Goal: Information Seeking & Learning: Check status

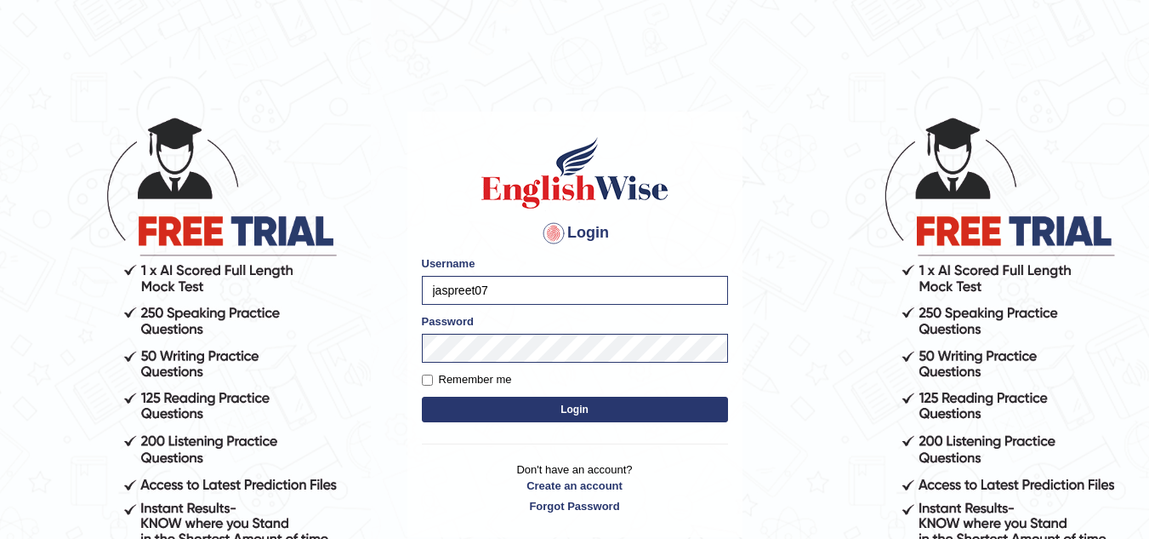
click at [482, 400] on button "Login" at bounding box center [575, 409] width 306 height 26
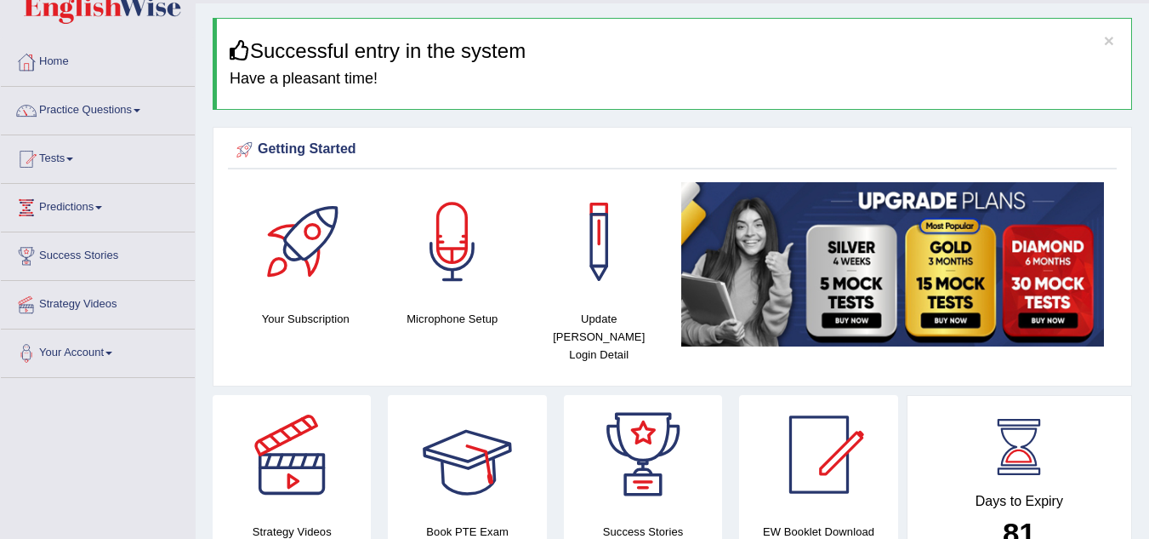
scroll to position [47, 0]
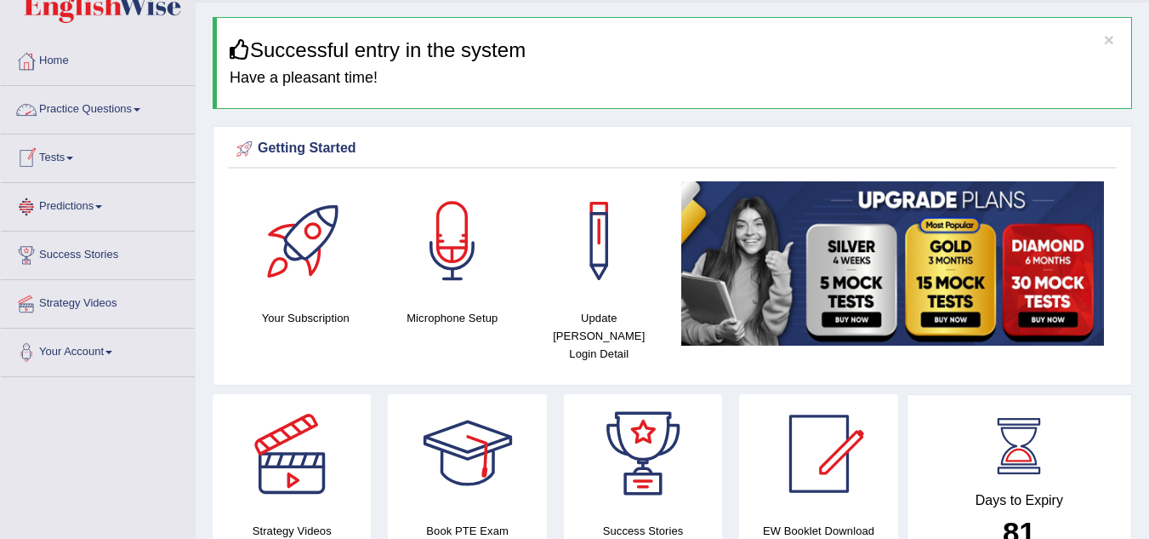
click at [110, 96] on link "Practice Questions" at bounding box center [98, 107] width 194 height 43
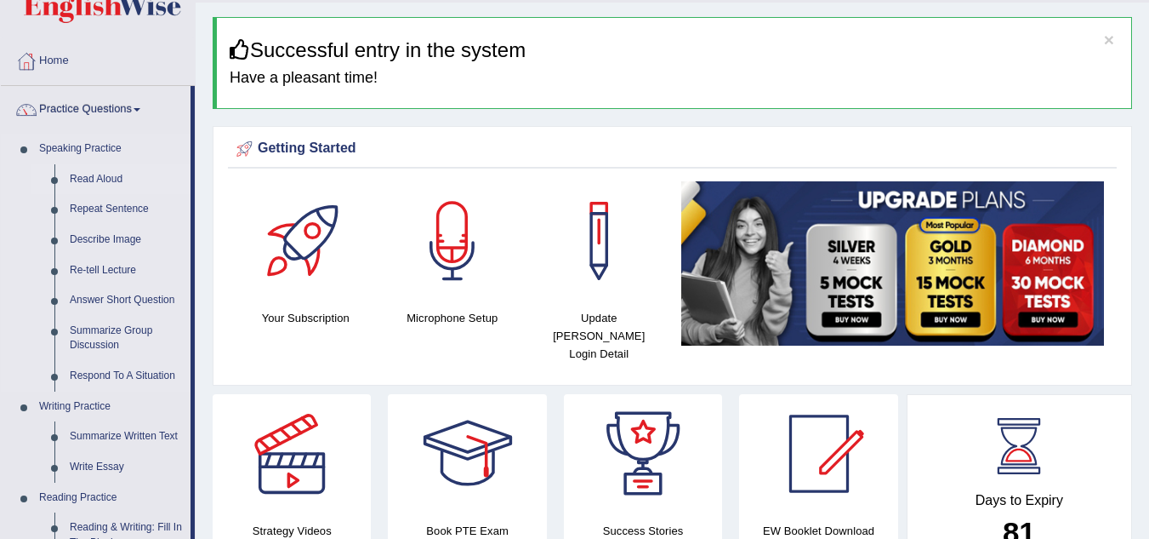
click at [112, 178] on link "Read Aloud" at bounding box center [126, 179] width 128 height 31
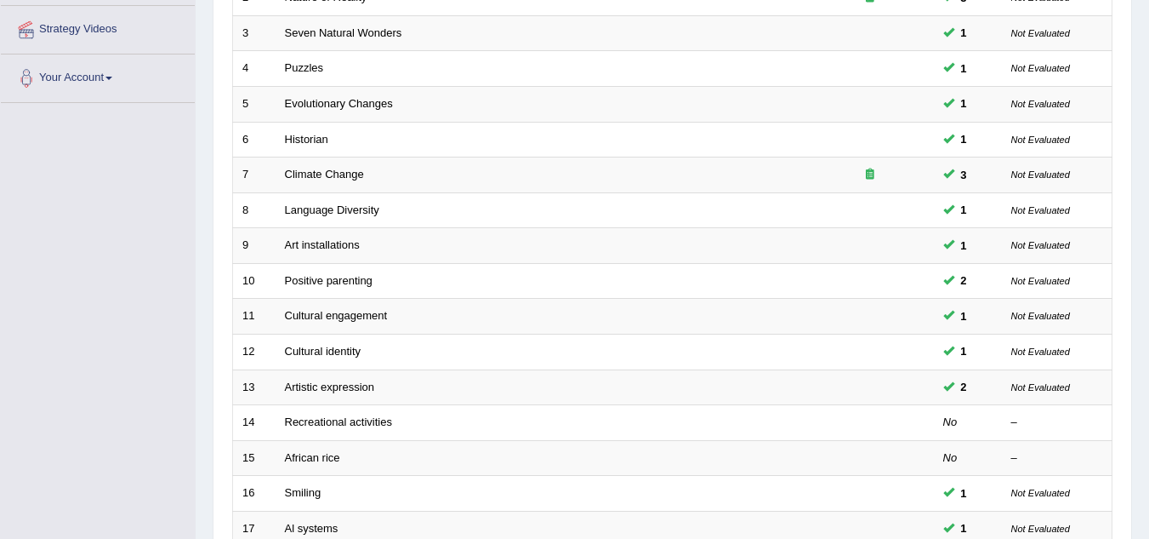
scroll to position [588, 0]
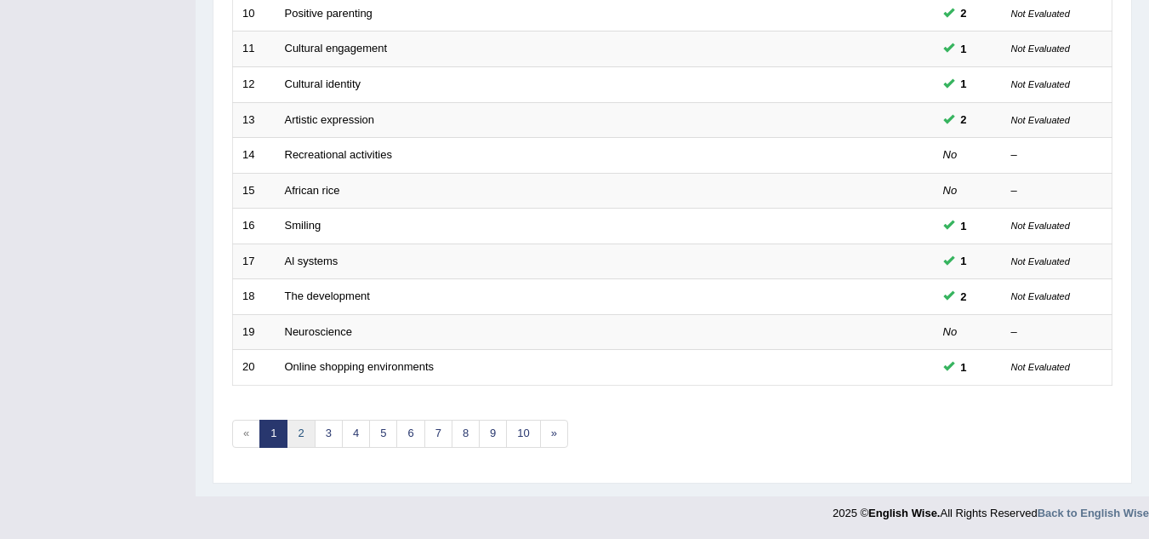
click at [310, 429] on link "2" at bounding box center [301, 433] width 28 height 28
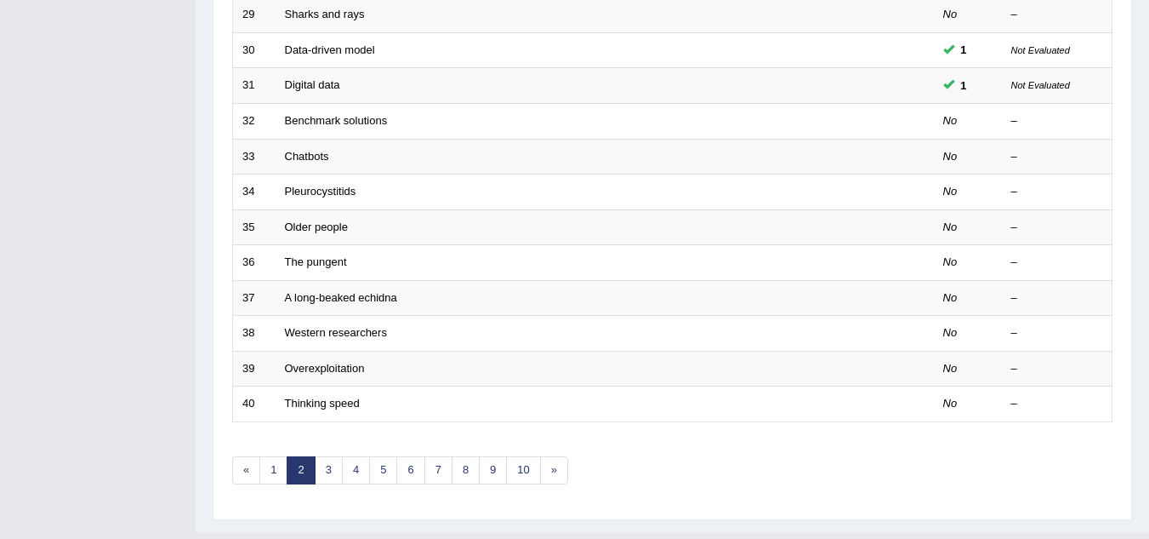
scroll to position [588, 0]
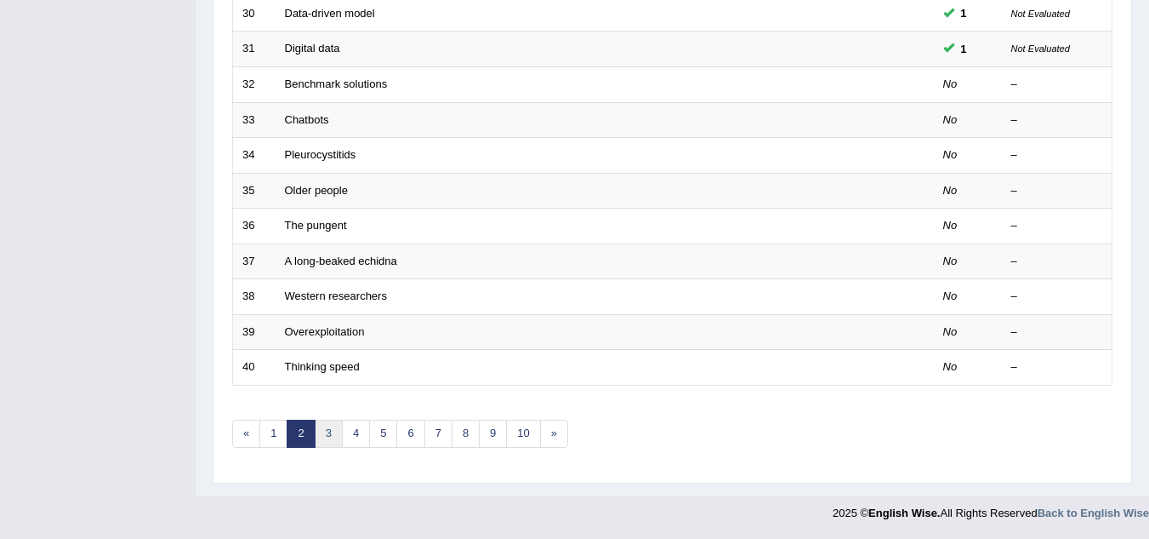
click at [328, 431] on link "3" at bounding box center [329, 433] width 28 height 28
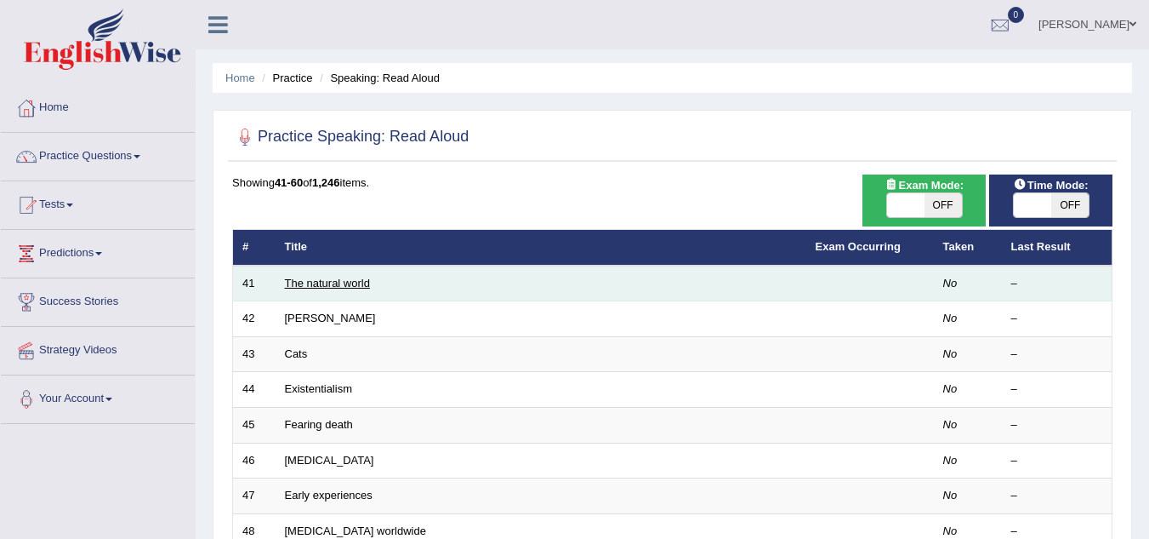
click at [345, 279] on link "The natural world" at bounding box center [327, 283] width 85 height 13
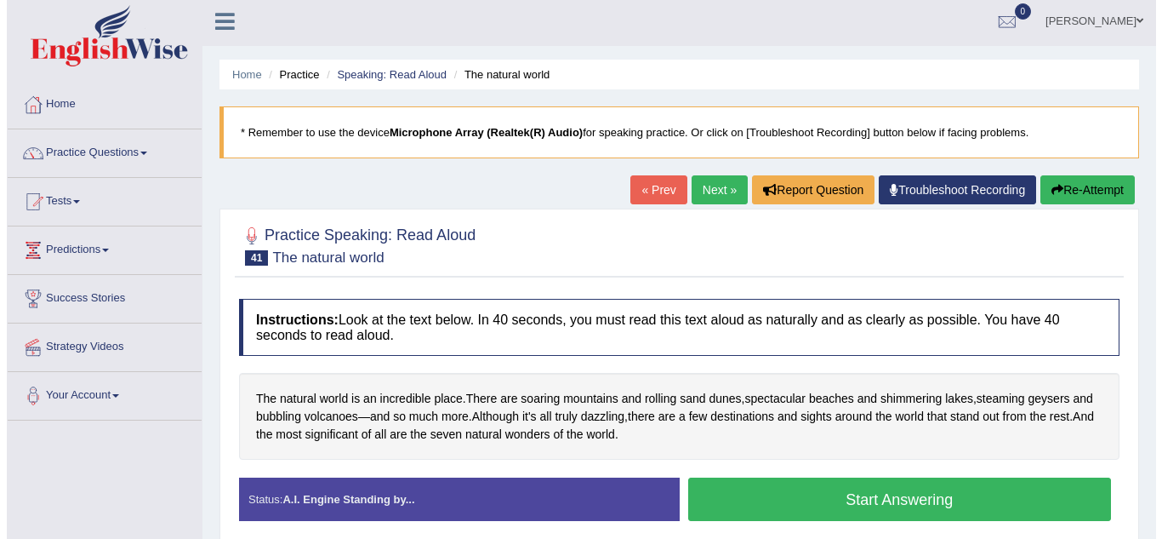
scroll to position [4, 0]
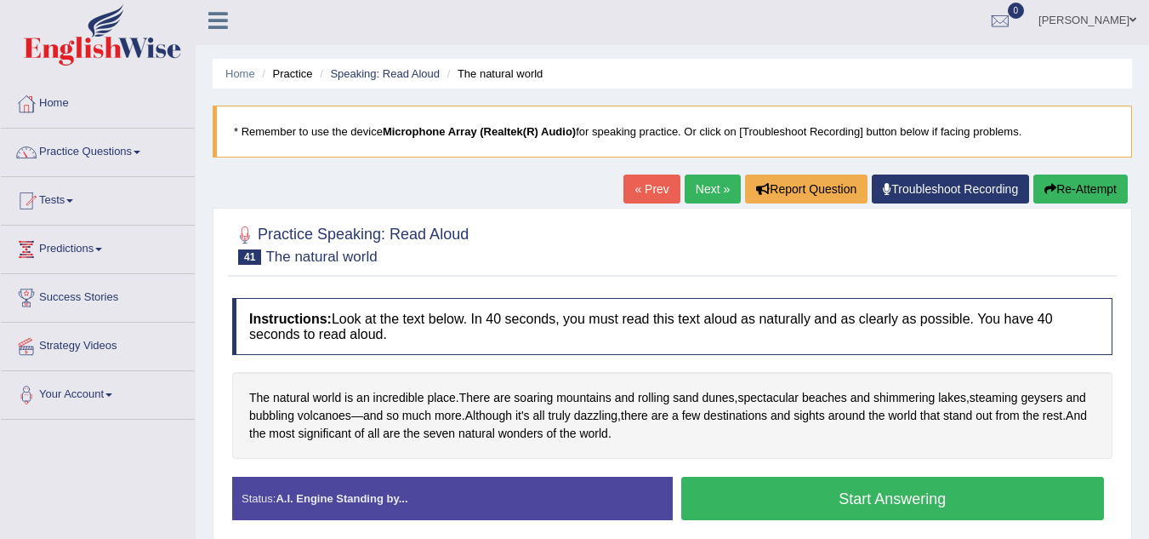
click at [746, 488] on button "Start Answering" at bounding box center [893, 497] width 424 height 43
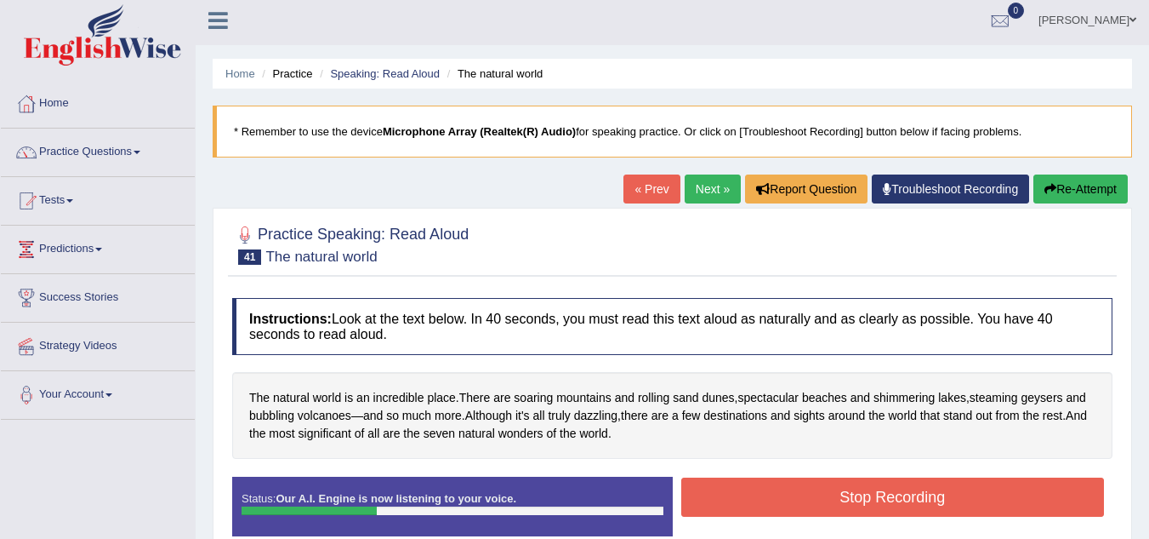
click at [746, 488] on button "Stop Recording" at bounding box center [893, 496] width 424 height 39
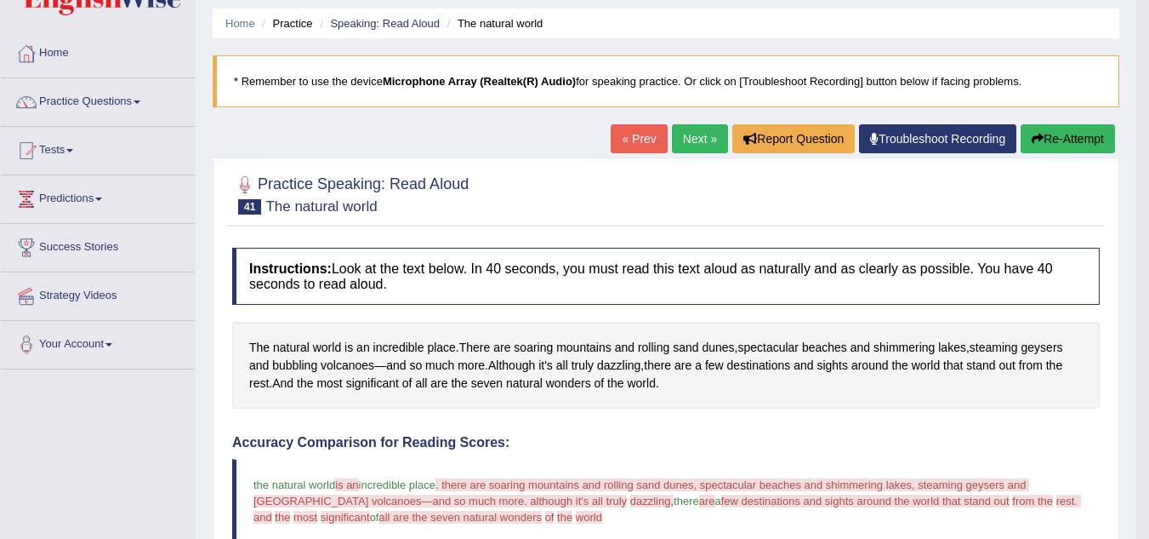
scroll to position [54, 0]
click at [690, 156] on div "« Prev Next » Report Question Troubleshoot Recording Re-Attempt" at bounding box center [865, 141] width 509 height 33
click at [661, 108] on blockquote "* Remember to use the device Microphone Array (Realtek(R) Audio) for speaking p…" at bounding box center [666, 82] width 907 height 52
click at [690, 137] on link "Next »" at bounding box center [700, 139] width 56 height 29
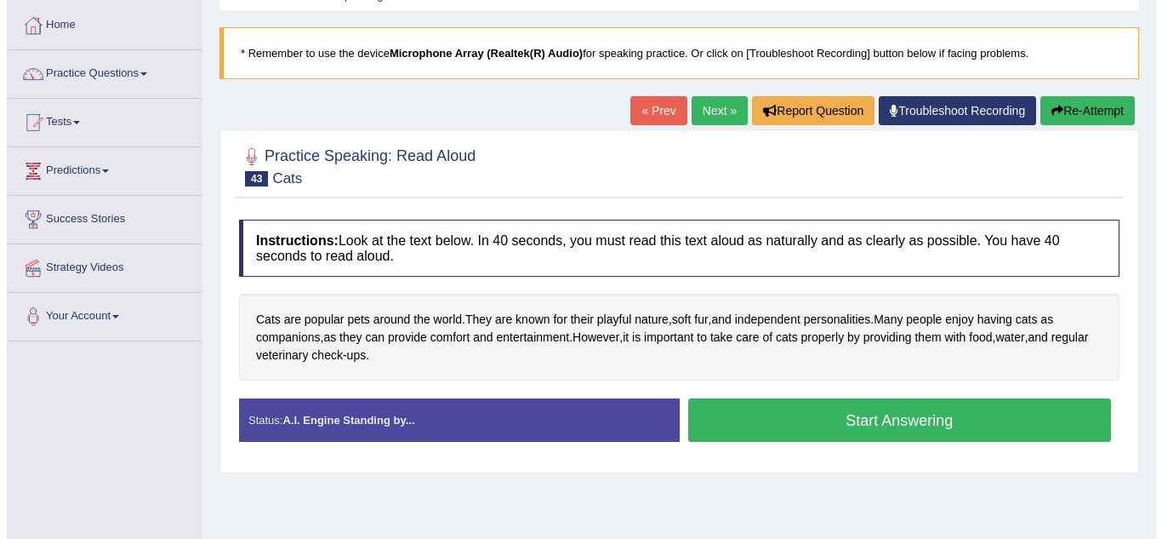
scroll to position [82, 0]
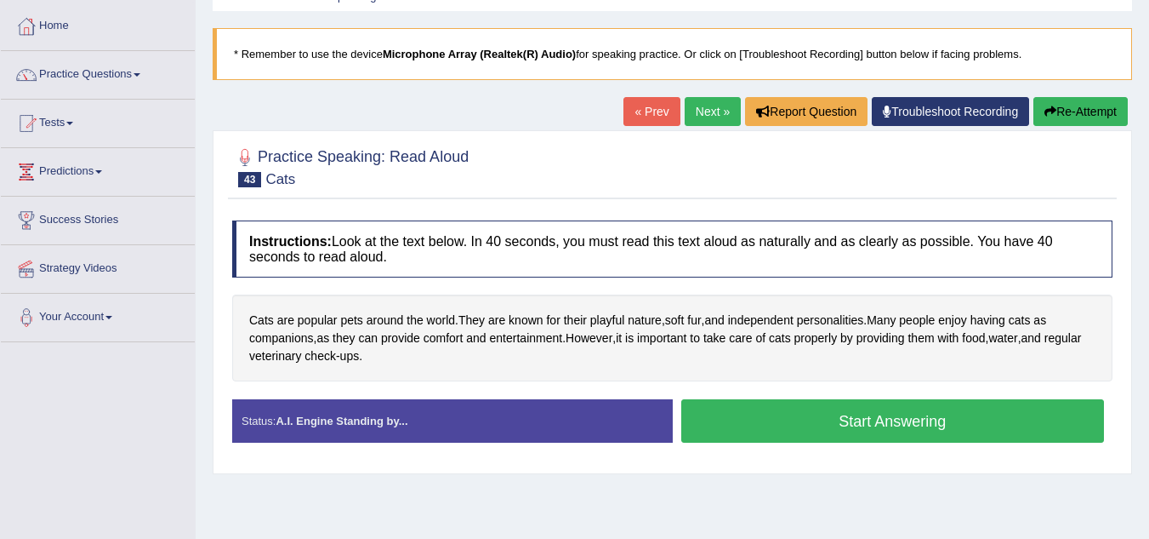
click at [782, 430] on button "Start Answering" at bounding box center [893, 420] width 424 height 43
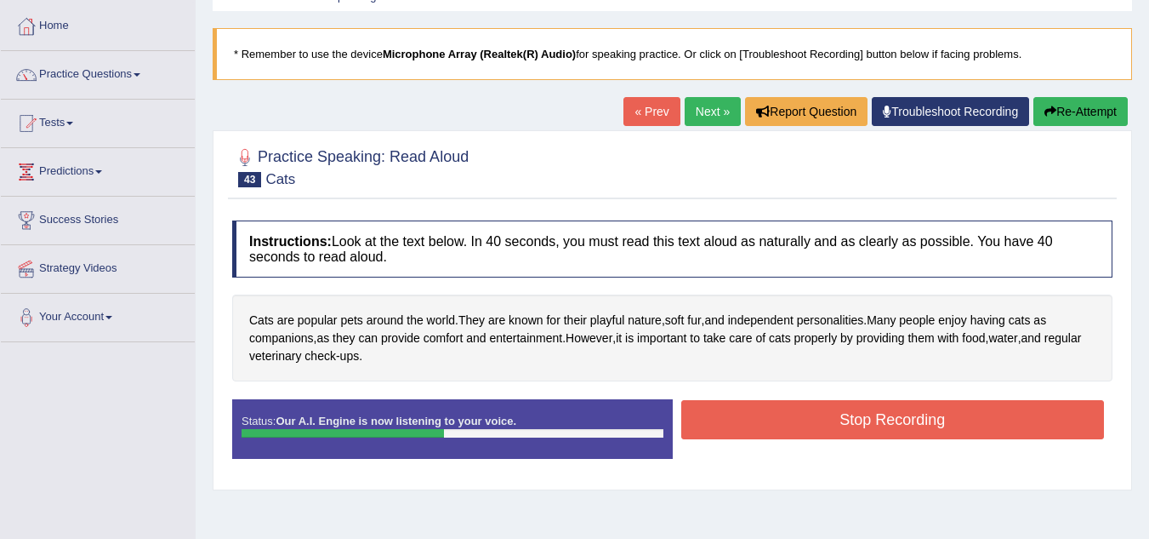
click at [782, 430] on button "Stop Recording" at bounding box center [893, 419] width 424 height 39
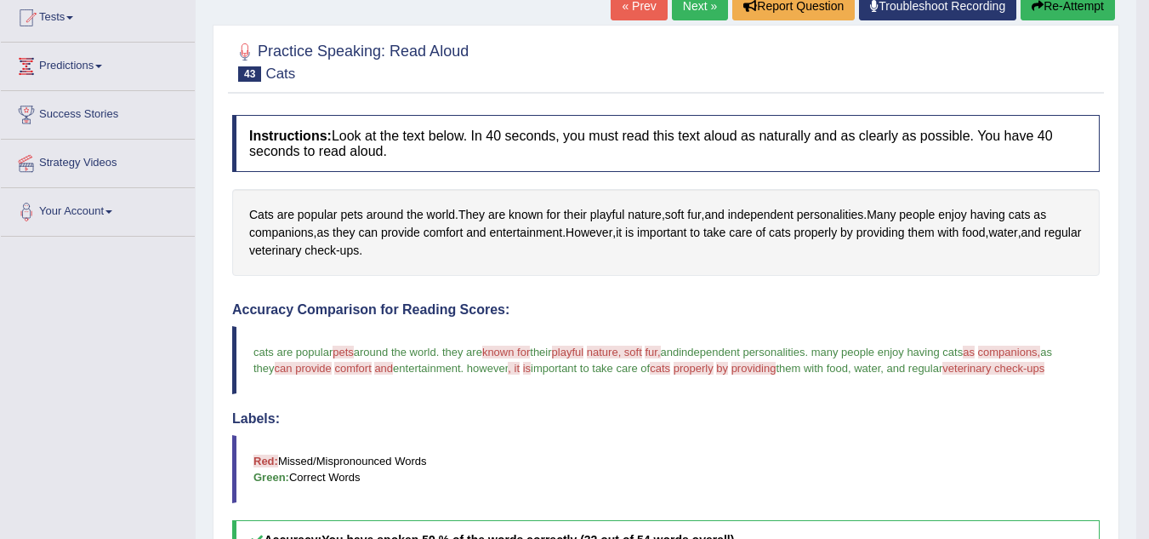
scroll to position [0, 0]
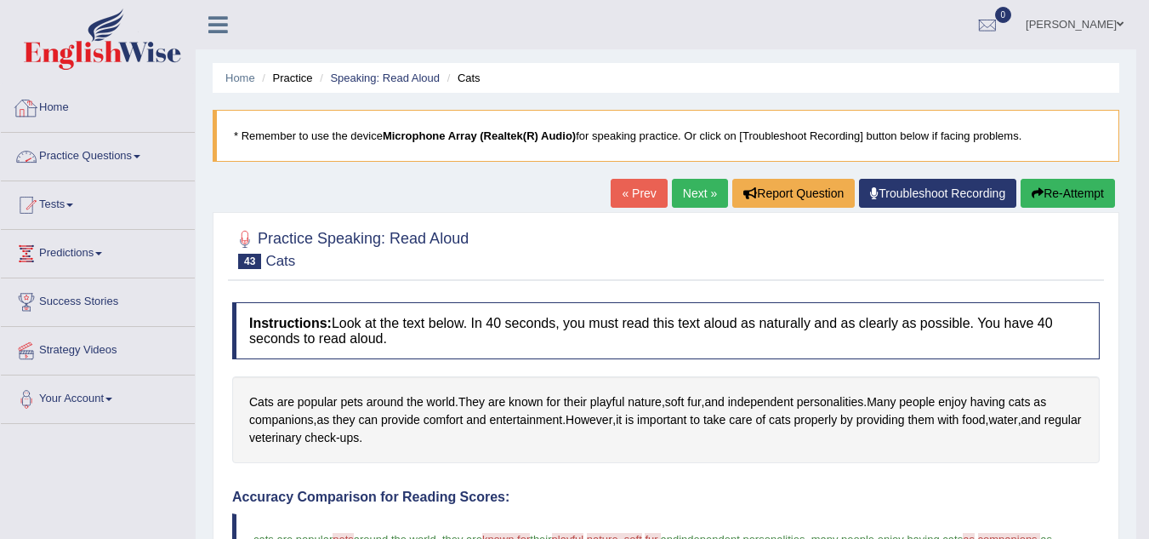
click at [157, 152] on link "Practice Questions" at bounding box center [98, 154] width 194 height 43
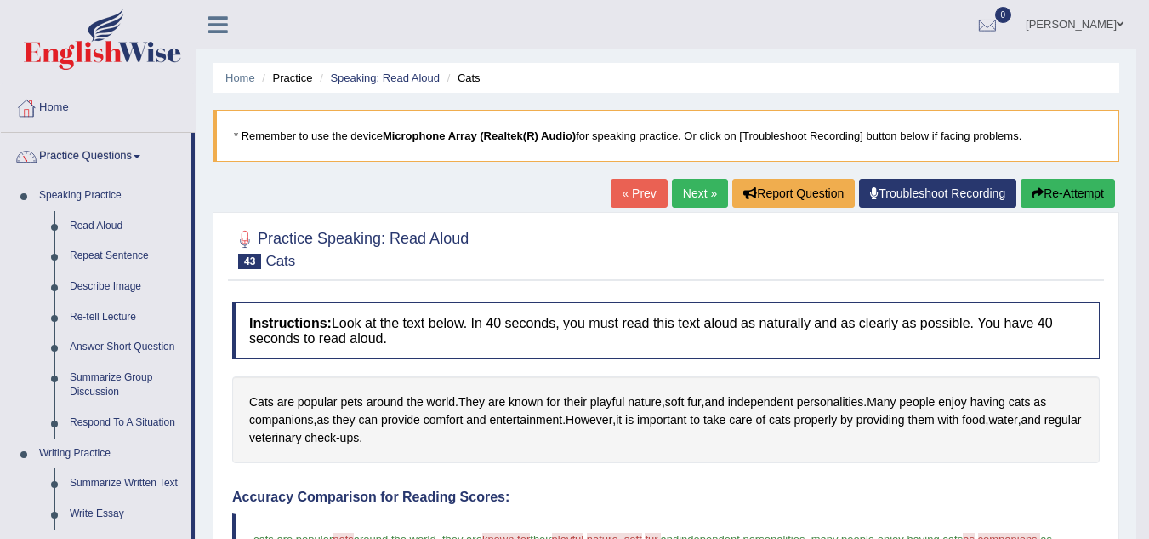
click at [157, 152] on link "Practice Questions" at bounding box center [96, 154] width 190 height 43
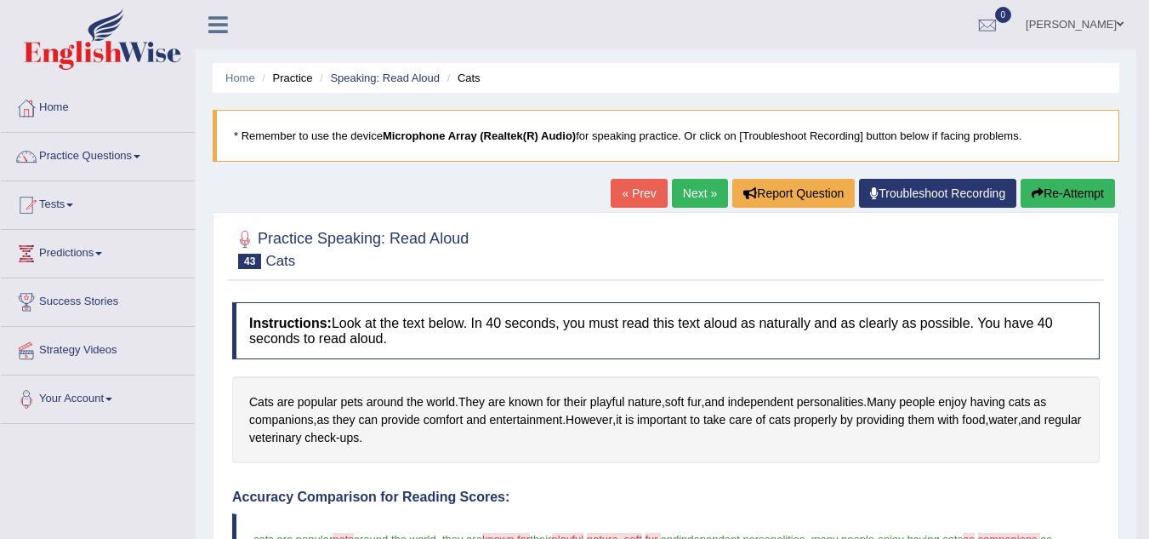
click at [49, 206] on link "Tests" at bounding box center [98, 202] width 194 height 43
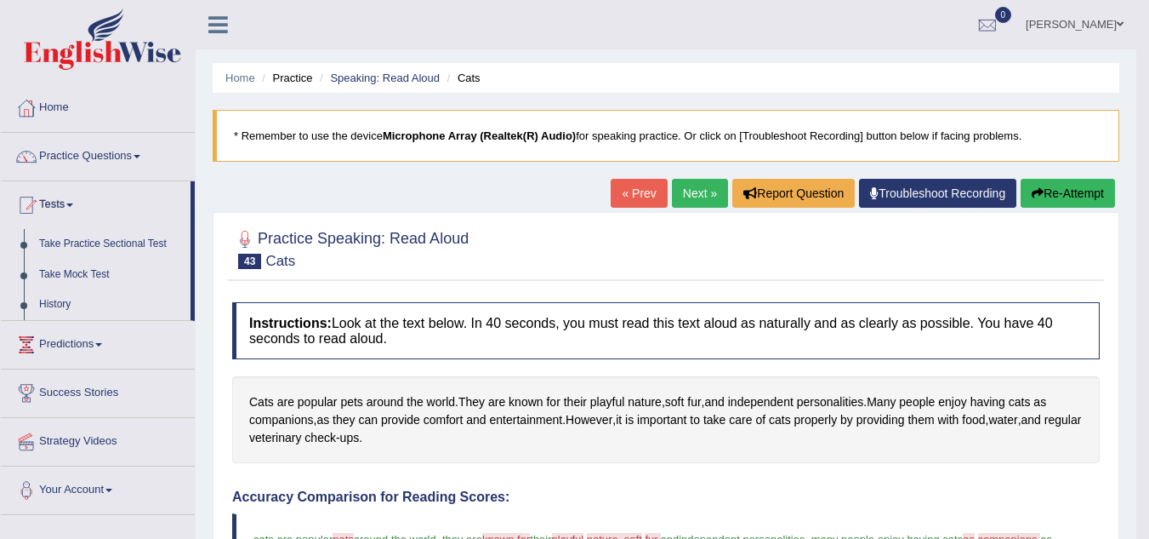
click at [49, 206] on link "Tests" at bounding box center [96, 202] width 190 height 43
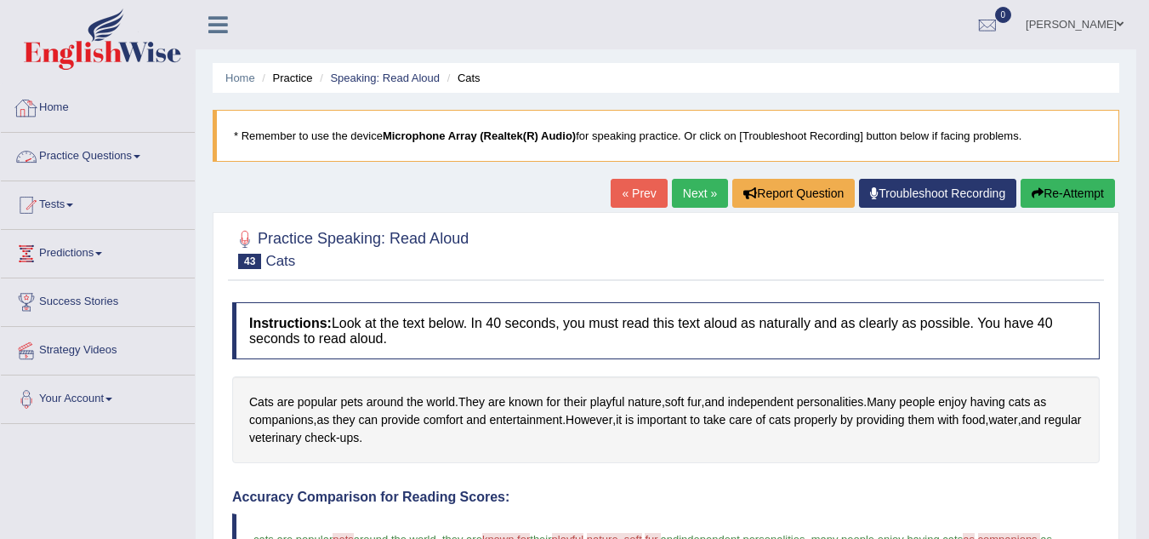
click at [128, 142] on link "Practice Questions" at bounding box center [98, 154] width 194 height 43
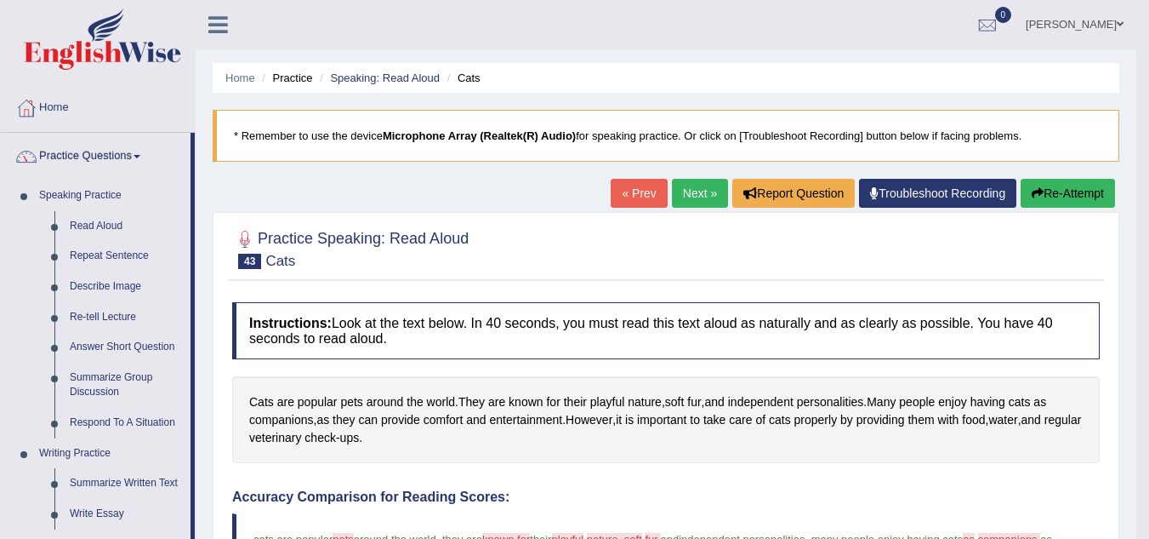
click at [119, 150] on link "Practice Questions" at bounding box center [96, 154] width 190 height 43
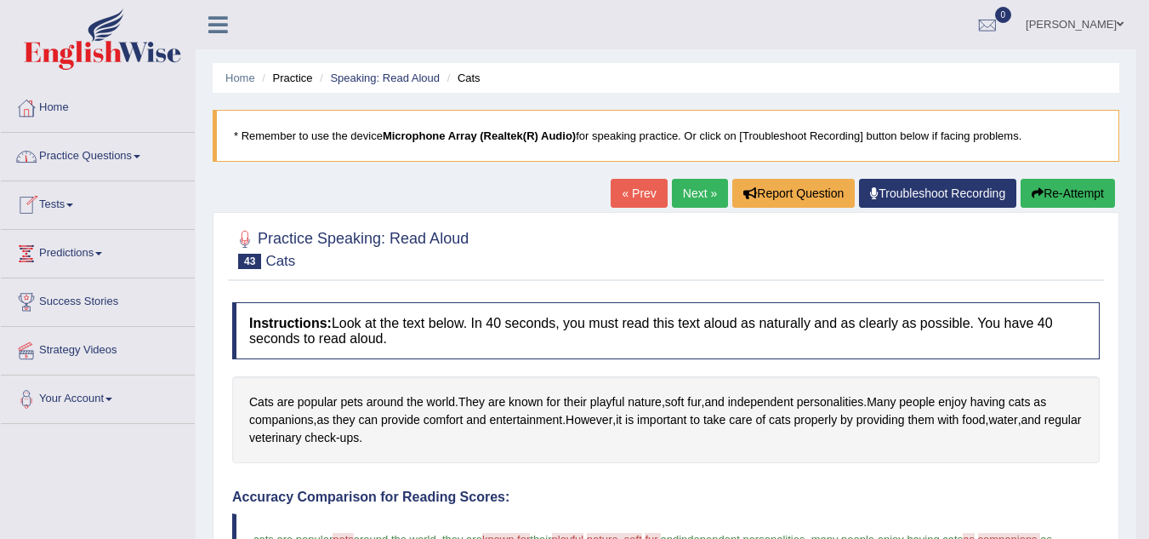
click at [71, 192] on link "Tests" at bounding box center [98, 202] width 194 height 43
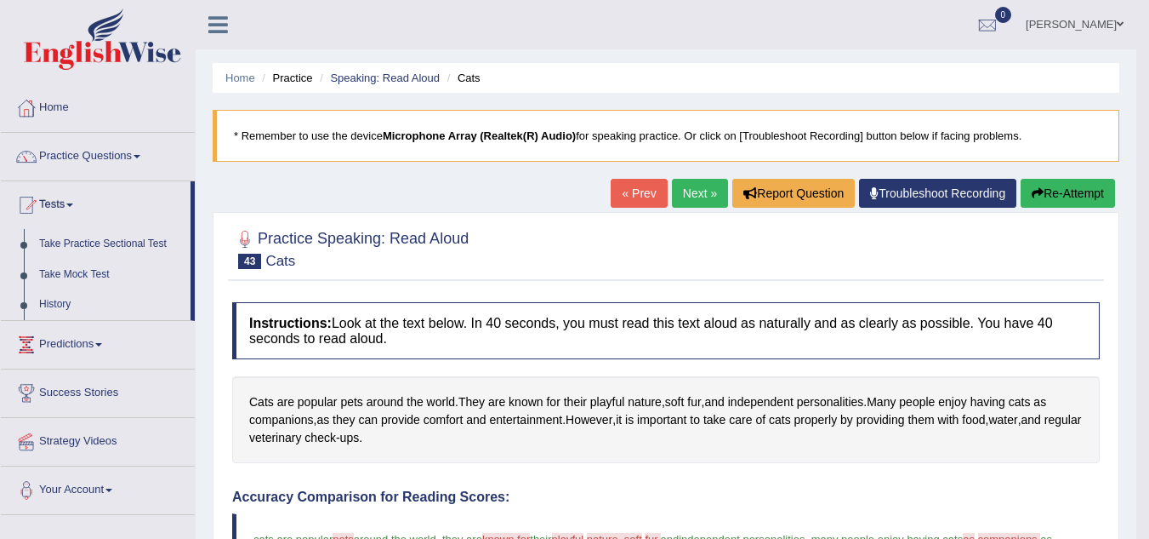
click at [71, 192] on link "Tests" at bounding box center [96, 202] width 190 height 43
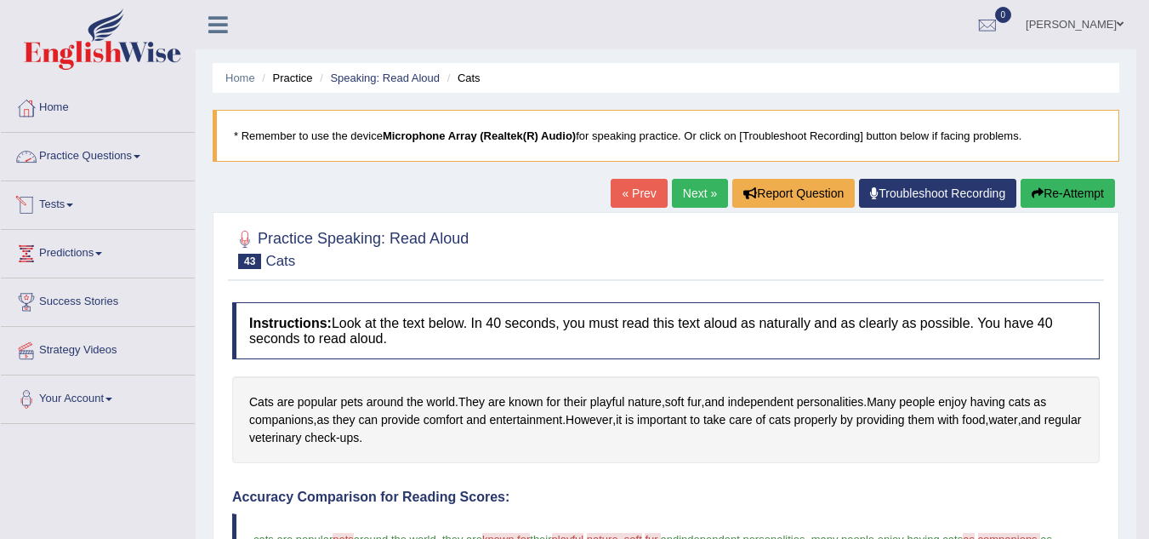
click at [59, 159] on link "Practice Questions" at bounding box center [98, 154] width 194 height 43
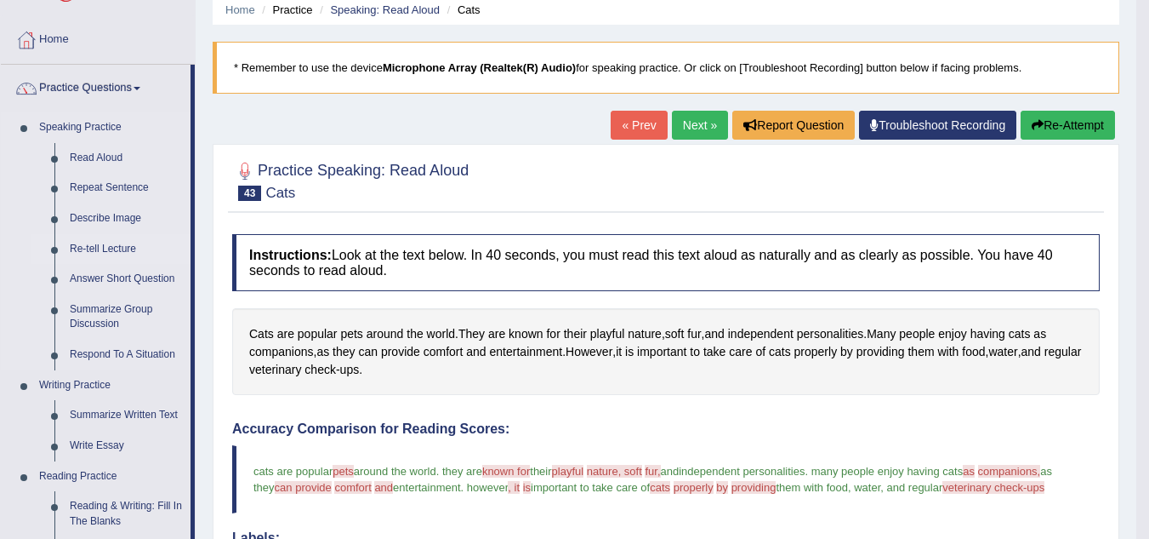
scroll to position [7, 0]
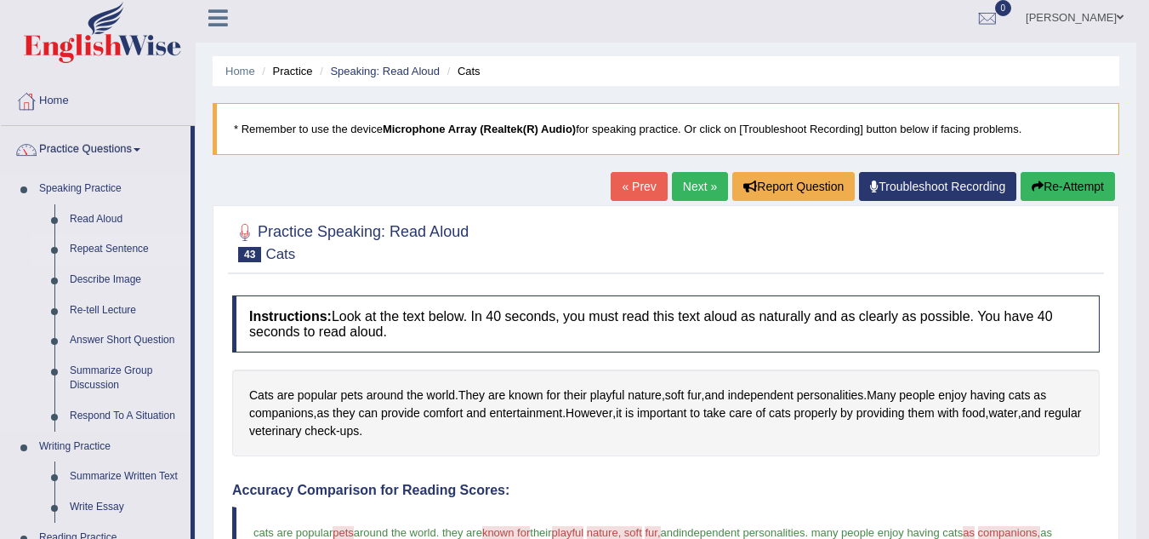
click at [125, 247] on link "Repeat Sentence" at bounding box center [126, 249] width 128 height 31
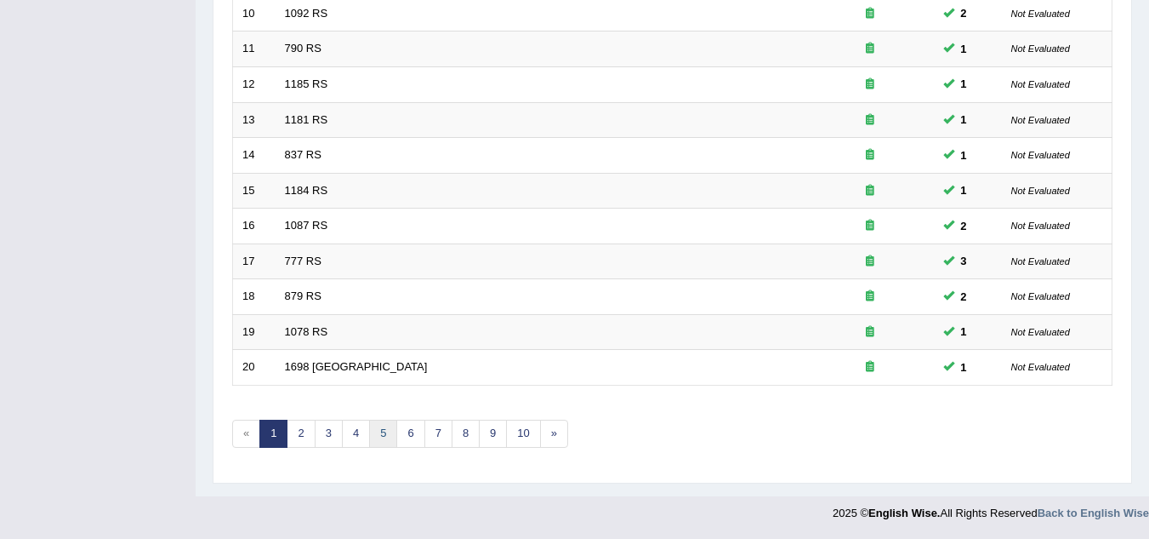
click at [379, 422] on link "5" at bounding box center [383, 433] width 28 height 28
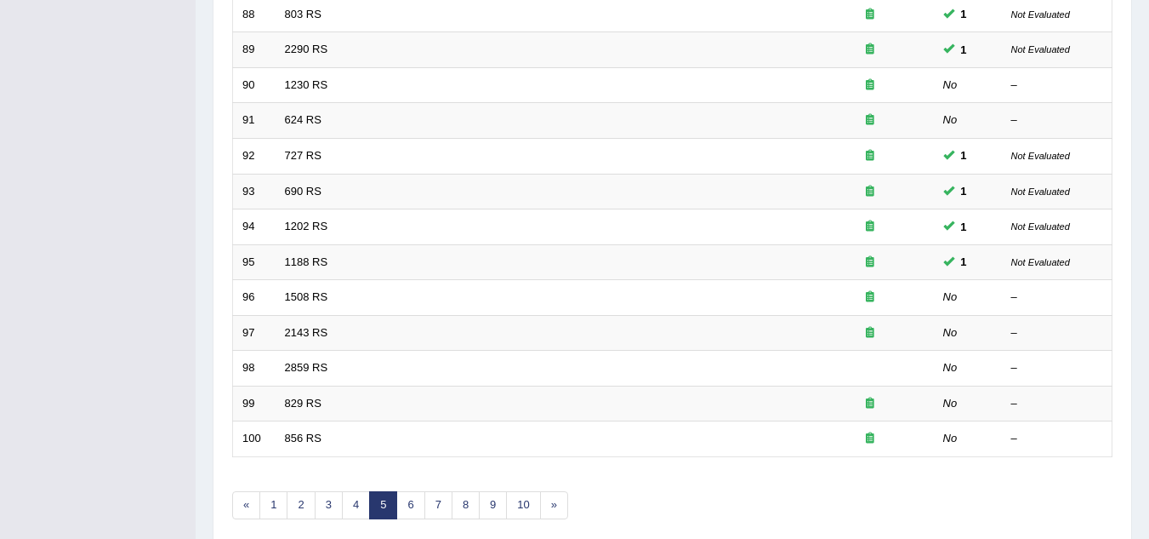
scroll to position [588, 0]
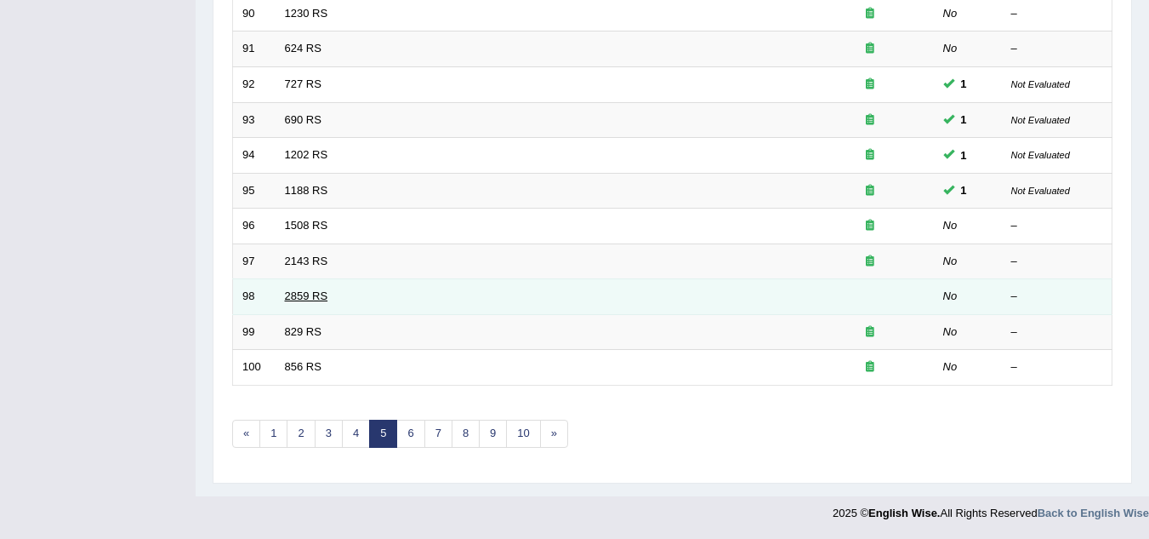
click at [312, 295] on link "2859 RS" at bounding box center [306, 295] width 43 height 13
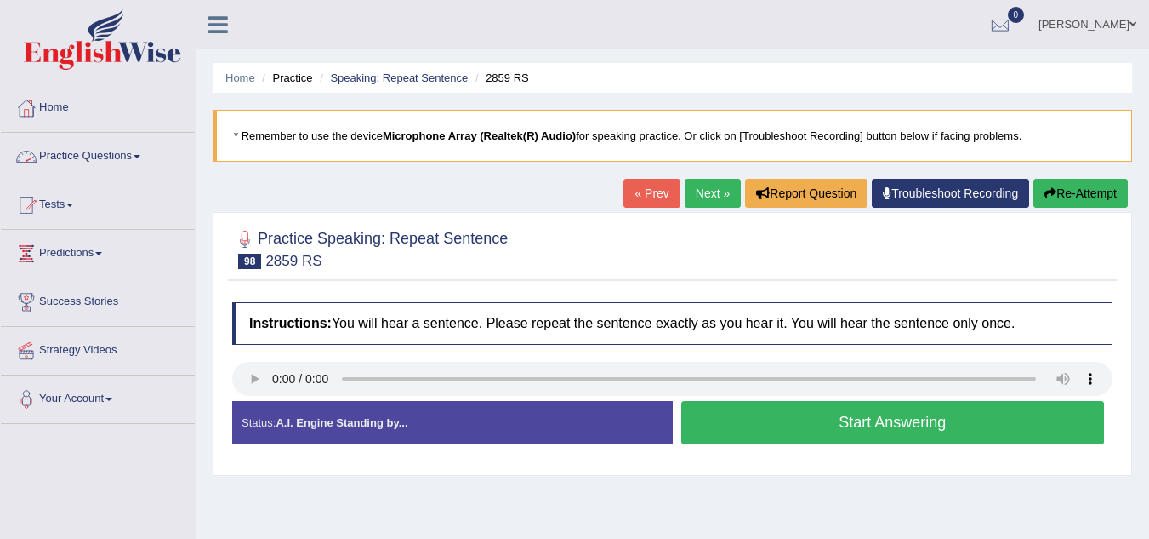
click at [136, 159] on link "Practice Questions" at bounding box center [98, 154] width 194 height 43
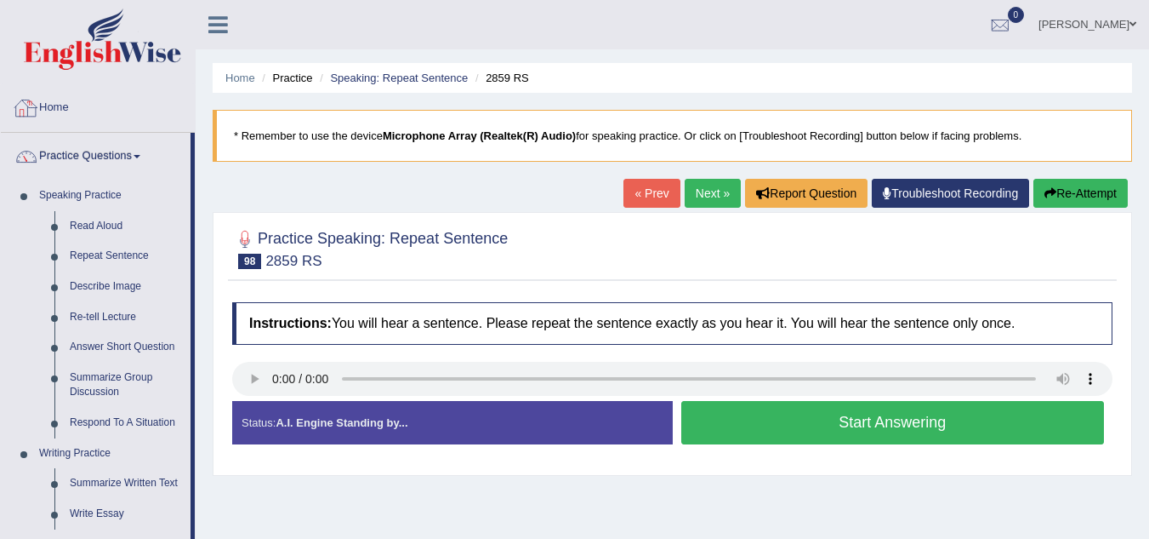
click at [98, 113] on link "Home" at bounding box center [98, 105] width 194 height 43
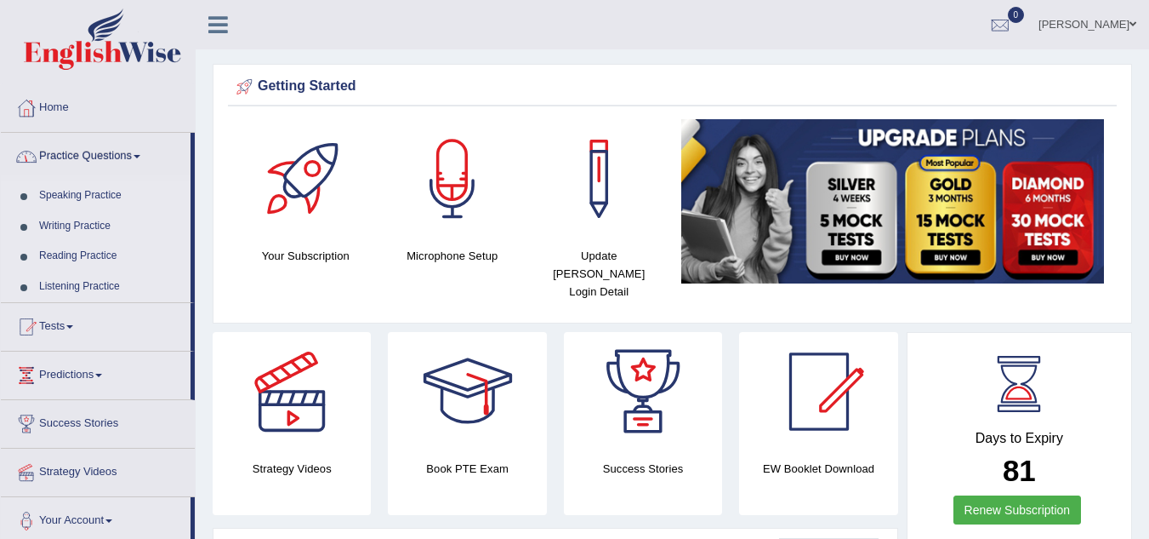
click at [105, 197] on link "Speaking Practice" at bounding box center [110, 195] width 159 height 31
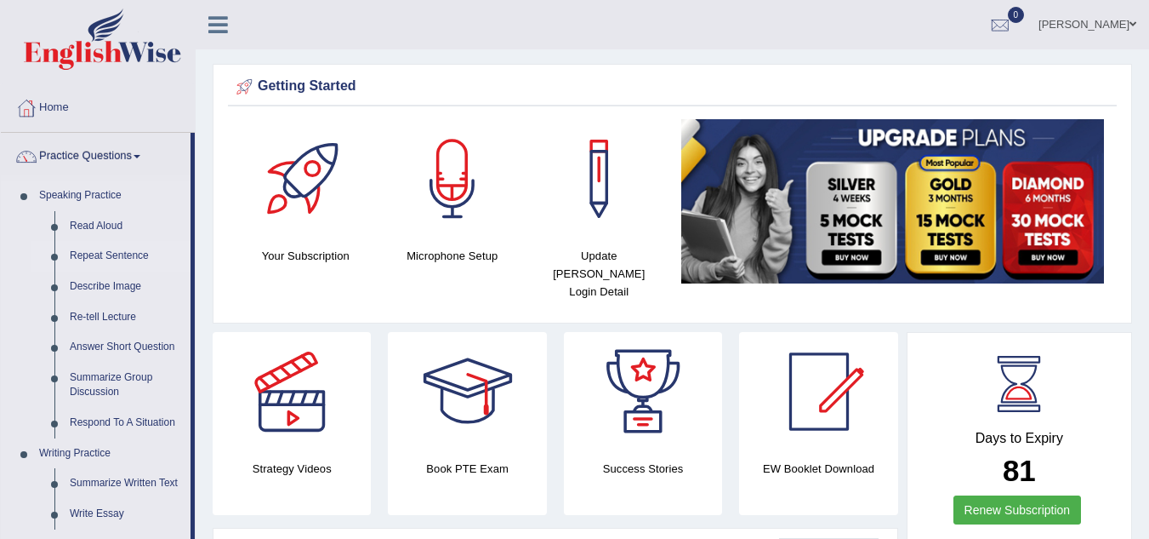
click at [134, 249] on link "Repeat Sentence" at bounding box center [126, 256] width 128 height 31
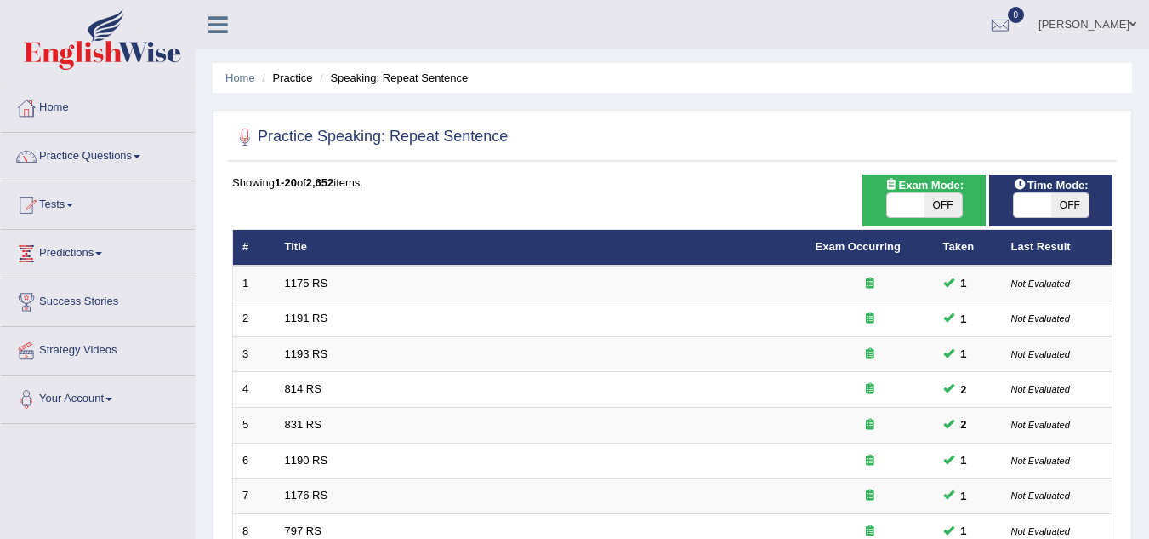
click at [936, 199] on span "OFF" at bounding box center [943, 205] width 37 height 24
checkbox input "true"
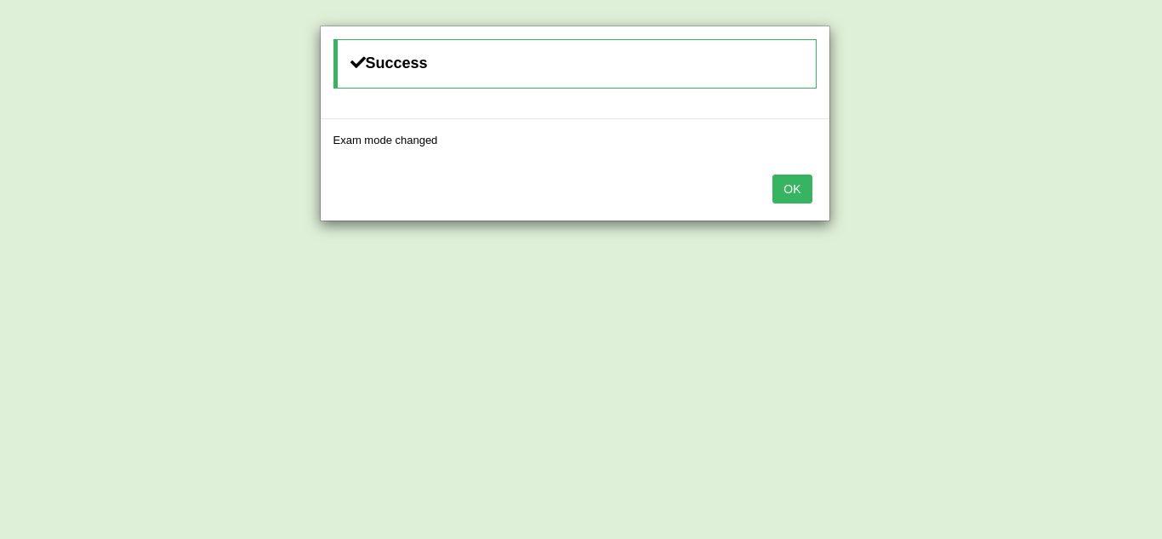
click at [818, 189] on div "OK" at bounding box center [575, 191] width 509 height 60
click at [795, 189] on button "OK" at bounding box center [792, 188] width 39 height 29
click at [802, 179] on button "OK" at bounding box center [792, 188] width 39 height 29
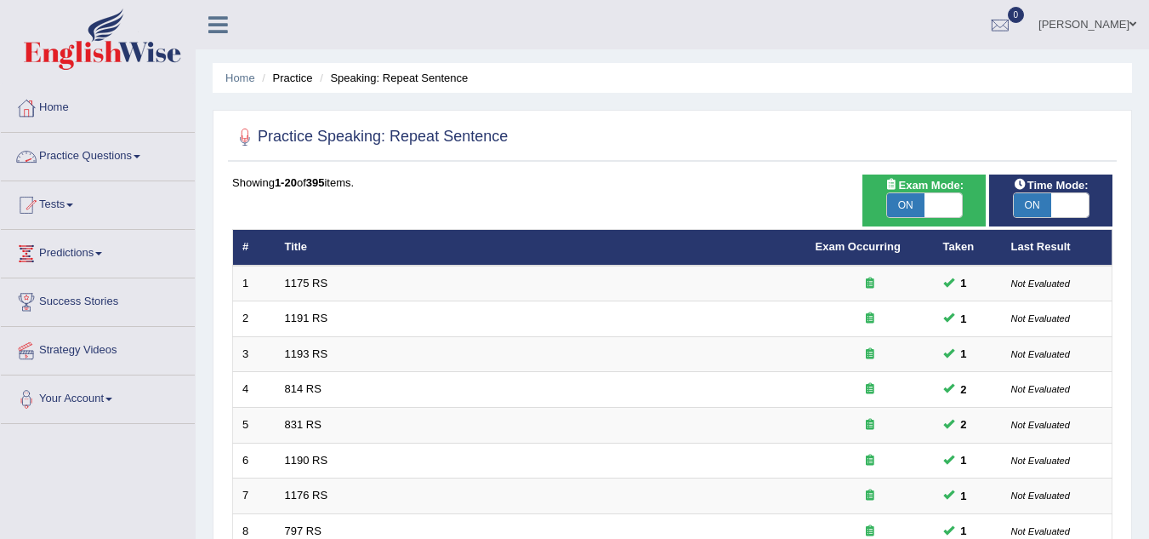
click at [134, 151] on link "Practice Questions" at bounding box center [98, 154] width 194 height 43
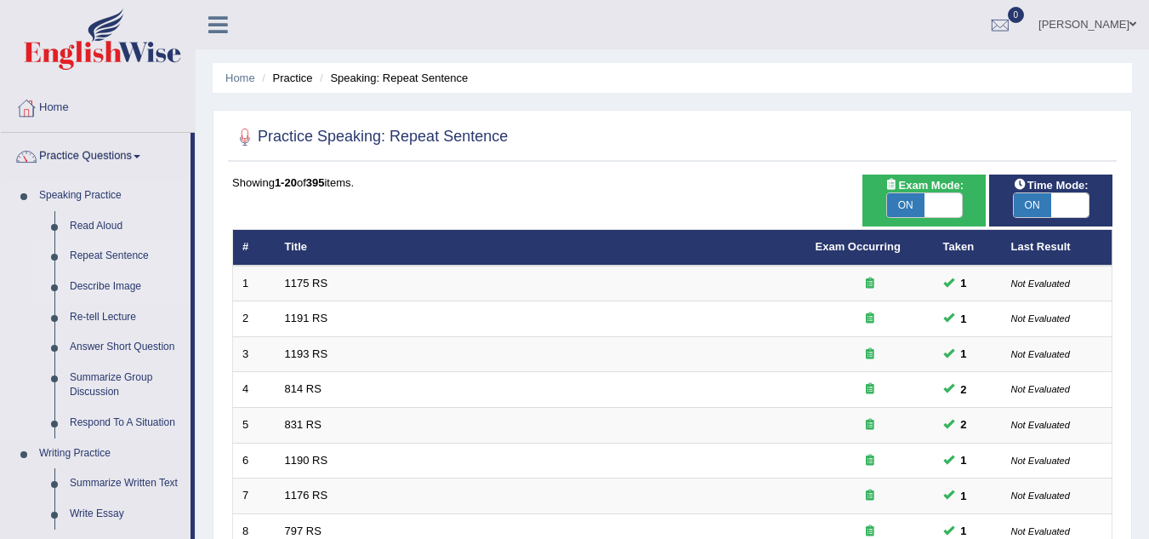
click at [139, 277] on link "Describe Image" at bounding box center [126, 286] width 128 height 31
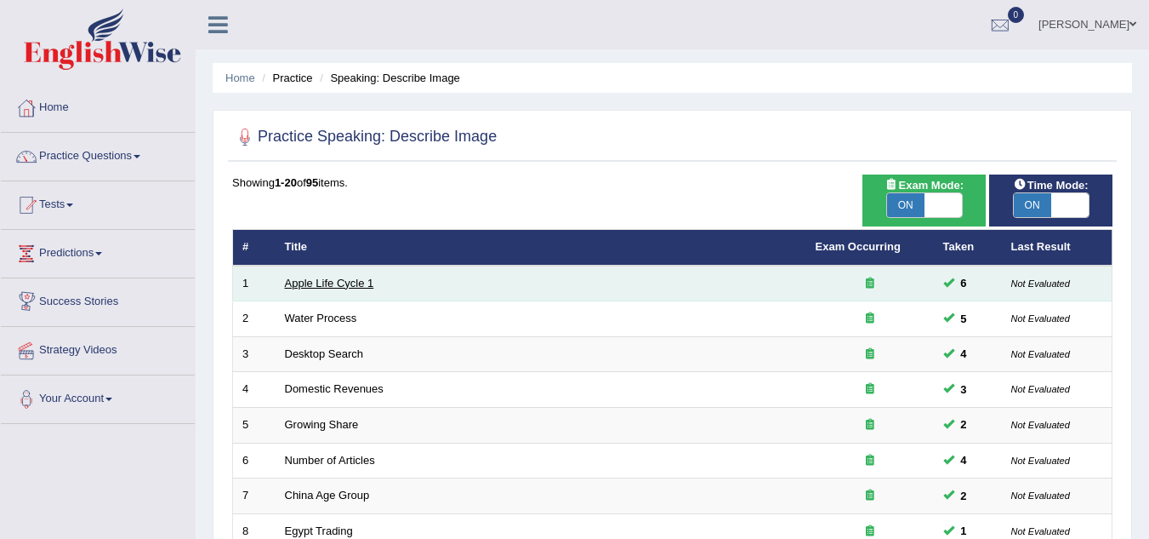
click at [322, 278] on link "Apple Life Cycle 1" at bounding box center [329, 283] width 89 height 13
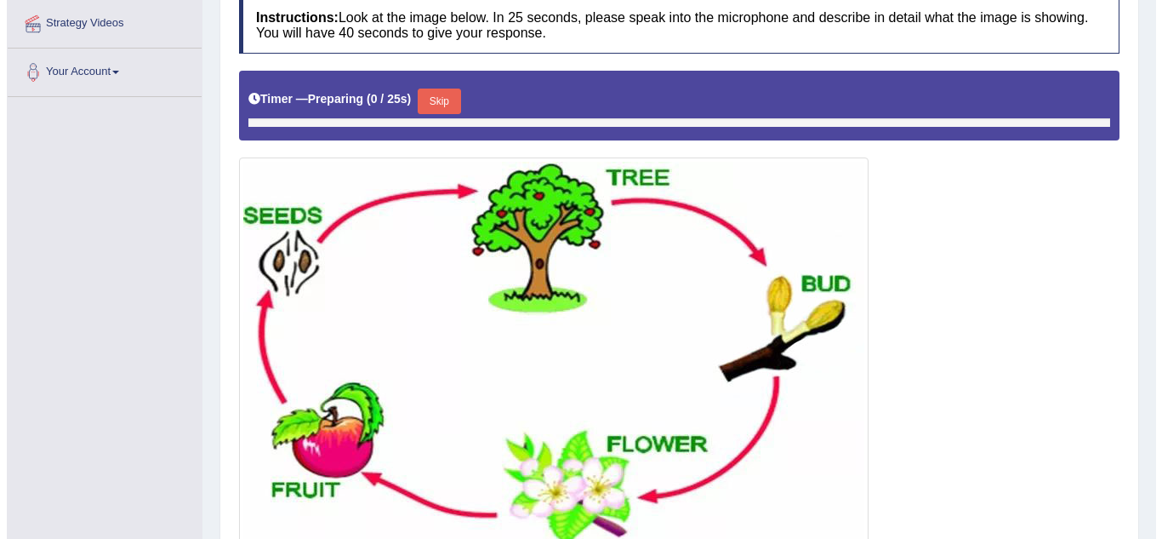
scroll to position [385, 0]
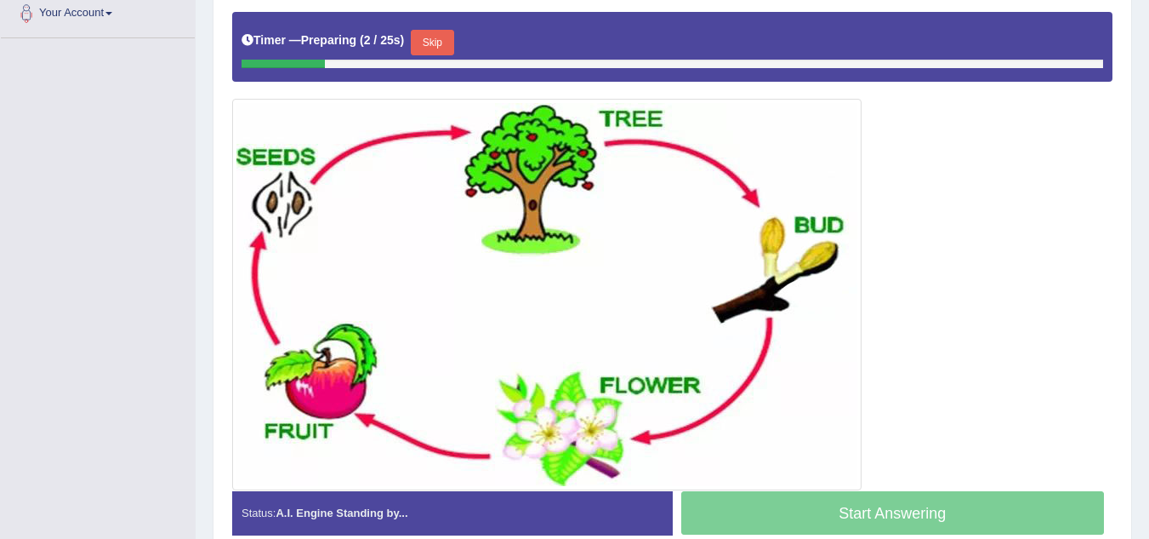
click at [433, 54] on button "Skip" at bounding box center [432, 43] width 43 height 26
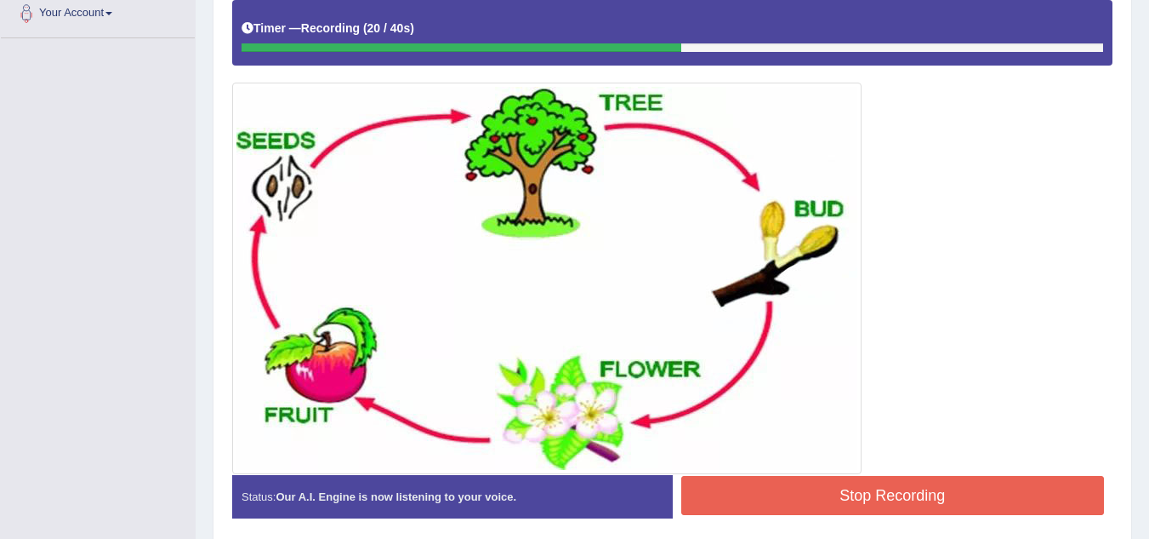
click at [433, 54] on div "Timer — Recording ( 20 / 40s )" at bounding box center [672, 33] width 881 height 66
click at [849, 503] on button "Stop Recording" at bounding box center [893, 495] width 424 height 39
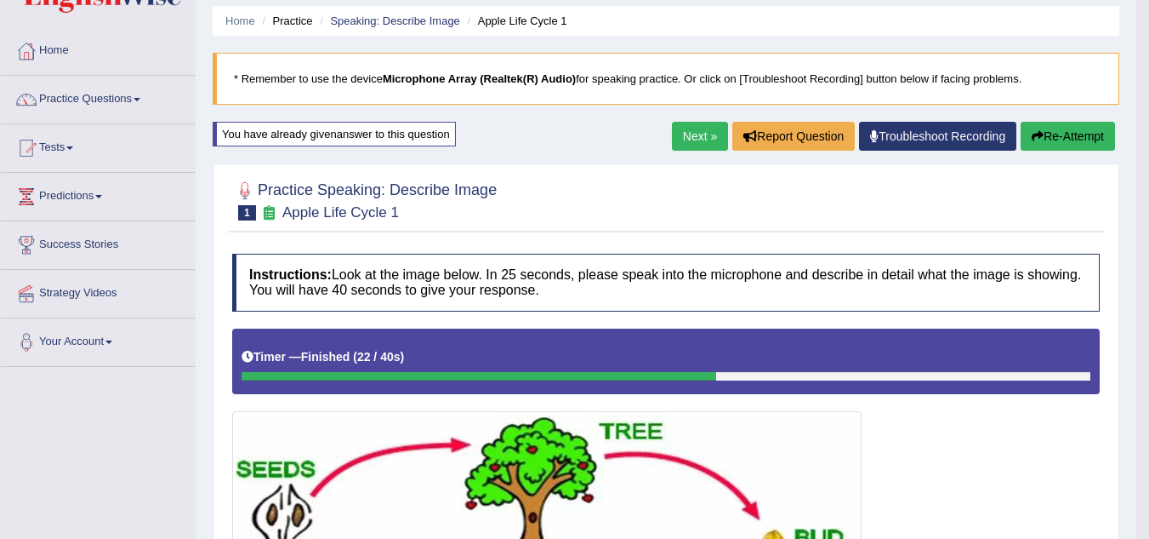
scroll to position [55, 0]
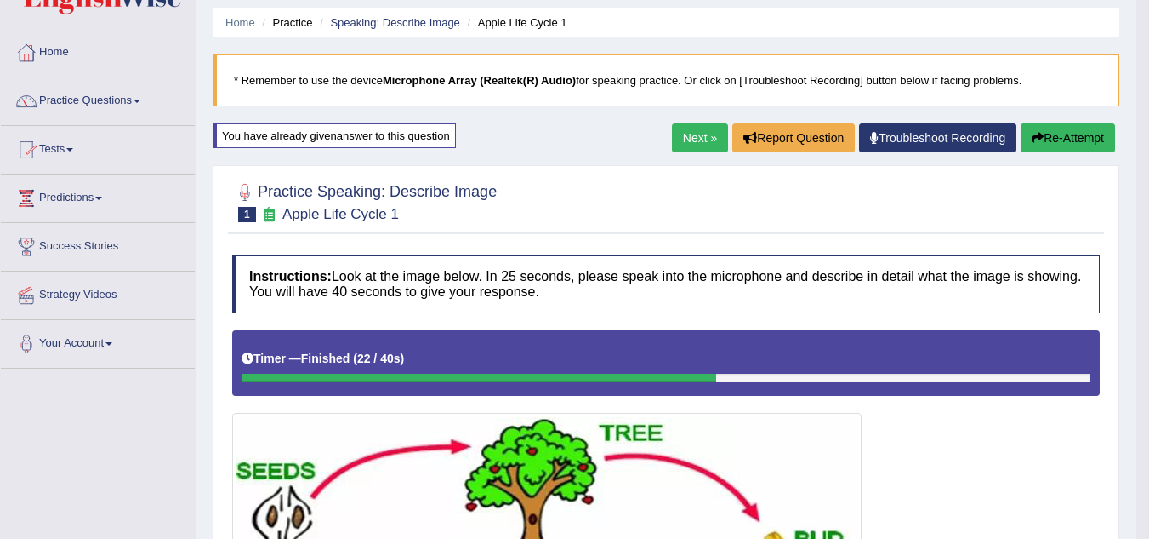
click at [685, 140] on link "Next »" at bounding box center [700, 137] width 56 height 29
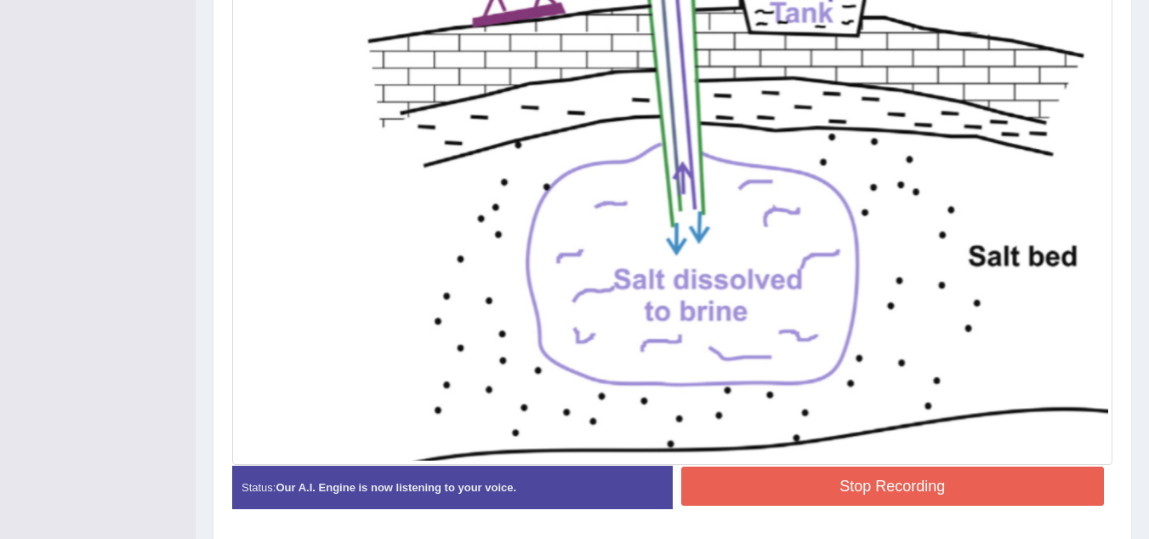
scroll to position [658, 0]
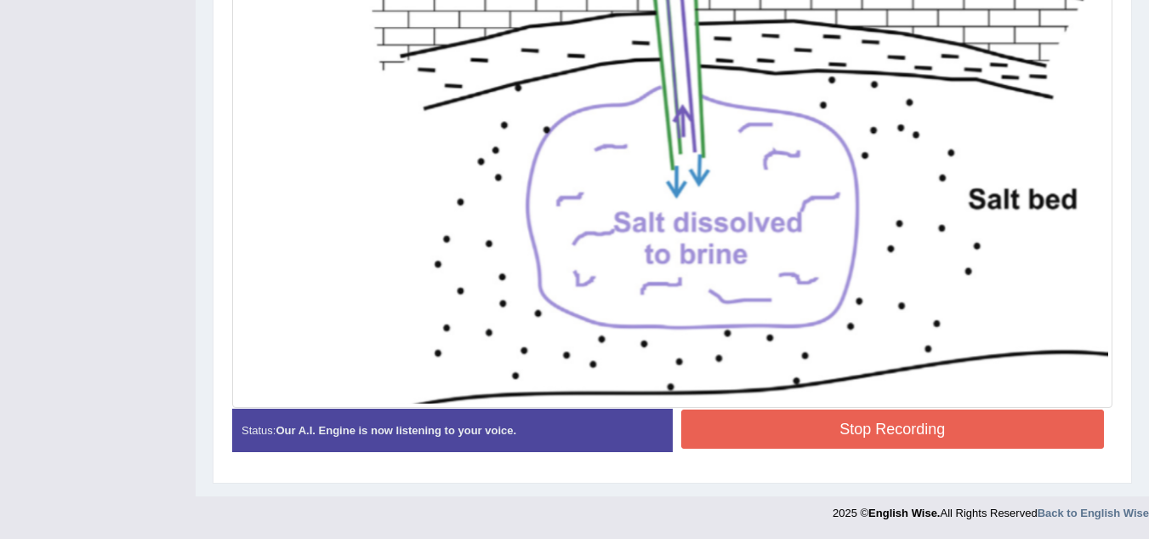
click at [967, 373] on img at bounding box center [673, 109] width 872 height 589
click at [932, 438] on button "Stop Recording" at bounding box center [893, 428] width 424 height 39
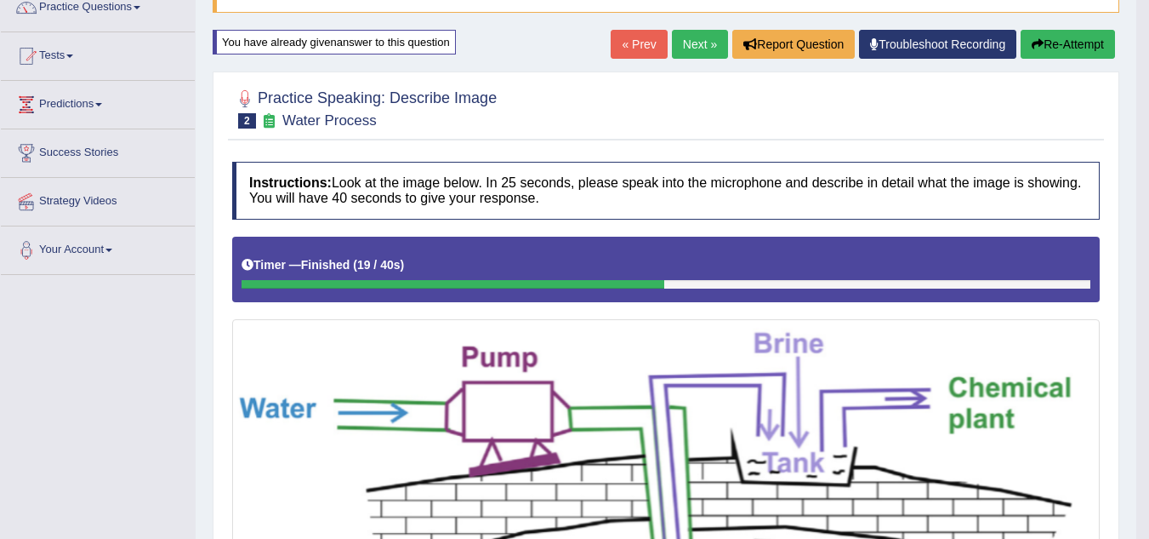
scroll to position [128, 0]
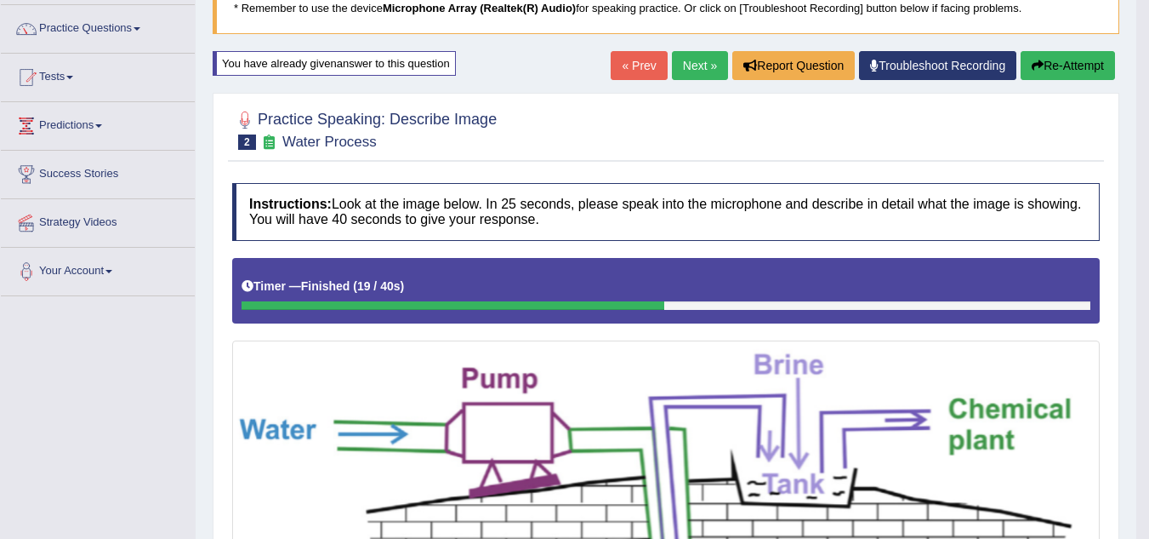
click at [689, 60] on link "Next »" at bounding box center [700, 65] width 56 height 29
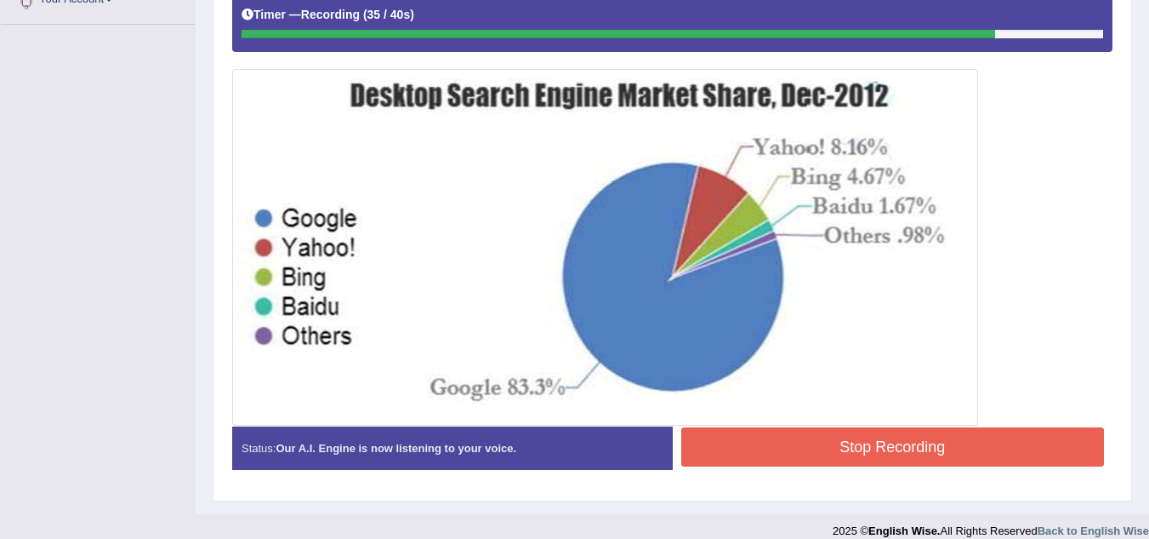
click at [875, 438] on button "Stop Recording" at bounding box center [893, 446] width 424 height 39
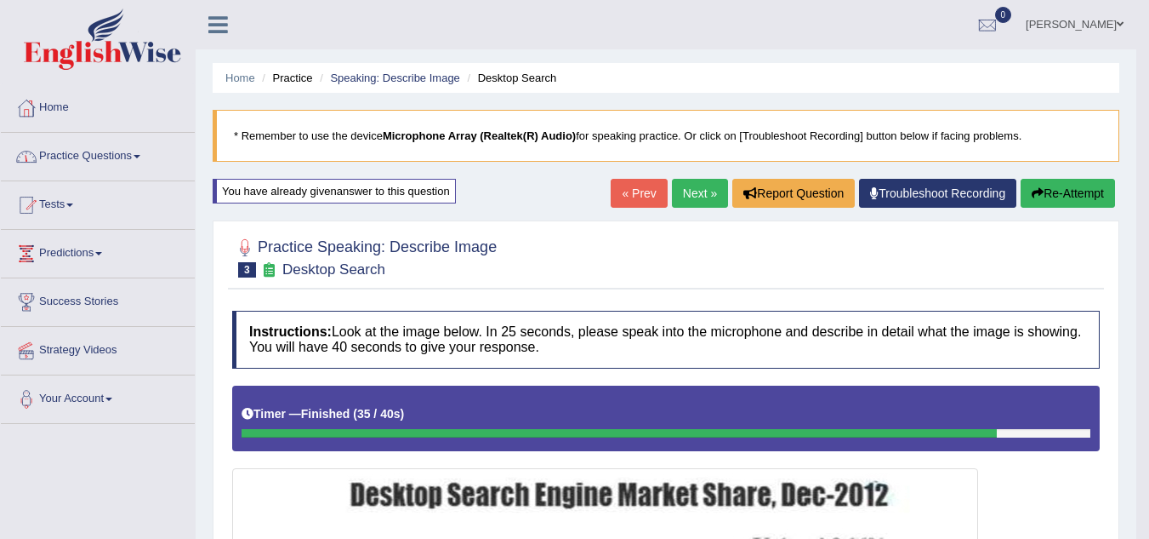
click at [123, 151] on link "Practice Questions" at bounding box center [98, 154] width 194 height 43
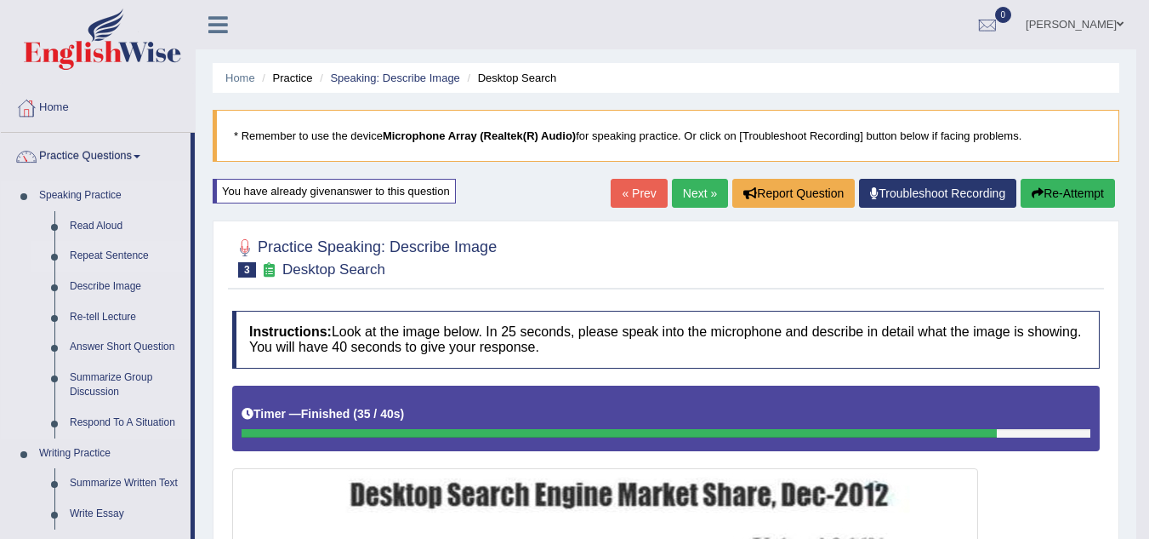
click at [122, 247] on link "Repeat Sentence" at bounding box center [126, 256] width 128 height 31
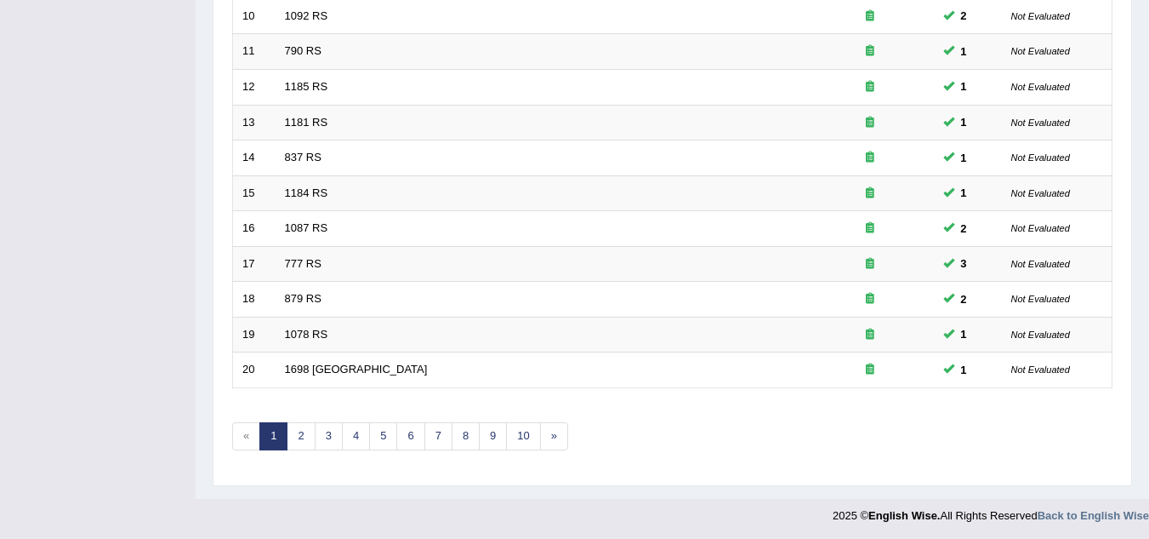
scroll to position [588, 0]
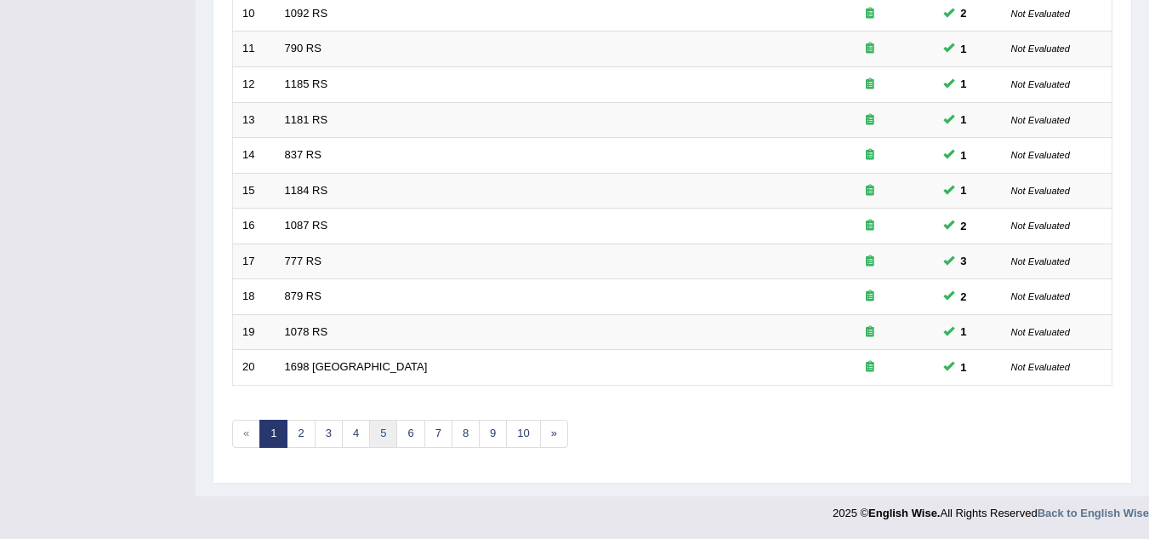
click at [378, 443] on link "5" at bounding box center [383, 433] width 28 height 28
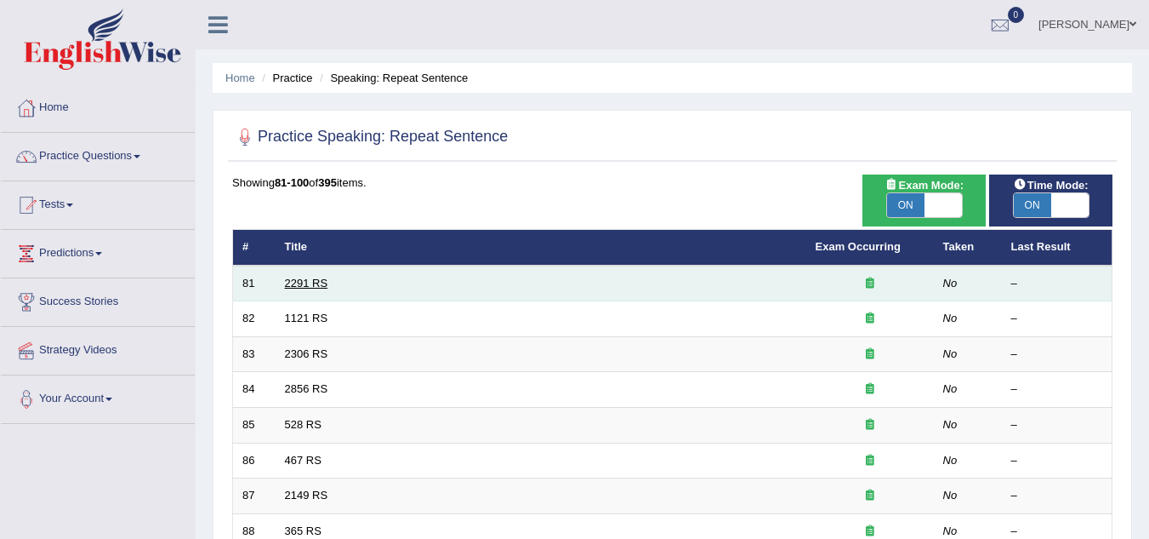
click at [291, 282] on link "2291 RS" at bounding box center [306, 283] width 43 height 13
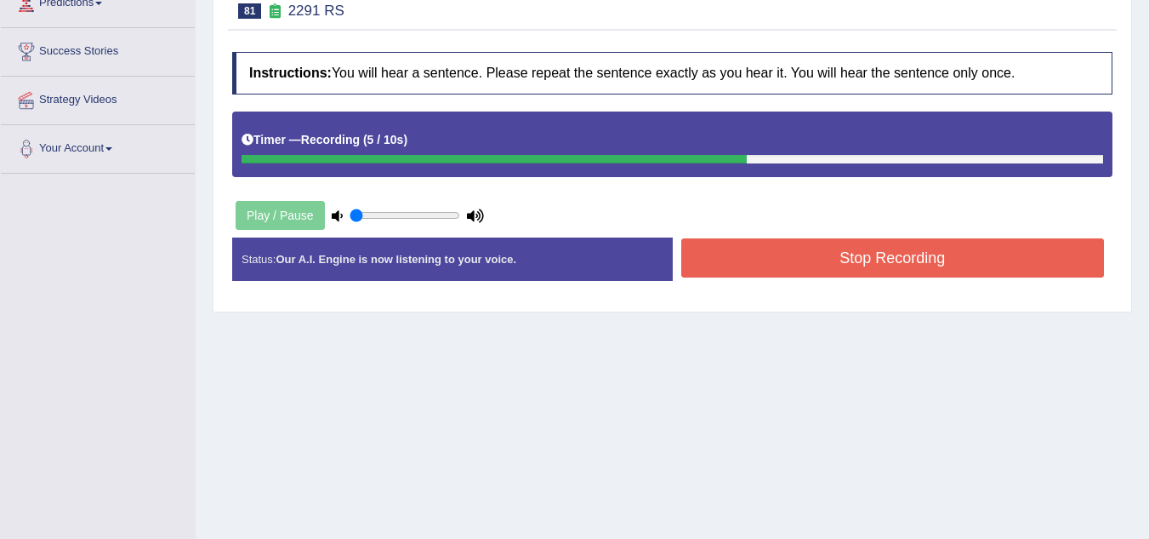
click at [818, 249] on button "Stop Recording" at bounding box center [893, 257] width 424 height 39
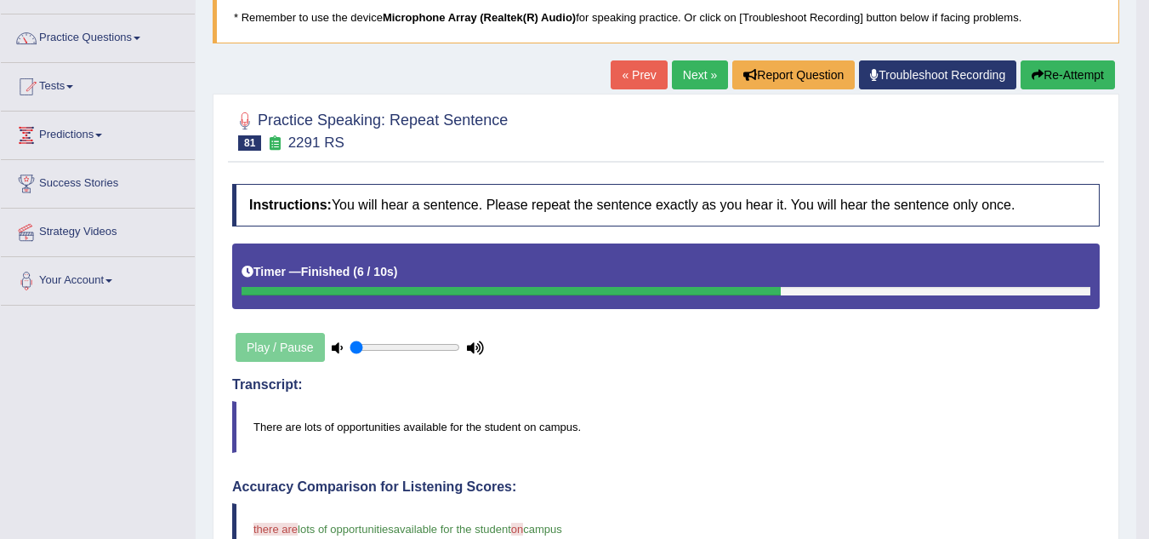
scroll to position [115, 0]
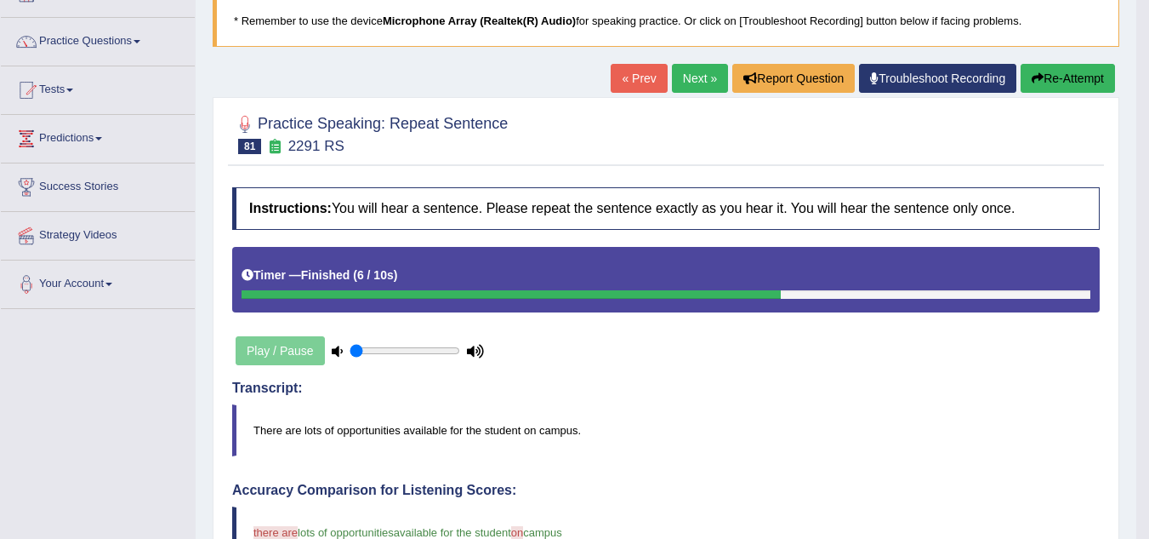
click at [684, 82] on link "Next »" at bounding box center [700, 78] width 56 height 29
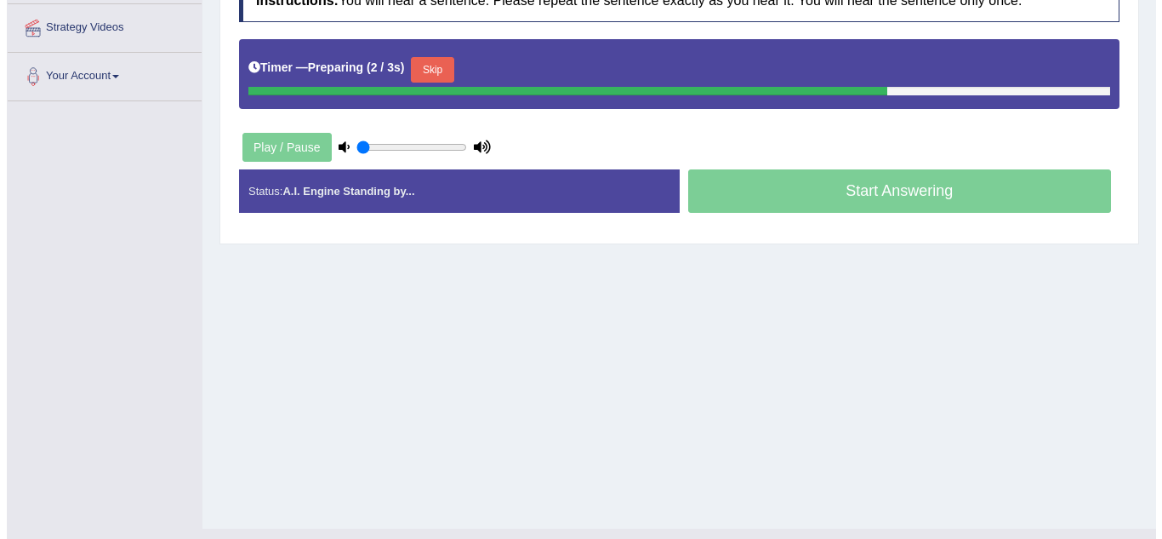
scroll to position [322, 0]
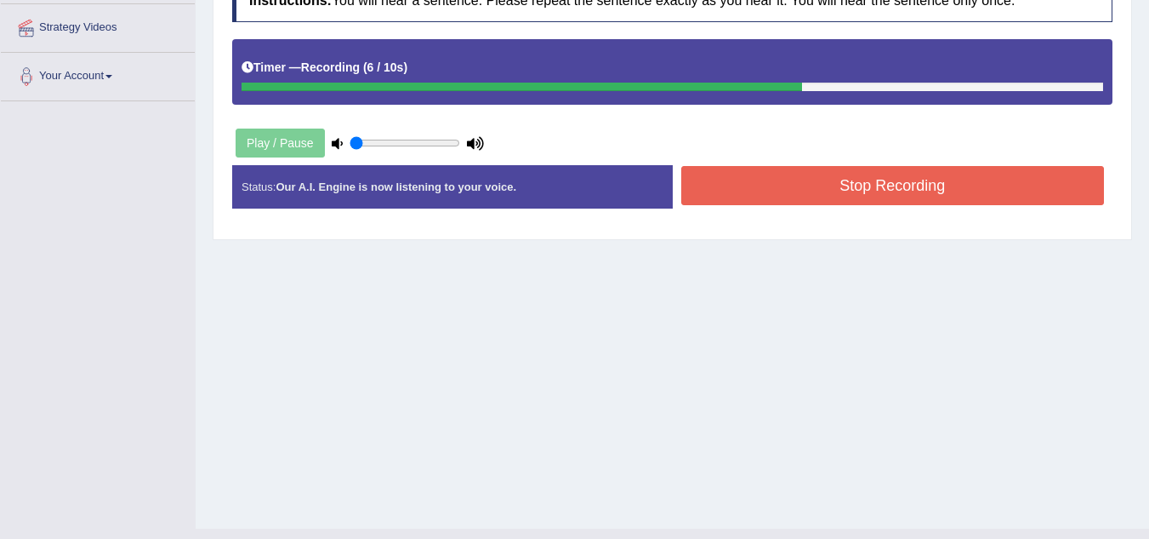
click at [934, 186] on button "Stop Recording" at bounding box center [893, 185] width 424 height 39
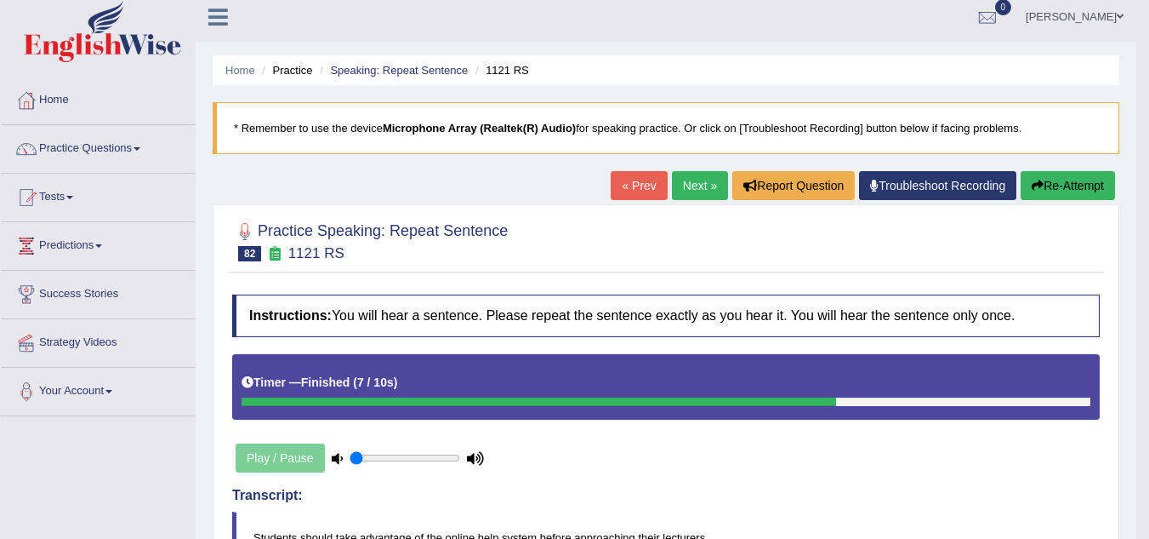
scroll to position [0, 0]
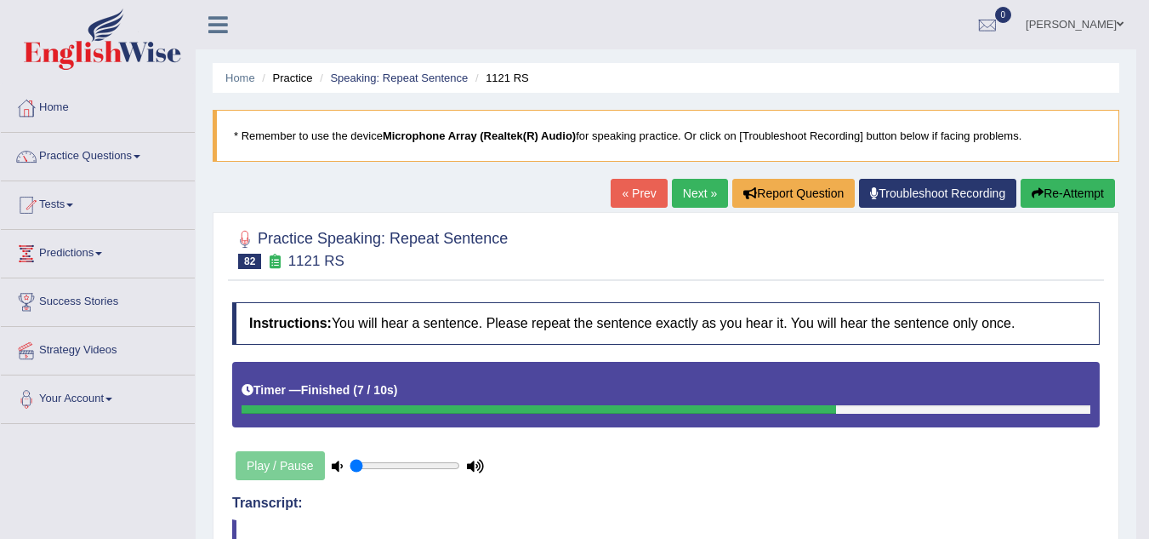
click at [1052, 202] on button "Re-Attempt" at bounding box center [1068, 193] width 94 height 29
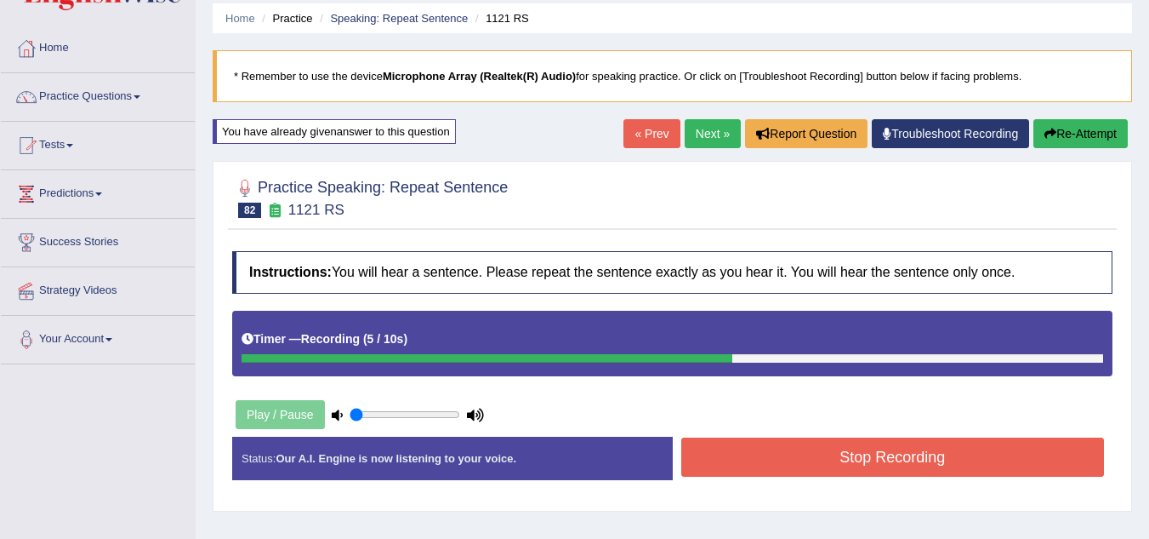
scroll to position [69, 0]
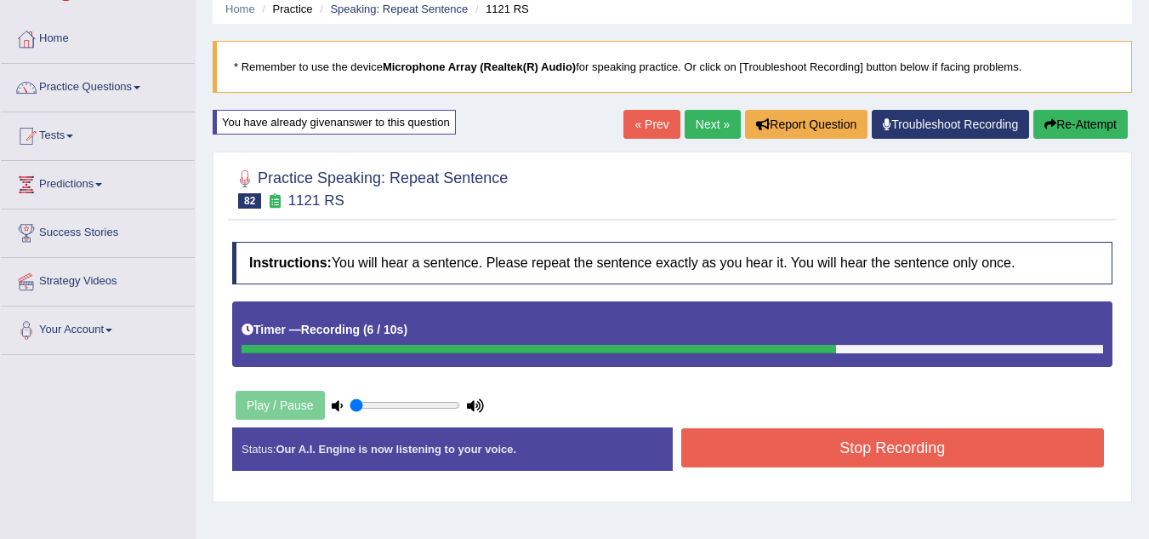
click at [925, 470] on div "Stop Recording" at bounding box center [893, 449] width 441 height 43
click at [925, 463] on div "Stop Recording" at bounding box center [893, 449] width 441 height 43
click at [925, 463] on button "Stop Recording" at bounding box center [893, 447] width 424 height 39
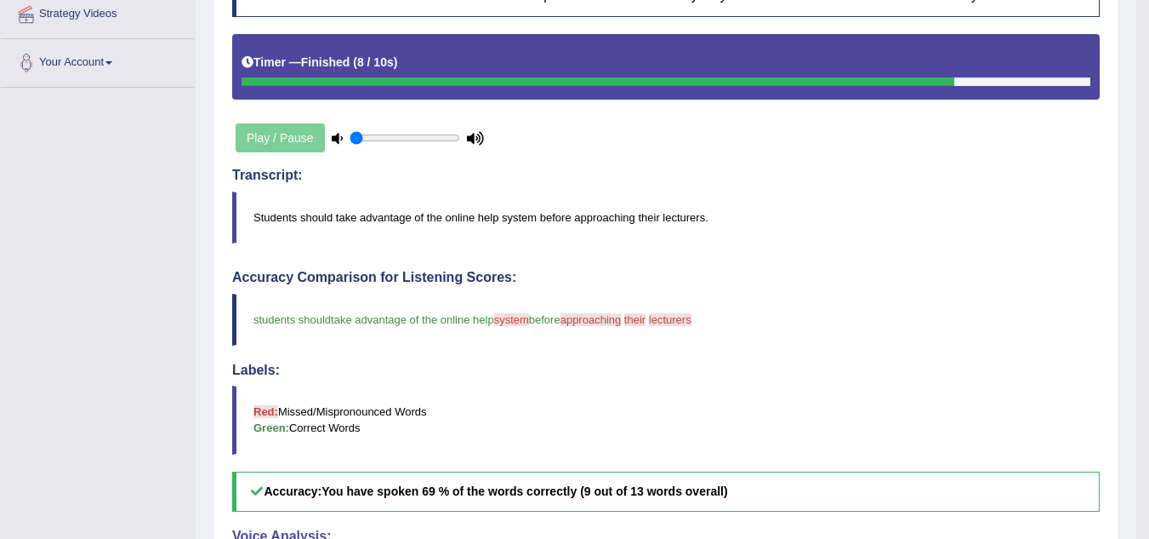
scroll to position [274, 0]
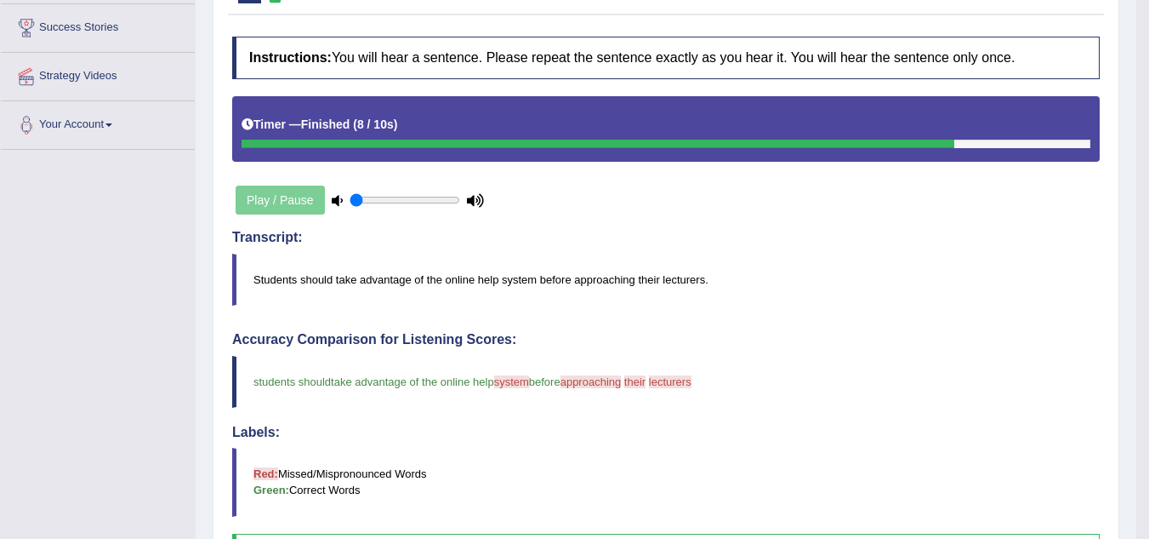
click at [925, 465] on blockquote "Red: Missed/Mispronounced Words Green: Correct Words" at bounding box center [666, 482] width 868 height 68
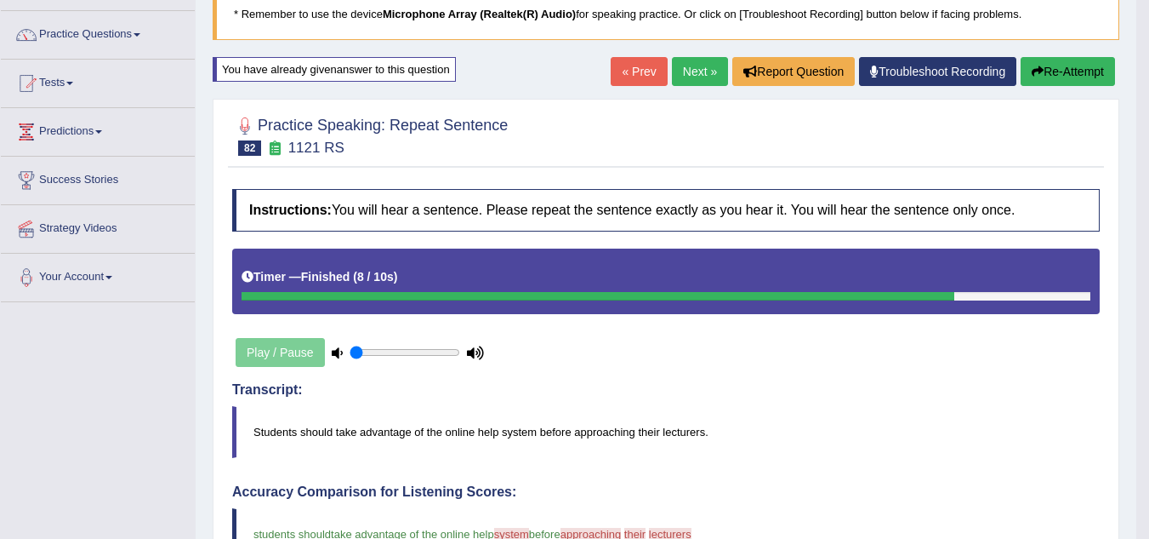
scroll to position [121, 0]
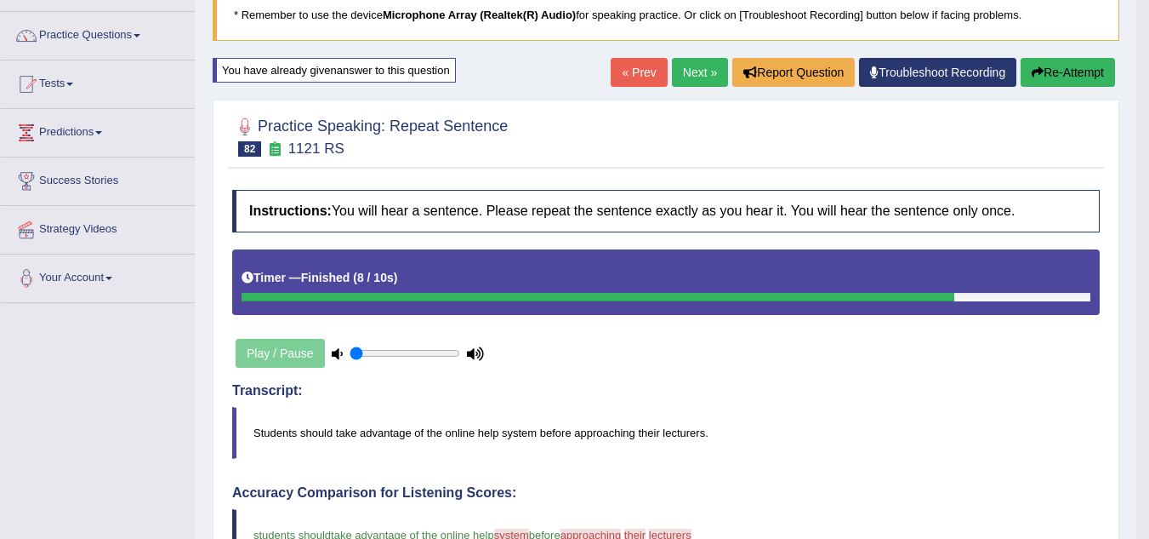
click at [702, 68] on link "Next »" at bounding box center [700, 72] width 56 height 29
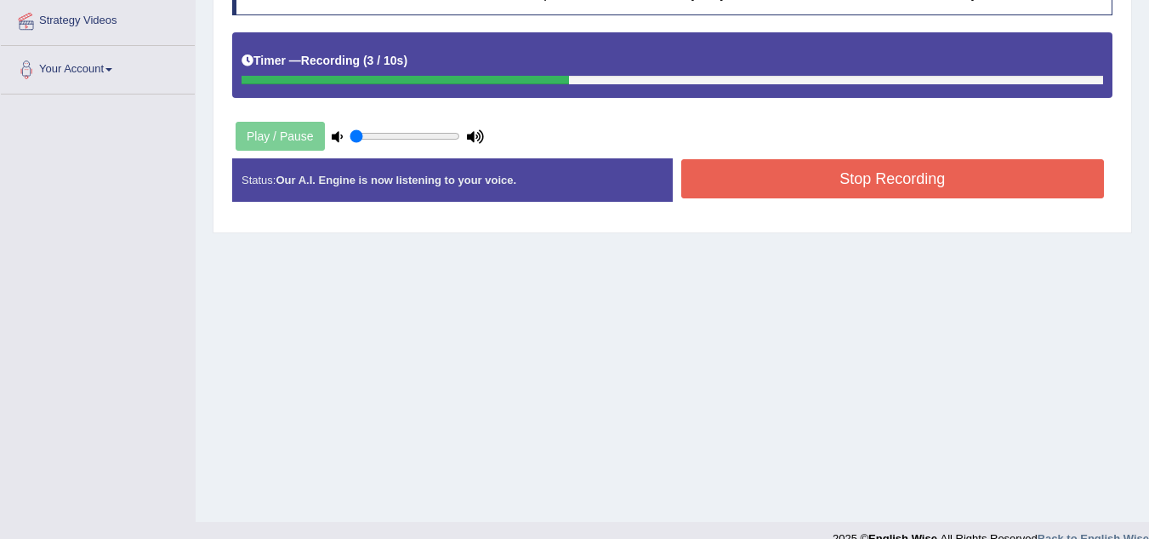
click at [635, 446] on div "Home Practice Speaking: Repeat Sentence 2306 RS * Remember to use the device Mi…" at bounding box center [673, 96] width 954 height 851
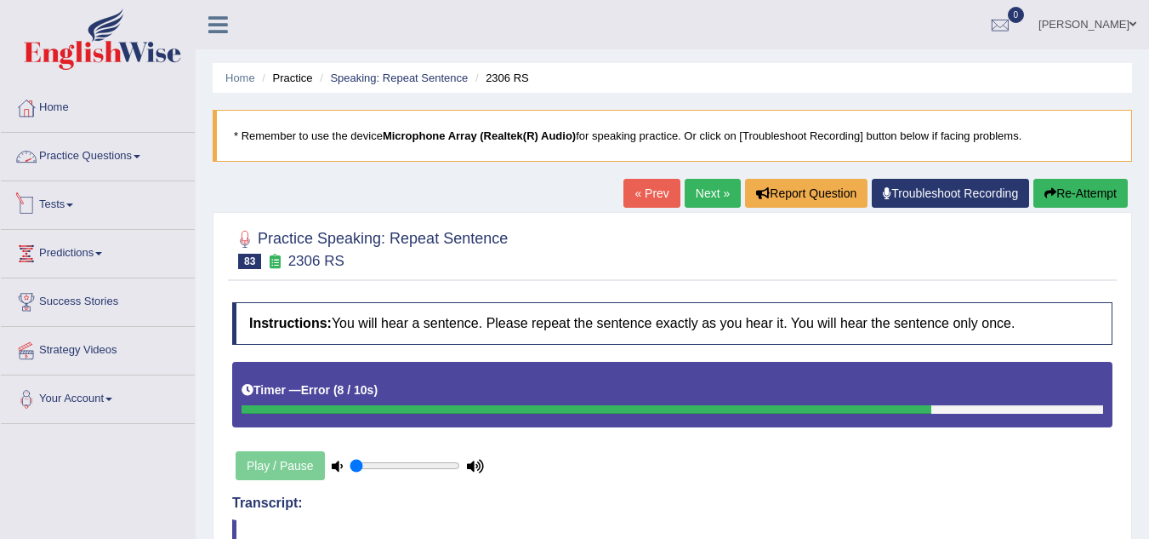
click at [83, 208] on link "Tests" at bounding box center [98, 202] width 194 height 43
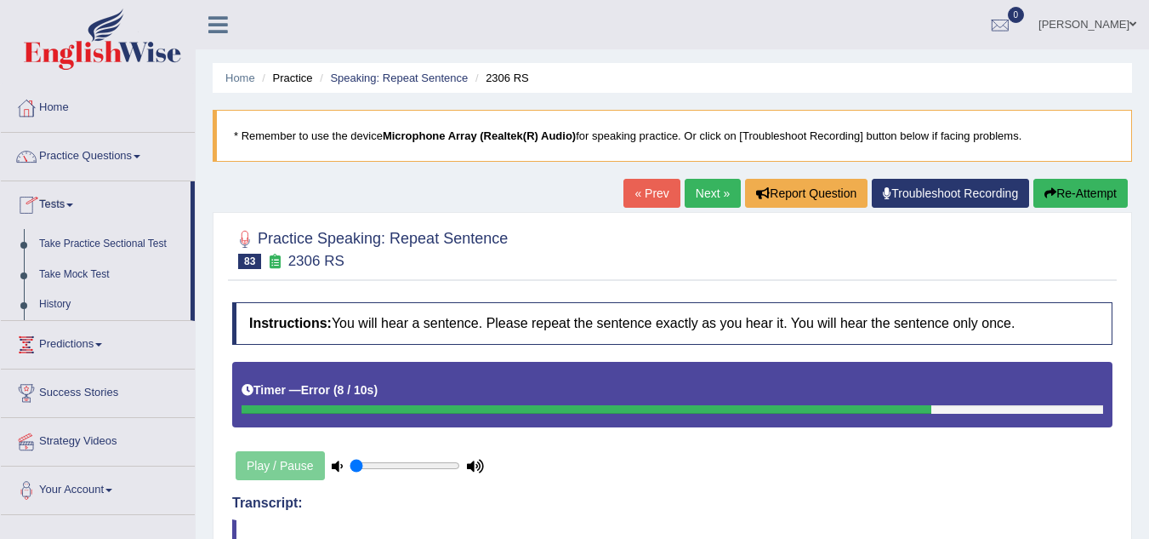
click at [83, 208] on link "Tests" at bounding box center [96, 202] width 190 height 43
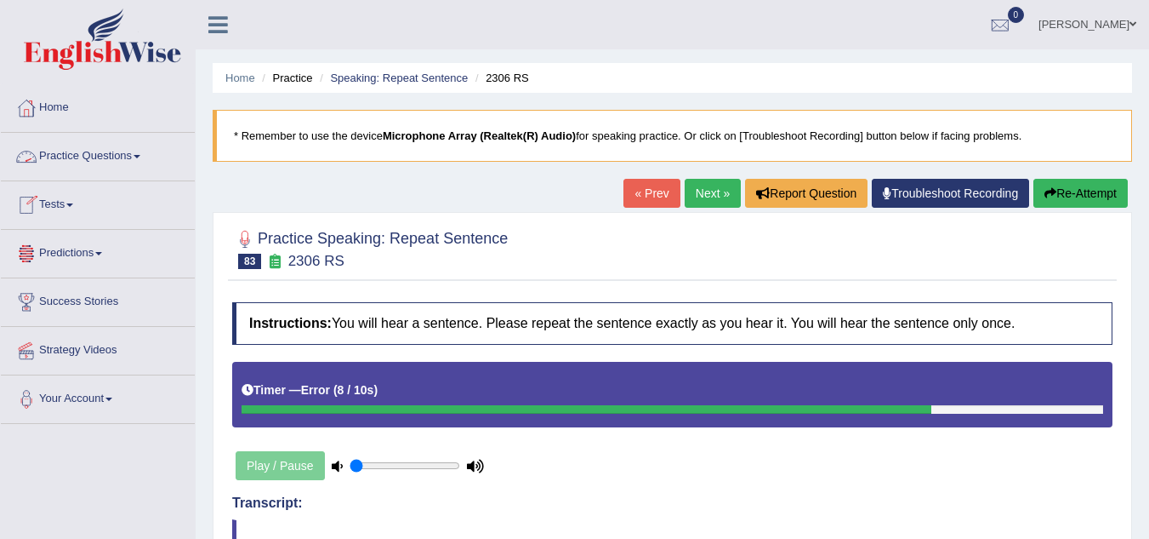
click at [140, 157] on span at bounding box center [137, 156] width 7 height 3
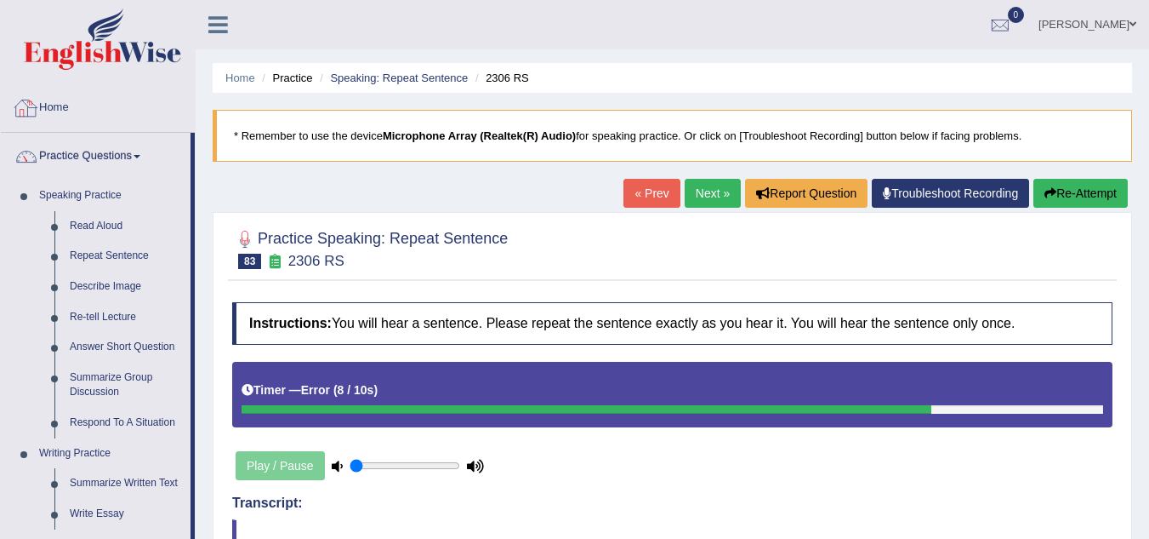
click at [53, 99] on link "Home" at bounding box center [98, 105] width 194 height 43
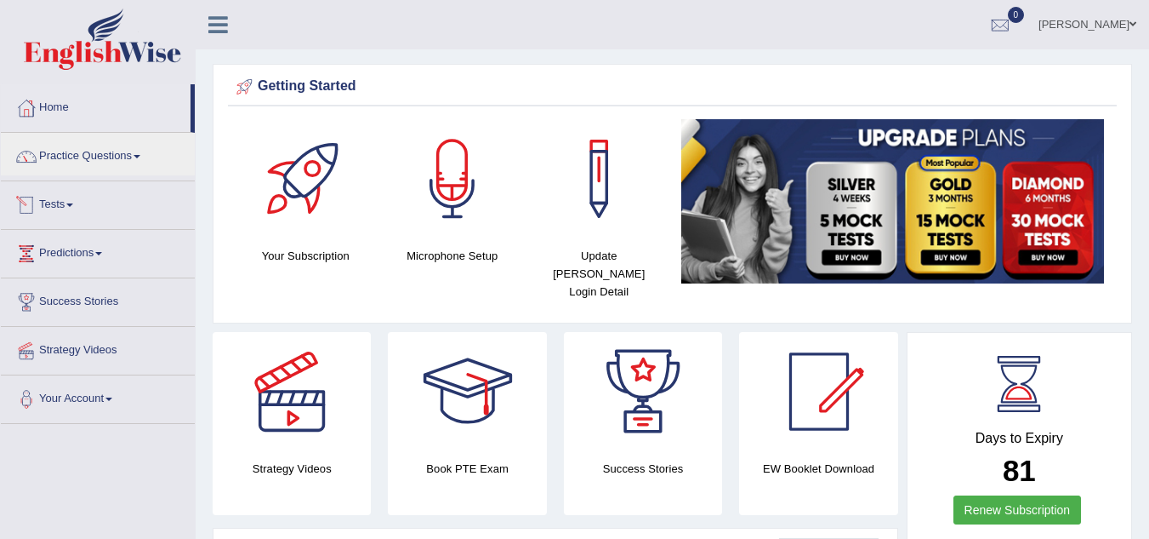
click at [54, 211] on link "Tests" at bounding box center [98, 202] width 194 height 43
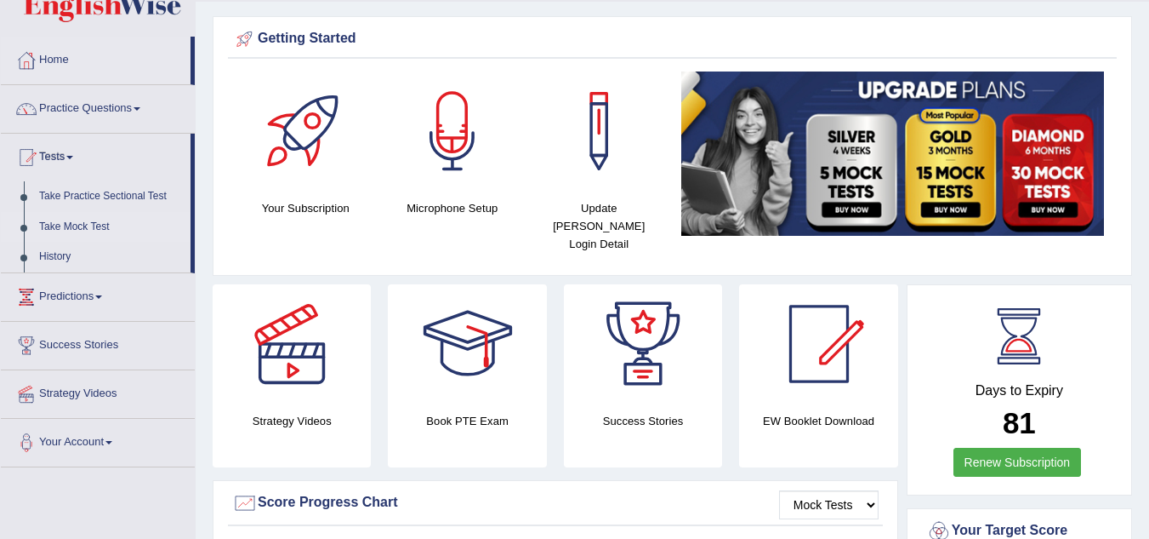
scroll to position [48, 0]
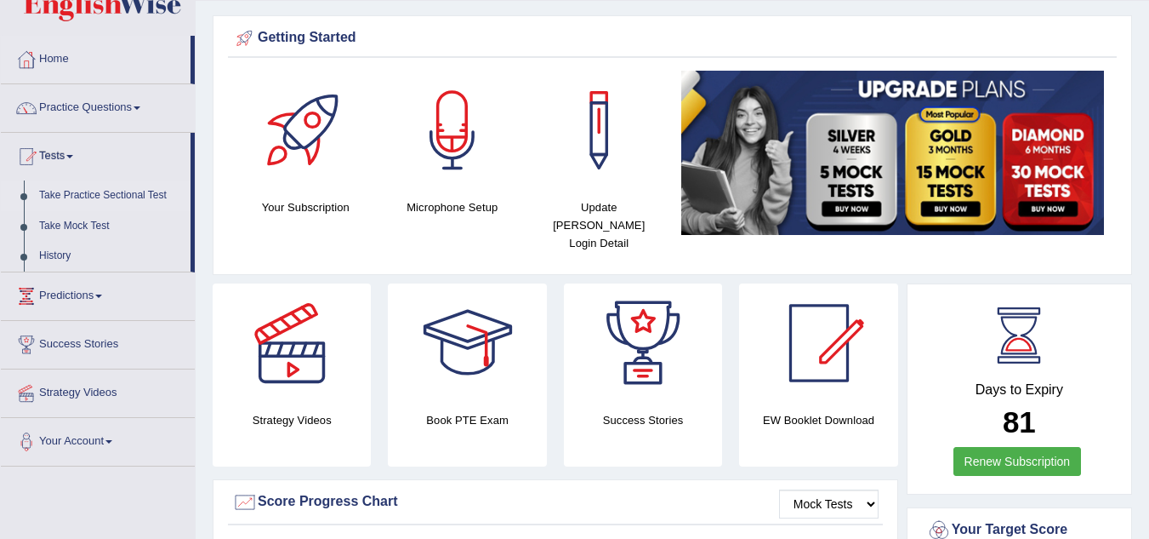
click at [71, 191] on link "Take Practice Sectional Test" at bounding box center [110, 195] width 159 height 31
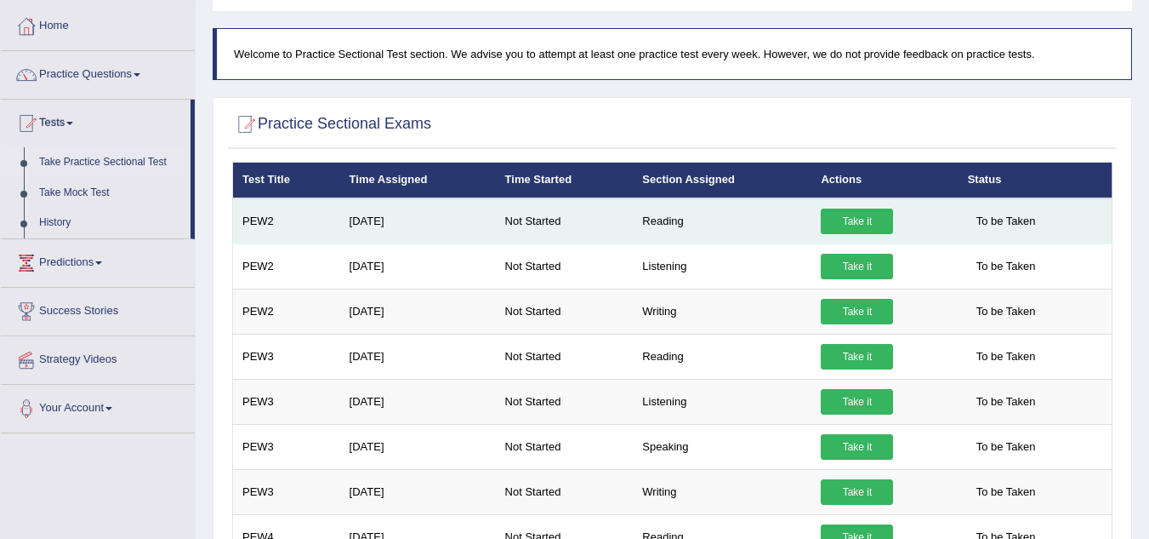
click at [875, 222] on link "Take it" at bounding box center [857, 221] width 72 height 26
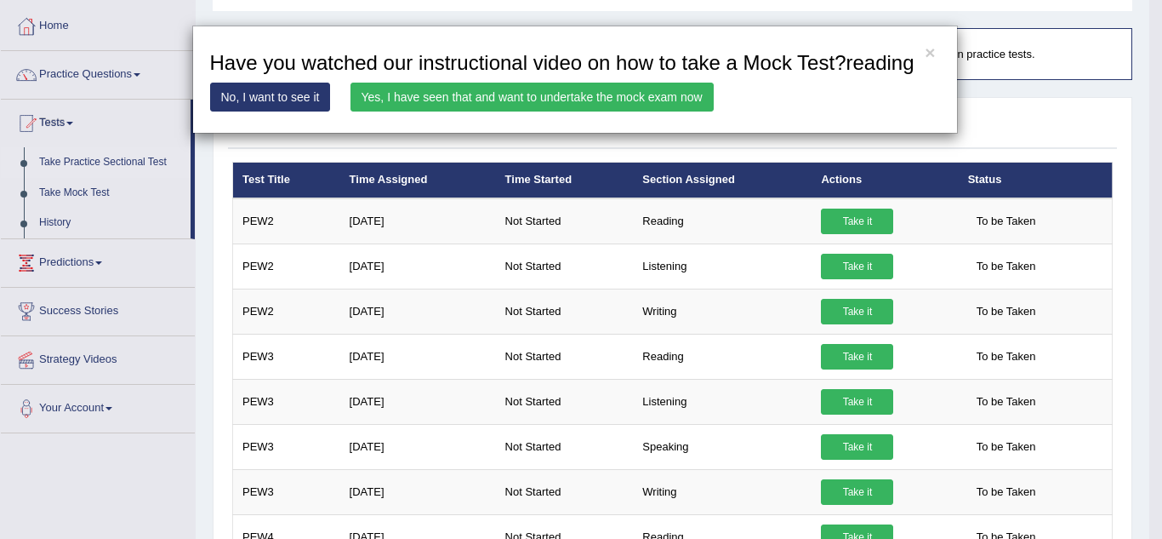
click at [651, 102] on link "Yes, I have seen that and want to undertake the mock exam now" at bounding box center [532, 97] width 363 height 29
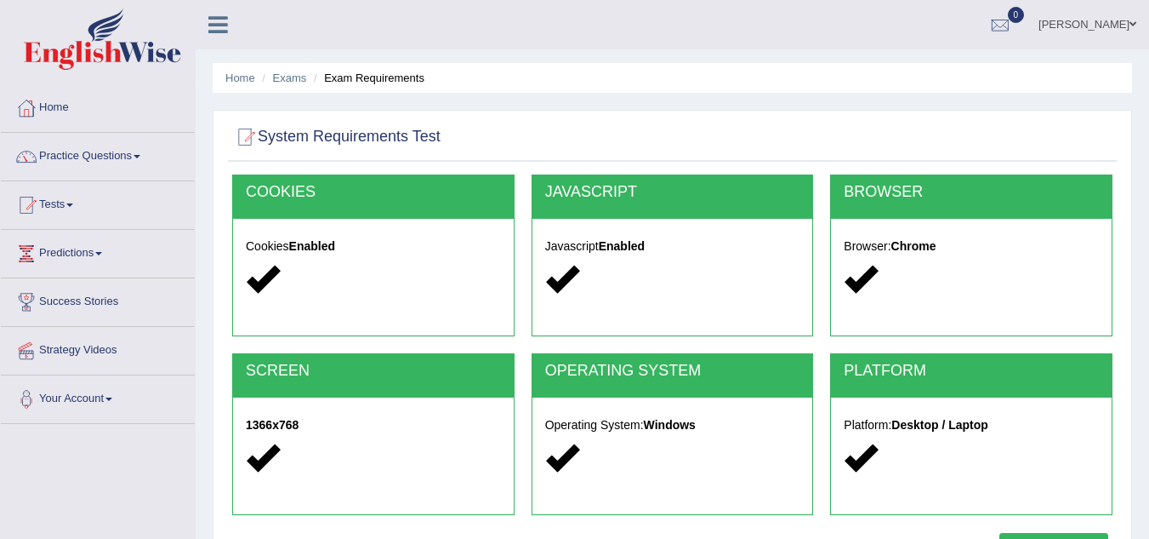
scroll to position [355, 0]
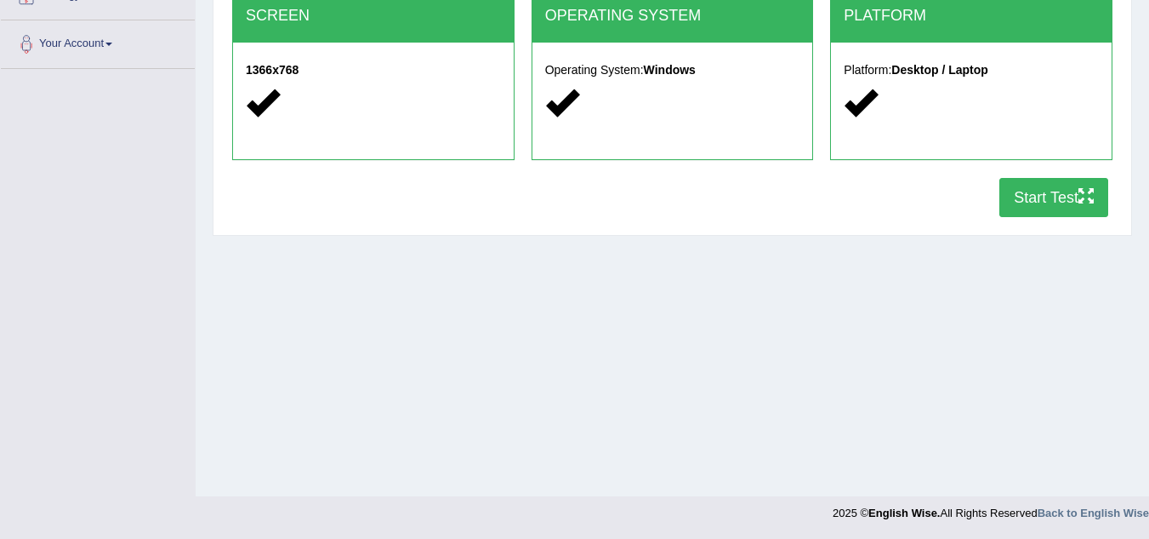
click at [1037, 185] on button "Start Test" at bounding box center [1054, 197] width 109 height 39
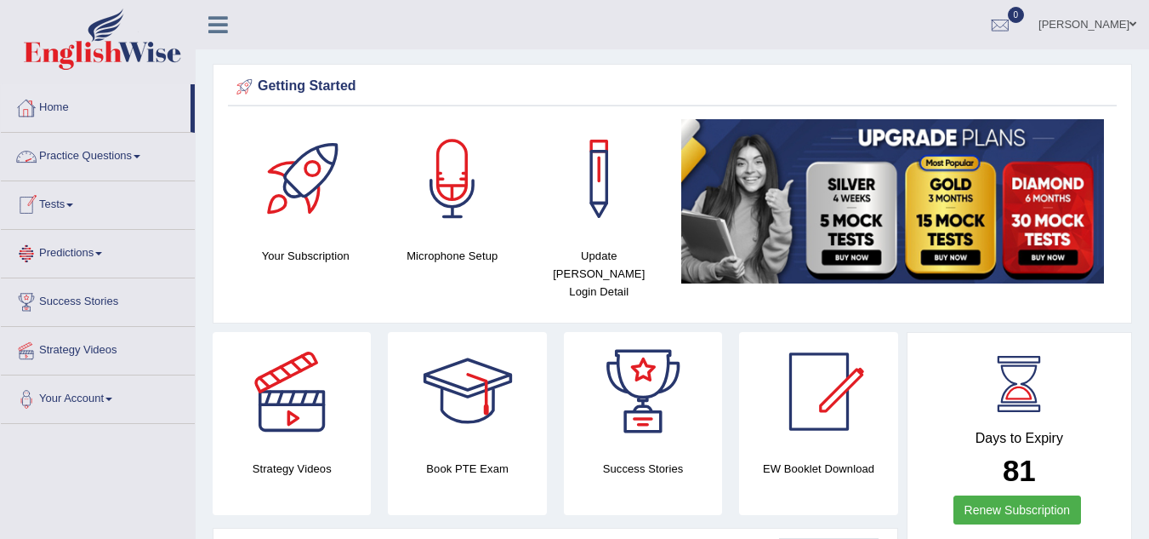
click at [75, 107] on link "Home" at bounding box center [96, 105] width 190 height 43
click at [126, 165] on link "Practice Questions" at bounding box center [98, 154] width 194 height 43
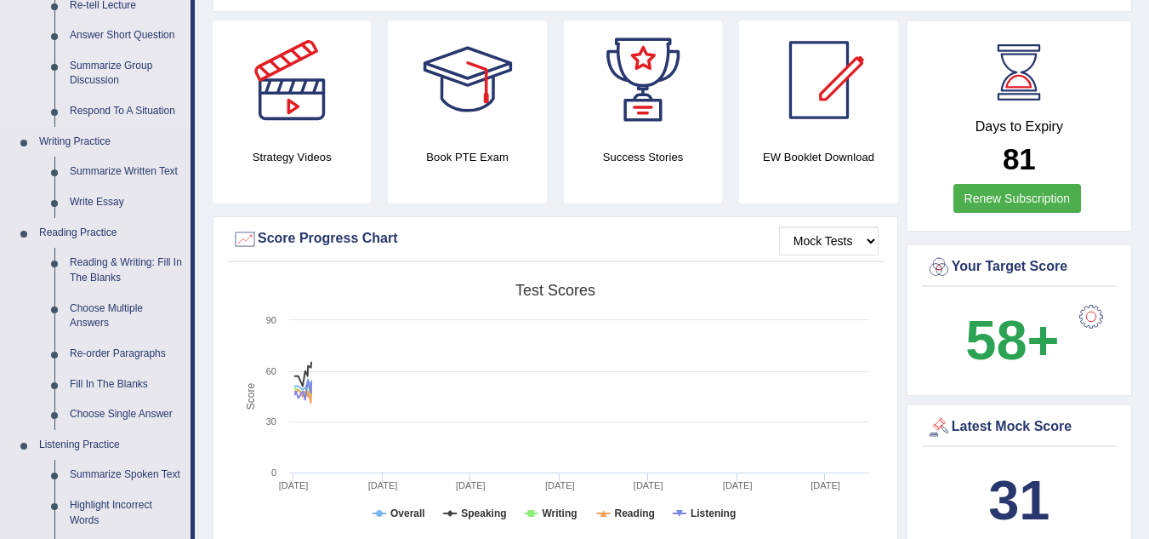
scroll to position [311, 0]
click at [92, 260] on link "Reading & Writing: Fill In The Blanks" at bounding box center [126, 270] width 128 height 45
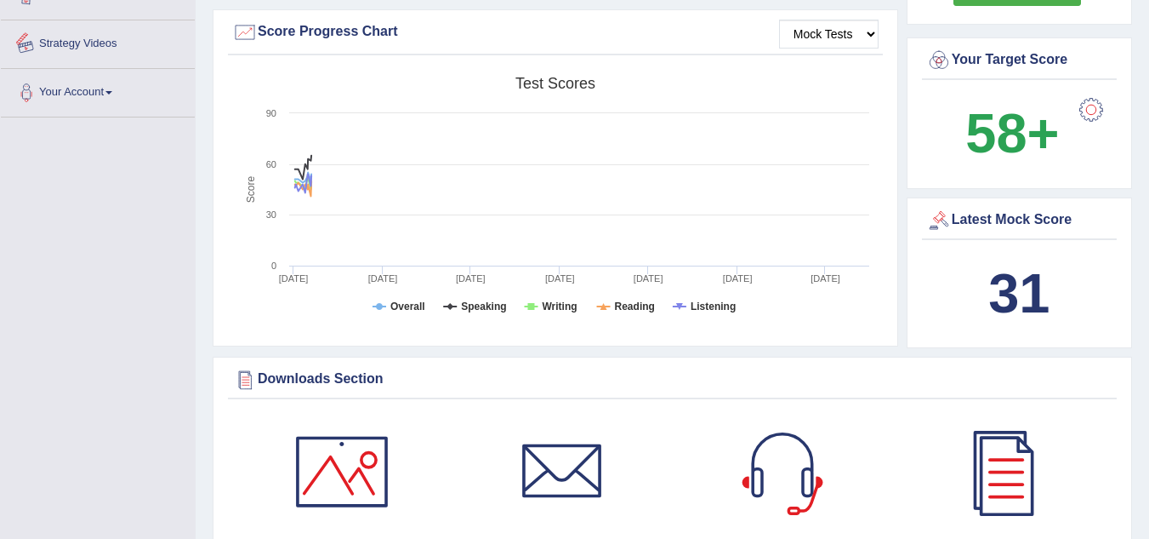
scroll to position [1215, 0]
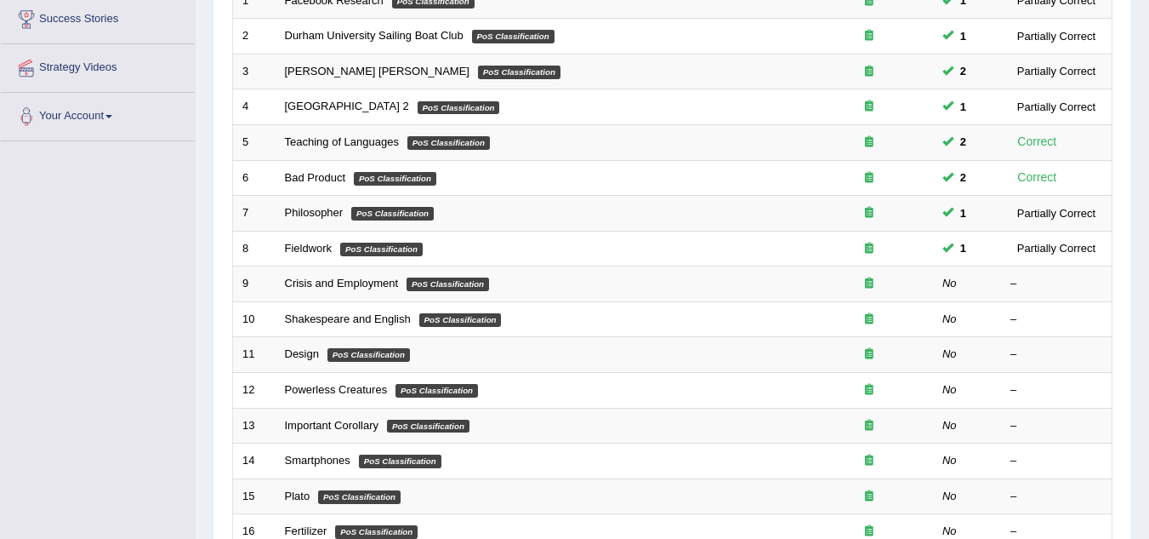
scroll to position [285, 0]
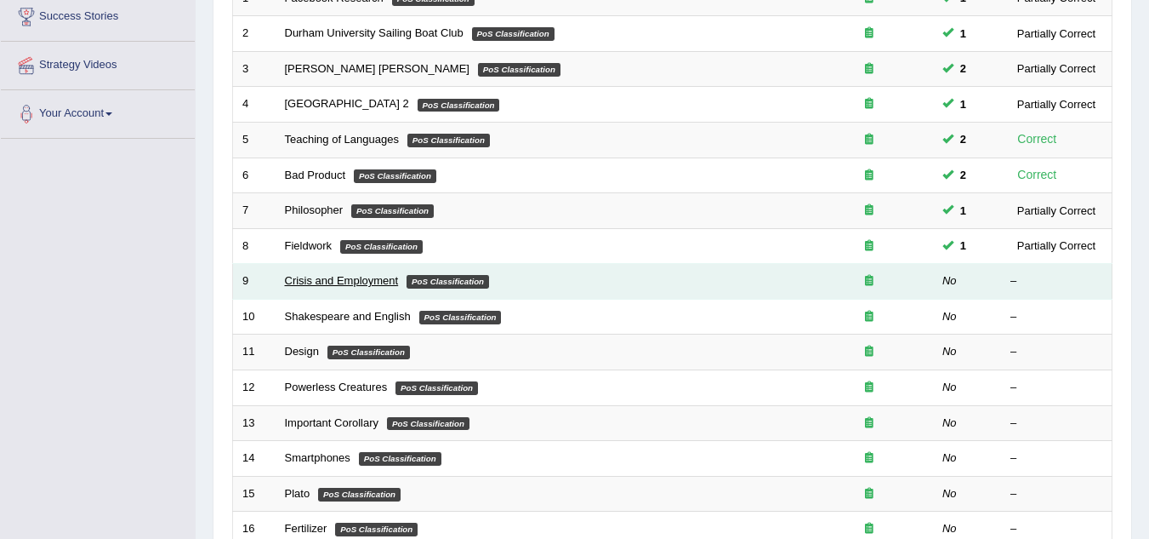
click at [320, 277] on link "Crisis and Employment" at bounding box center [342, 280] width 114 height 13
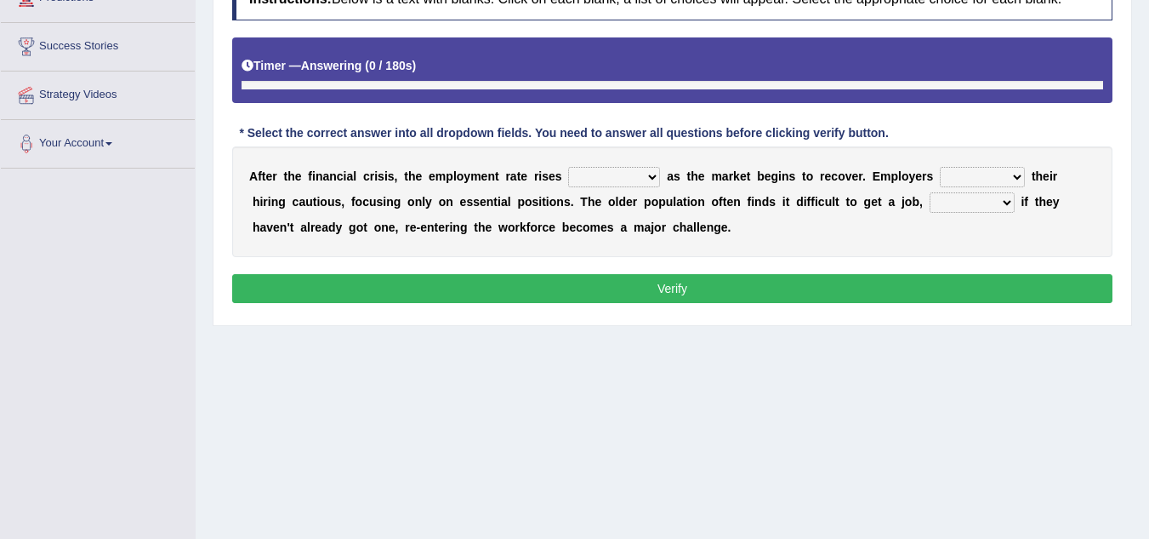
scroll to position [296, 0]
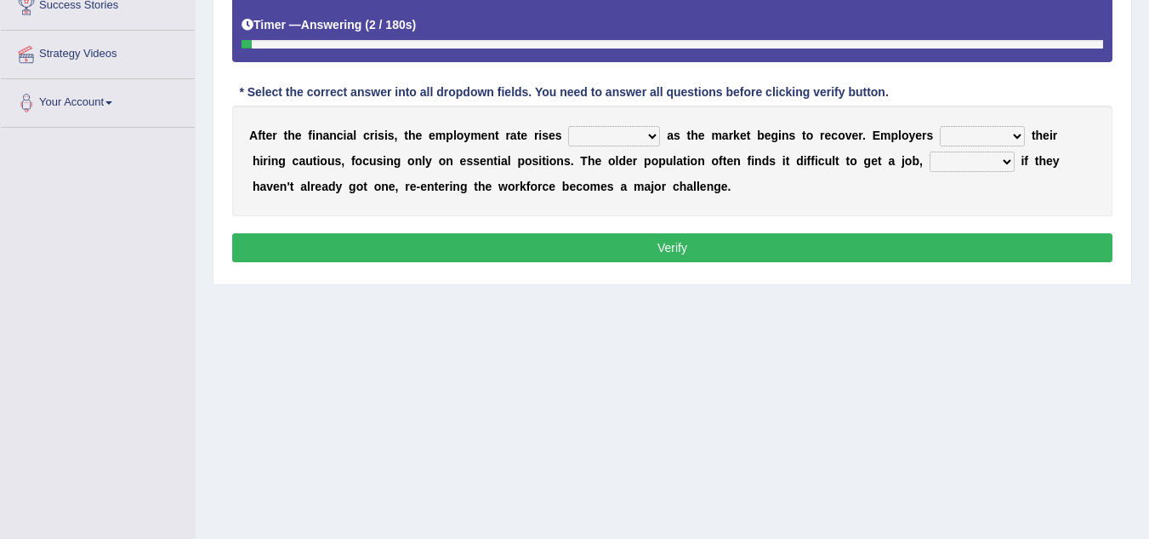
click at [647, 129] on select "normally conversely strenuously sharply" at bounding box center [614, 136] width 92 height 20
select select "sharply"
click at [568, 126] on select "normally conversely strenuously sharply" at bounding box center [614, 136] width 92 height 20
click at [1025, 122] on div "A f t e r t h e f i n a n c i a l c r i s i s , t h e e m p l o y m e n t r a t…" at bounding box center [672, 160] width 881 height 111
click at [1010, 137] on select "keeping kept keep are kept" at bounding box center [982, 136] width 85 height 20
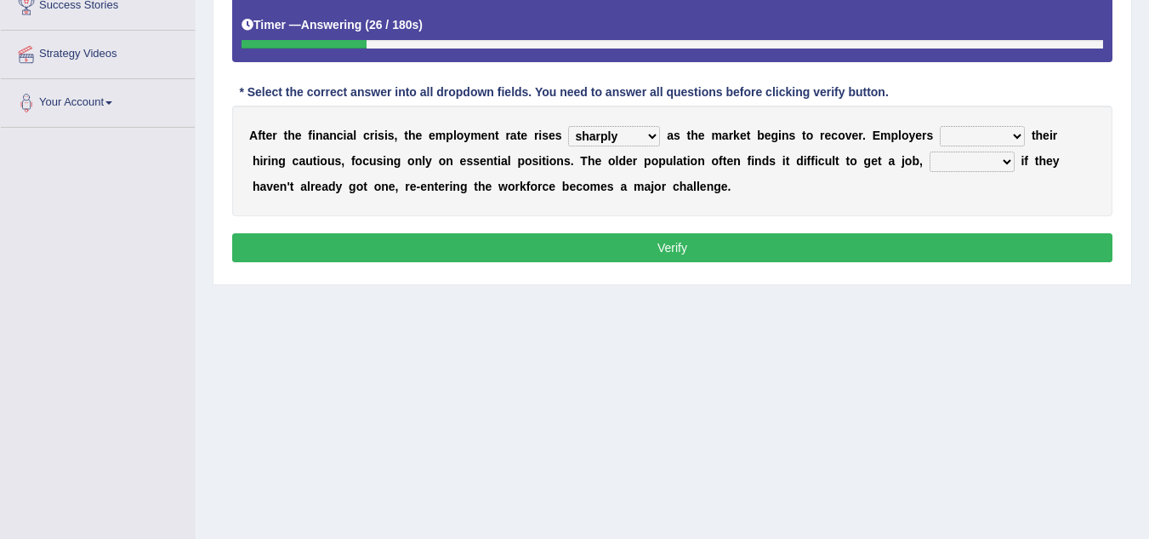
select select "keeping"
click at [940, 126] on select "keeping kept keep are kept" at bounding box center [982, 136] width 85 height 20
click at [954, 164] on select "although while then because" at bounding box center [972, 161] width 85 height 20
click at [930, 151] on select "although while then because" at bounding box center [972, 161] width 85 height 20
click at [998, 152] on select "although while then because" at bounding box center [972, 161] width 85 height 20
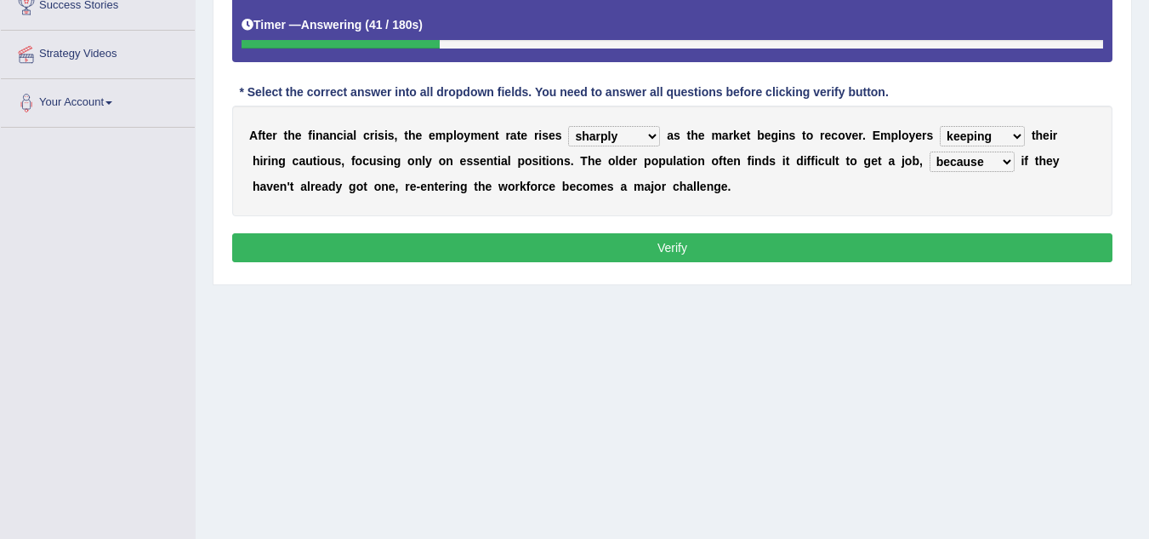
select select "then"
click at [930, 151] on select "although while then because" at bounding box center [972, 161] width 85 height 20
click at [986, 252] on button "Verify" at bounding box center [672, 247] width 881 height 29
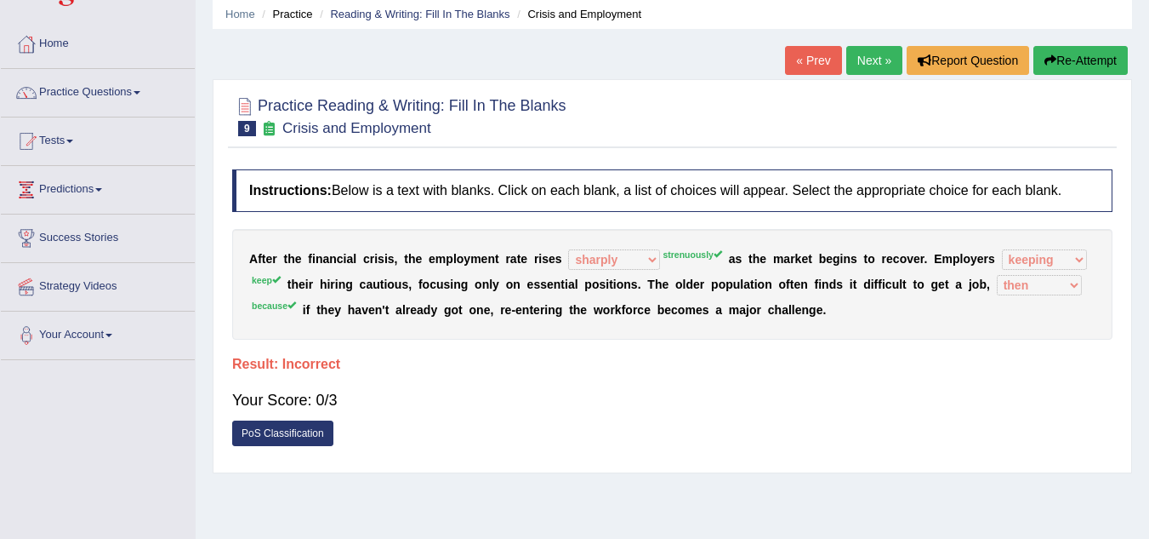
scroll to position [0, 0]
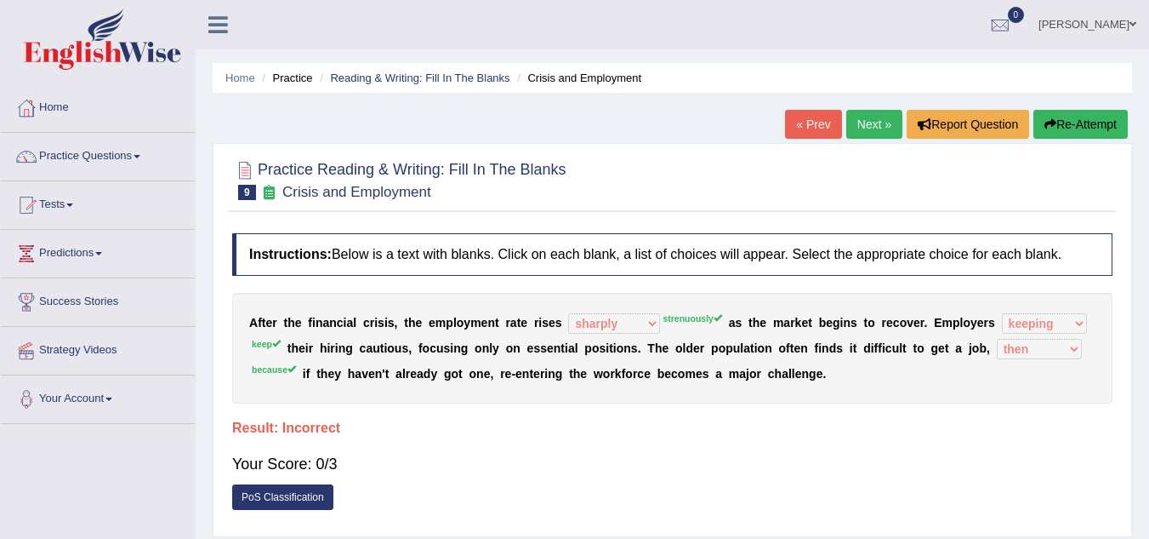
click at [871, 125] on link "Next »" at bounding box center [875, 124] width 56 height 29
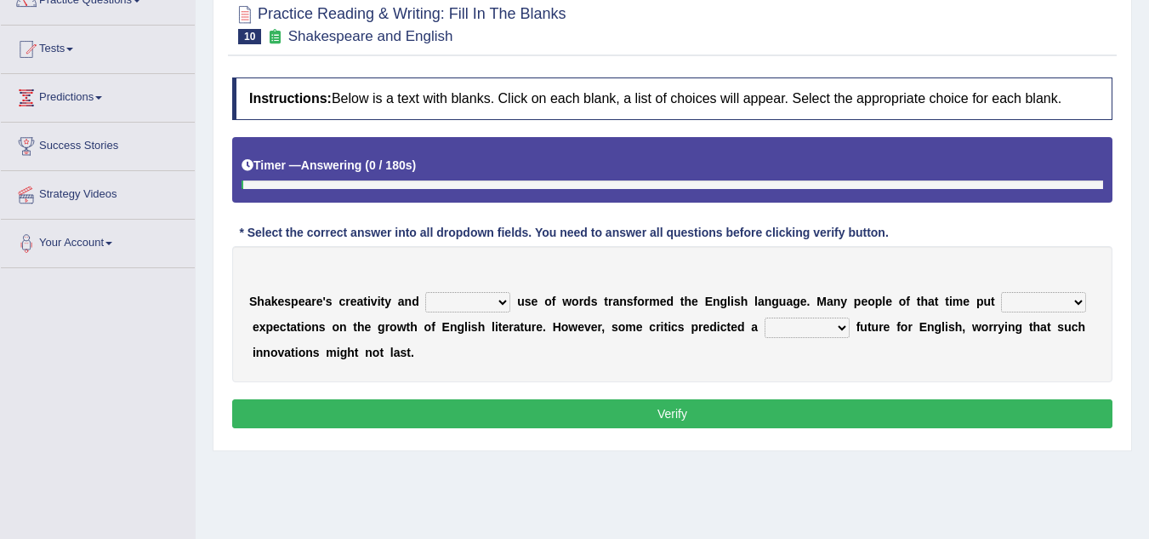
scroll to position [165, 0]
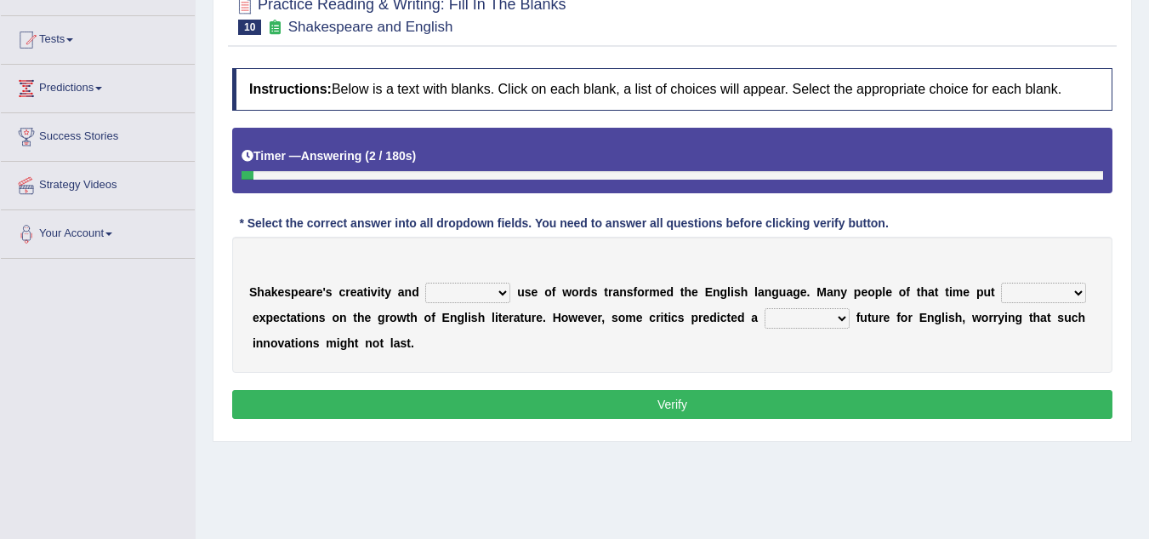
click at [495, 292] on select "idealized intensive fancied inventive" at bounding box center [467, 292] width 85 height 20
select select "intensive"
click at [425, 282] on select "idealized intensive fancied inventive" at bounding box center [467, 292] width 85 height 20
click at [828, 314] on select "monetary promising irresistible daunting" at bounding box center [807, 318] width 85 height 20
select select "promising"
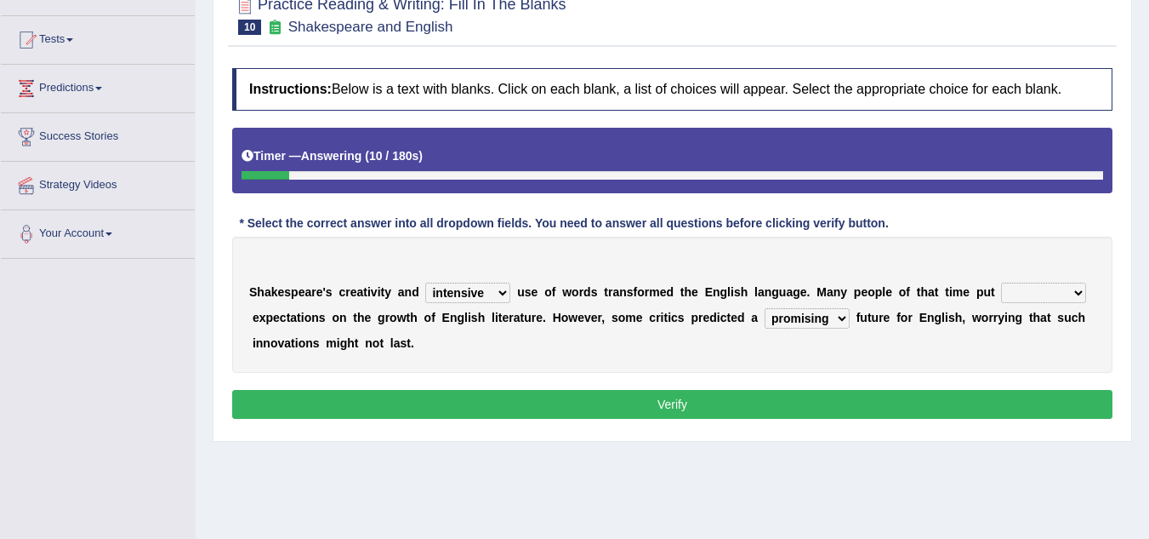
click at [765, 308] on select "monetary promising irresistible daunting" at bounding box center [807, 318] width 85 height 20
click at [1035, 289] on select "wide much high more" at bounding box center [1043, 292] width 85 height 20
select select "high"
click at [1001, 282] on select "wide much high more" at bounding box center [1043, 292] width 85 height 20
click at [1006, 396] on button "Verify" at bounding box center [672, 404] width 881 height 29
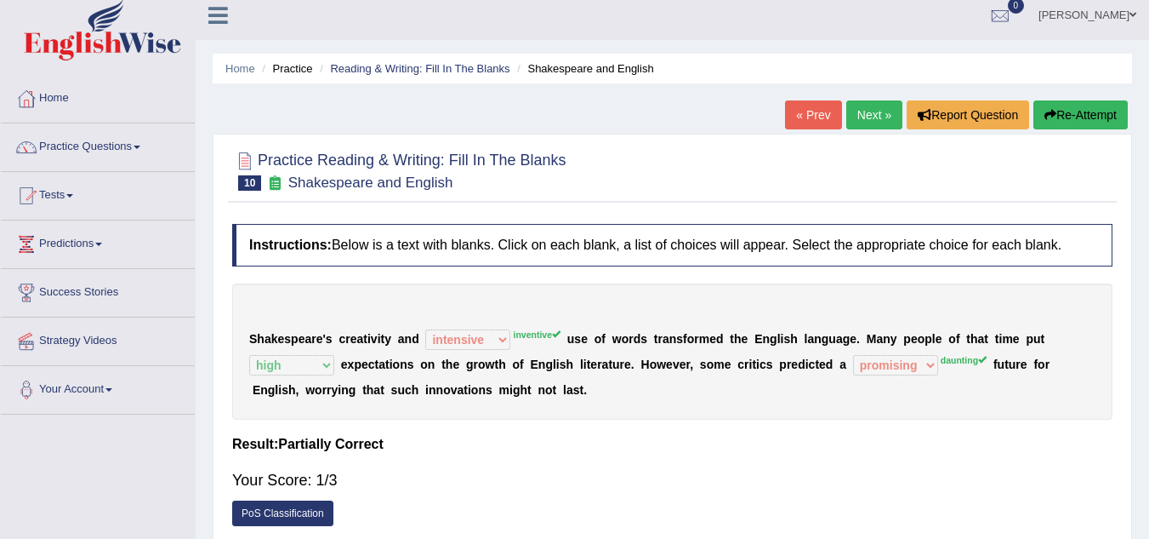
scroll to position [0, 0]
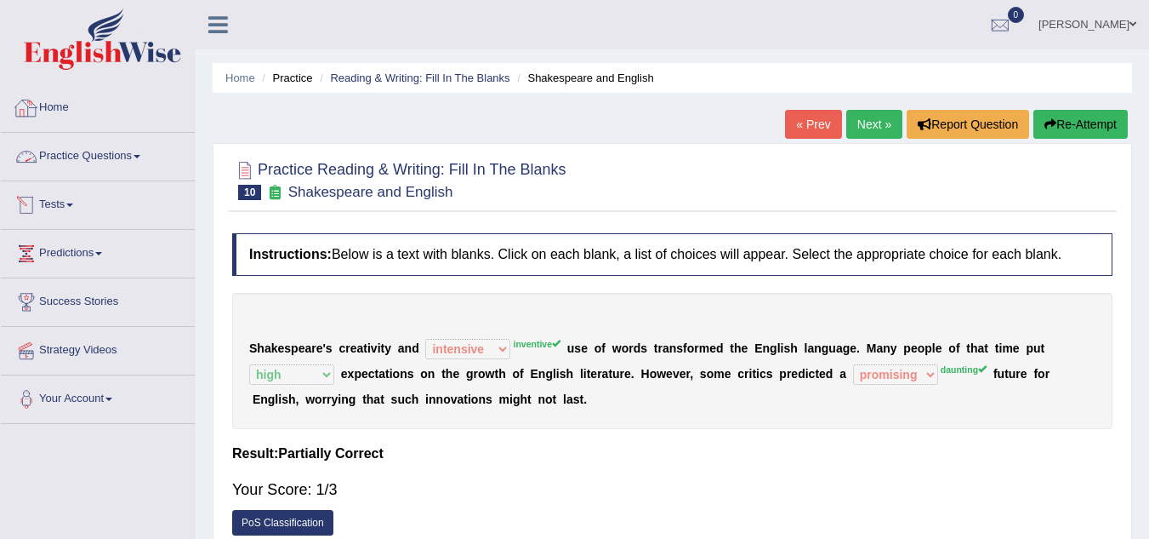
click at [55, 118] on link "Home" at bounding box center [98, 105] width 194 height 43
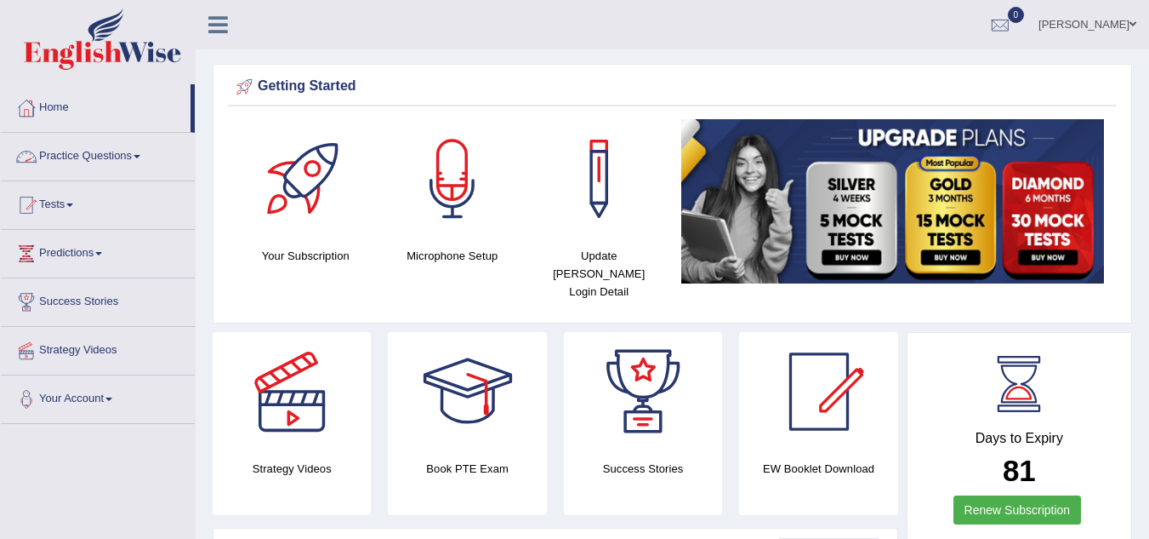
click at [110, 156] on link "Practice Questions" at bounding box center [98, 154] width 194 height 43
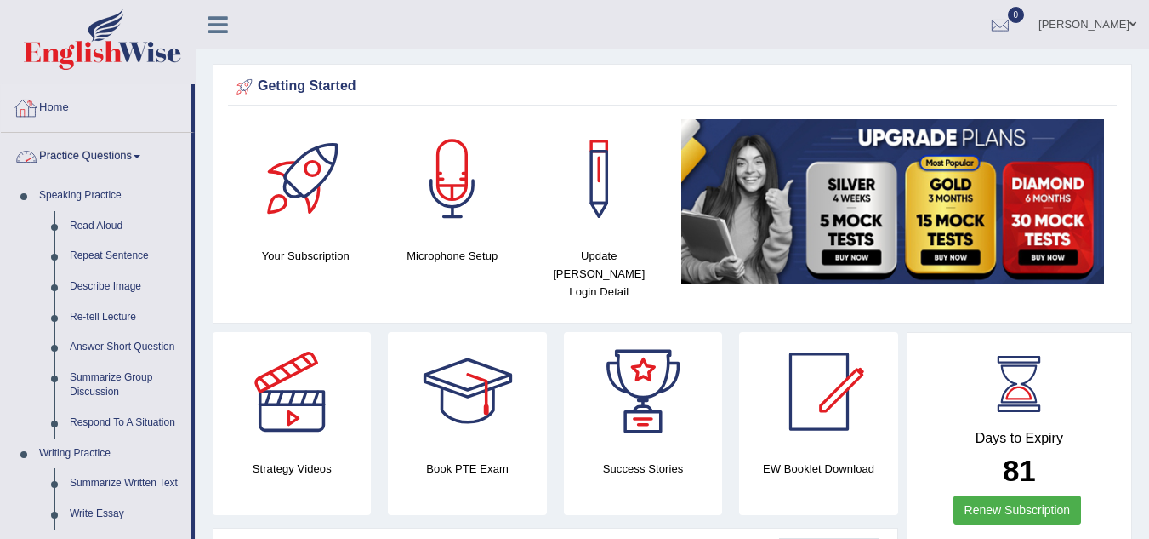
click at [134, 156] on link "Practice Questions" at bounding box center [96, 154] width 190 height 43
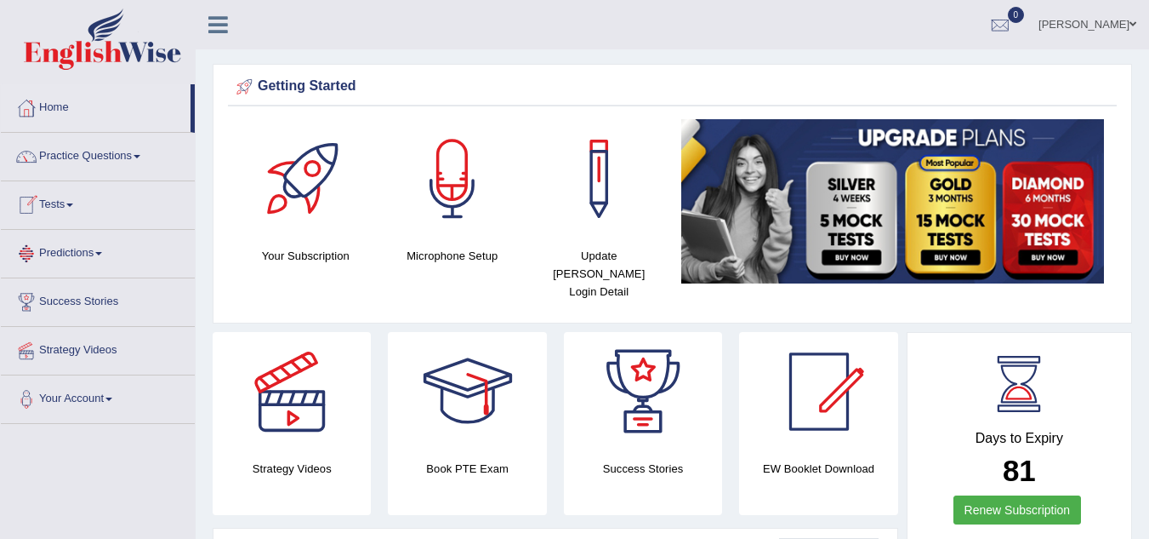
click at [65, 209] on link "Tests" at bounding box center [98, 202] width 194 height 43
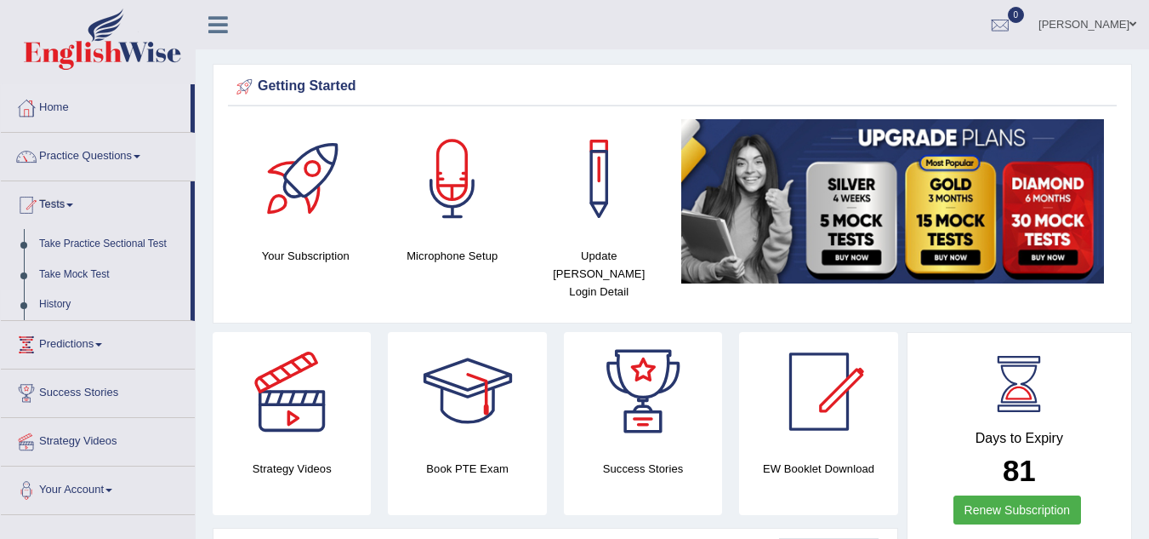
click at [66, 305] on link "History" at bounding box center [110, 304] width 159 height 31
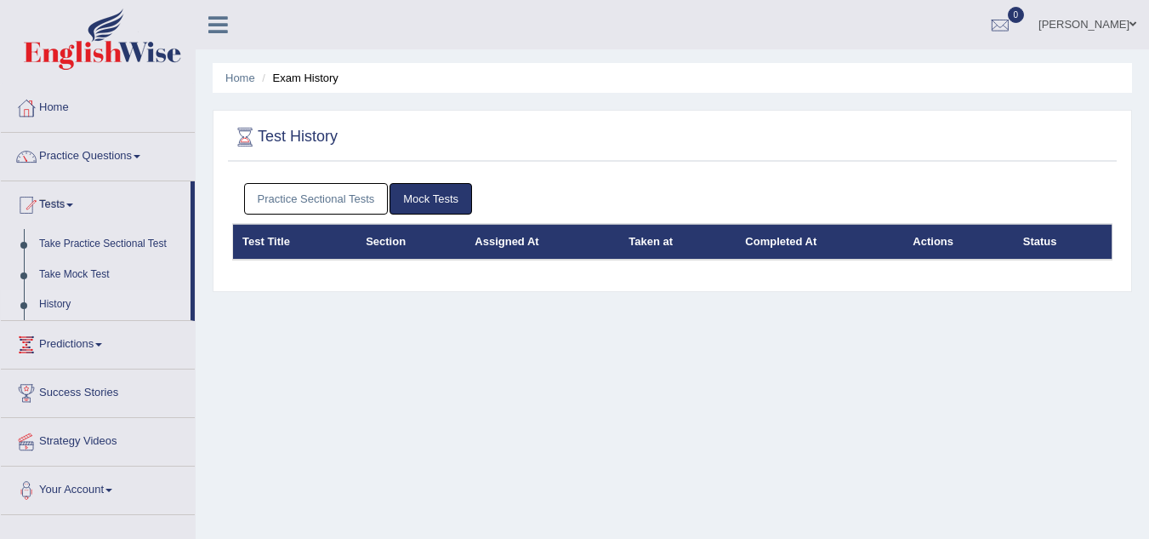
click at [335, 195] on link "Practice Sectional Tests" at bounding box center [316, 198] width 145 height 31
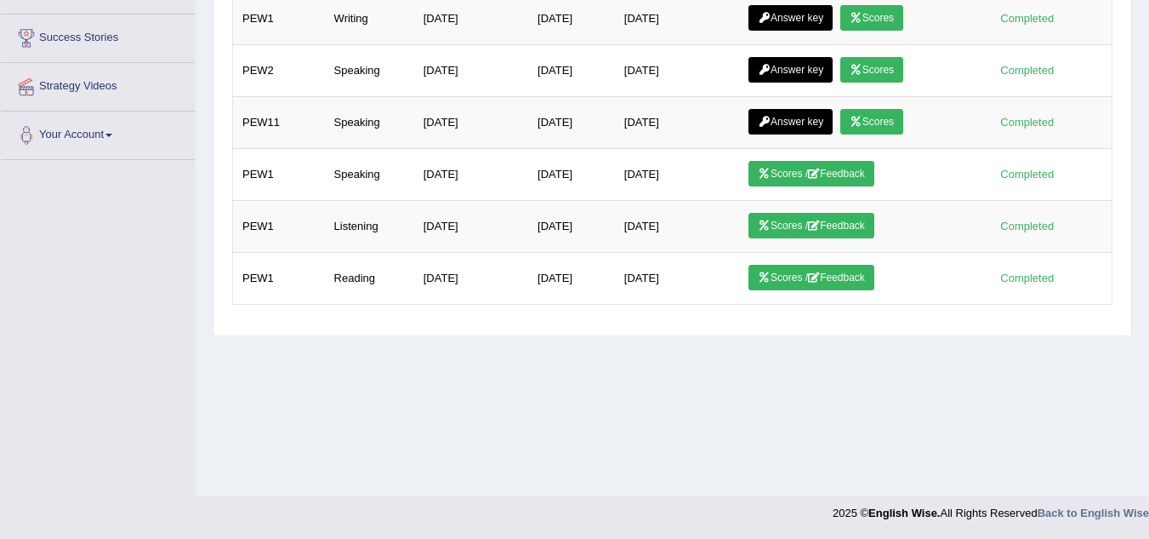
scroll to position [354, 0]
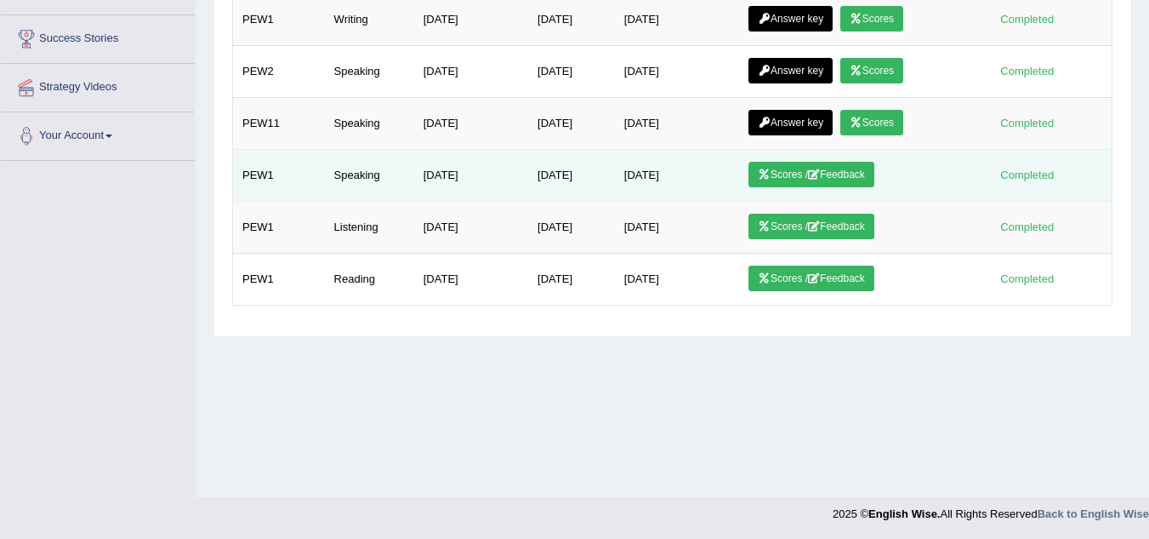
click at [780, 180] on link "Scores / Feedback" at bounding box center [812, 175] width 126 height 26
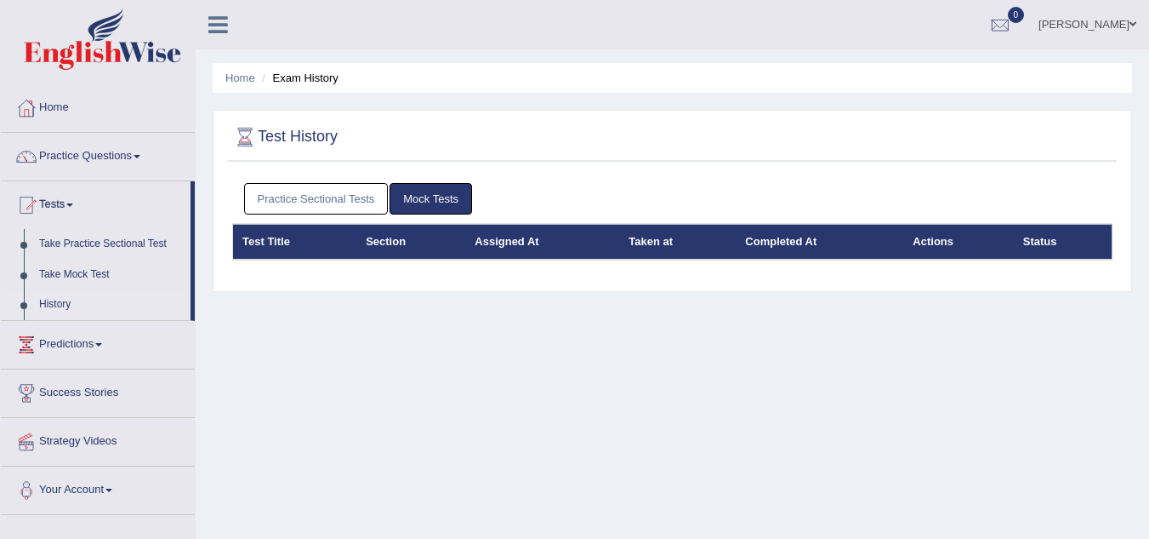
click at [333, 191] on link "Practice Sectional Tests" at bounding box center [316, 198] width 145 height 31
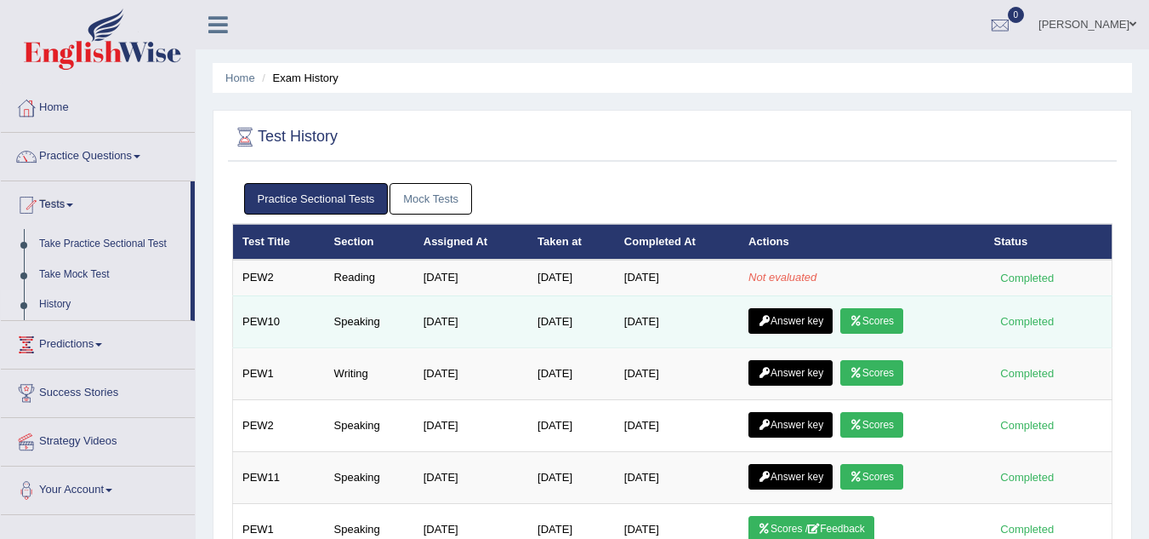
click at [798, 318] on link "Answer key" at bounding box center [791, 321] width 84 height 26
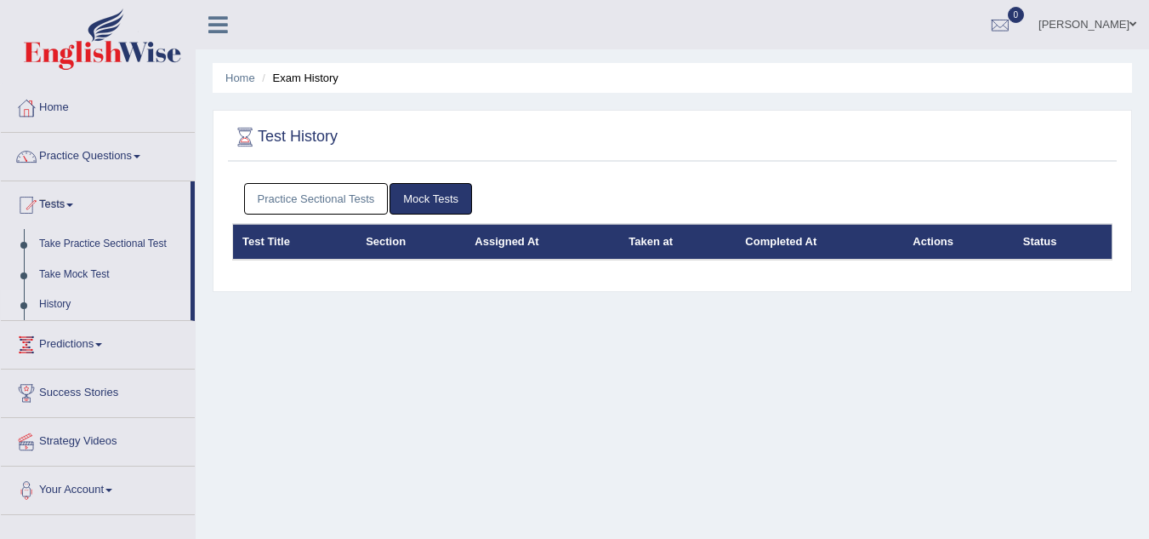
click at [367, 192] on link "Practice Sectional Tests" at bounding box center [316, 198] width 145 height 31
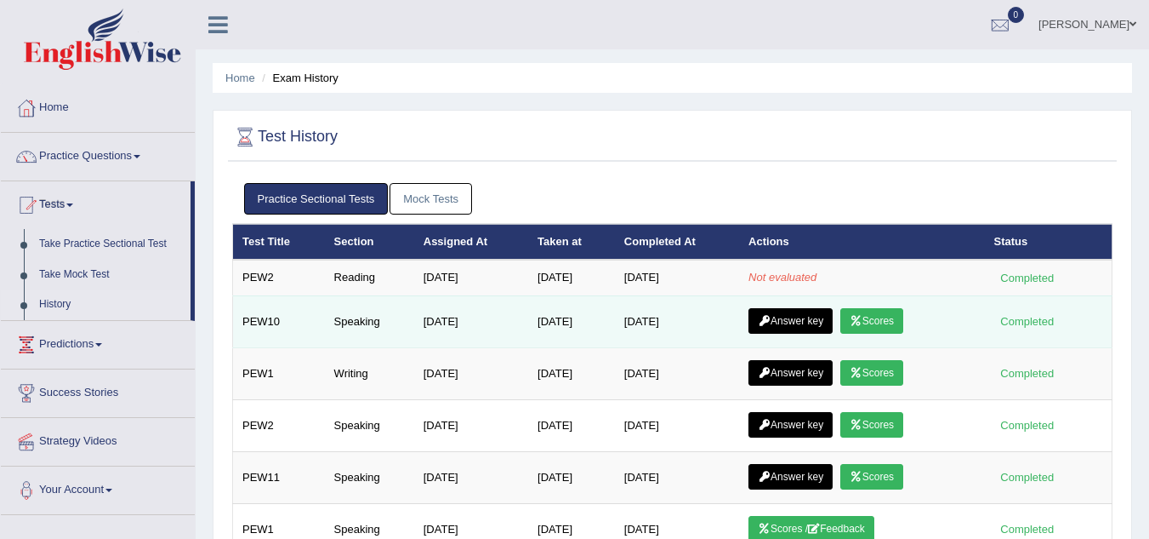
click at [880, 322] on link "Scores" at bounding box center [872, 321] width 63 height 26
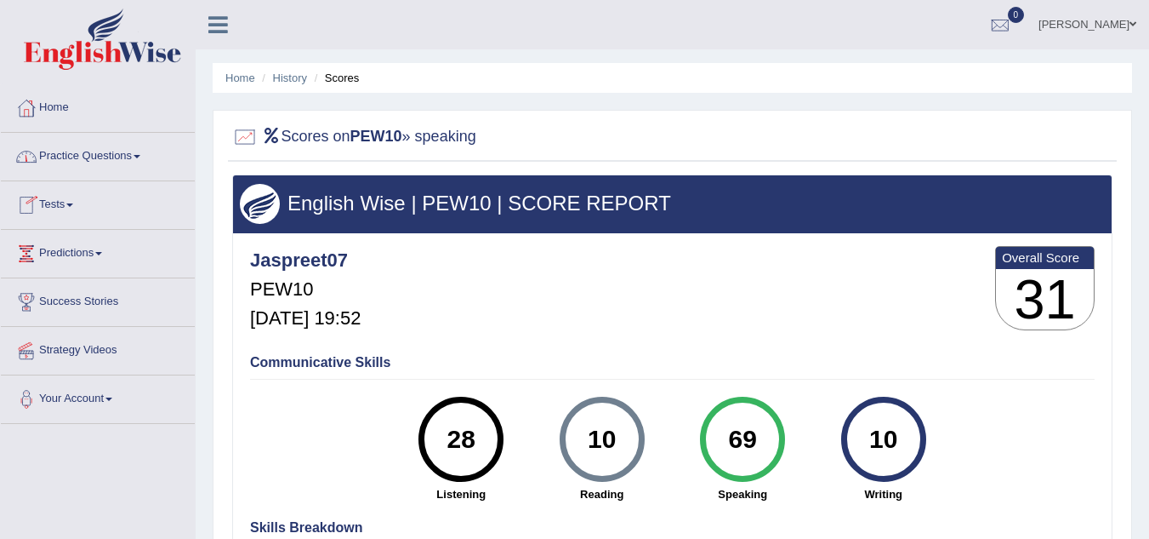
click at [100, 153] on link "Practice Questions" at bounding box center [98, 154] width 194 height 43
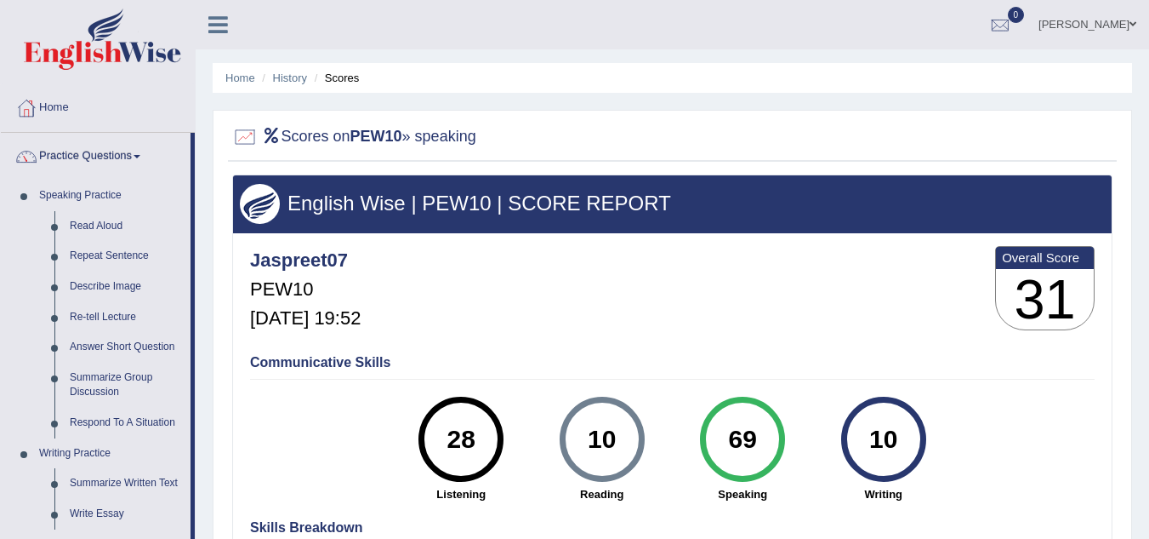
click at [100, 153] on link "Practice Questions" at bounding box center [96, 154] width 190 height 43
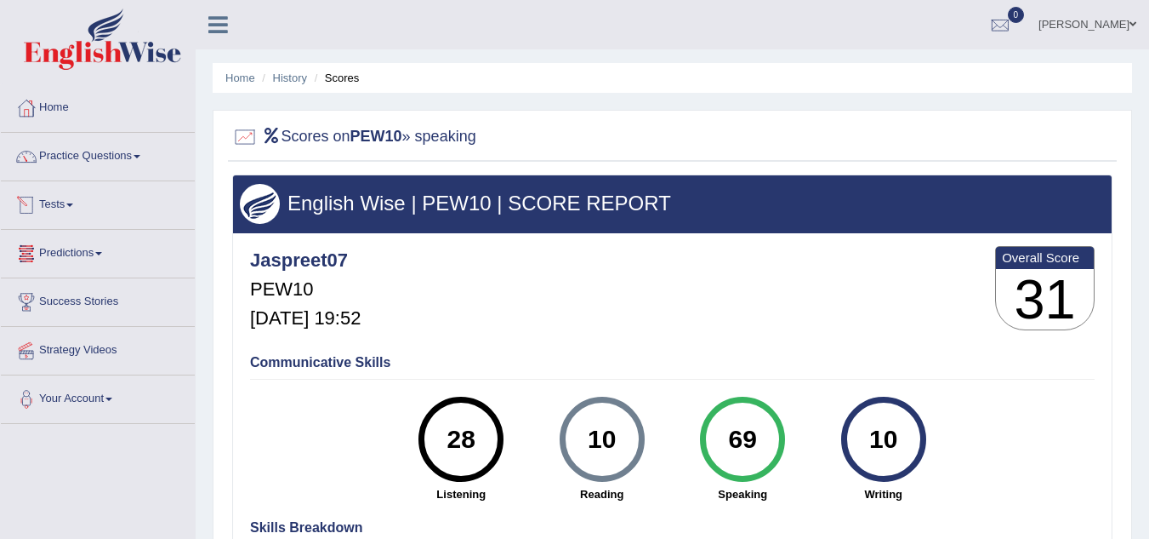
click at [73, 211] on link "Tests" at bounding box center [98, 202] width 194 height 43
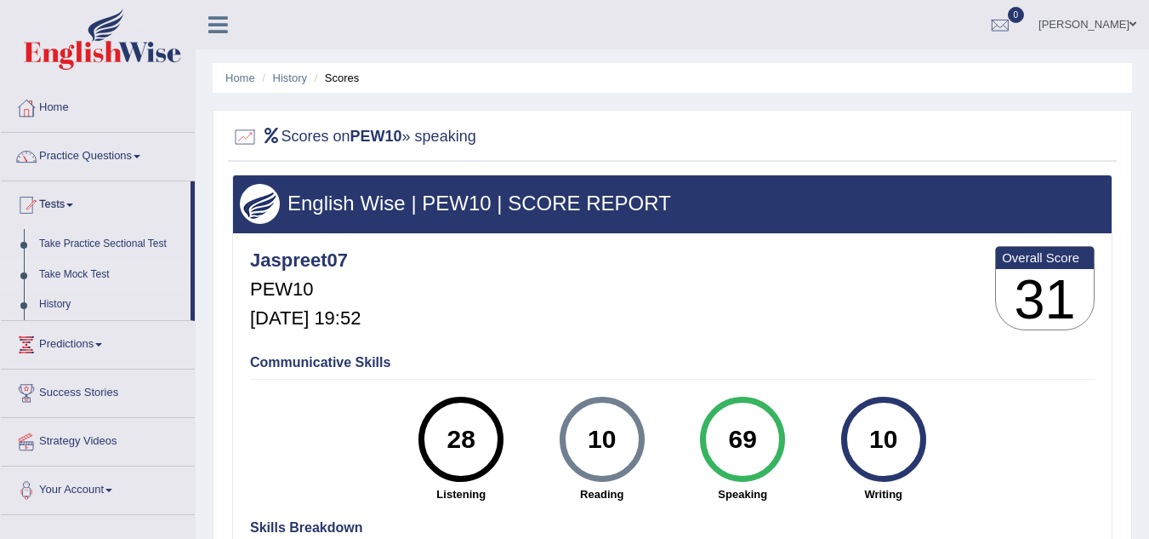
click at [85, 270] on link "Take Mock Test" at bounding box center [110, 274] width 159 height 31
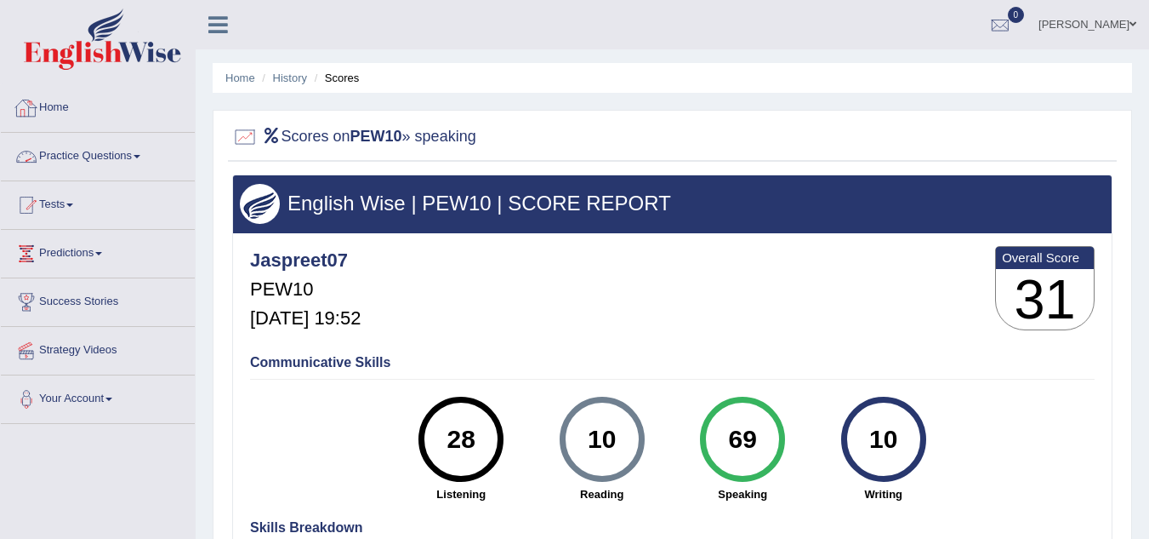
click at [104, 145] on link "Practice Questions" at bounding box center [98, 154] width 194 height 43
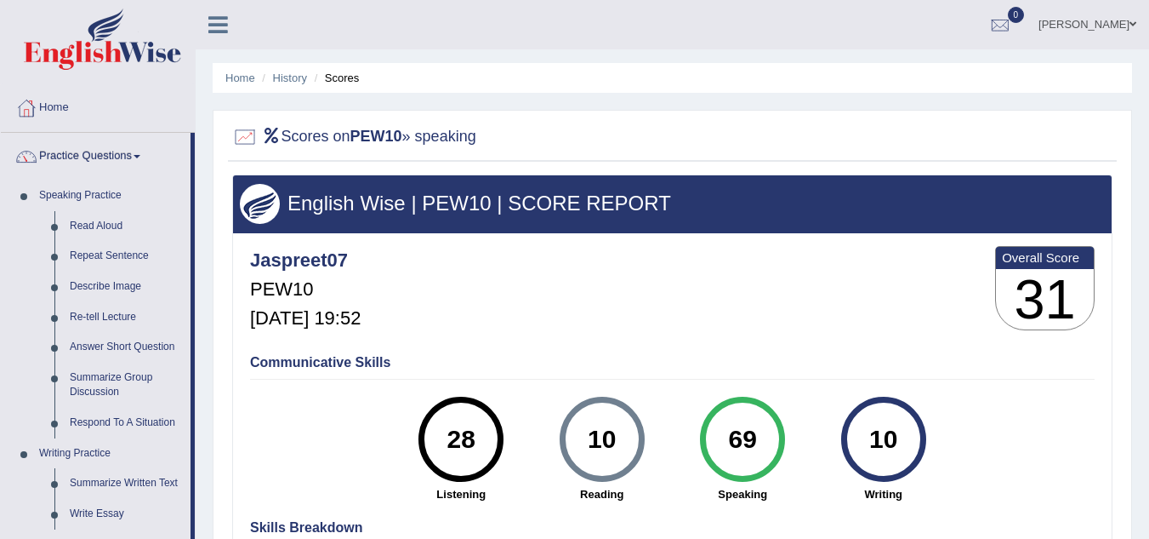
click at [105, 157] on link "Practice Questions" at bounding box center [96, 154] width 190 height 43
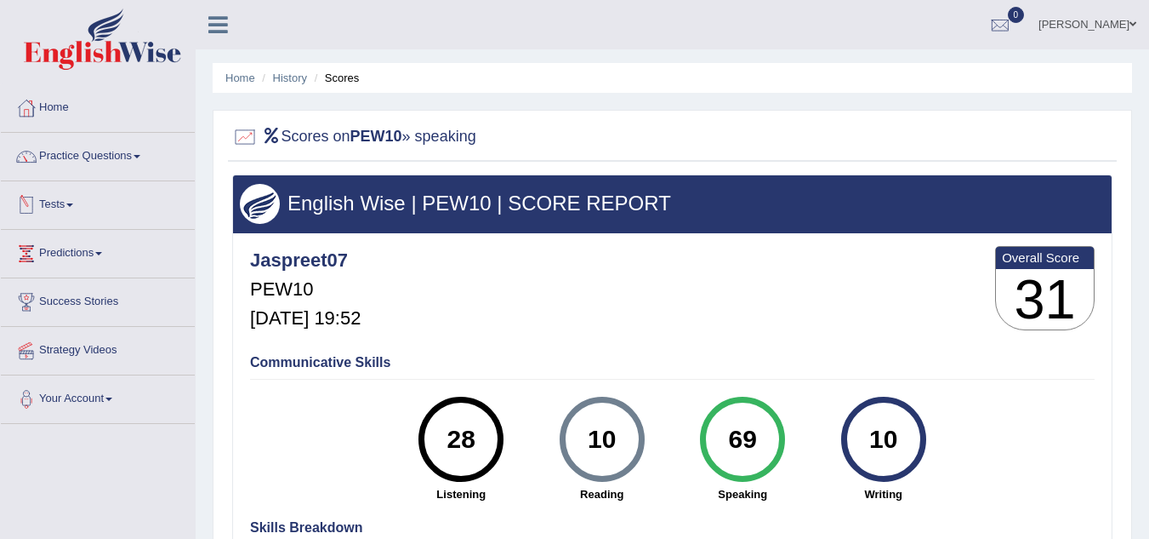
click at [81, 202] on link "Tests" at bounding box center [98, 202] width 194 height 43
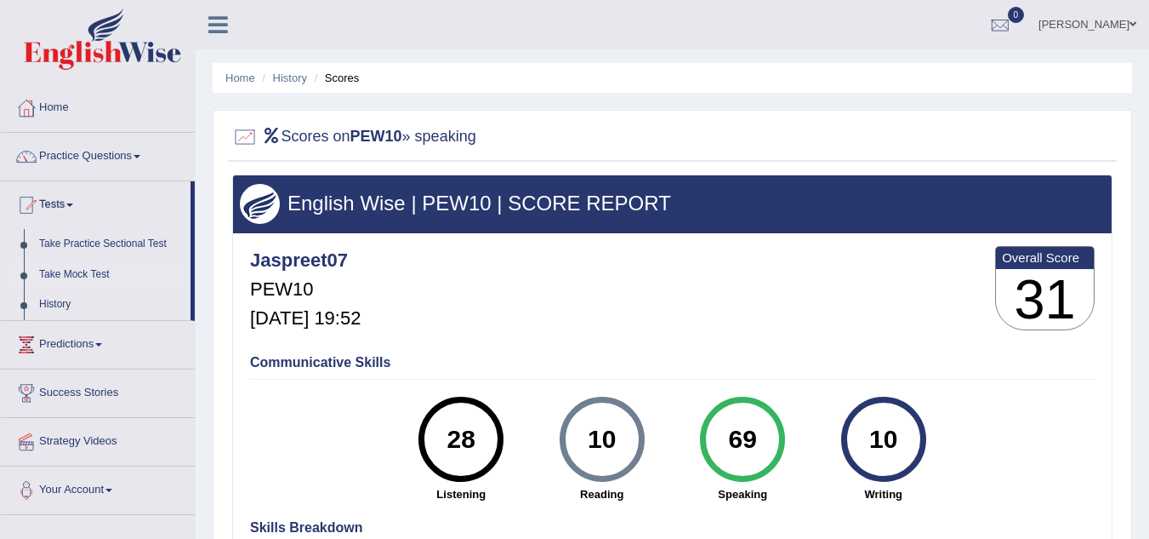
click at [88, 275] on link "Take Mock Test" at bounding box center [110, 274] width 159 height 31
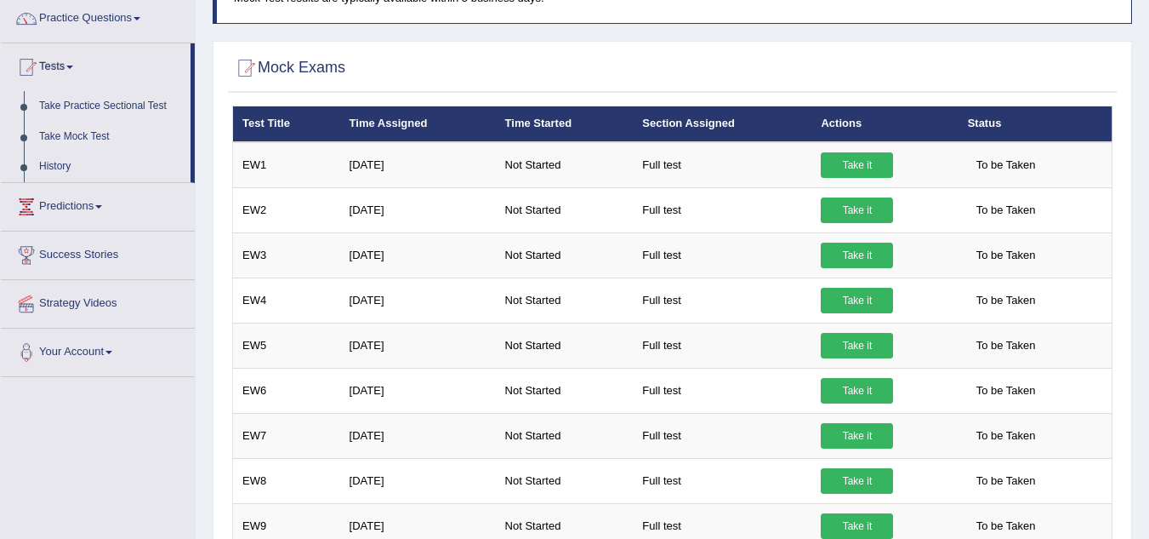
scroll to position [137, 0]
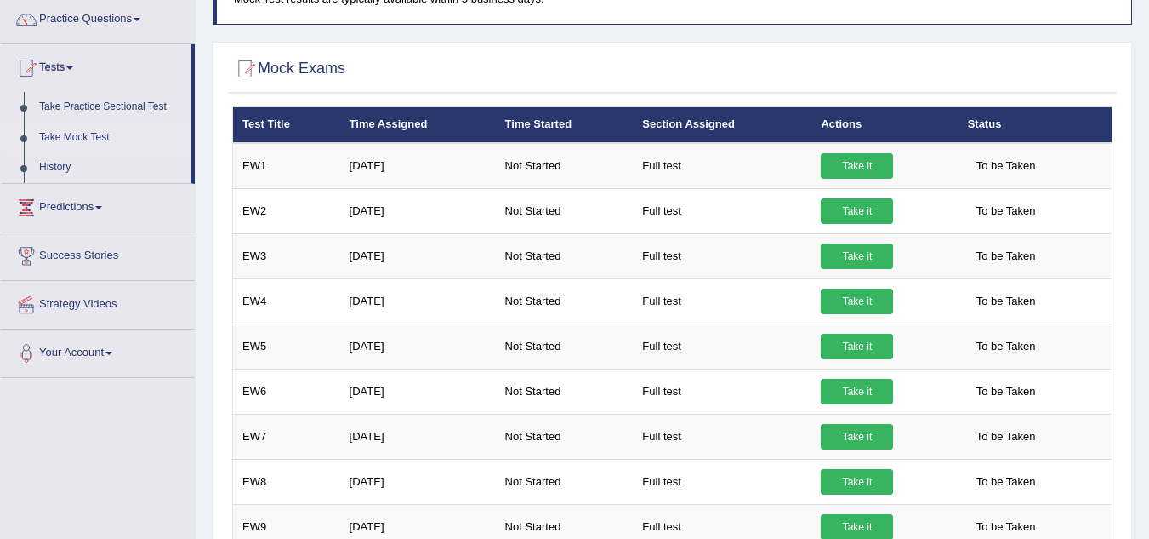
click at [377, 295] on td "[DATE]" at bounding box center [418, 300] width 156 height 45
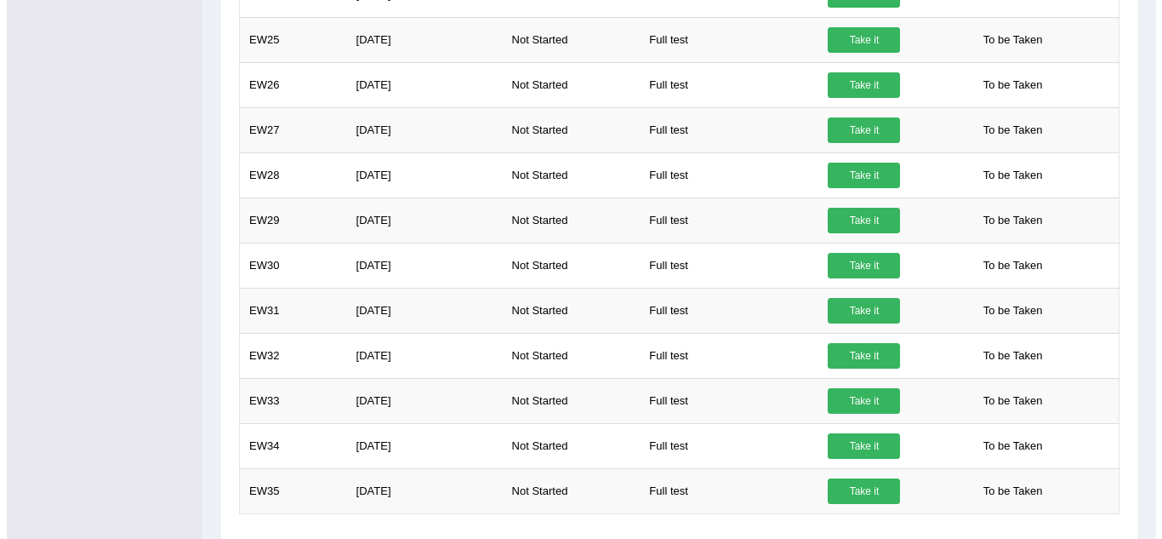
scroll to position [1407, 0]
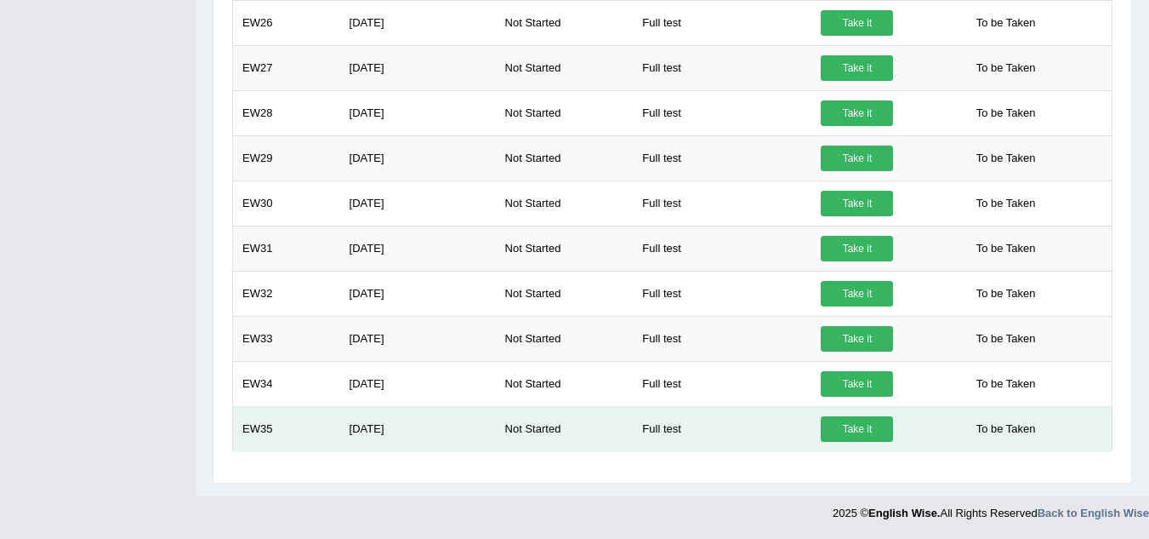
click at [847, 433] on link "Take it" at bounding box center [857, 429] width 72 height 26
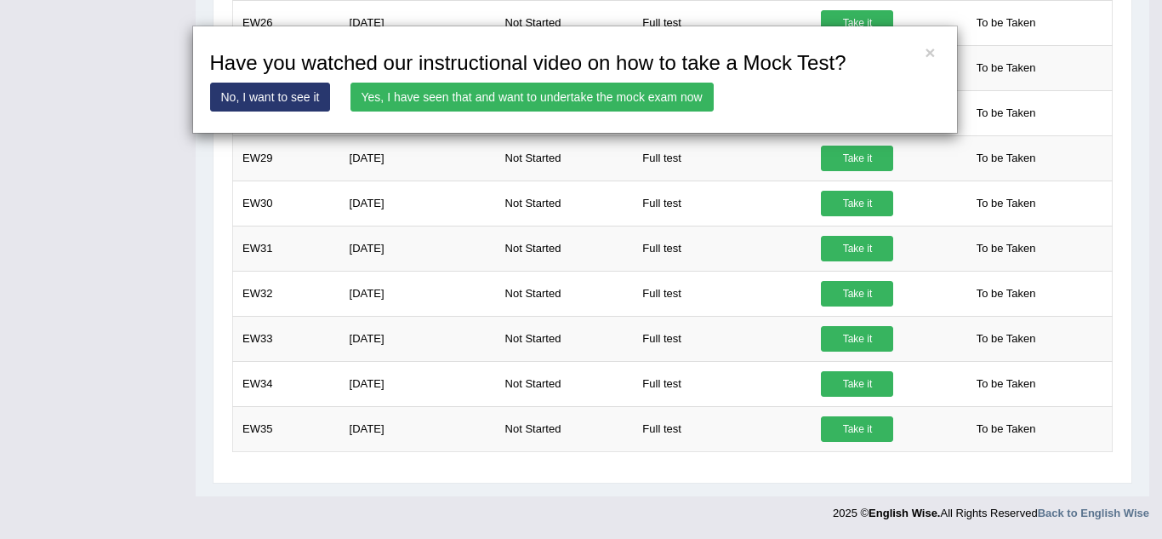
click at [599, 100] on link "Yes, I have seen that and want to undertake the mock exam now" at bounding box center [532, 97] width 363 height 29
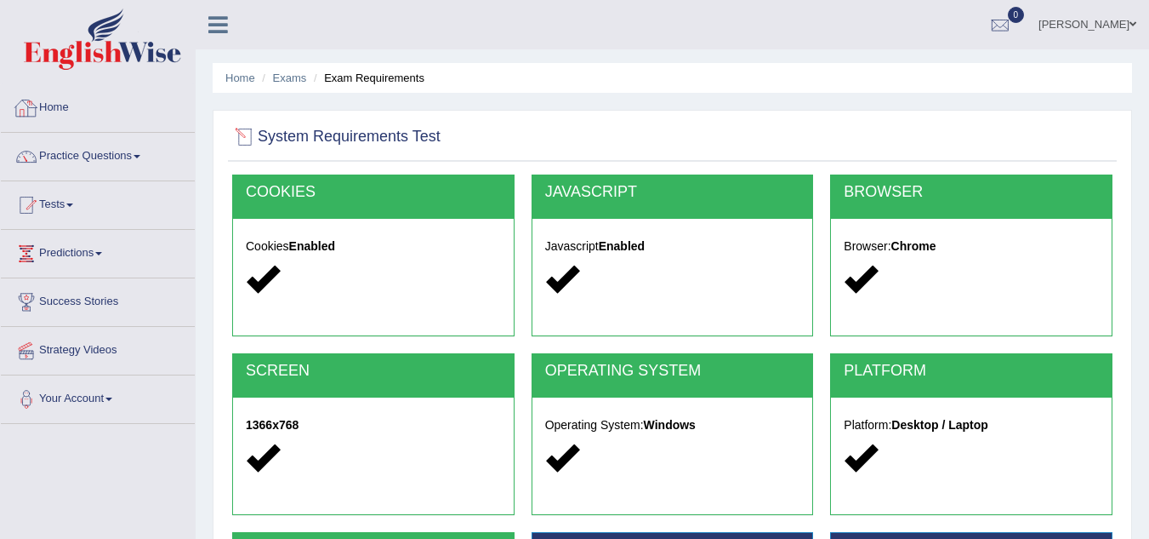
click at [123, 99] on link "Home" at bounding box center [98, 105] width 194 height 43
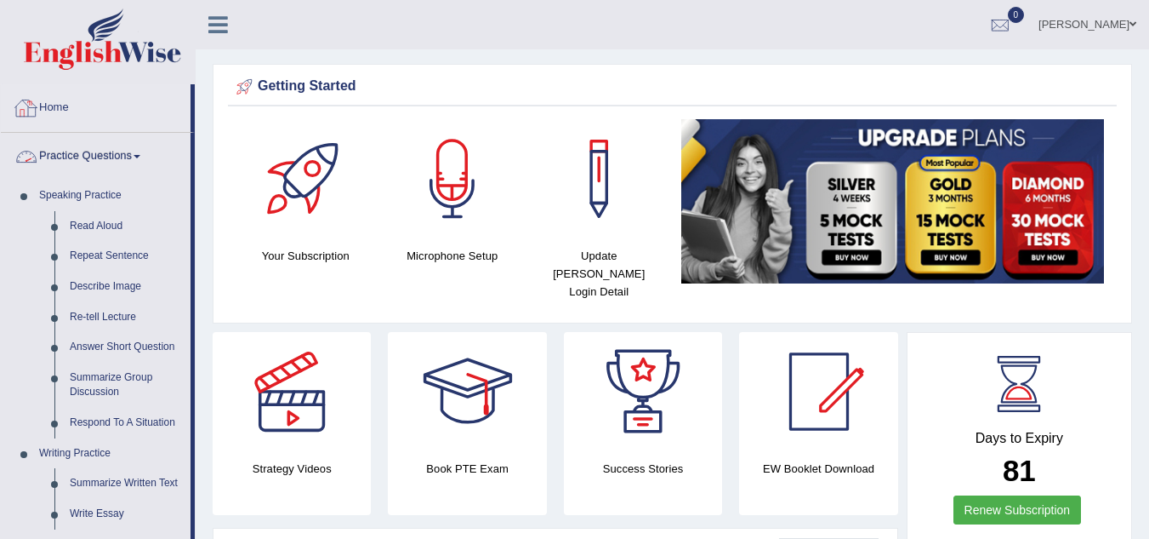
click at [134, 154] on link "Practice Questions" at bounding box center [96, 154] width 190 height 43
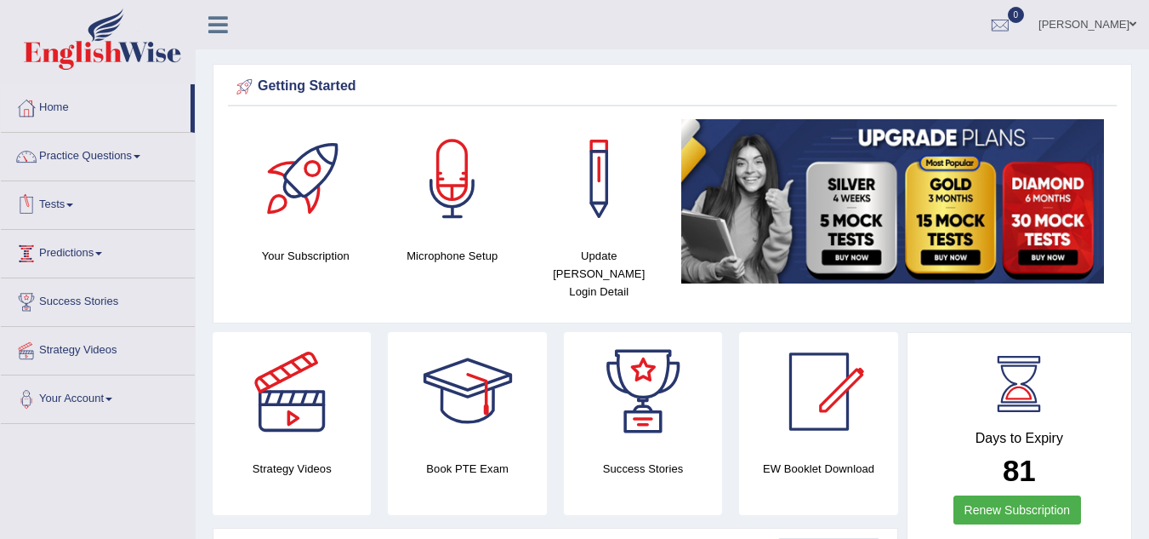
click at [69, 213] on link "Tests" at bounding box center [98, 202] width 194 height 43
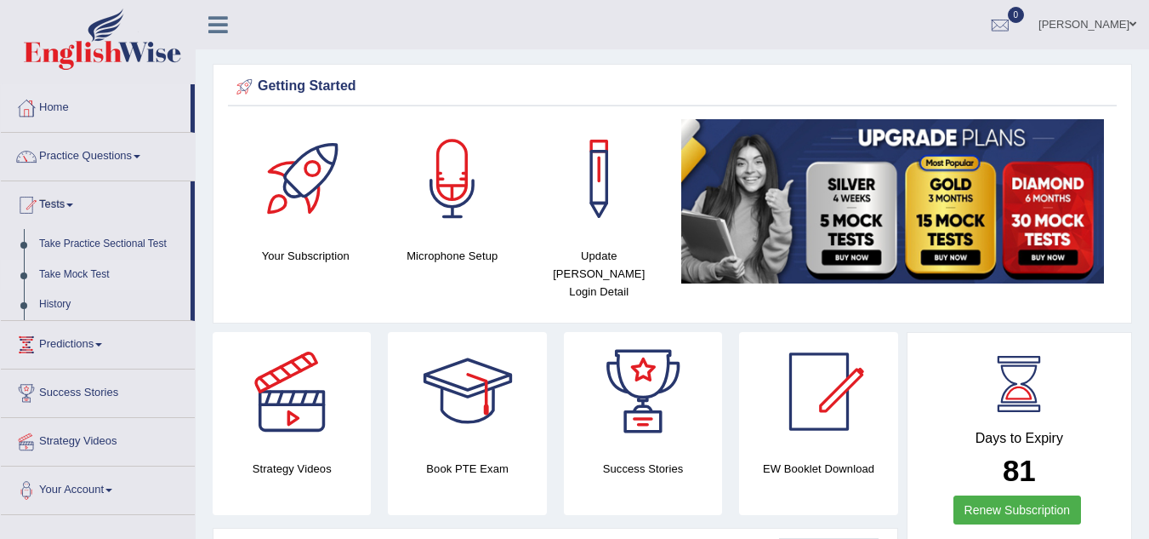
click at [83, 276] on link "Take Mock Test" at bounding box center [110, 274] width 159 height 31
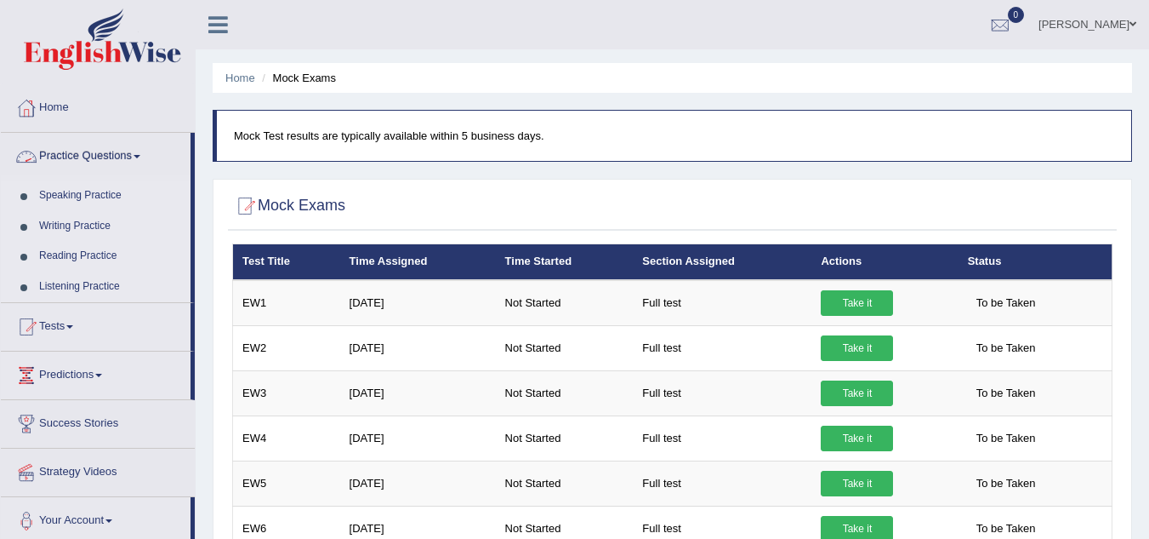
click at [99, 154] on link "Practice Questions" at bounding box center [96, 154] width 190 height 43
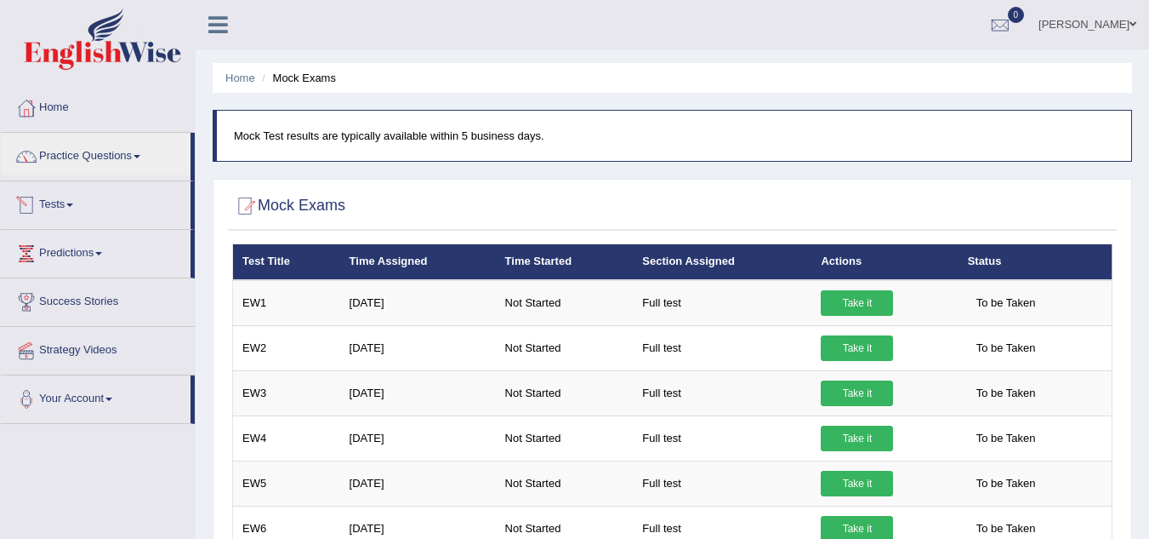
click at [66, 217] on link "Tests" at bounding box center [96, 202] width 190 height 43
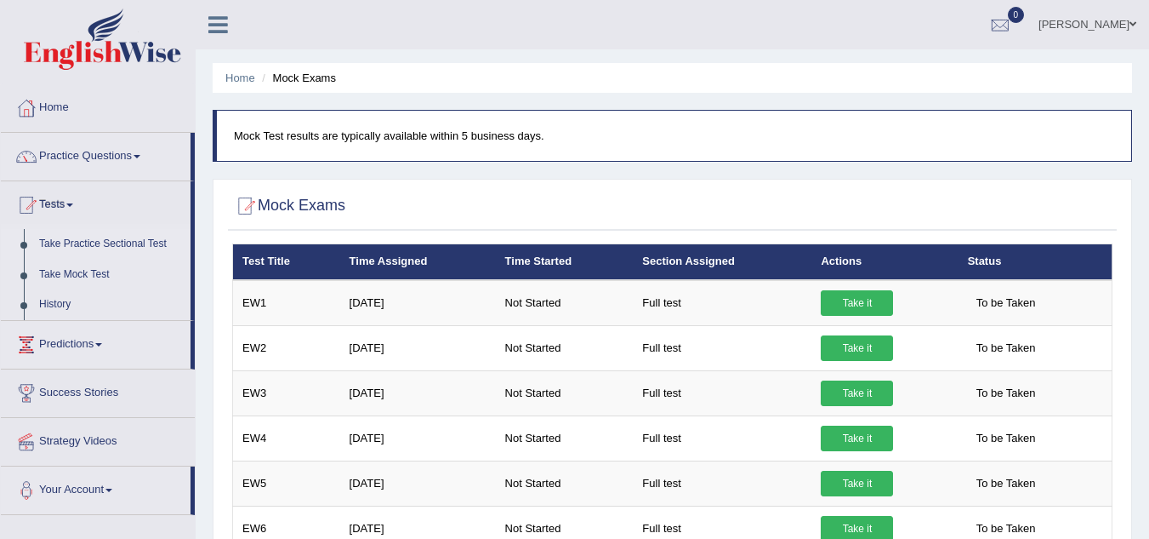
click at [70, 233] on link "Take Practice Sectional Test" at bounding box center [110, 244] width 159 height 31
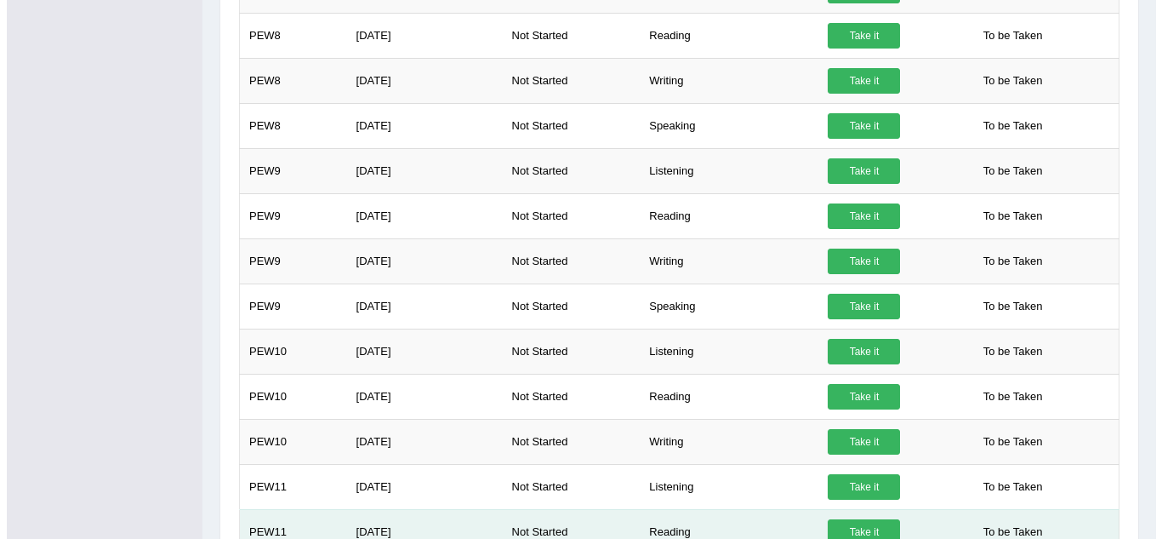
scroll to position [1452, 0]
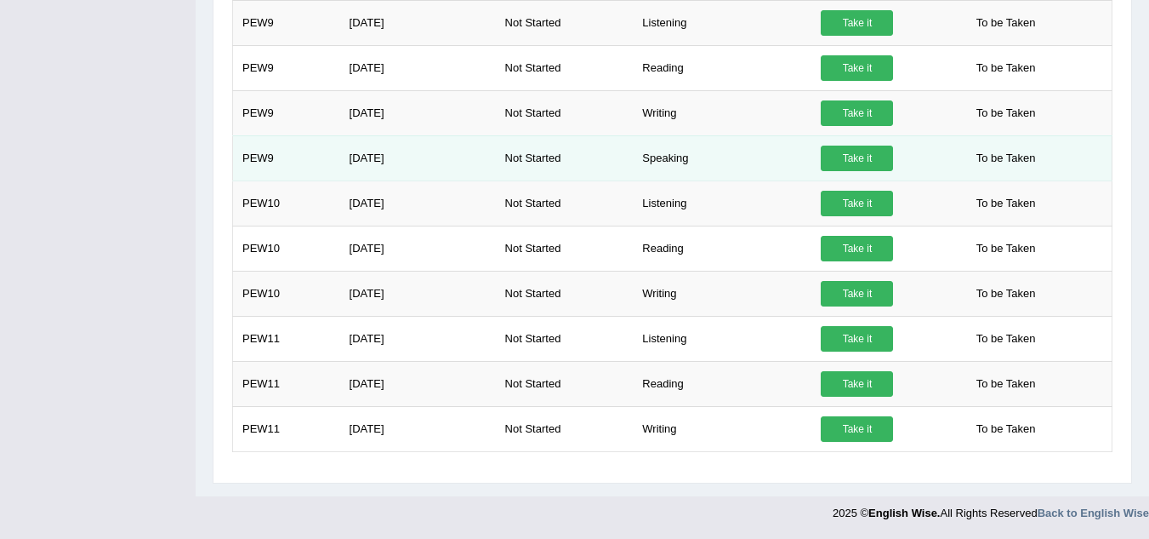
click at [838, 163] on link "Take it" at bounding box center [857, 158] width 72 height 26
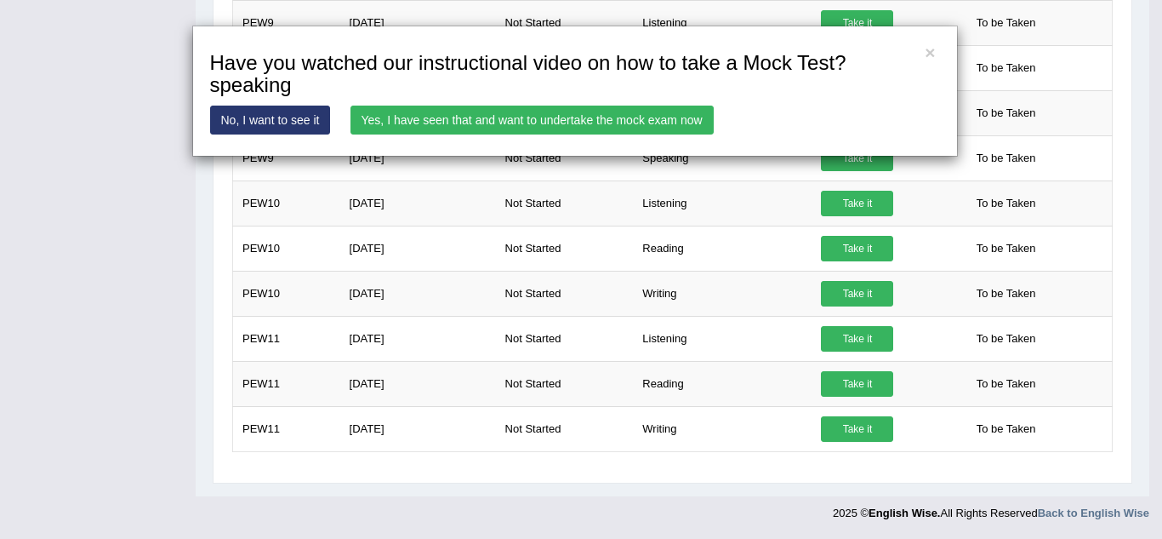
click at [562, 117] on link "Yes, I have seen that and want to undertake the mock exam now" at bounding box center [532, 119] width 363 height 29
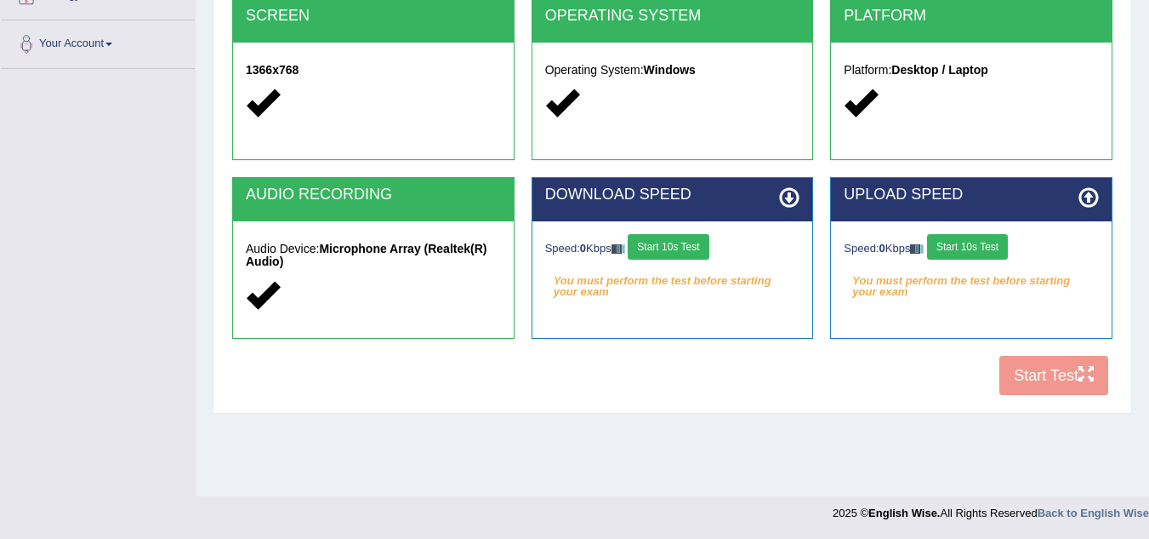
drag, startPoint x: 1023, startPoint y: 368, endPoint x: 712, endPoint y: 339, distance: 312.0
click at [712, 339] on div "DOWNLOAD SPEED Speed: 0 Kbps Start 10s Test You must perform the test before st…" at bounding box center [673, 258] width 282 height 162
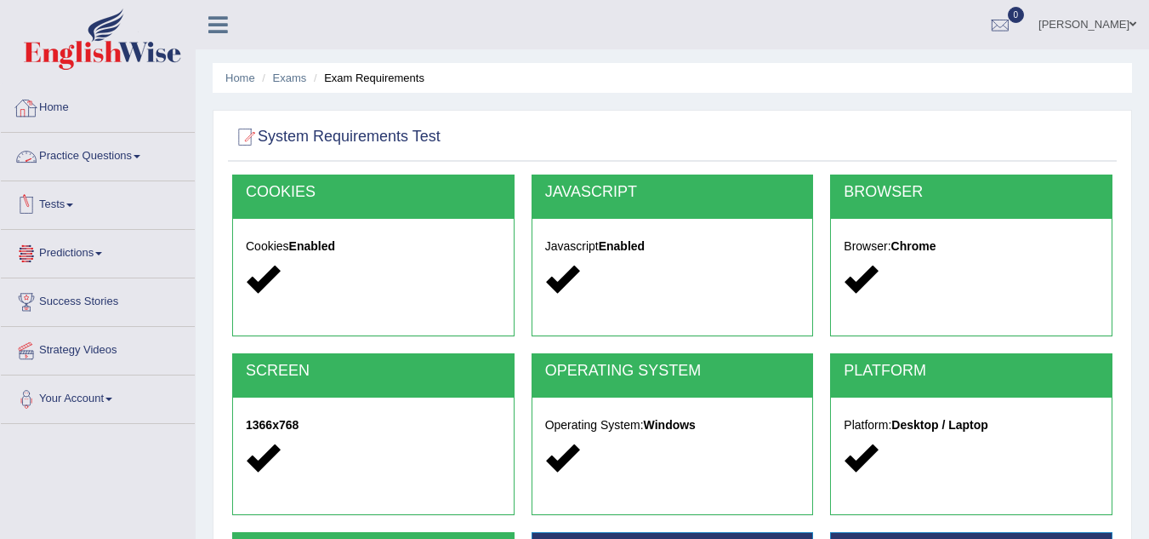
click at [75, 123] on link "Home" at bounding box center [98, 105] width 194 height 43
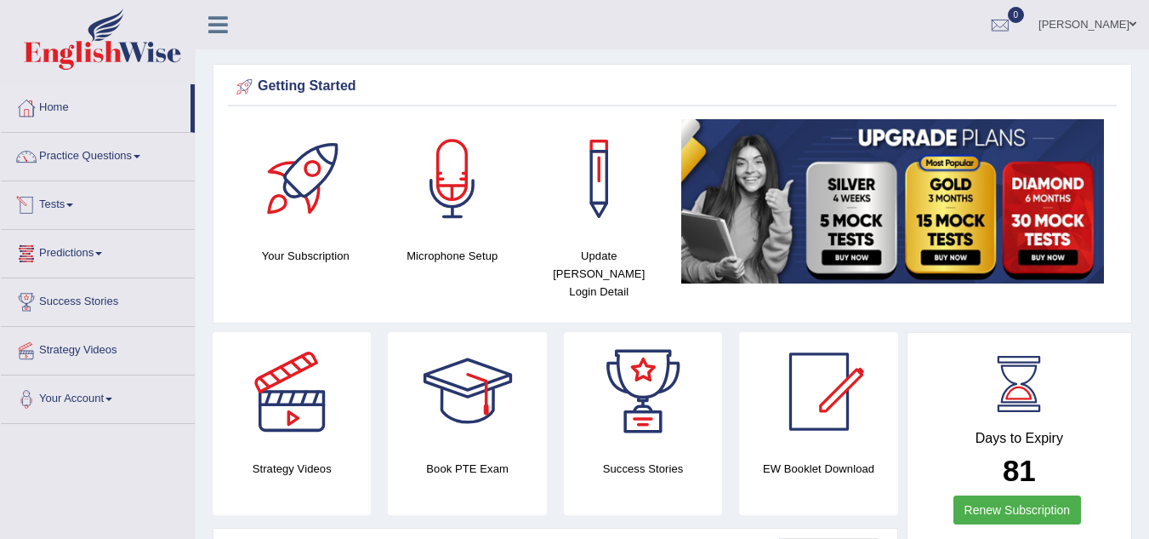
click at [87, 253] on link "Predictions" at bounding box center [98, 251] width 194 height 43
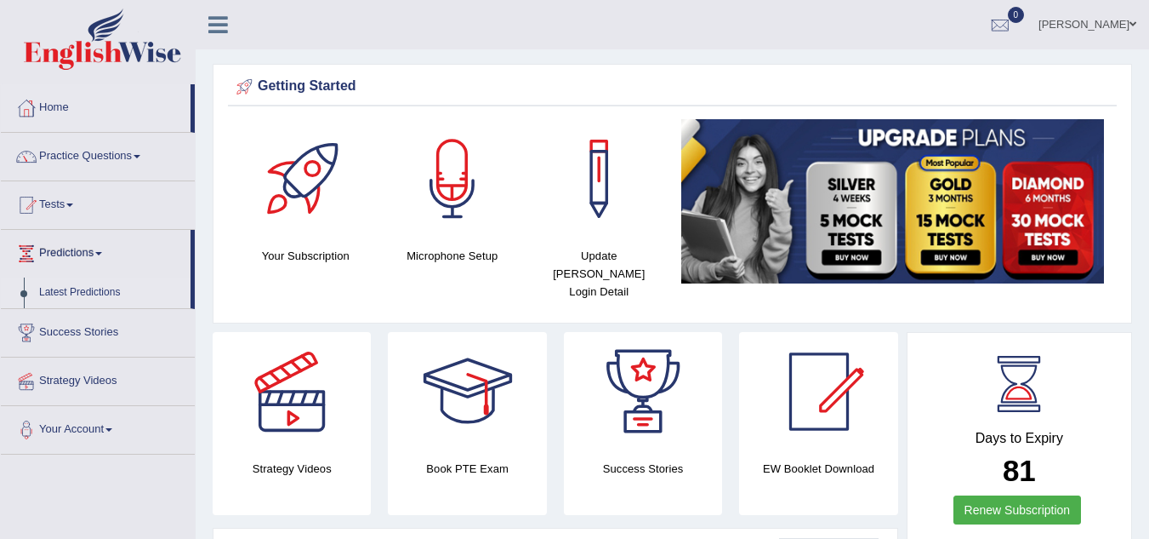
click at [79, 285] on link "Latest Predictions" at bounding box center [110, 292] width 159 height 31
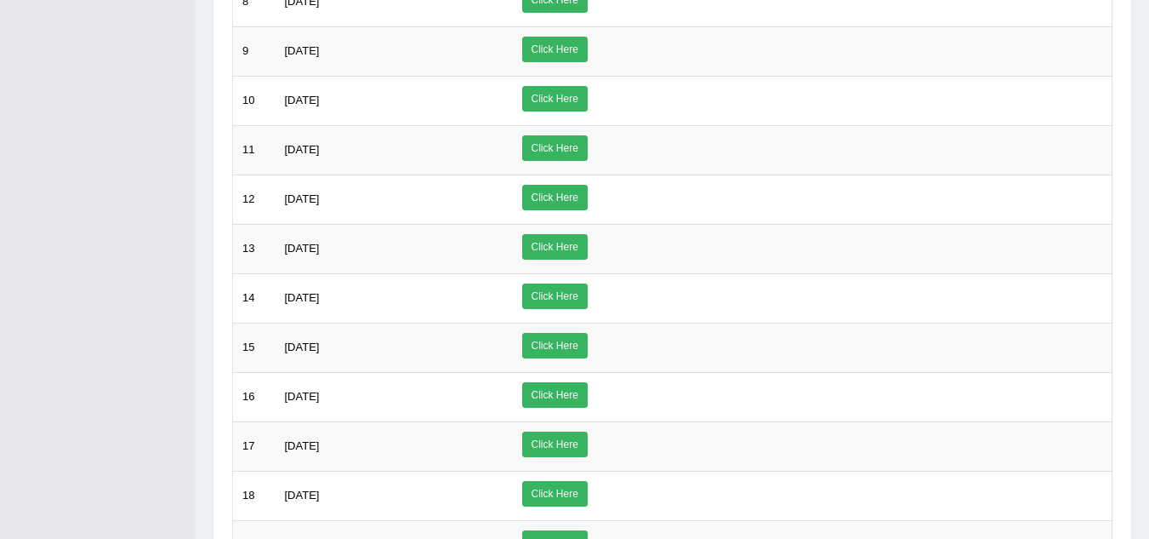
scroll to position [830, 0]
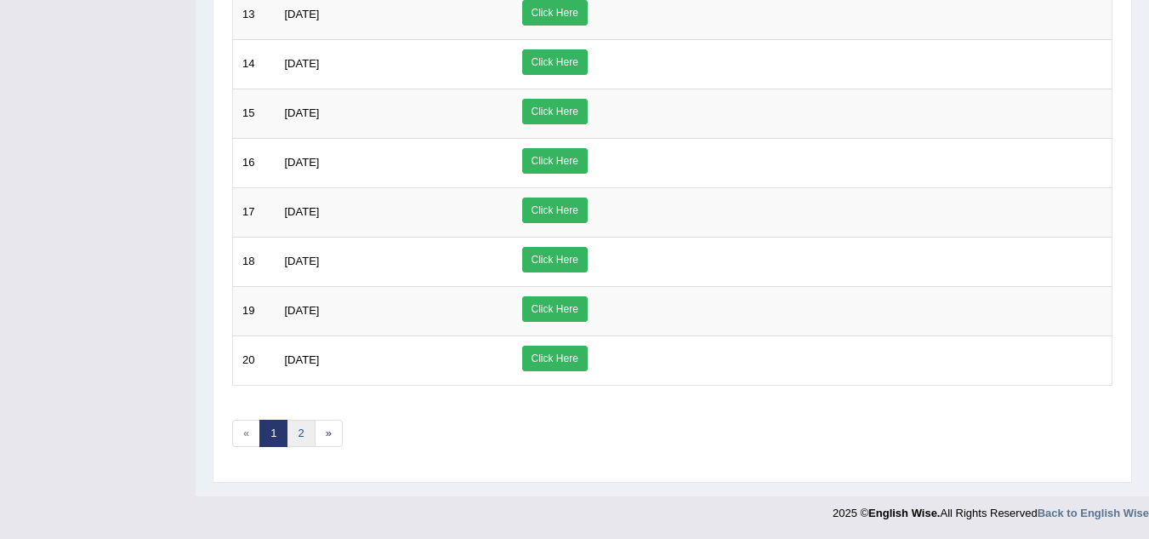
click at [308, 431] on link "2" at bounding box center [301, 433] width 28 height 28
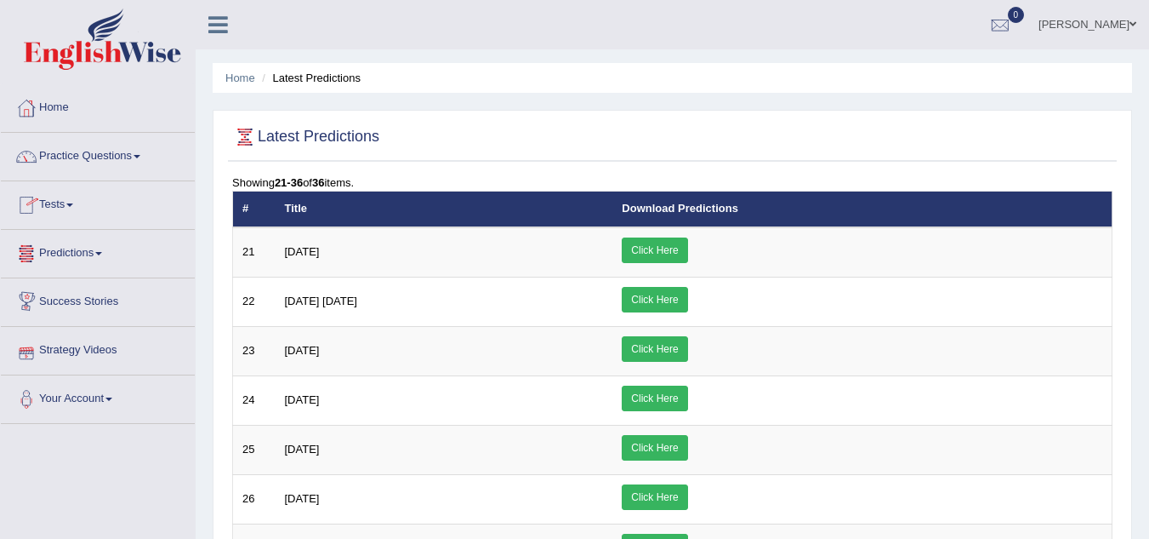
click at [105, 296] on link "Success Stories" at bounding box center [98, 299] width 194 height 43
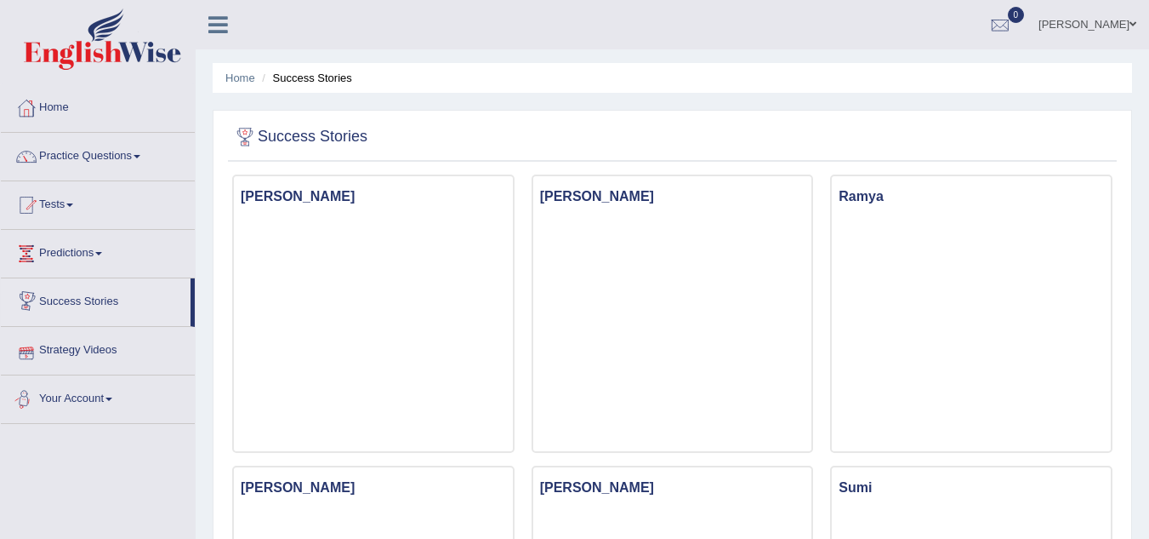
click at [77, 350] on link "Strategy Videos" at bounding box center [98, 348] width 194 height 43
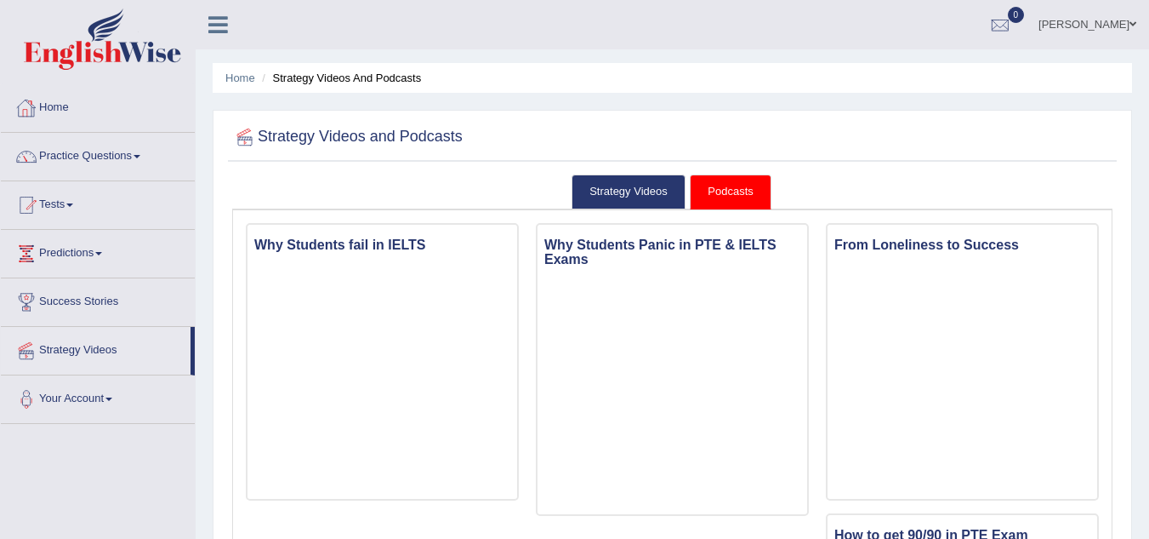
click at [118, 111] on link "Home" at bounding box center [98, 105] width 194 height 43
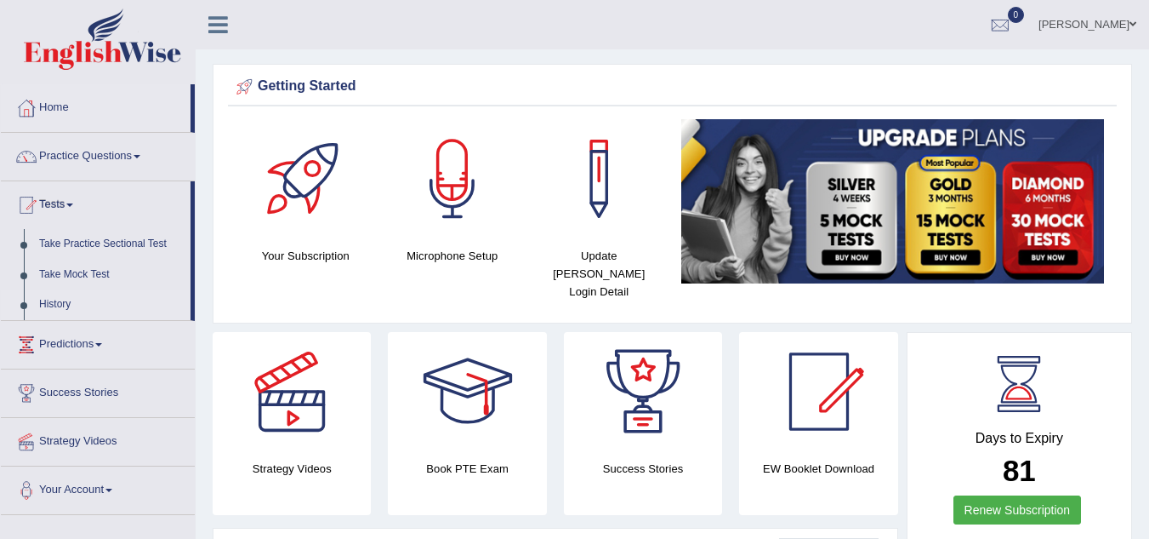
click at [66, 306] on link "History" at bounding box center [110, 304] width 159 height 31
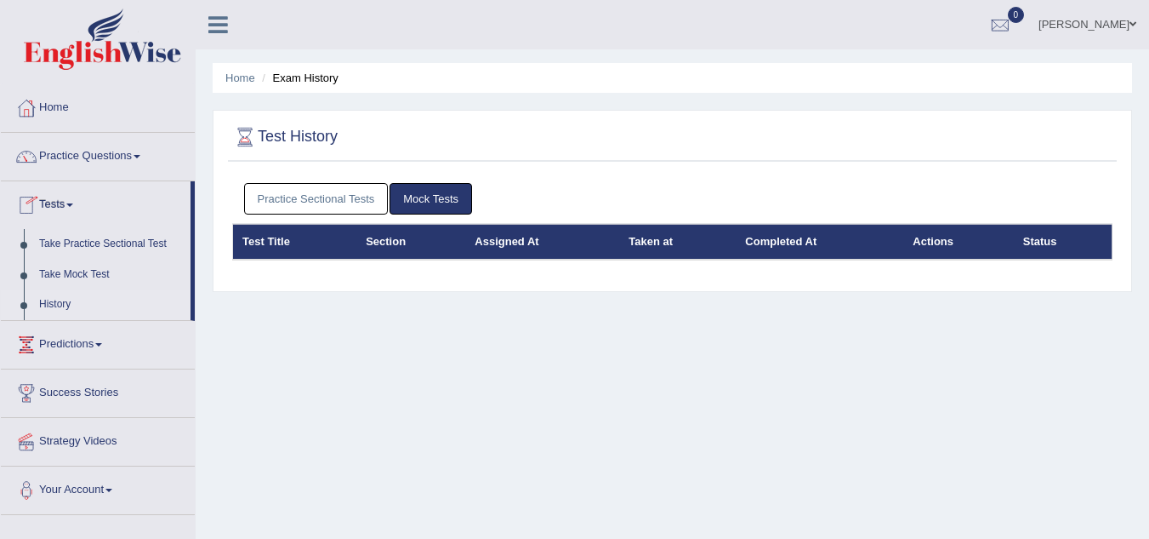
click at [266, 206] on link "Practice Sectional Tests" at bounding box center [316, 198] width 145 height 31
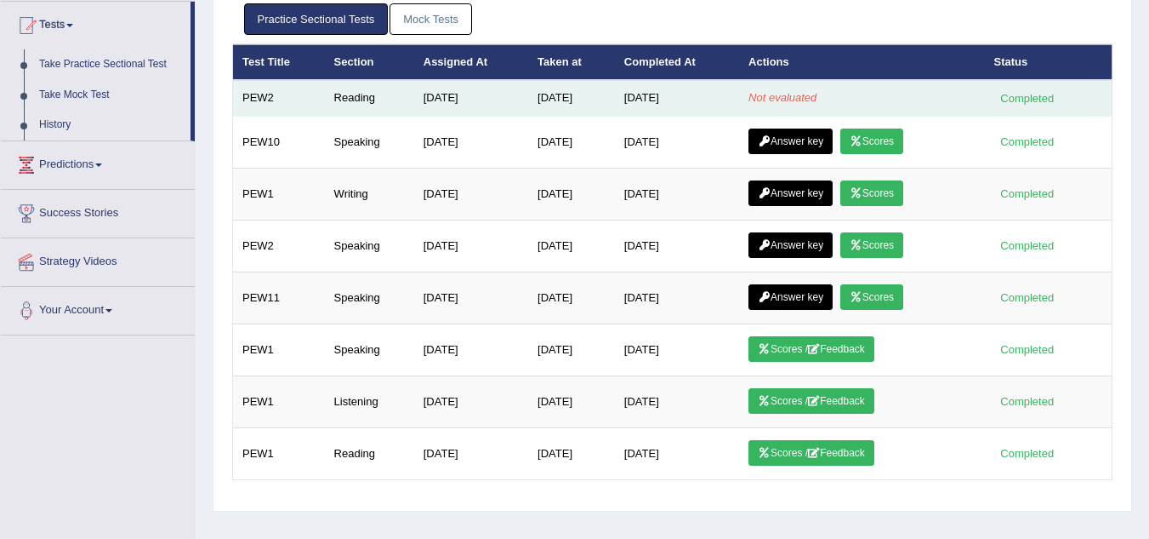
scroll to position [180, 0]
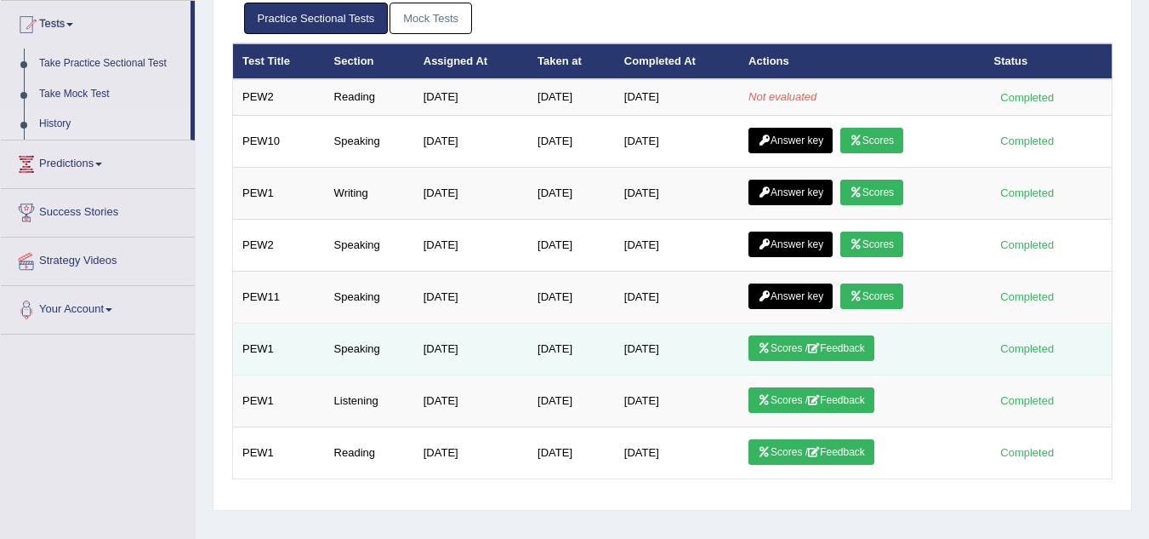
click at [853, 344] on link "Scores / Feedback" at bounding box center [812, 348] width 126 height 26
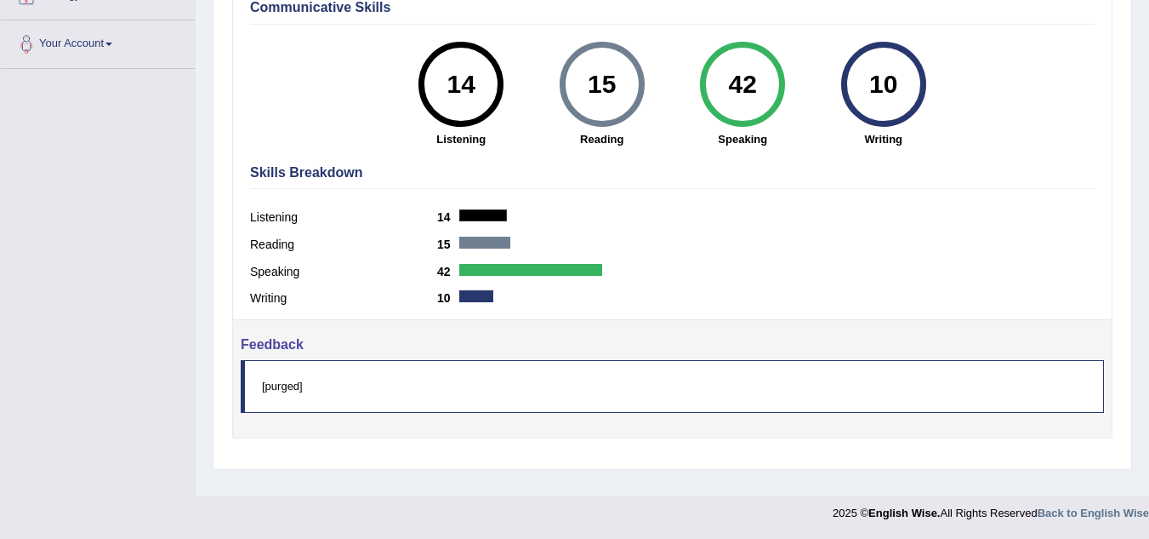
scroll to position [355, 0]
click at [288, 386] on blockquote "[purged]" at bounding box center [673, 386] width 864 height 52
click at [314, 392] on blockquote "[purged]" at bounding box center [673, 386] width 864 height 52
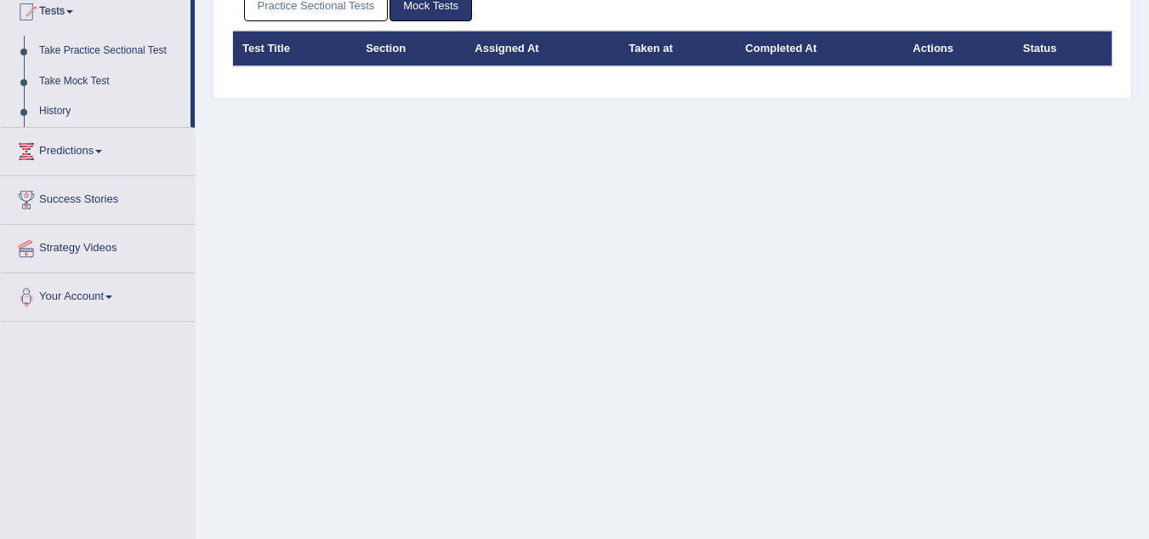
click at [361, 9] on link "Practice Sectional Tests" at bounding box center [316, 5] width 145 height 31
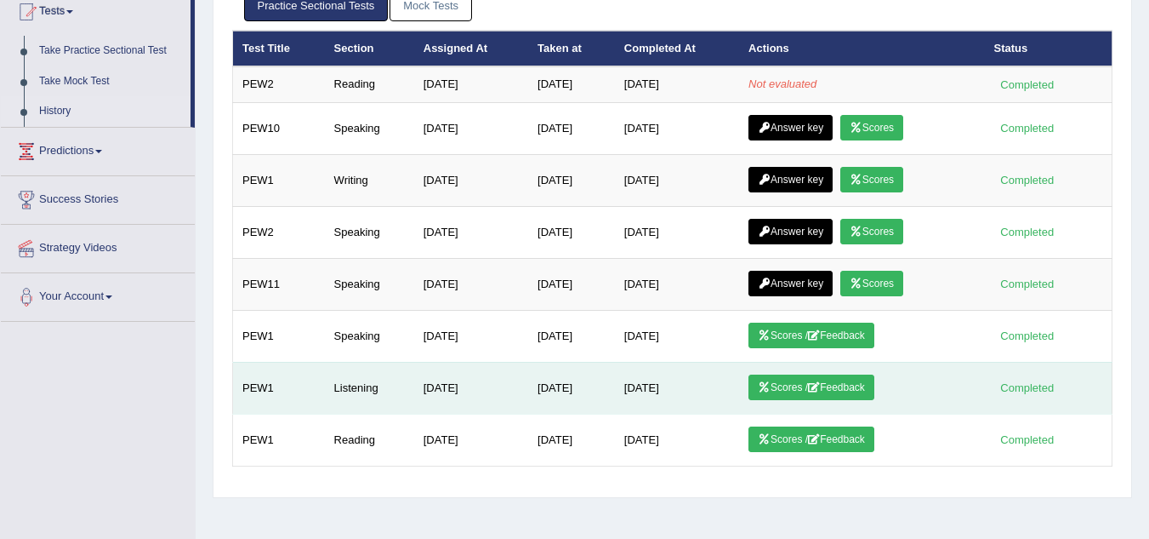
click at [843, 379] on link "Scores / Feedback" at bounding box center [812, 387] width 126 height 26
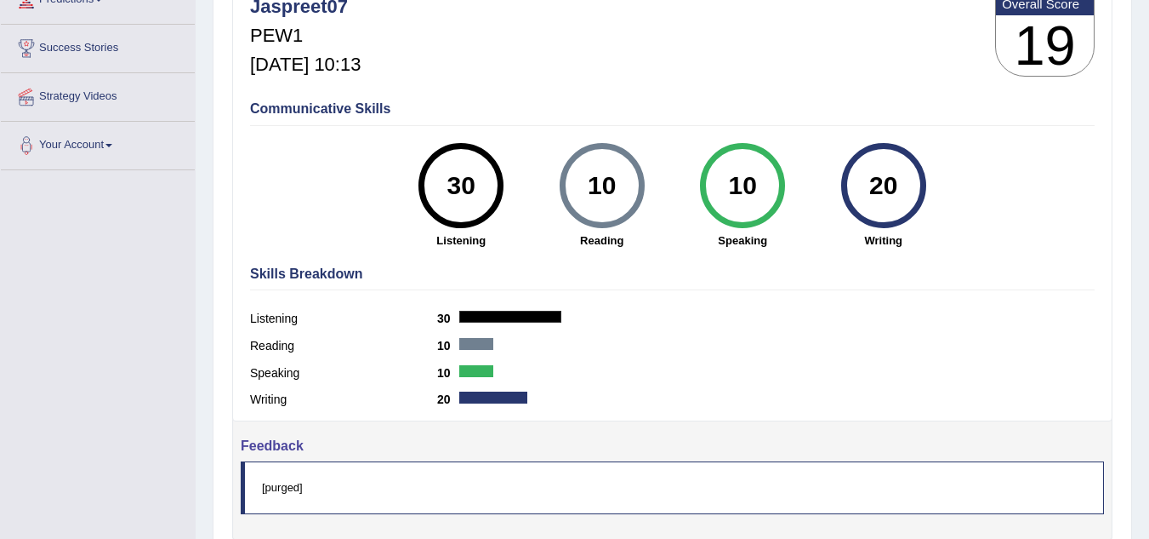
scroll to position [355, 0]
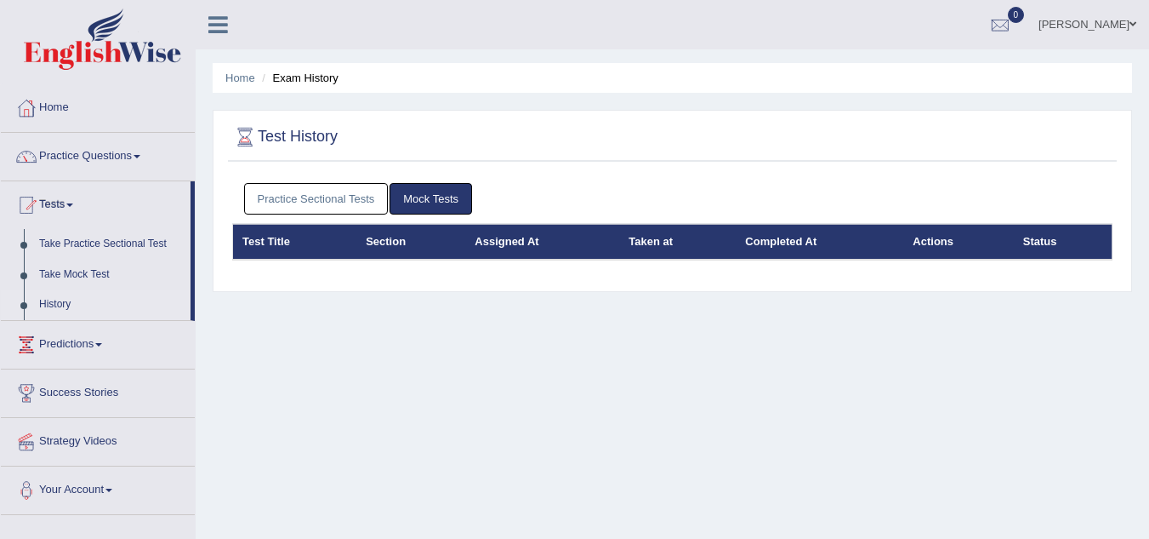
click at [318, 194] on link "Practice Sectional Tests" at bounding box center [316, 198] width 145 height 31
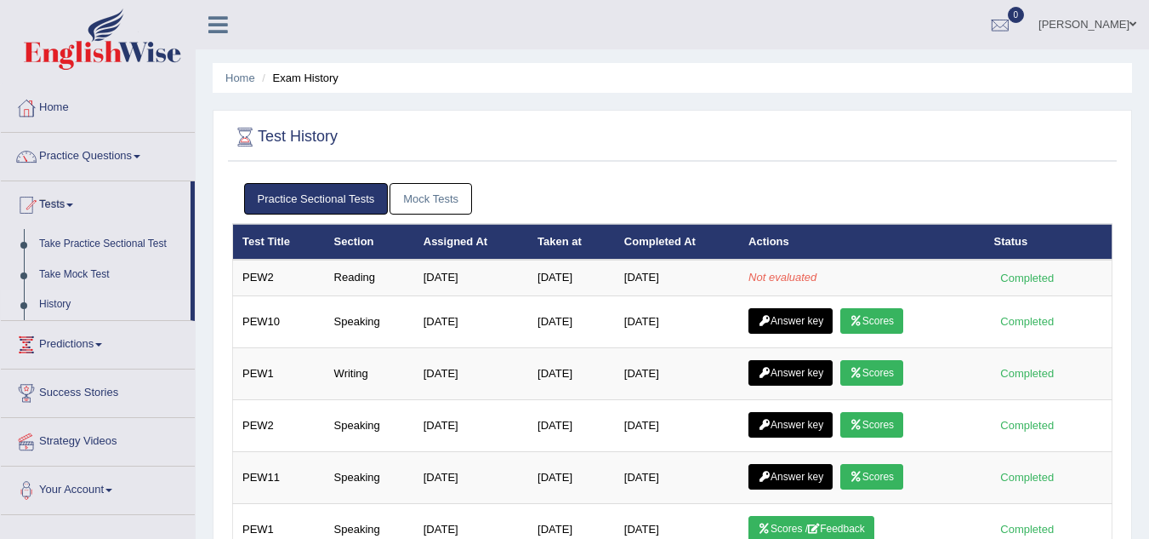
scroll to position [355, 0]
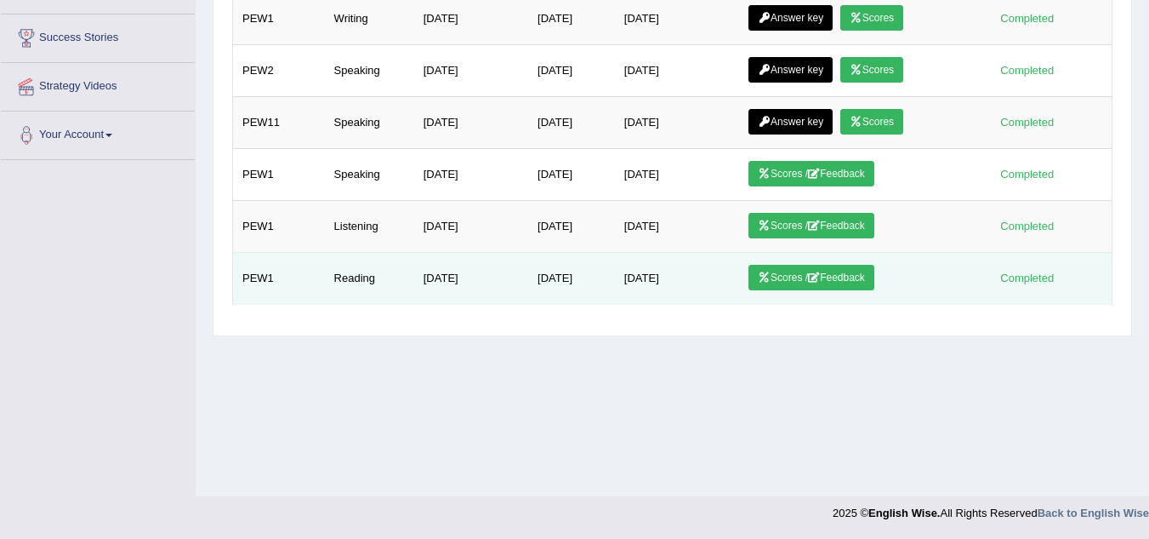
click at [773, 285] on link "Scores / Feedback" at bounding box center [812, 278] width 126 height 26
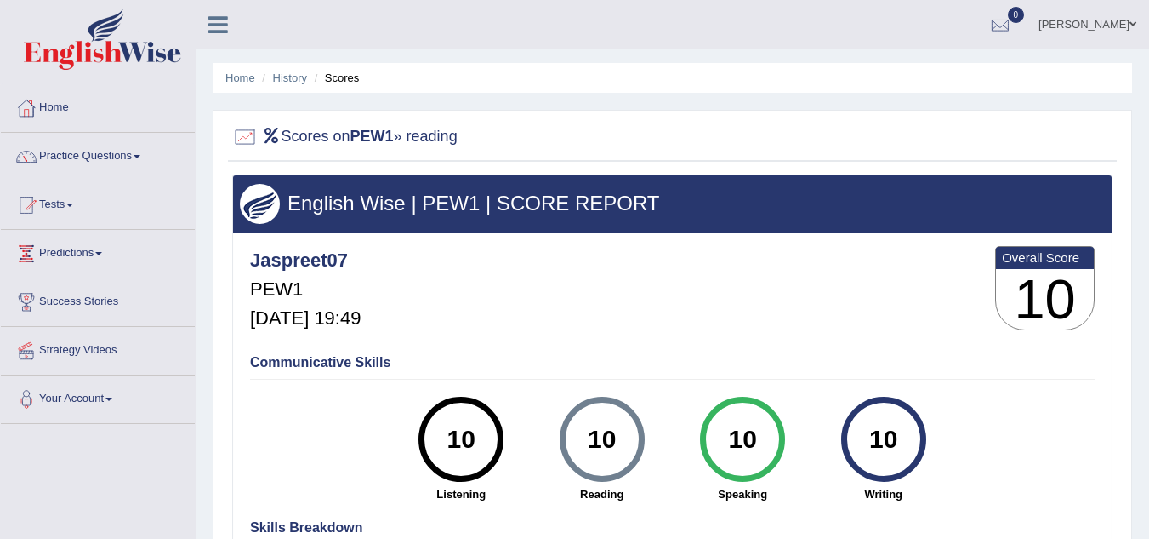
click at [244, 89] on ul "Home History Scores" at bounding box center [673, 78] width 920 height 30
click at [86, 112] on link "Home" at bounding box center [98, 105] width 194 height 43
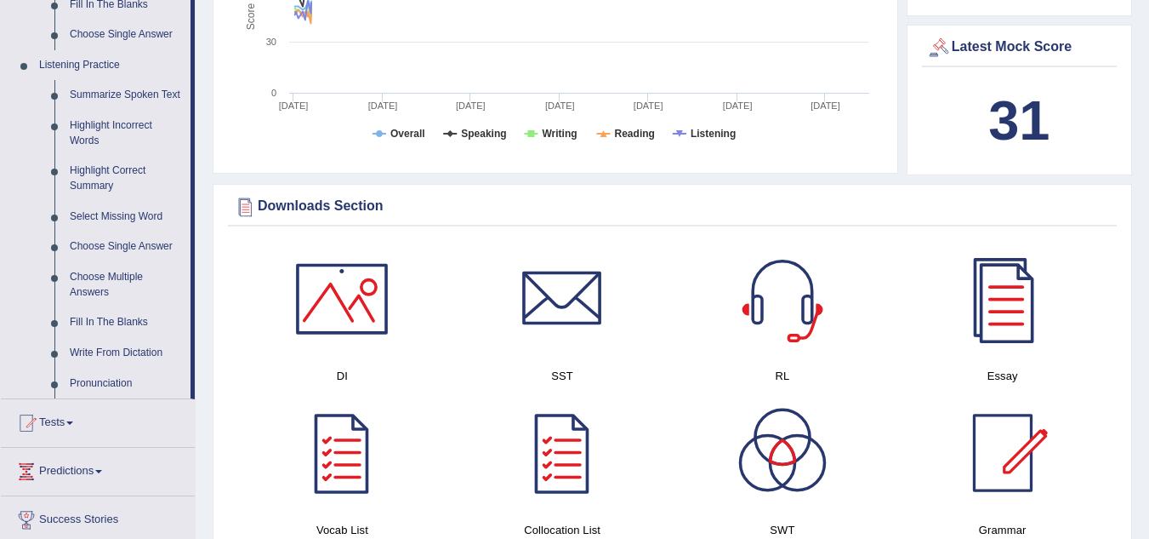
scroll to position [692, 0]
click at [151, 129] on link "Highlight Incorrect Words" at bounding box center [126, 132] width 128 height 45
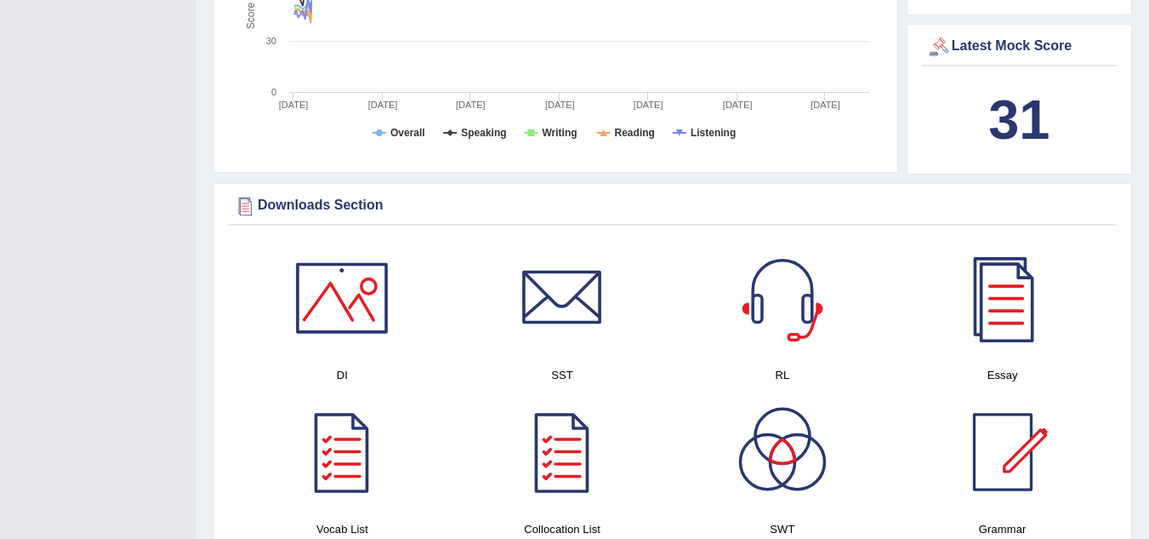
scroll to position [290, 0]
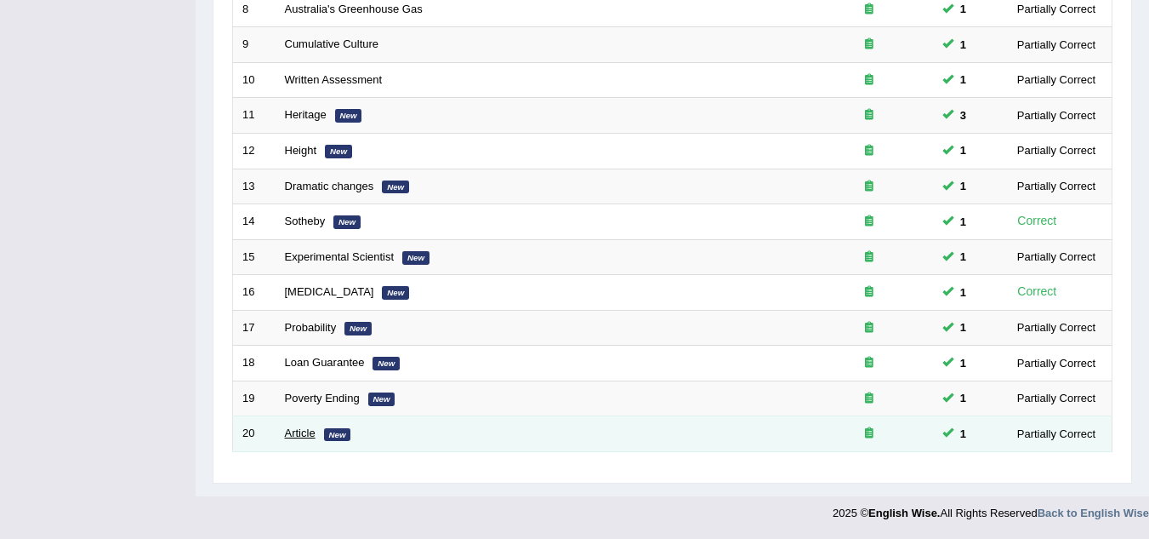
click at [297, 430] on link "Article" at bounding box center [300, 432] width 31 height 13
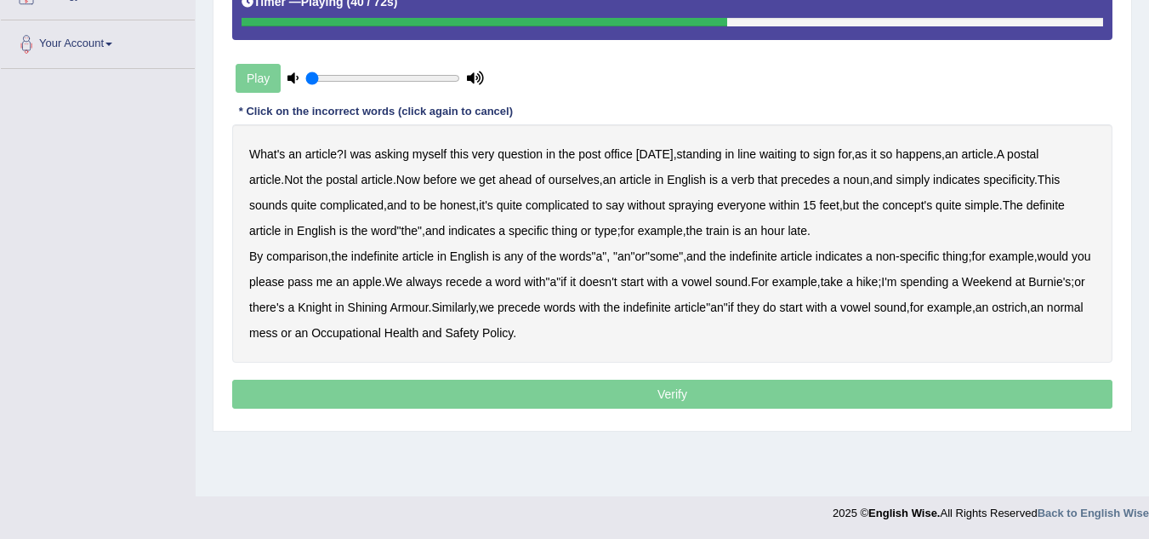
click at [313, 253] on b "comparison" at bounding box center [296, 256] width 61 height 14
click at [482, 283] on b "recede" at bounding box center [464, 282] width 37 height 14
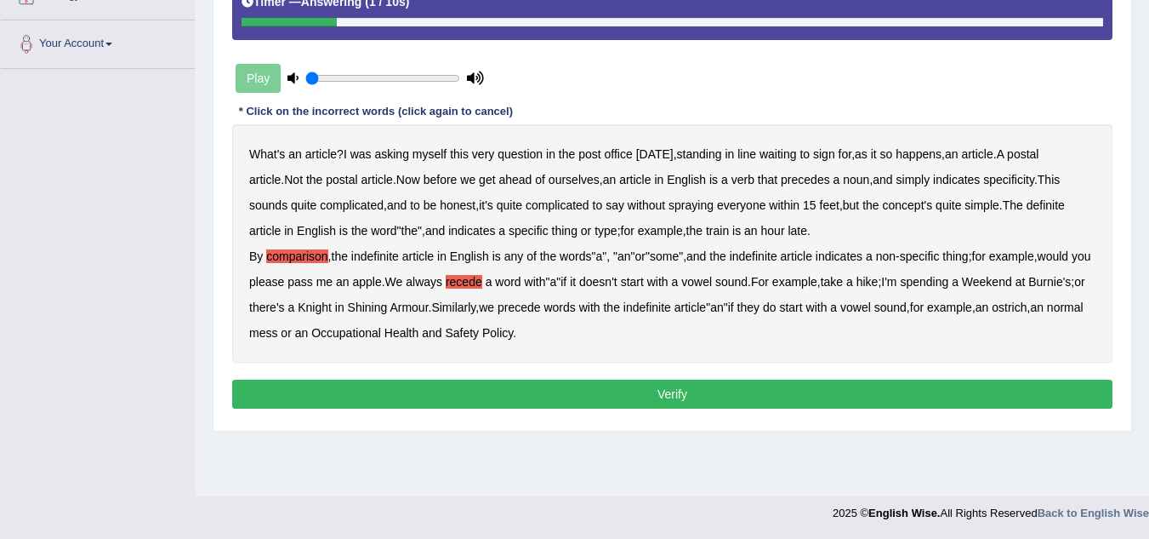
click at [564, 384] on button "Verify" at bounding box center [672, 393] width 881 height 29
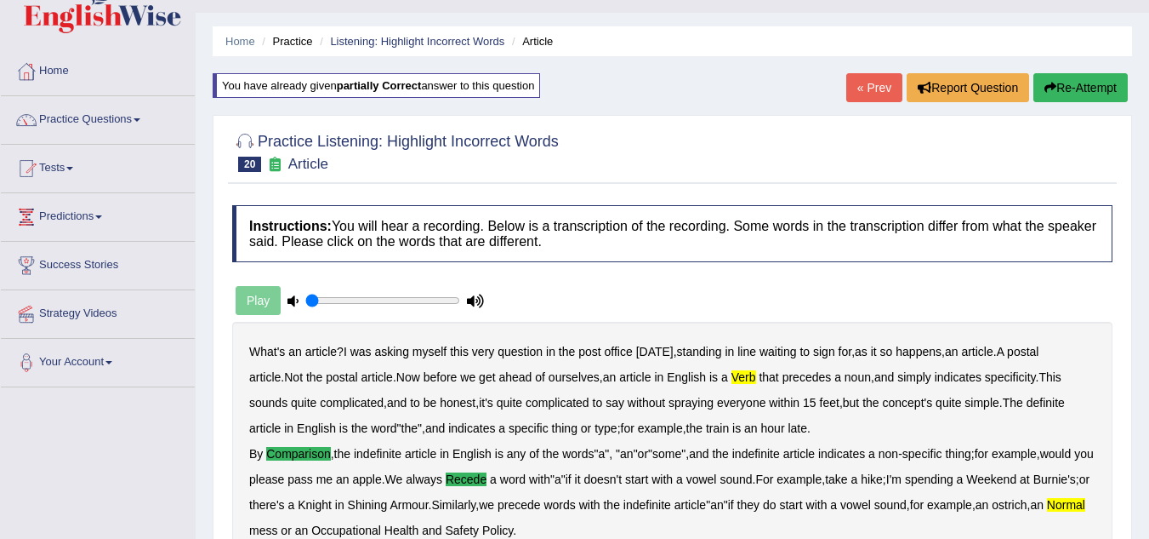
scroll to position [36, 0]
click at [852, 83] on link "« Prev" at bounding box center [875, 88] width 56 height 29
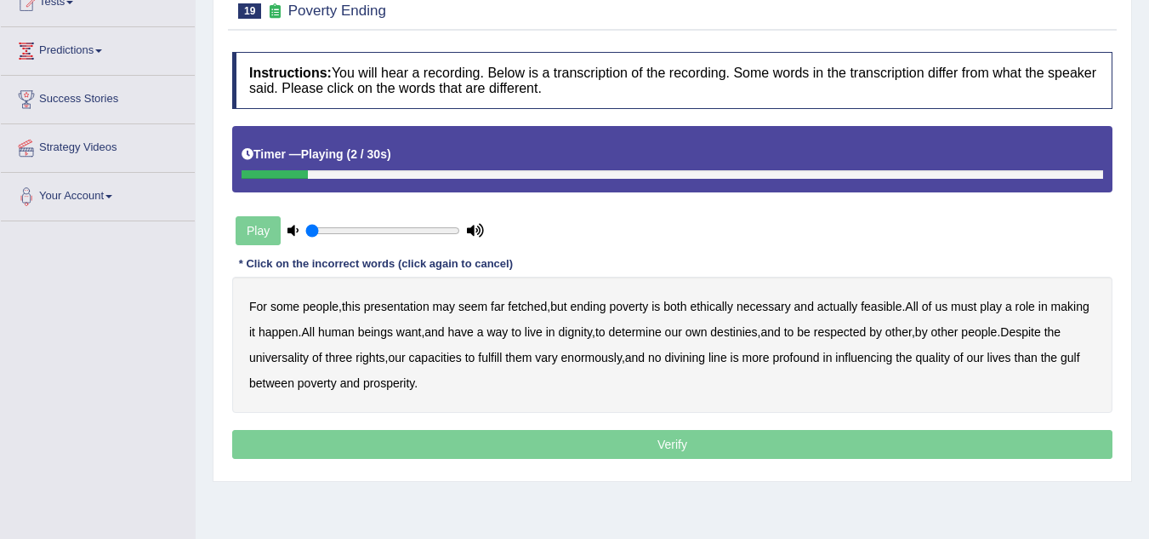
click at [402, 308] on b "presentation" at bounding box center [397, 306] width 66 height 14
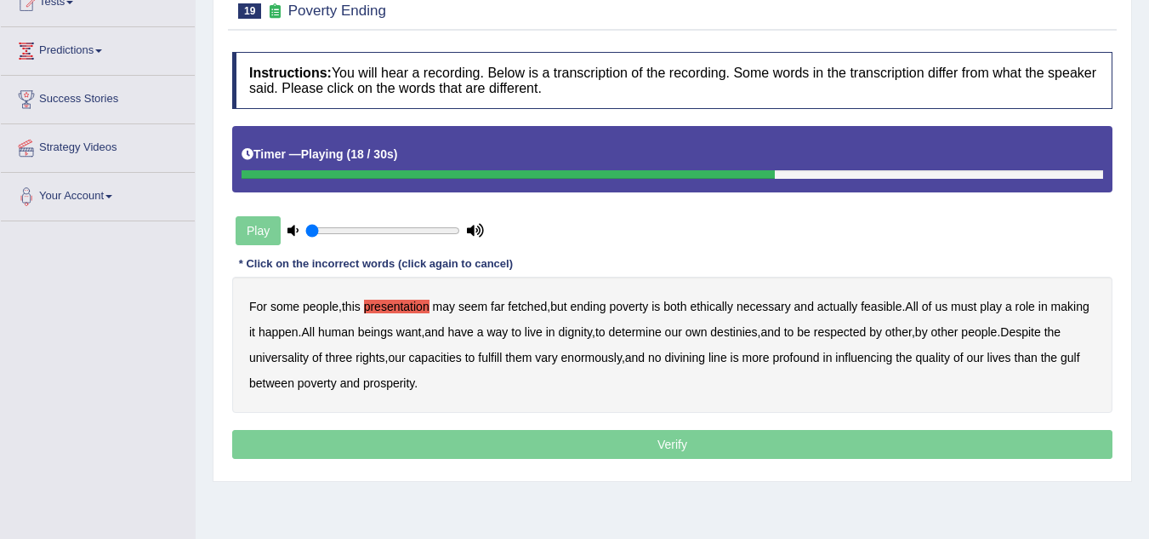
click at [822, 385] on div "For some people , this presentation may seem far fetched , but ending poverty i…" at bounding box center [672, 345] width 881 height 136
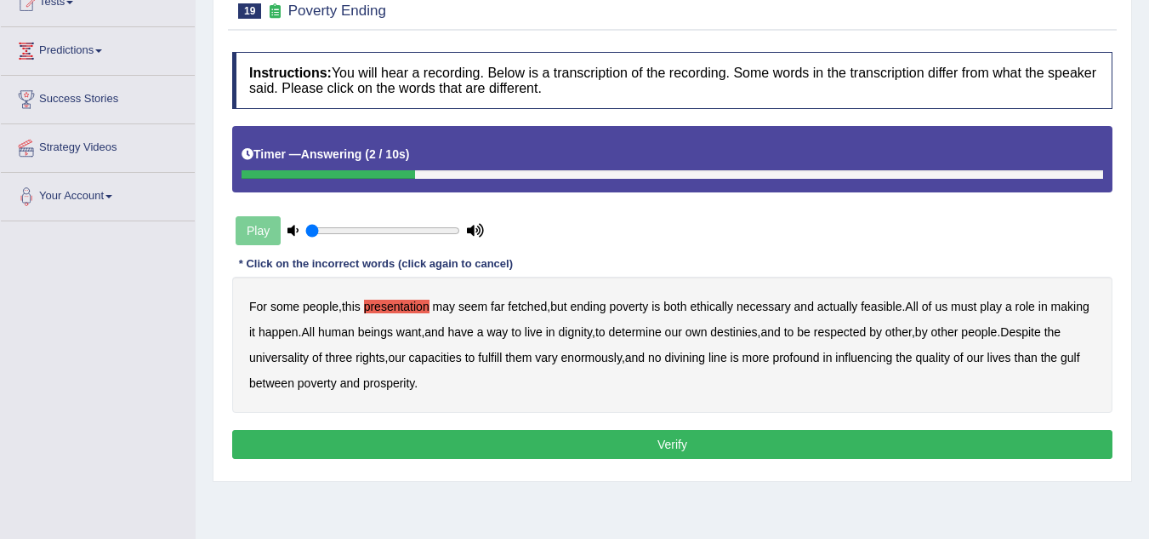
click at [718, 453] on button "Verify" at bounding box center [672, 444] width 881 height 29
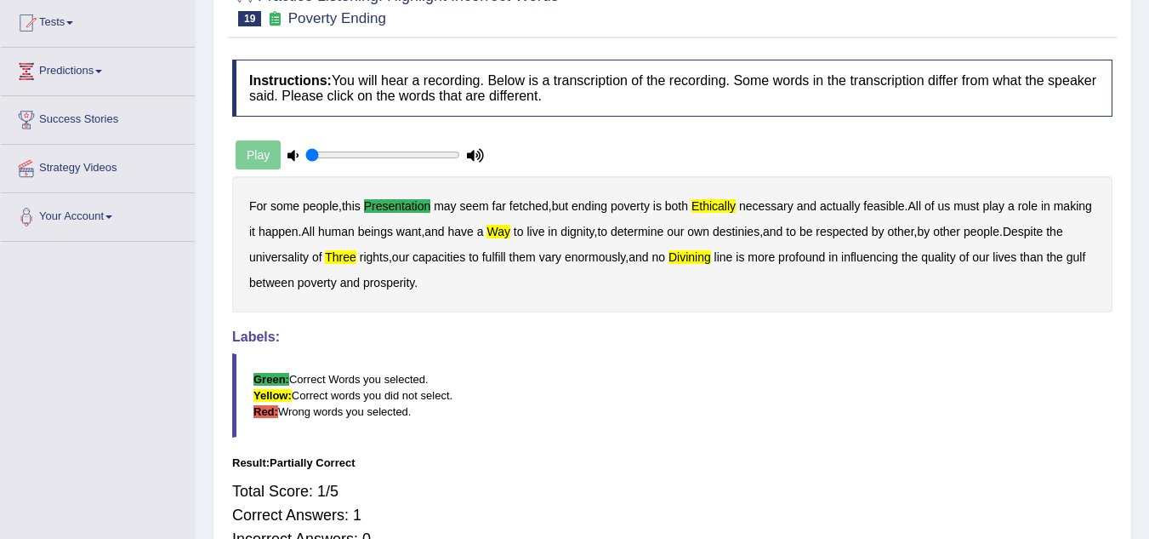
click at [718, 453] on div "Instructions: You will hear a recording. Below is a transcription of the record…" at bounding box center [672, 312] width 889 height 522
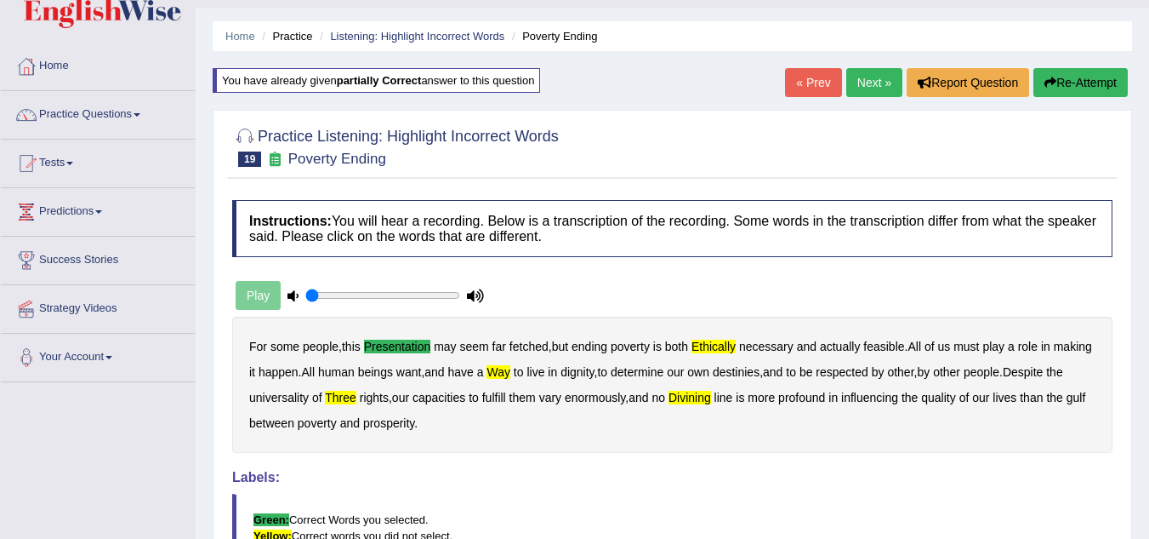
scroll to position [41, 0]
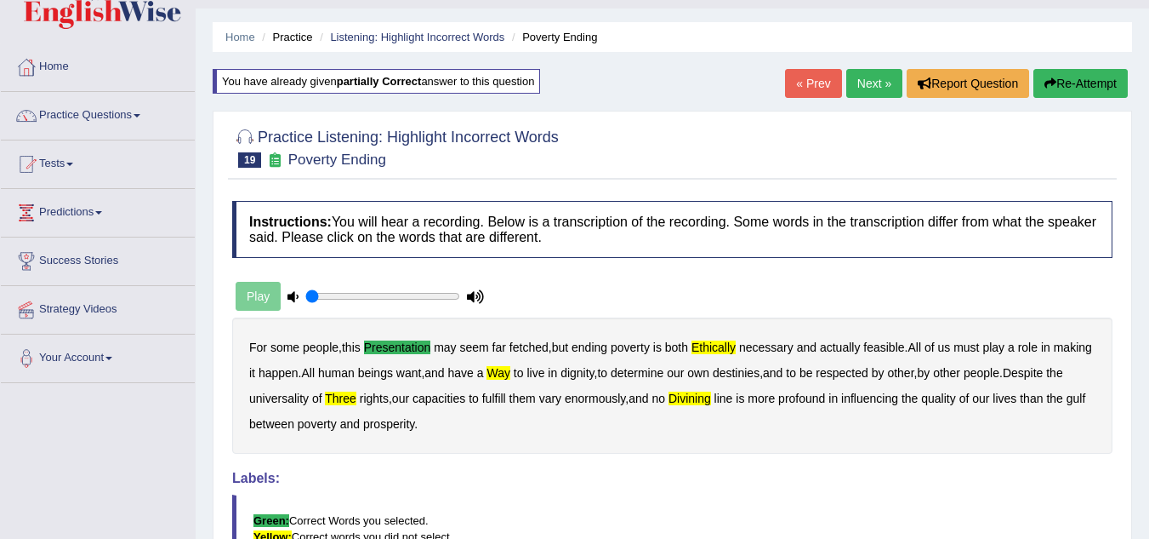
click at [863, 90] on link "Next »" at bounding box center [875, 83] width 56 height 29
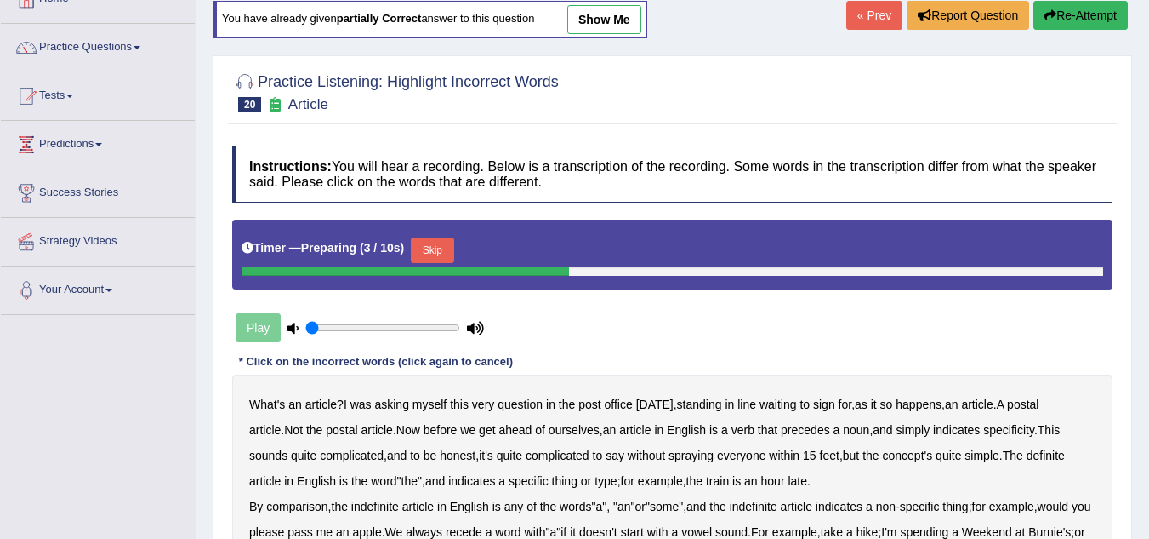
scroll to position [105, 0]
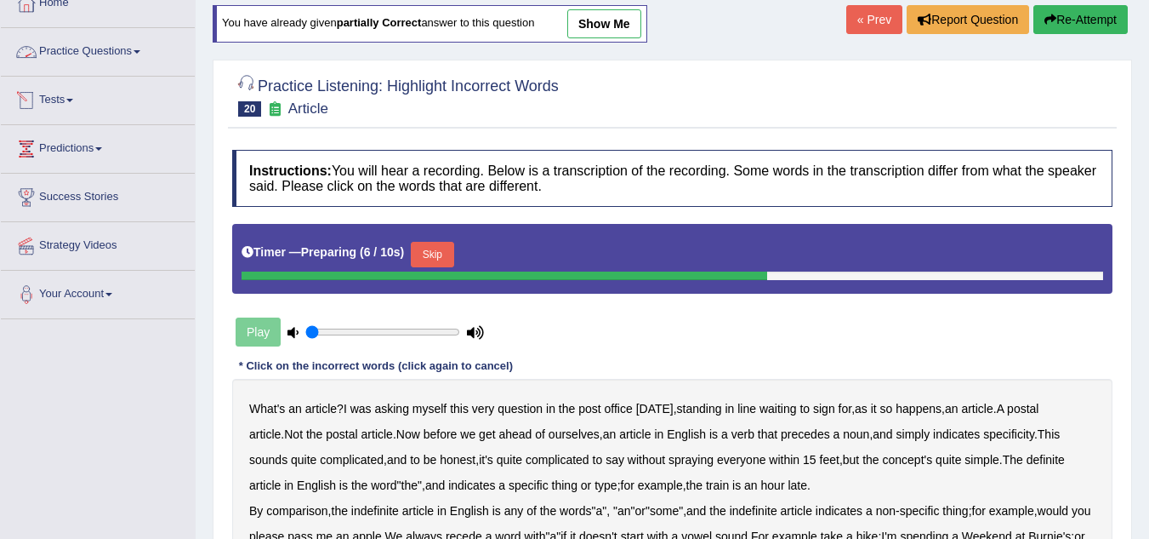
click at [550, 108] on h2 "Practice Listening: Highlight Incorrect Words 20 Article" at bounding box center [395, 95] width 327 height 43
click at [636, 25] on link "show me" at bounding box center [604, 23] width 74 height 29
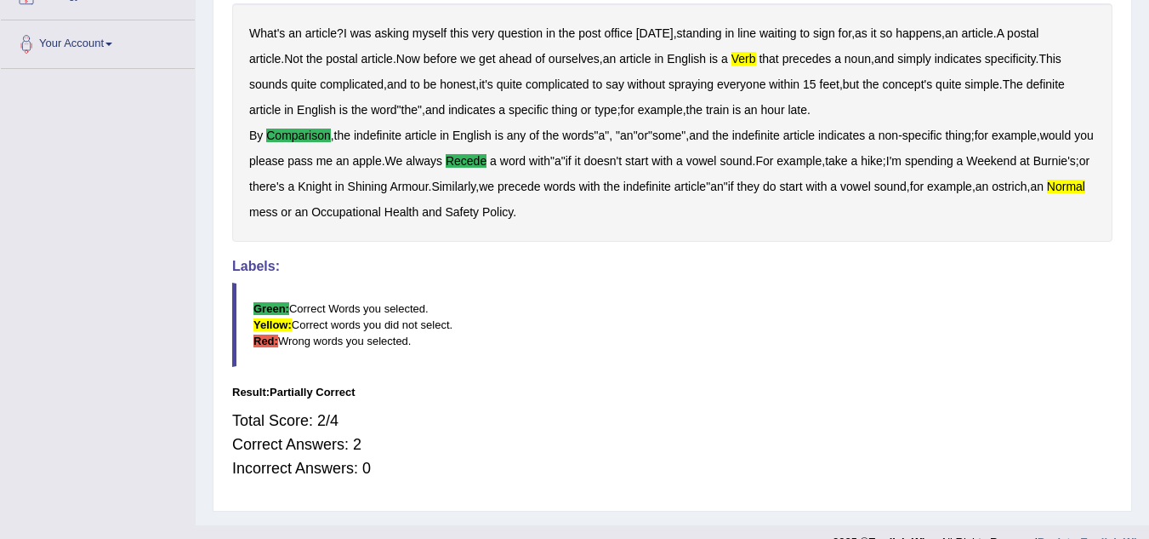
scroll to position [0, 0]
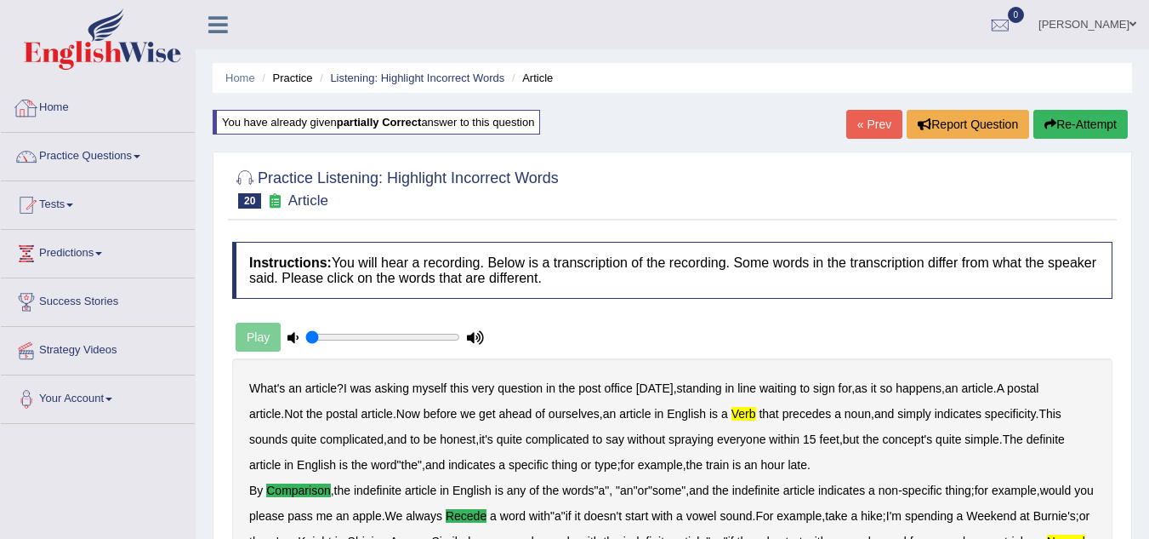
click at [59, 97] on link "Home" at bounding box center [98, 105] width 194 height 43
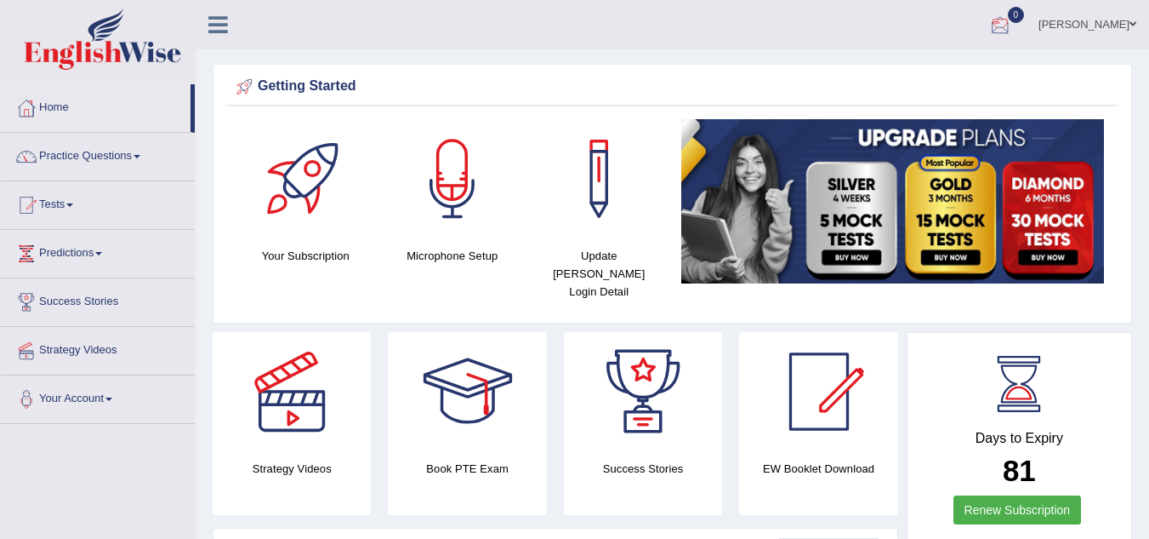
click at [1013, 24] on div at bounding box center [1001, 26] width 26 height 26
click at [945, 64] on link "See All Alerts" at bounding box center [898, 71] width 94 height 19
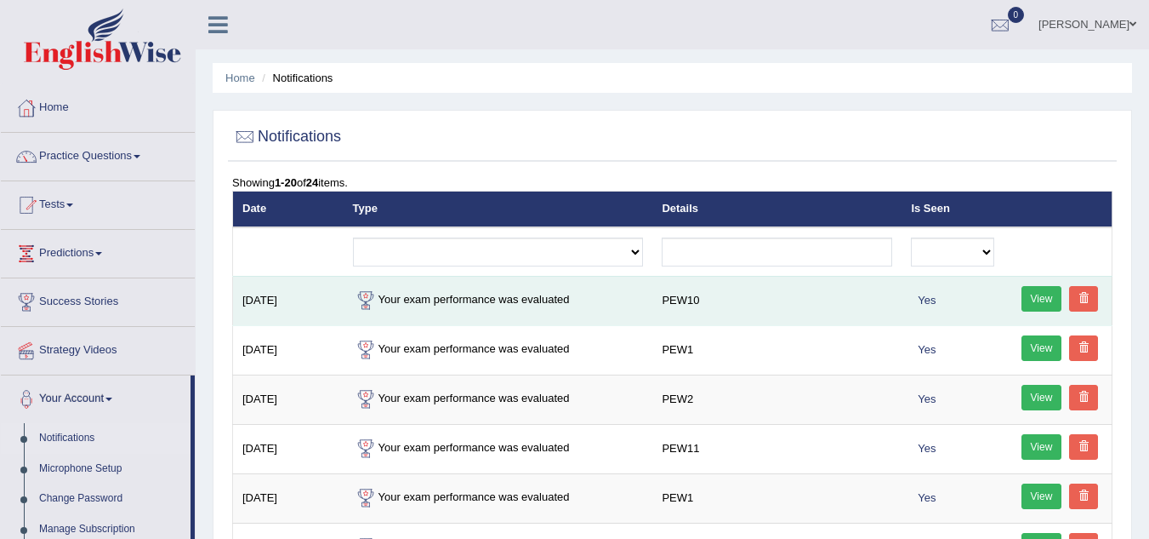
click at [1038, 293] on link "View" at bounding box center [1042, 299] width 41 height 26
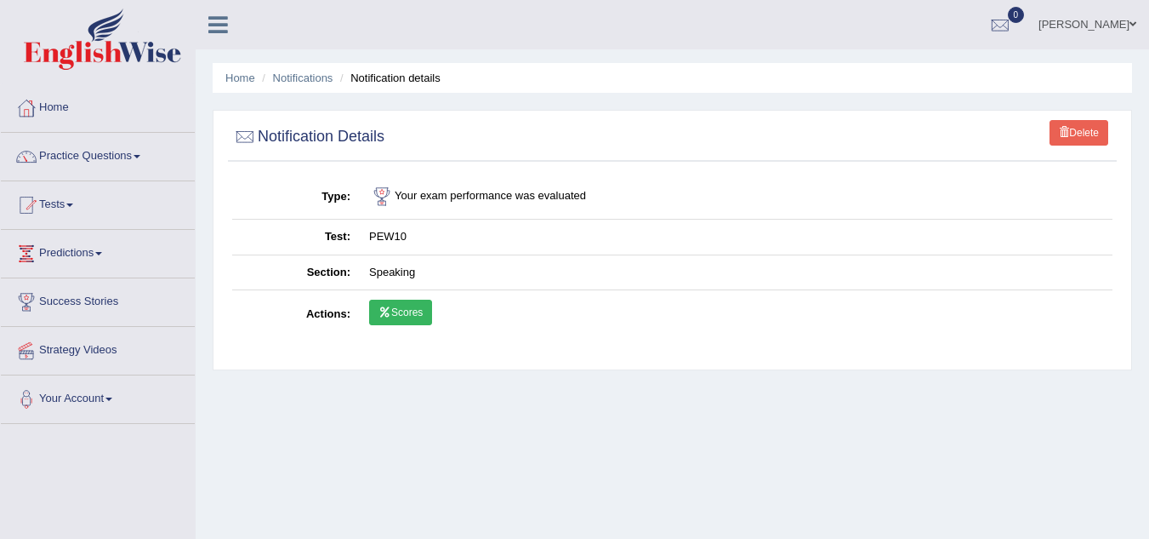
click at [409, 302] on link "Scores" at bounding box center [400, 312] width 63 height 26
click at [101, 115] on link "Home" at bounding box center [98, 105] width 194 height 43
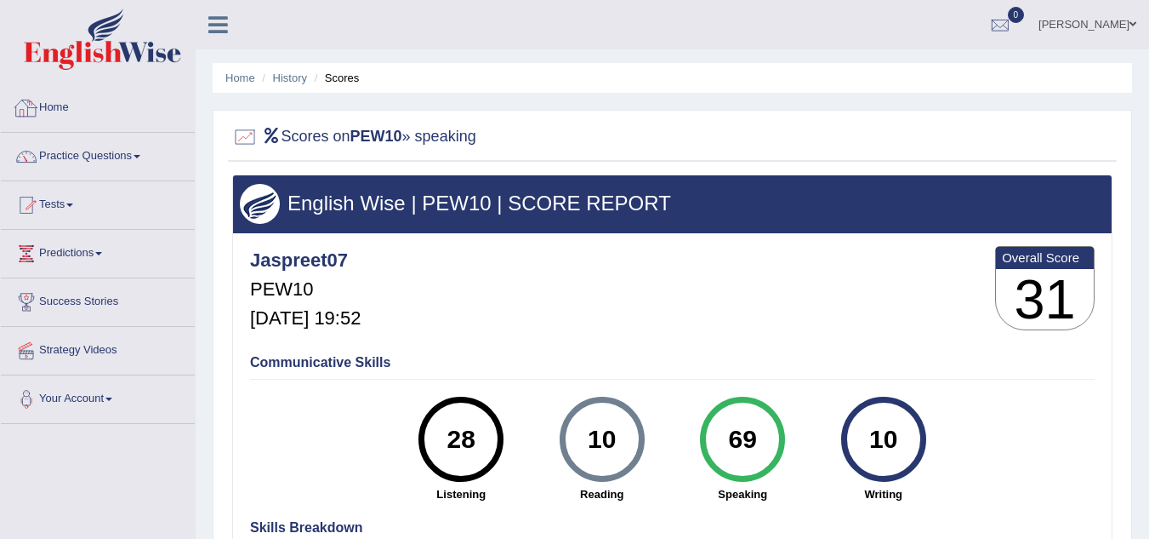
click at [54, 106] on link "Home" at bounding box center [98, 105] width 194 height 43
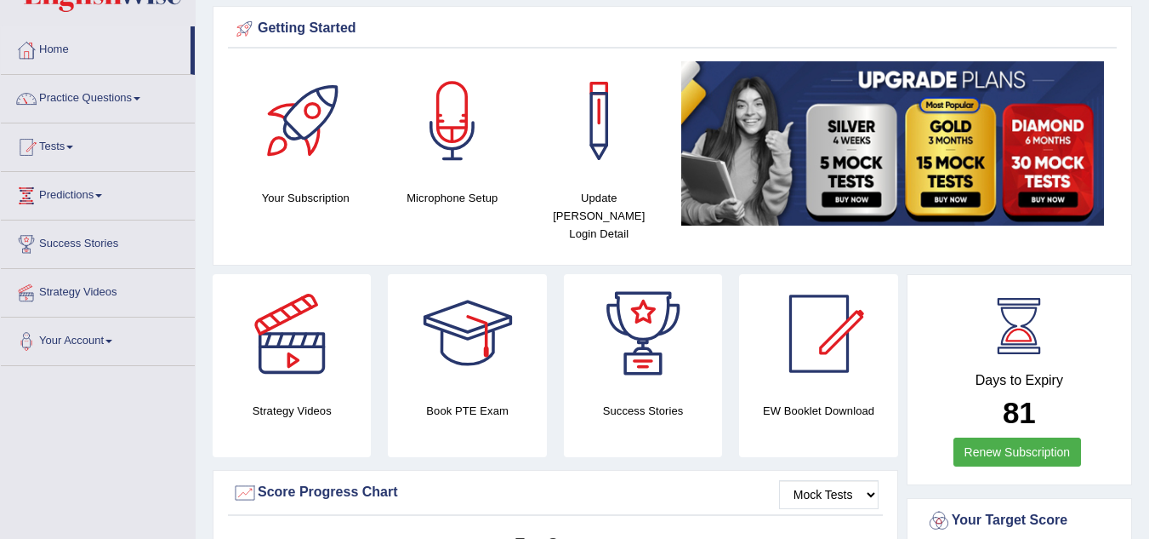
scroll to position [57, 0]
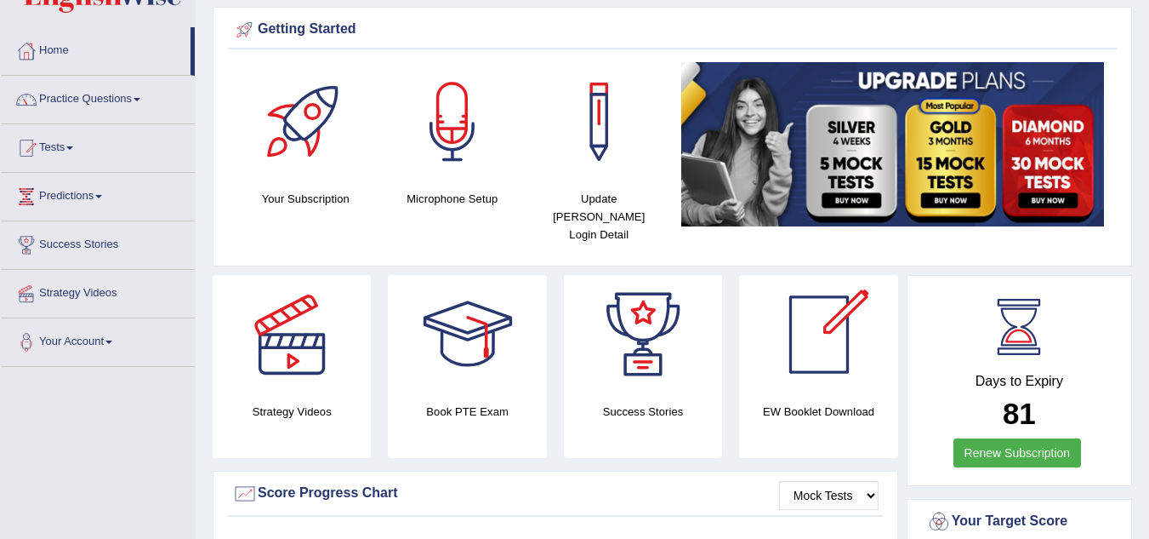
click at [853, 372] on div at bounding box center [819, 334] width 119 height 119
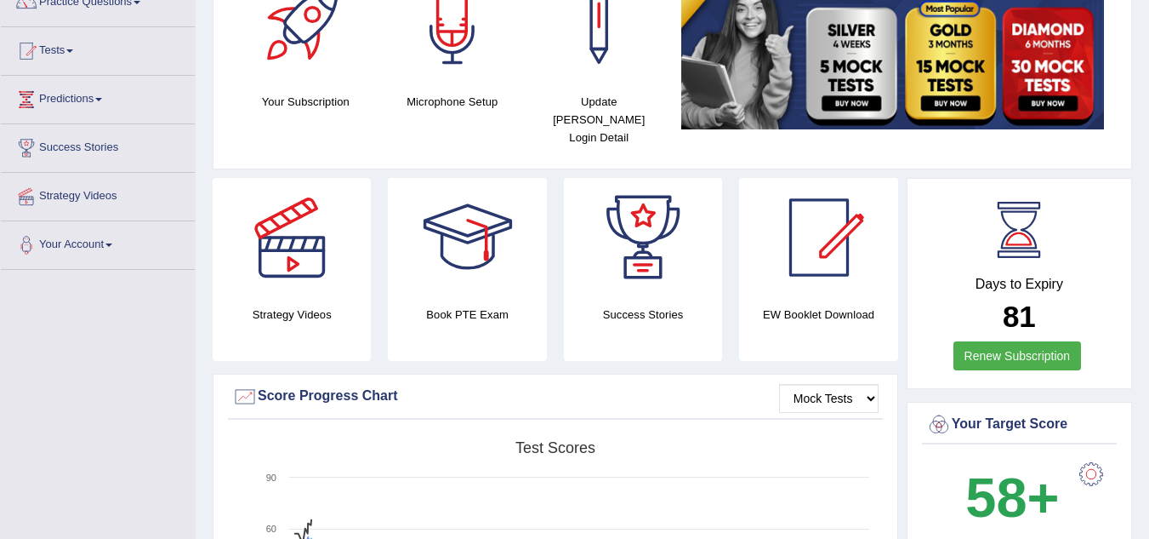
scroll to position [163, 0]
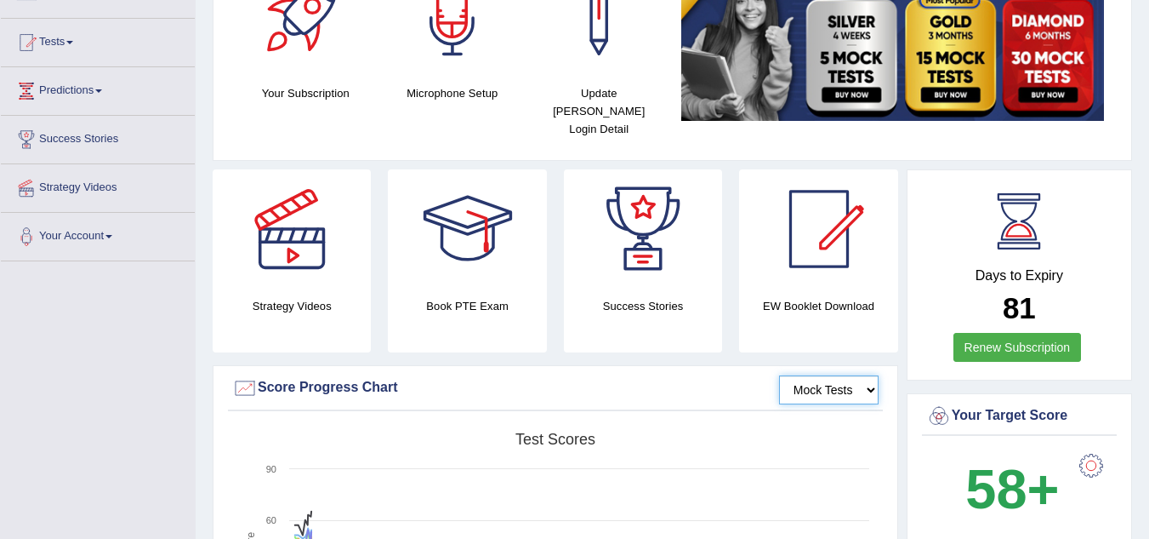
drag, startPoint x: 852, startPoint y: 369, endPoint x: 834, endPoint y: 297, distance: 74.5
click at [834, 297] on div "Strategy Videos Book PTE Exam Success Stories EW Booklet Download Mock Tests Sc…" at bounding box center [558, 439] width 690 height 541
click at [820, 248] on div at bounding box center [819, 228] width 119 height 119
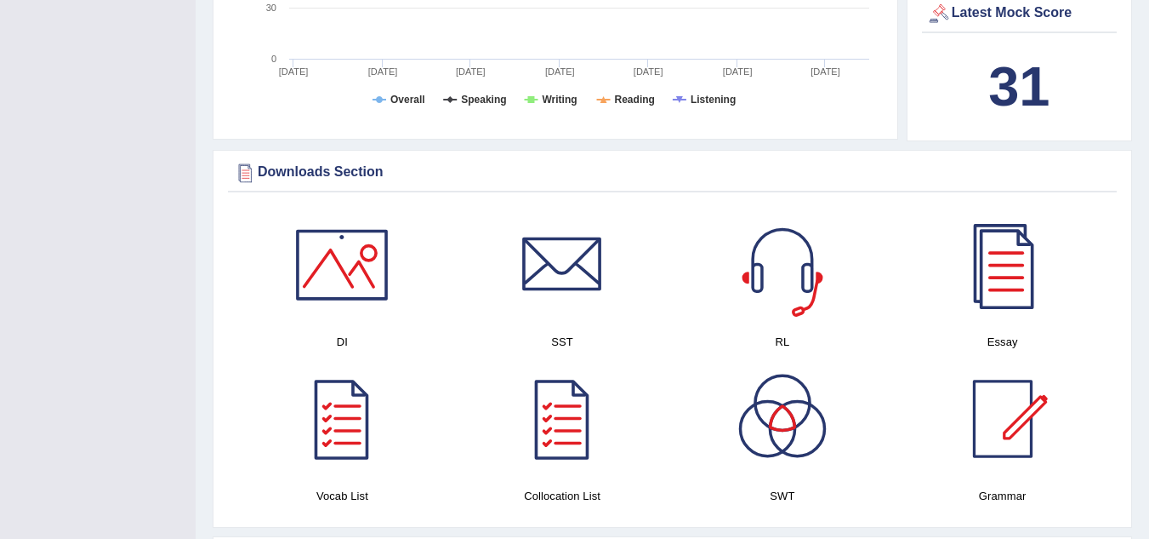
scroll to position [729, 0]
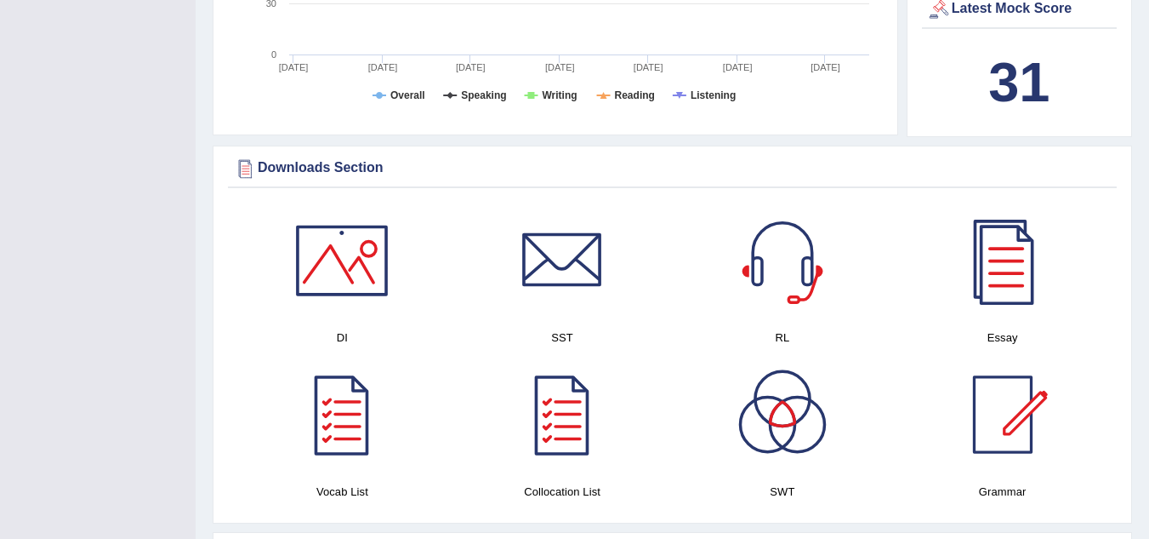
click at [807, 294] on div at bounding box center [782, 260] width 119 height 119
click at [357, 251] on div at bounding box center [341, 260] width 119 height 119
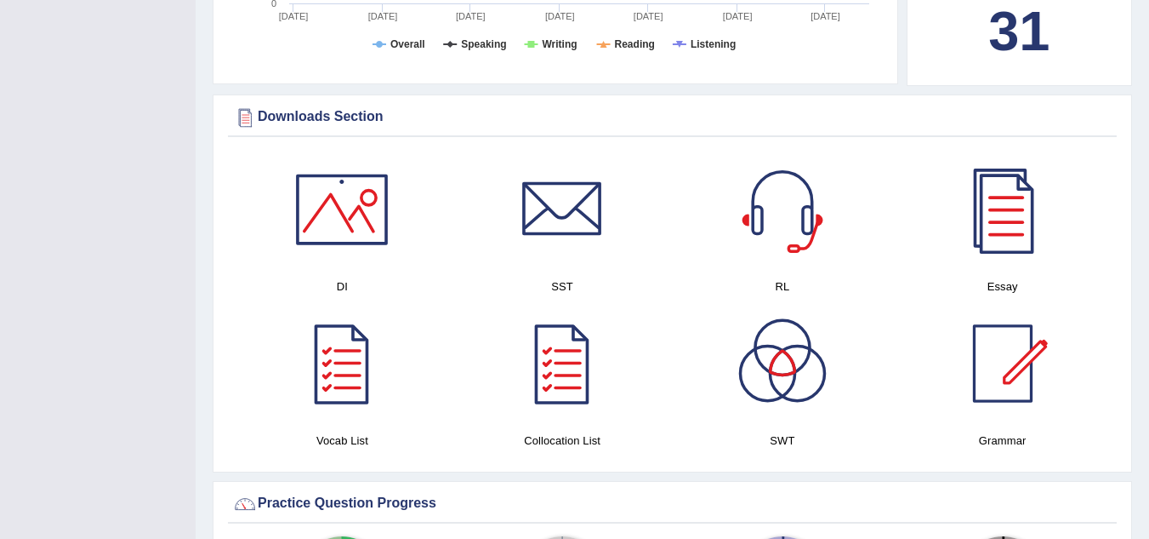
scroll to position [781, 0]
click at [789, 361] on div at bounding box center [782, 362] width 119 height 119
click at [956, 490] on div "Practice Question Progress" at bounding box center [672, 503] width 881 height 26
click at [572, 365] on div at bounding box center [562, 362] width 119 height 119
click at [984, 368] on div at bounding box center [1003, 362] width 119 height 119
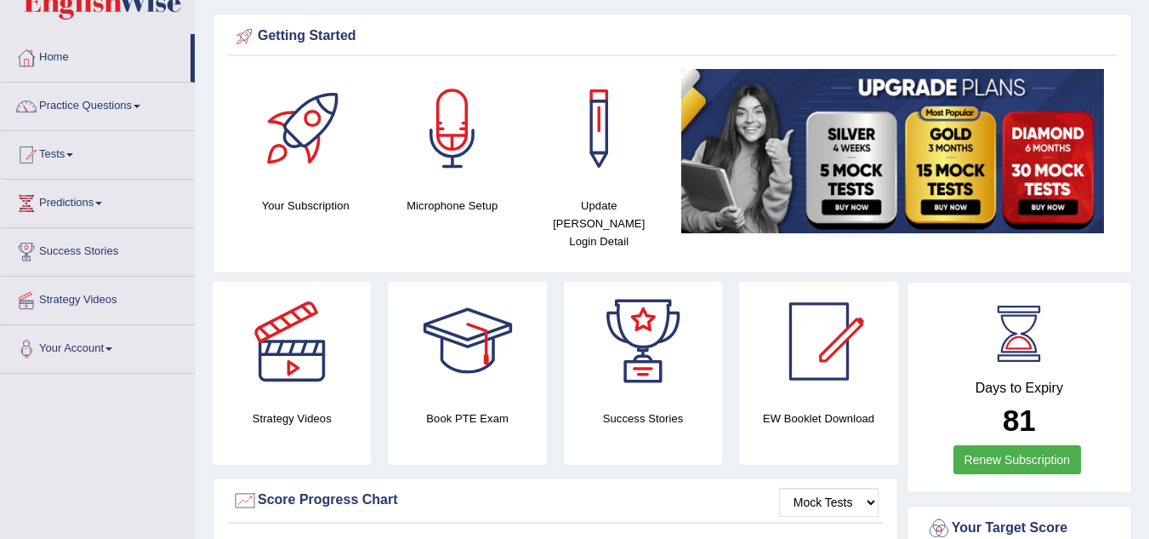
scroll to position [0, 0]
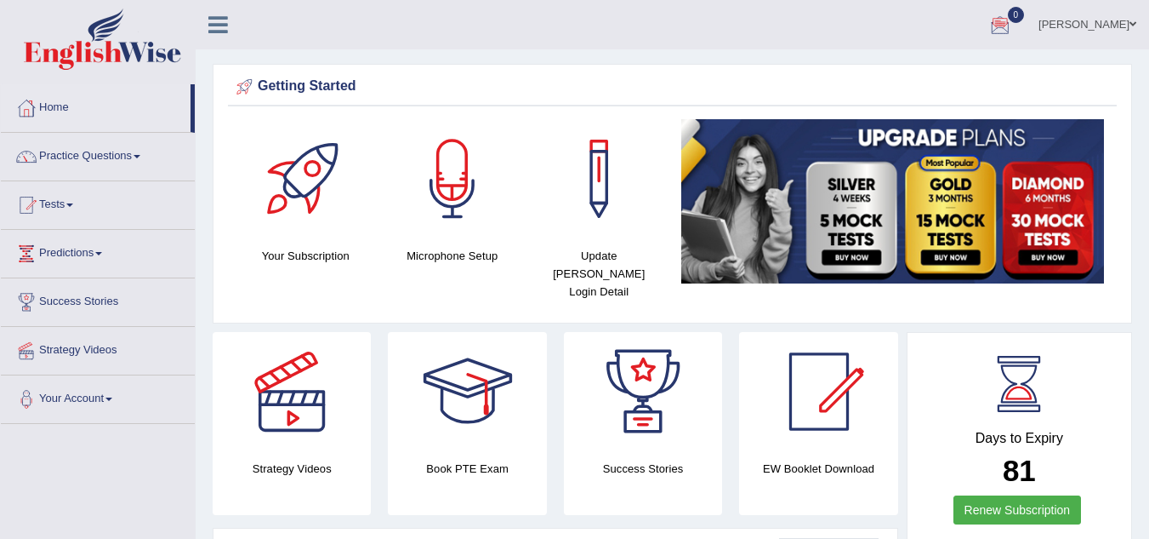
click at [1001, 35] on div at bounding box center [1001, 26] width 26 height 26
click at [912, 77] on strong "See All Alerts" at bounding box center [893, 72] width 76 height 14
click at [133, 152] on link "Practice Questions" at bounding box center [98, 154] width 194 height 43
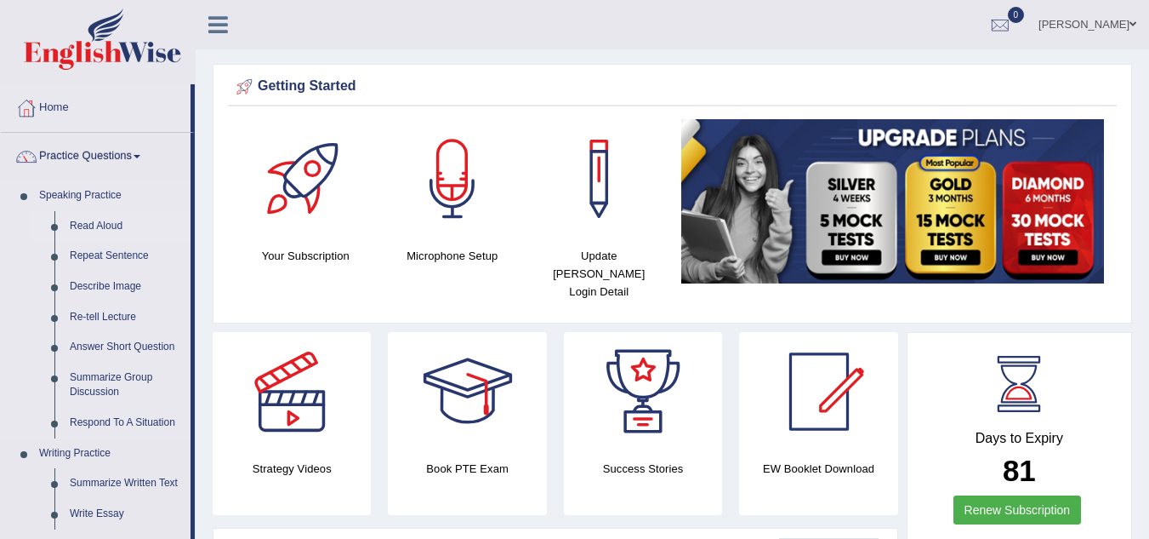
click at [93, 224] on link "Read Aloud" at bounding box center [126, 226] width 128 height 31
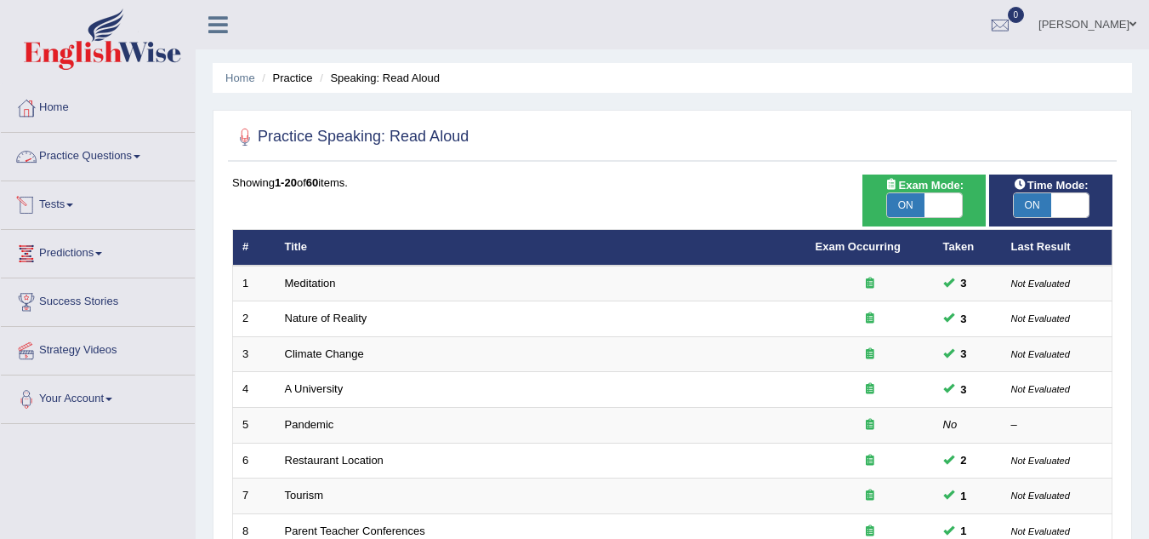
click at [124, 141] on link "Practice Questions" at bounding box center [98, 154] width 194 height 43
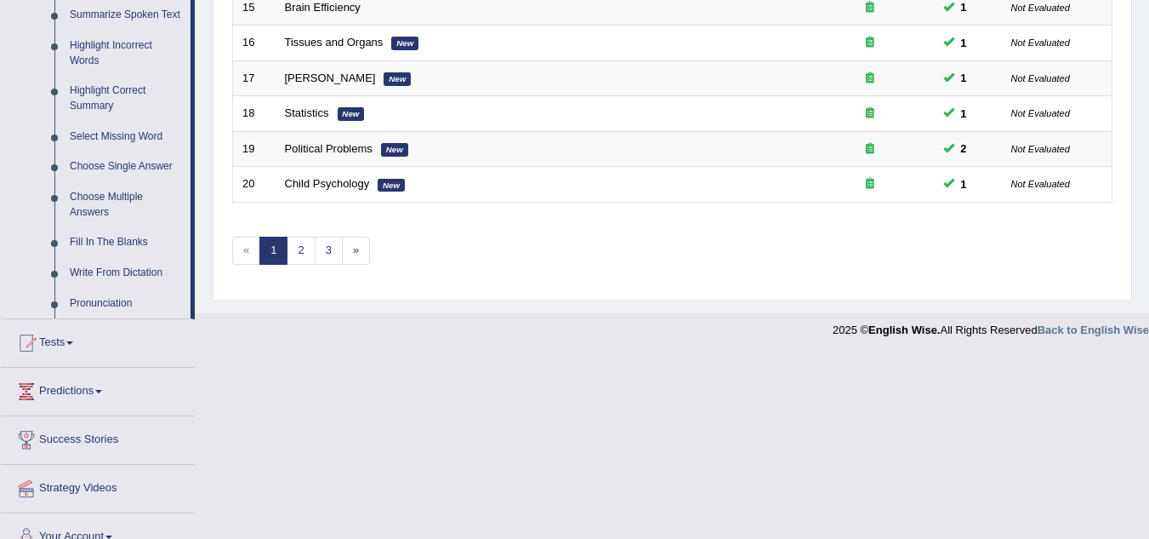
scroll to position [795, 0]
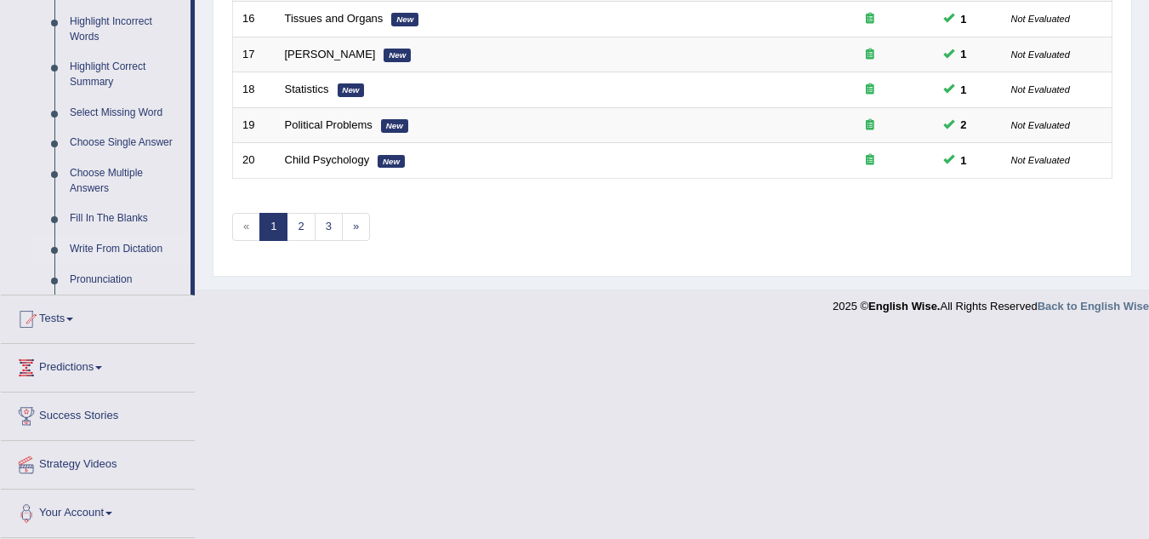
click at [127, 248] on link "Write From Dictation" at bounding box center [126, 249] width 128 height 31
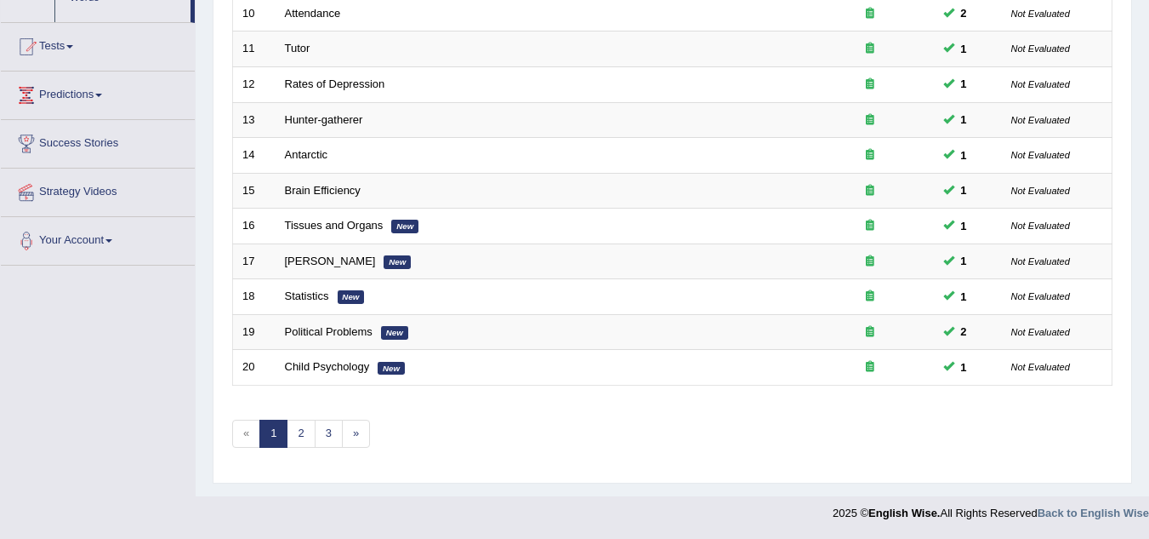
scroll to position [488, 0]
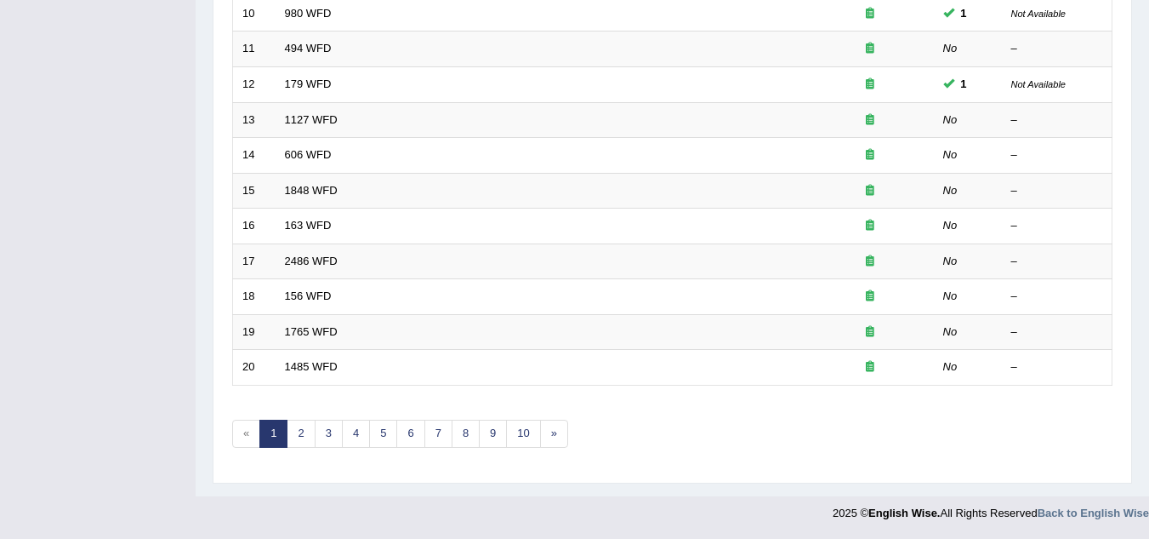
scroll to position [499, 0]
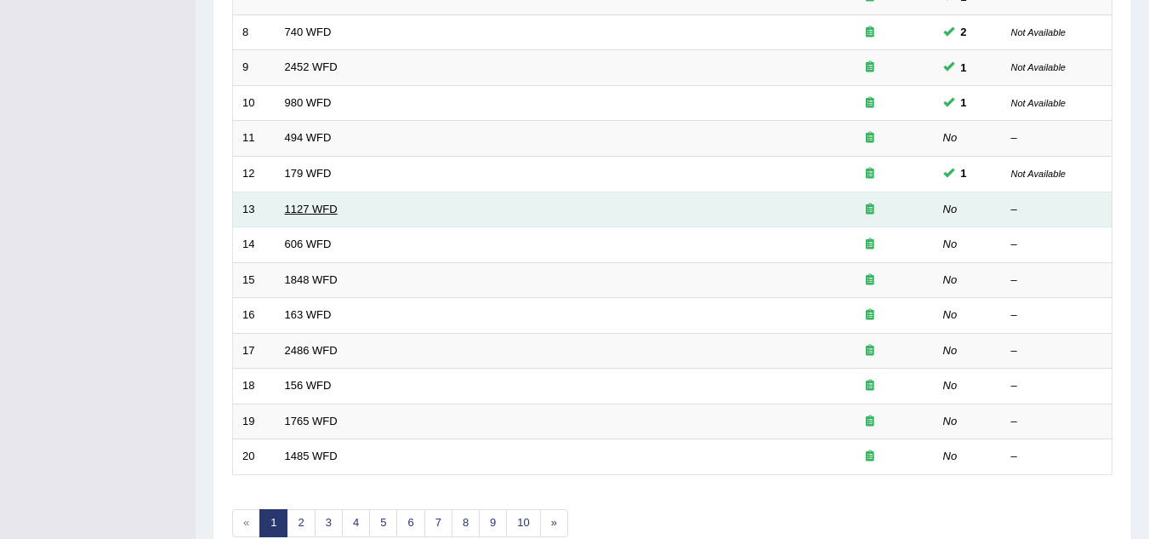
click at [326, 208] on link "1127 WFD" at bounding box center [311, 208] width 53 height 13
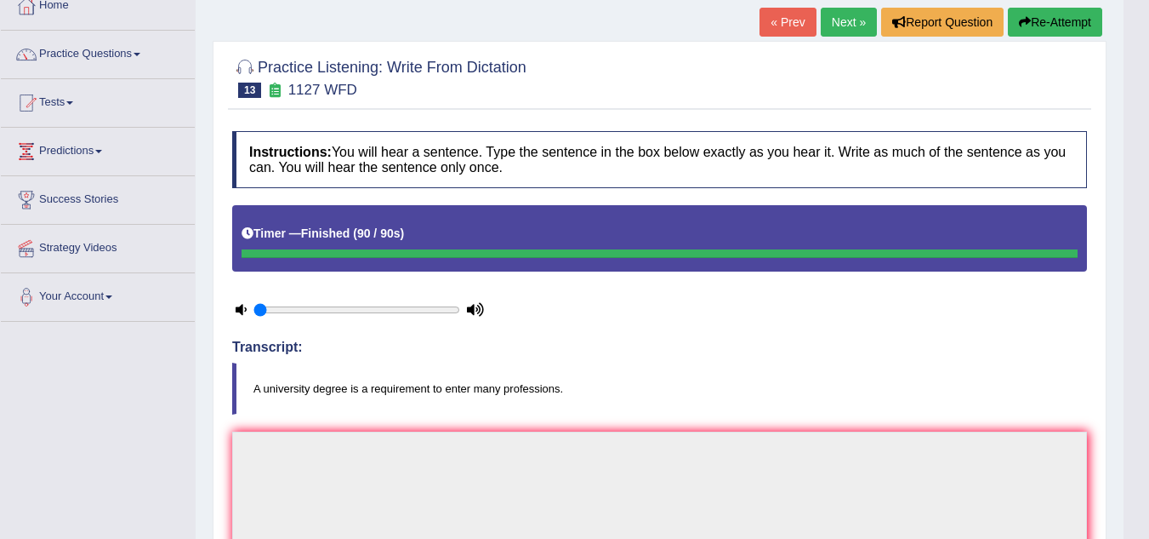
scroll to position [103, 0]
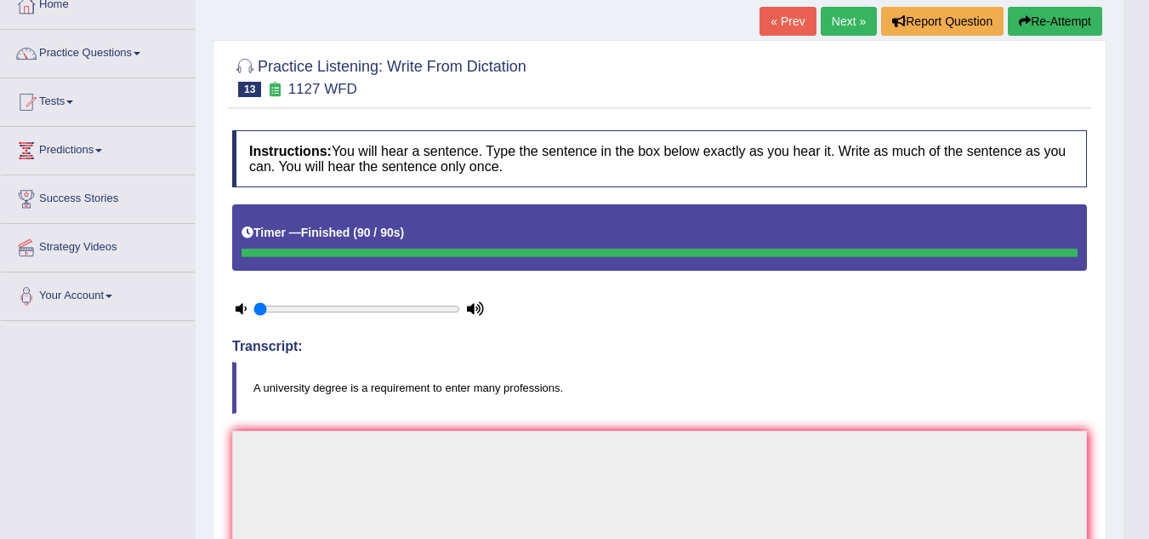
click at [851, 14] on link "Next »" at bounding box center [849, 21] width 56 height 29
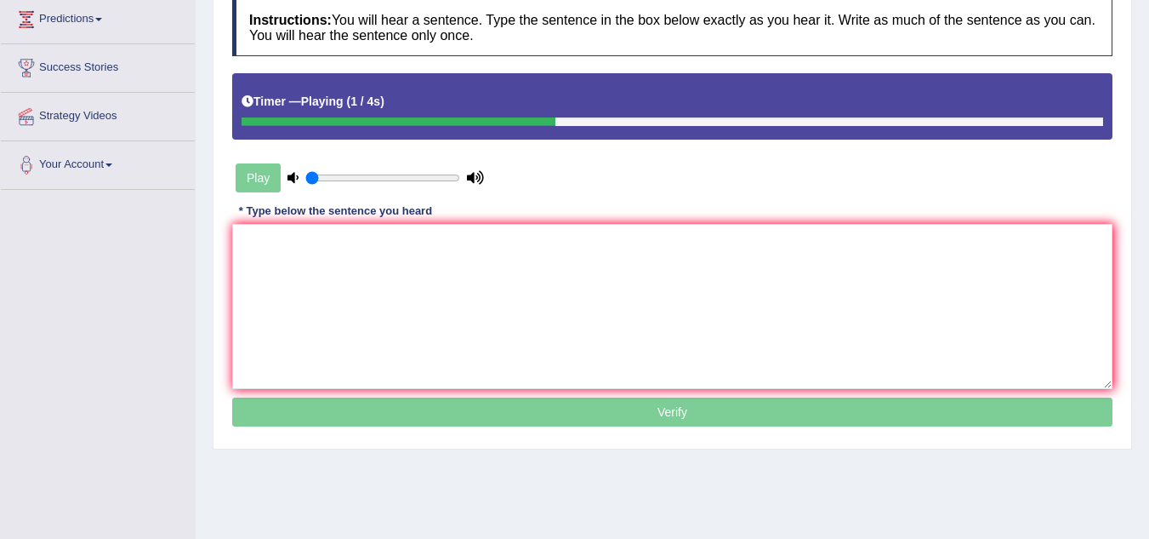
scroll to position [282, 0]
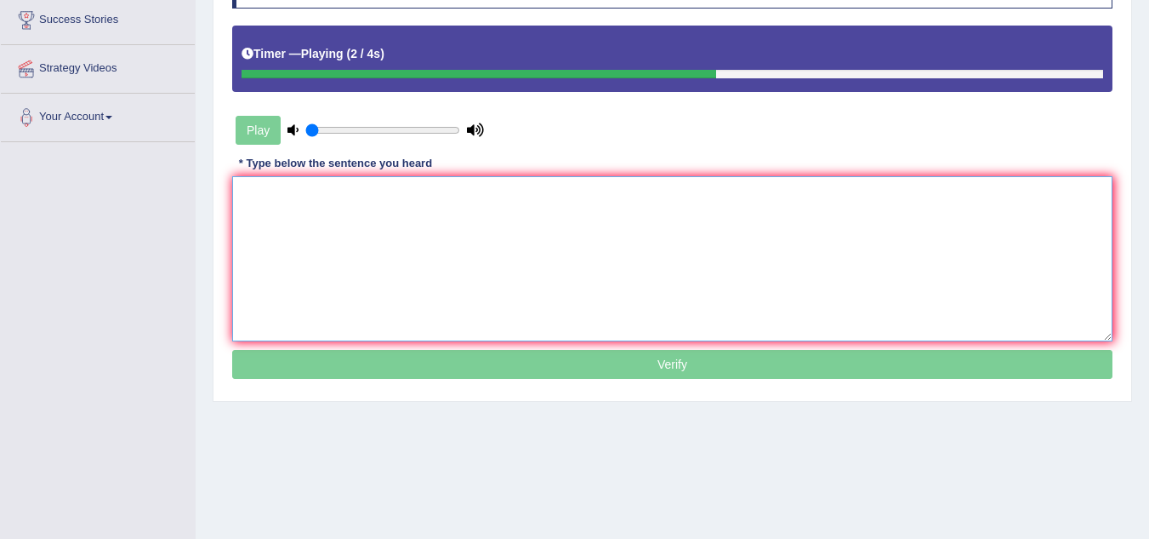
click at [674, 237] on textarea at bounding box center [672, 258] width 881 height 165
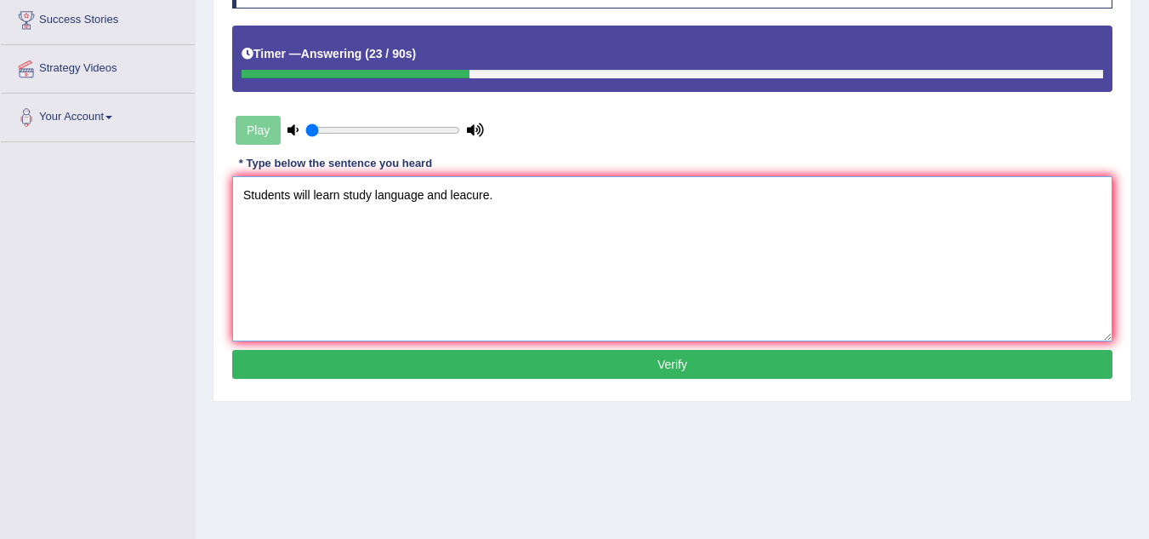
type textarea "Students will learn study language and leacure."
click at [625, 354] on button "Verify" at bounding box center [672, 364] width 881 height 29
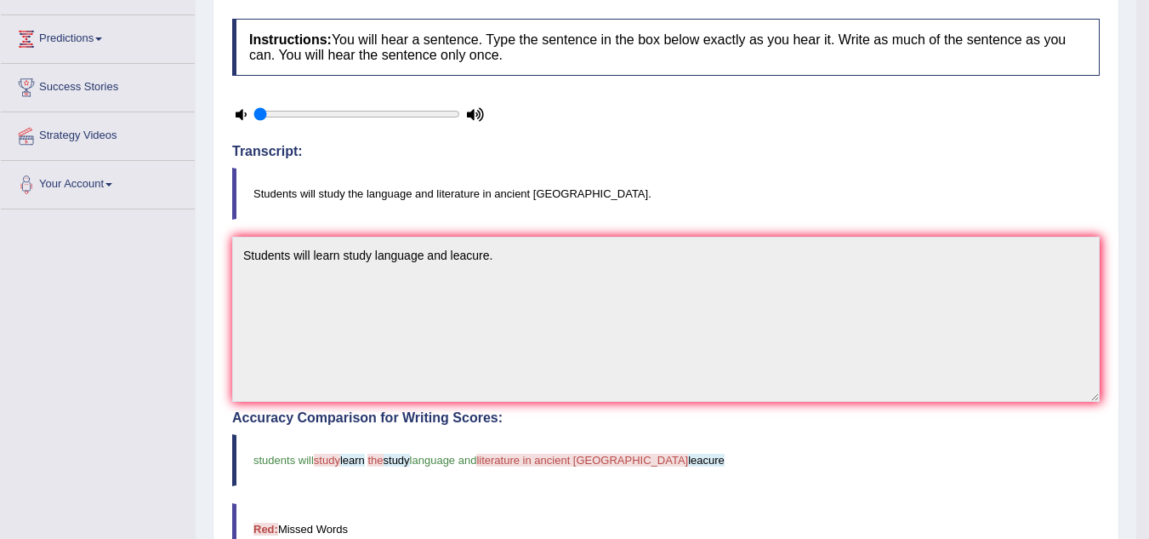
scroll to position [0, 0]
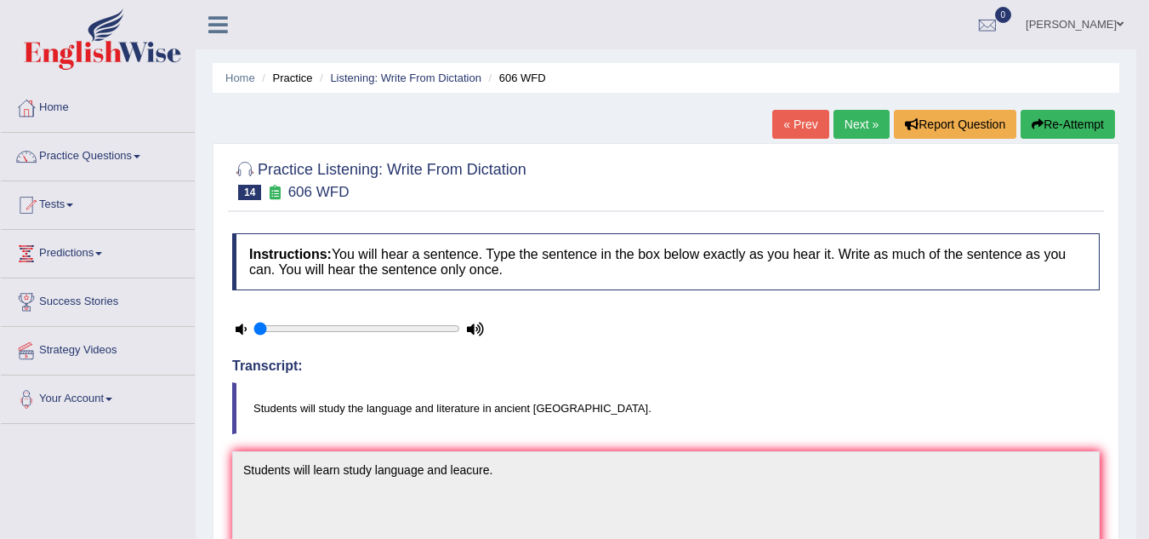
click at [853, 126] on link "Next »" at bounding box center [862, 124] width 56 height 29
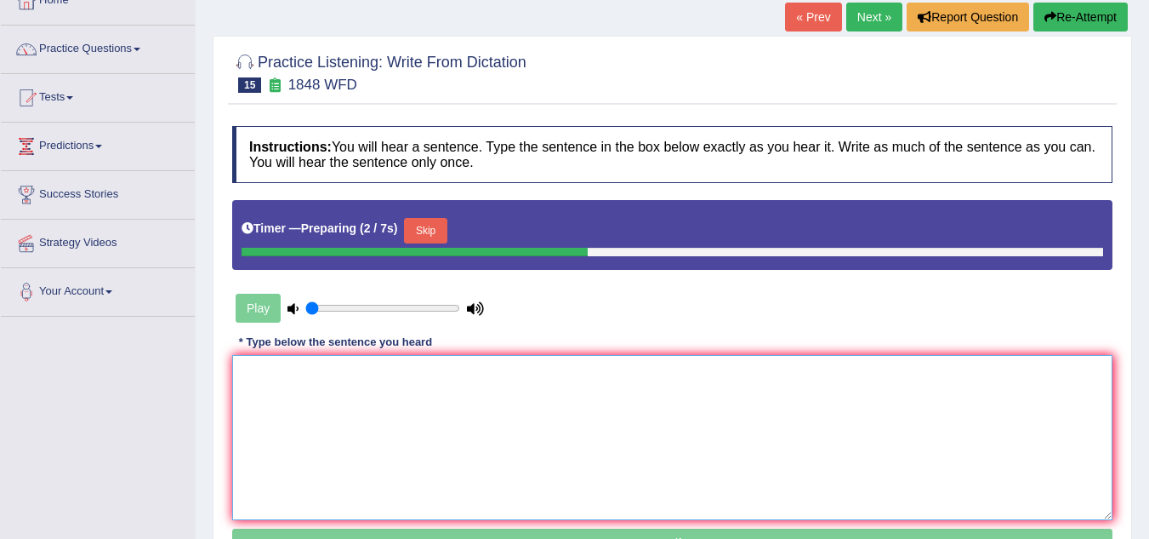
click at [575, 414] on textarea at bounding box center [672, 437] width 881 height 165
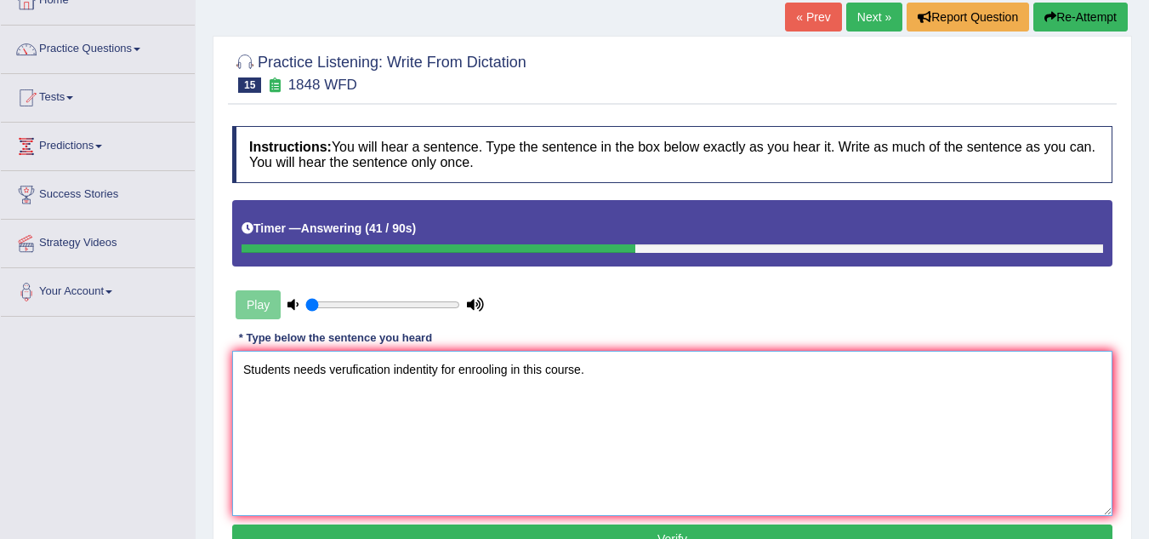
click at [567, 448] on textarea "Students needs verufication indentity for enrooling in this course." at bounding box center [672, 433] width 881 height 165
type textarea "Students needs verufication indentity for enrooling in this course."
click at [531, 530] on button "Verify" at bounding box center [672, 538] width 881 height 29
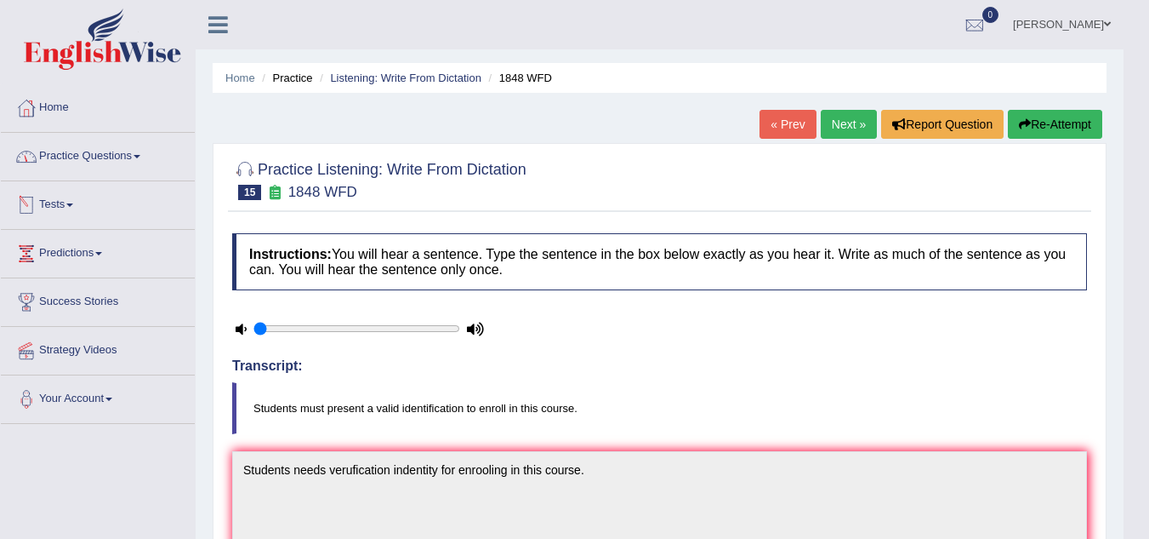
click at [48, 202] on link "Tests" at bounding box center [98, 202] width 194 height 43
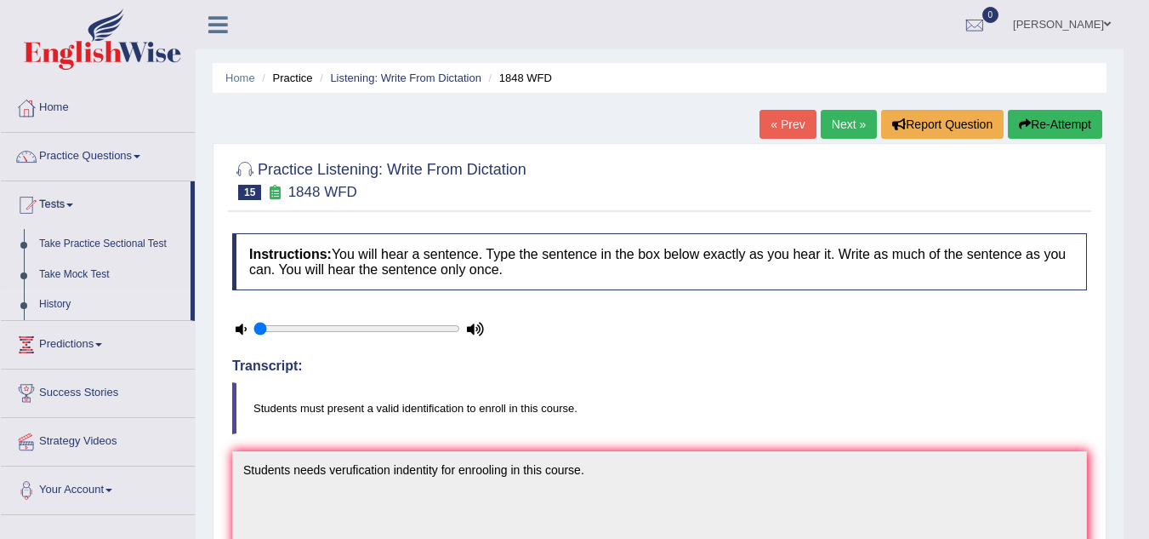
click at [64, 303] on link "History" at bounding box center [110, 304] width 159 height 31
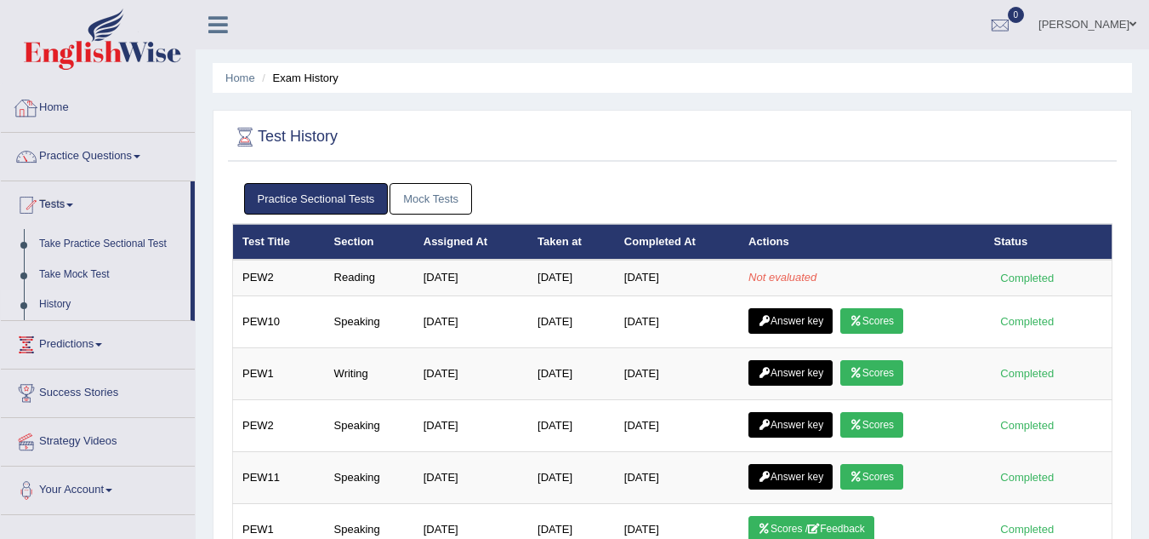
click at [67, 104] on link "Home" at bounding box center [98, 105] width 194 height 43
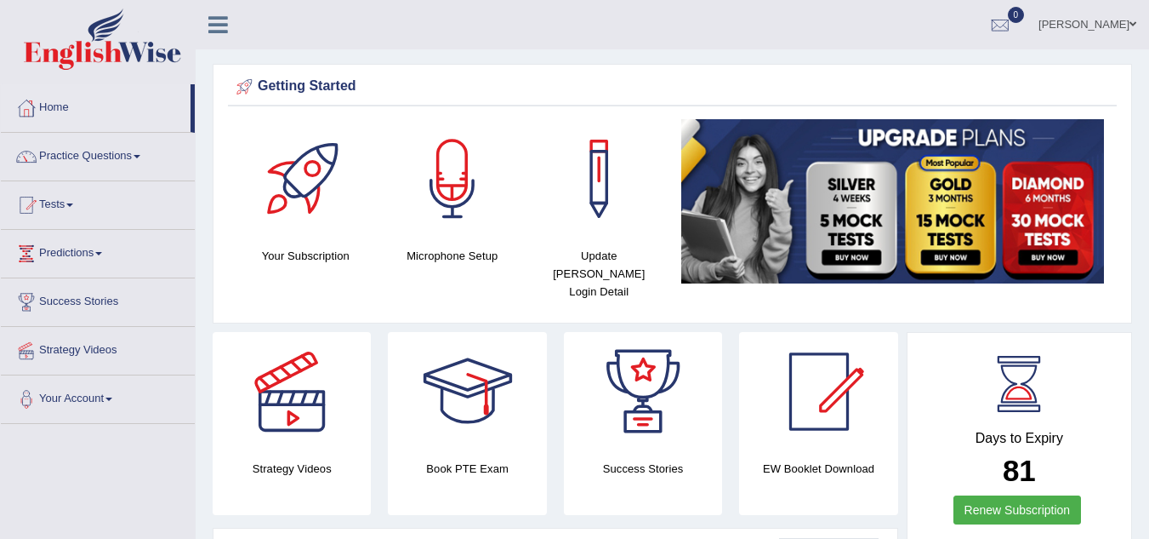
drag, startPoint x: 0, startPoint y: 0, endPoint x: 67, endPoint y: 104, distance: 123.7
click at [67, 104] on link "Home" at bounding box center [96, 105] width 190 height 43
click at [62, 119] on link "Home" at bounding box center [96, 105] width 190 height 43
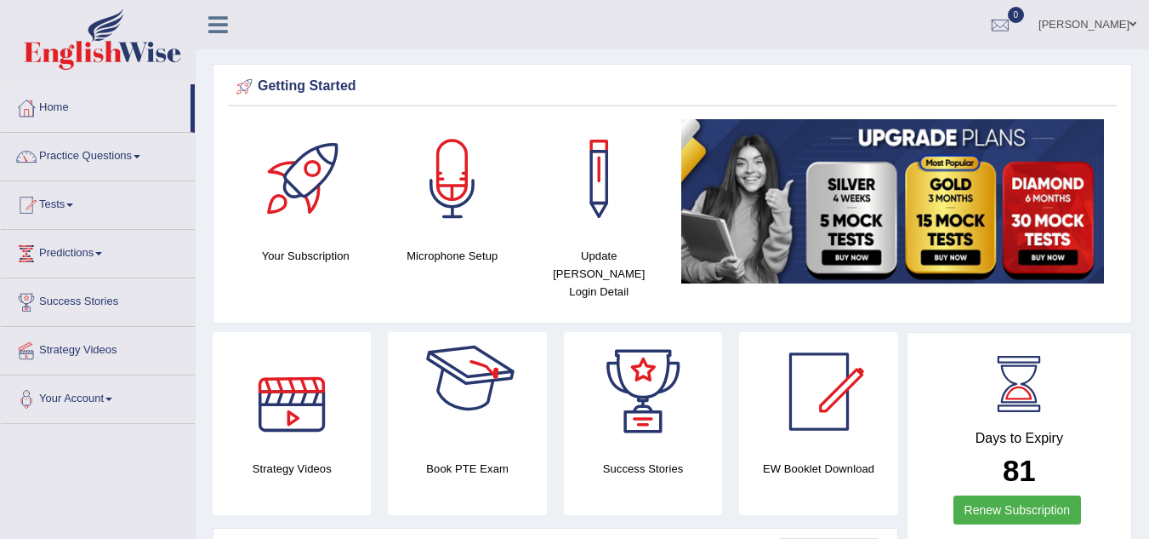
click at [484, 378] on div at bounding box center [467, 391] width 119 height 119
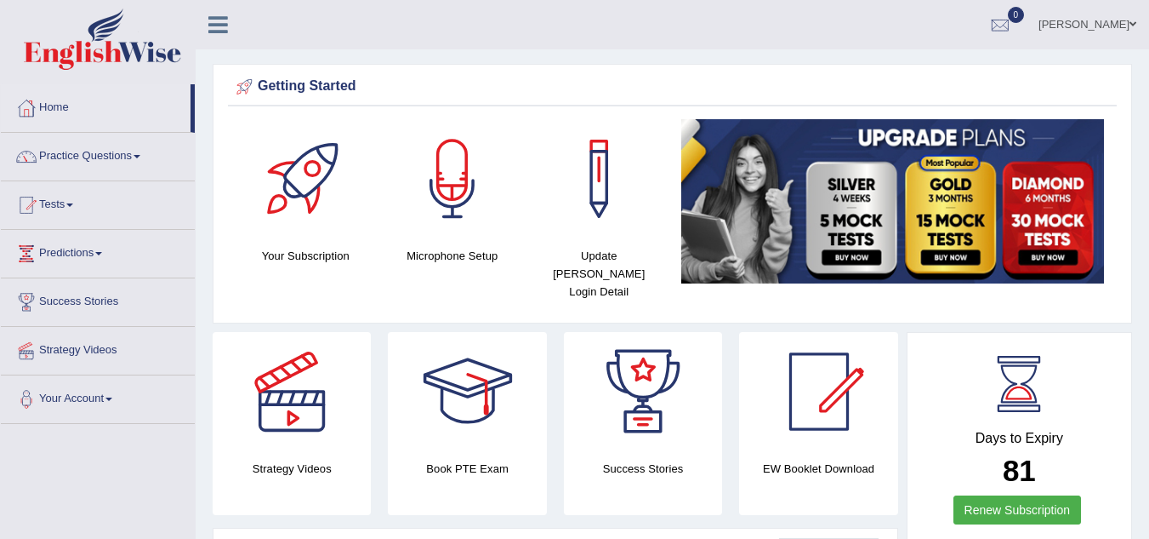
click at [471, 396] on div at bounding box center [467, 391] width 119 height 119
click at [73, 196] on link "Tests" at bounding box center [98, 202] width 194 height 43
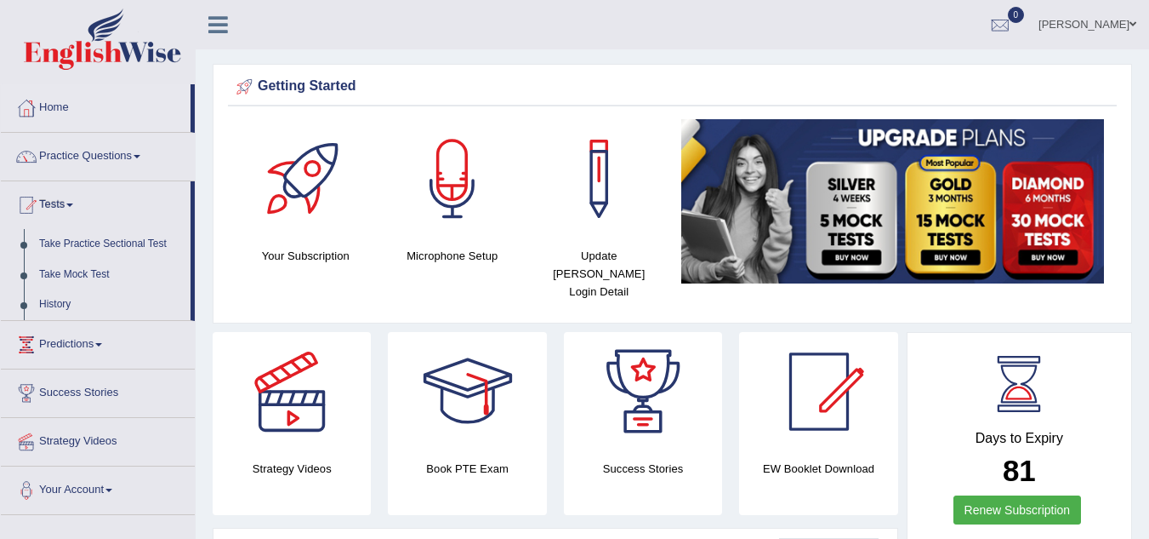
click at [73, 196] on link "Tests" at bounding box center [96, 202] width 190 height 43
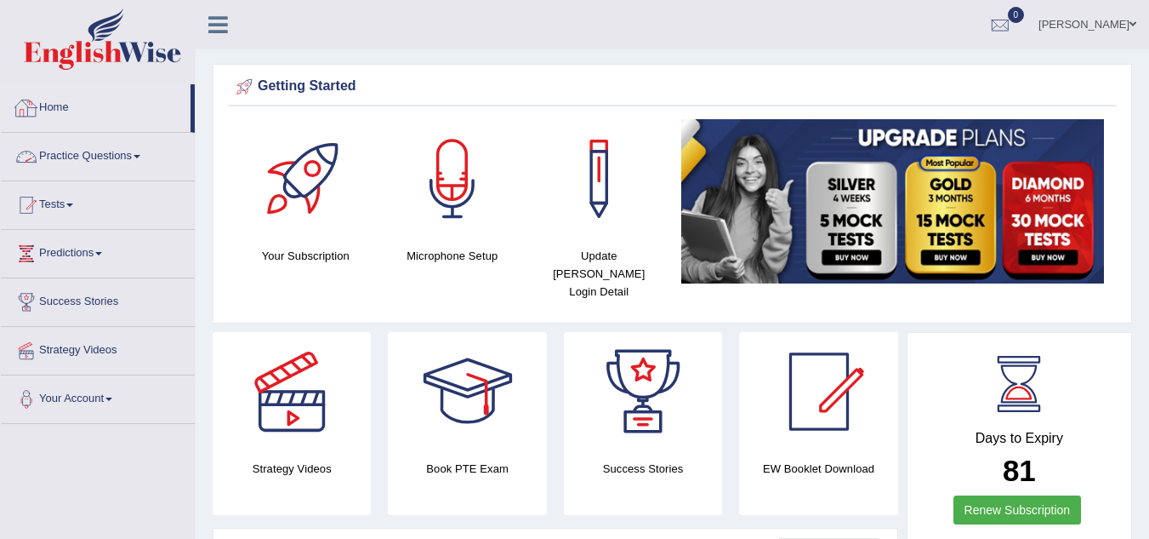
click at [83, 106] on link "Home" at bounding box center [96, 105] width 190 height 43
click at [123, 149] on link "Practice Questions" at bounding box center [98, 154] width 194 height 43
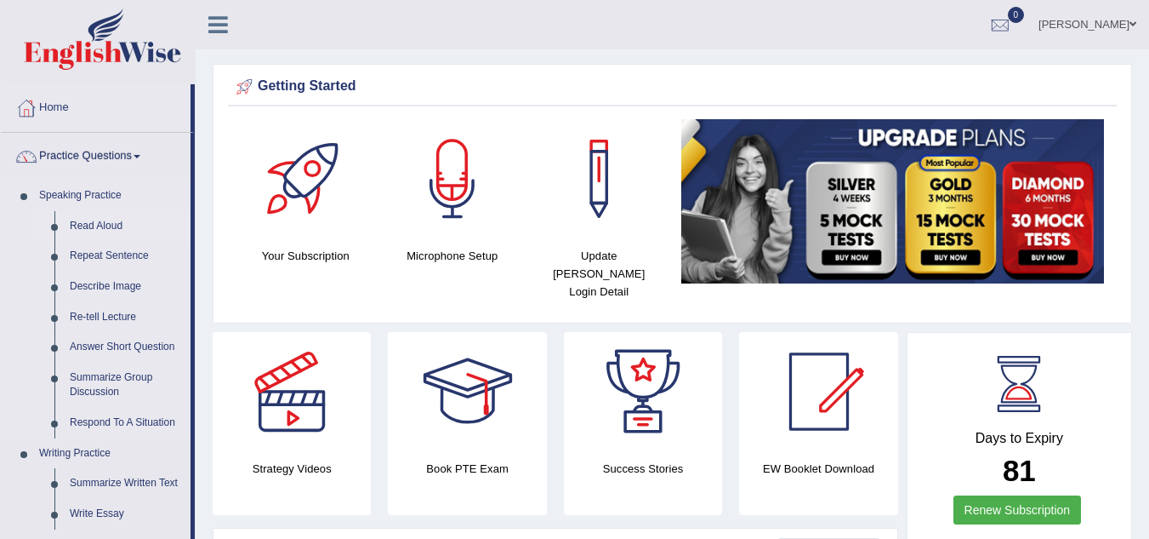
click at [124, 219] on link "Read Aloud" at bounding box center [126, 226] width 128 height 31
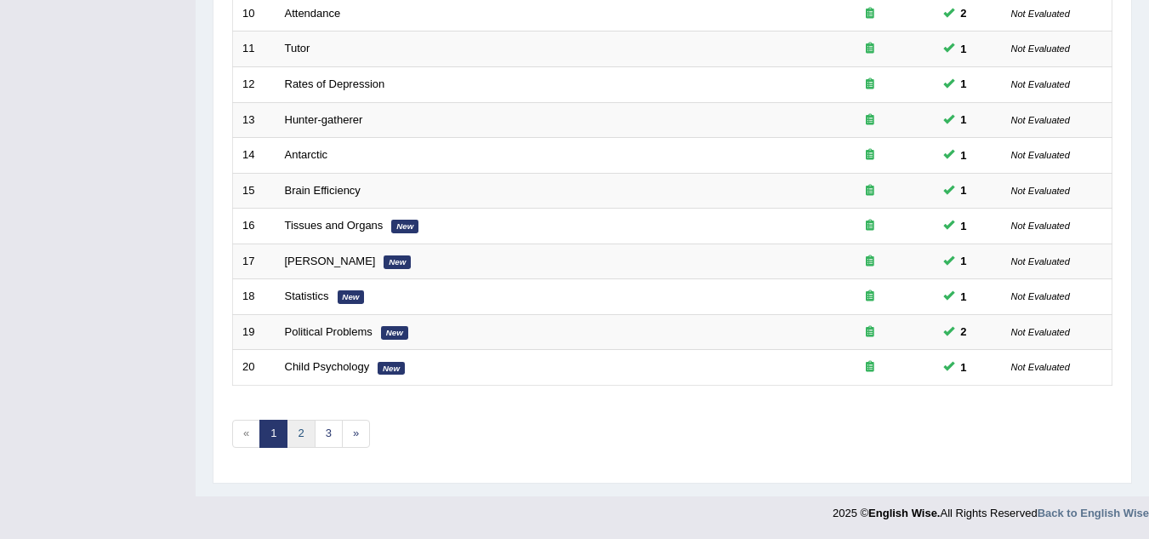
click at [302, 431] on link "2" at bounding box center [301, 433] width 28 height 28
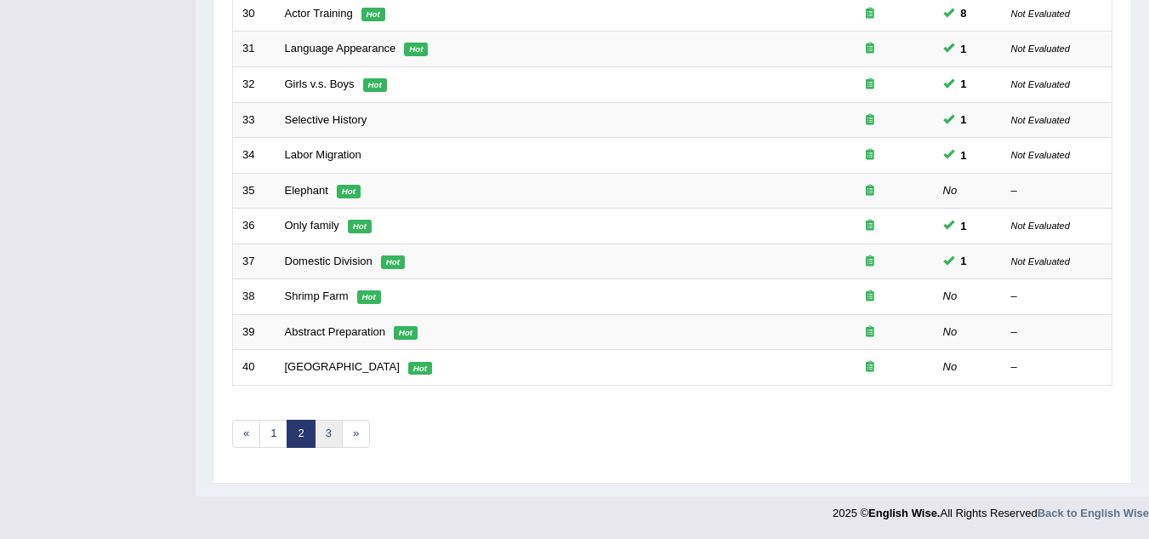
click at [325, 430] on link "3" at bounding box center [329, 433] width 28 height 28
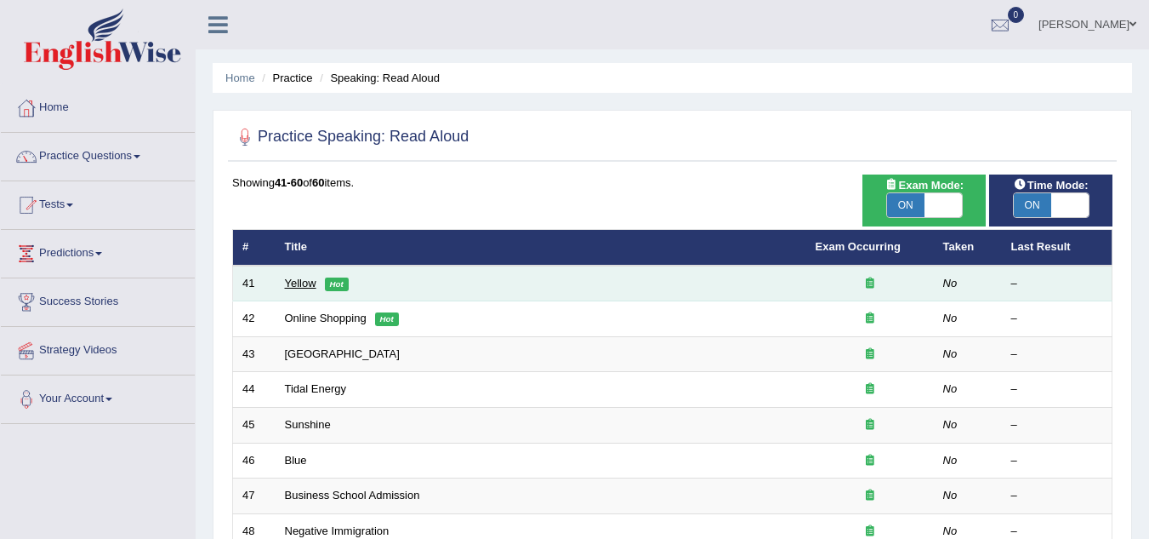
click at [293, 282] on link "Yellow" at bounding box center [300, 283] width 31 height 13
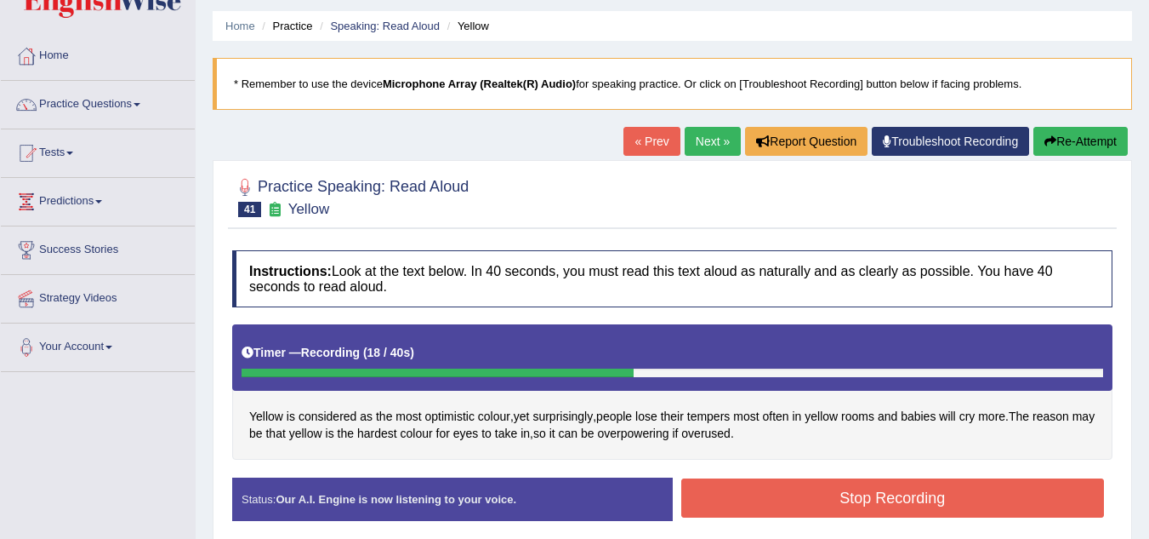
click at [830, 479] on button "Stop Recording" at bounding box center [893, 497] width 424 height 39
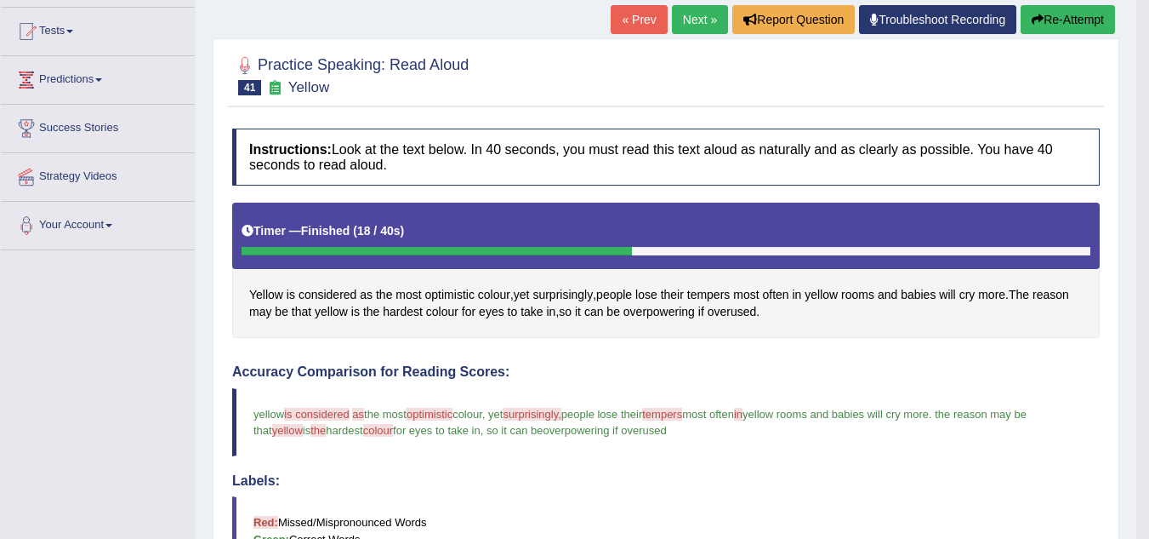
scroll to position [173, 0]
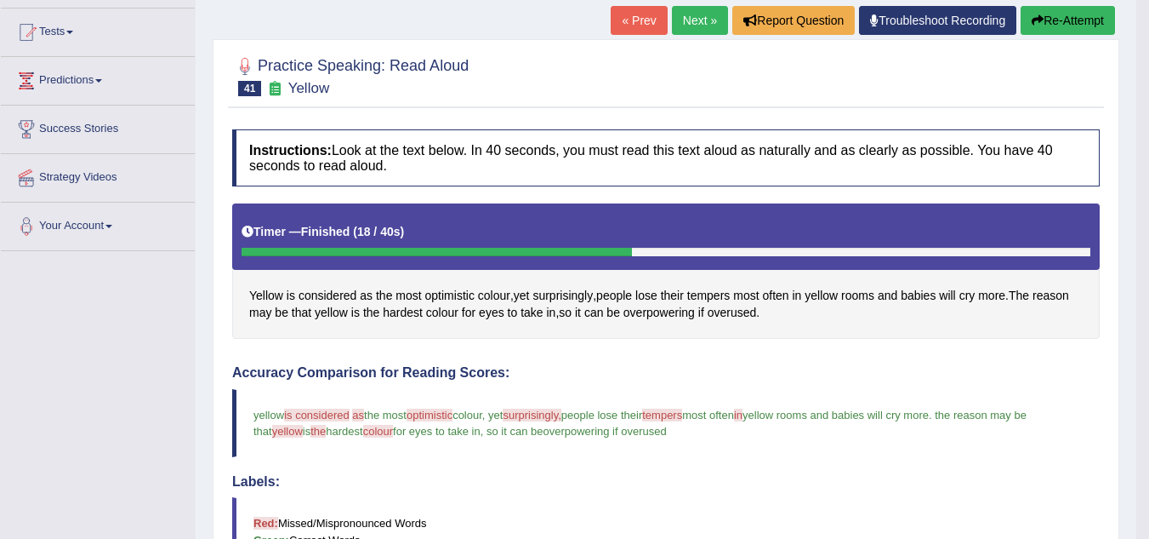
click at [693, 31] on link "Next »" at bounding box center [700, 20] width 56 height 29
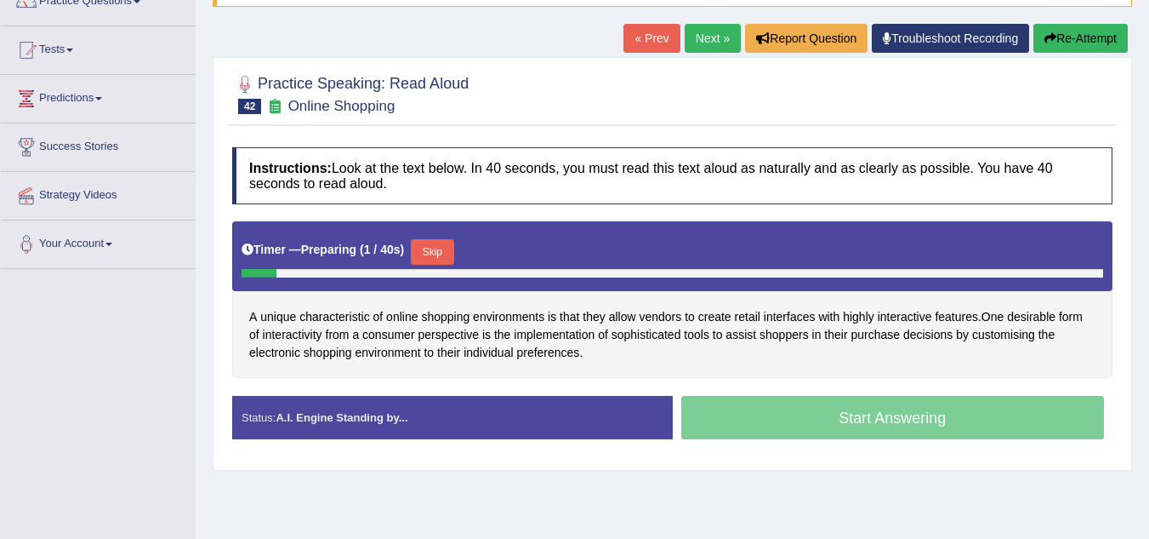
scroll to position [155, 0]
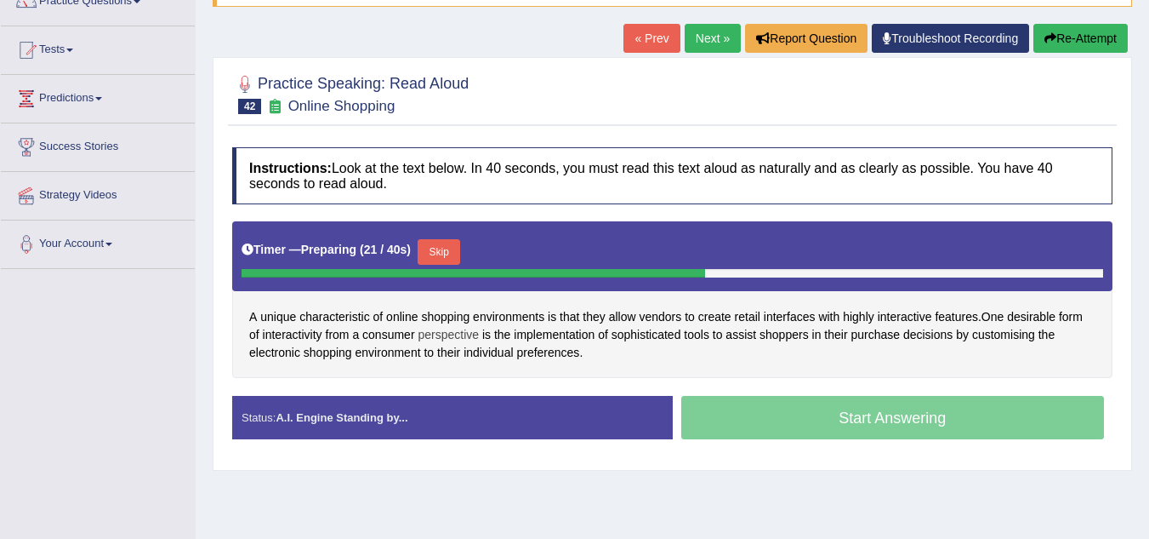
click at [430, 332] on span "perspective" at bounding box center [448, 335] width 61 height 18
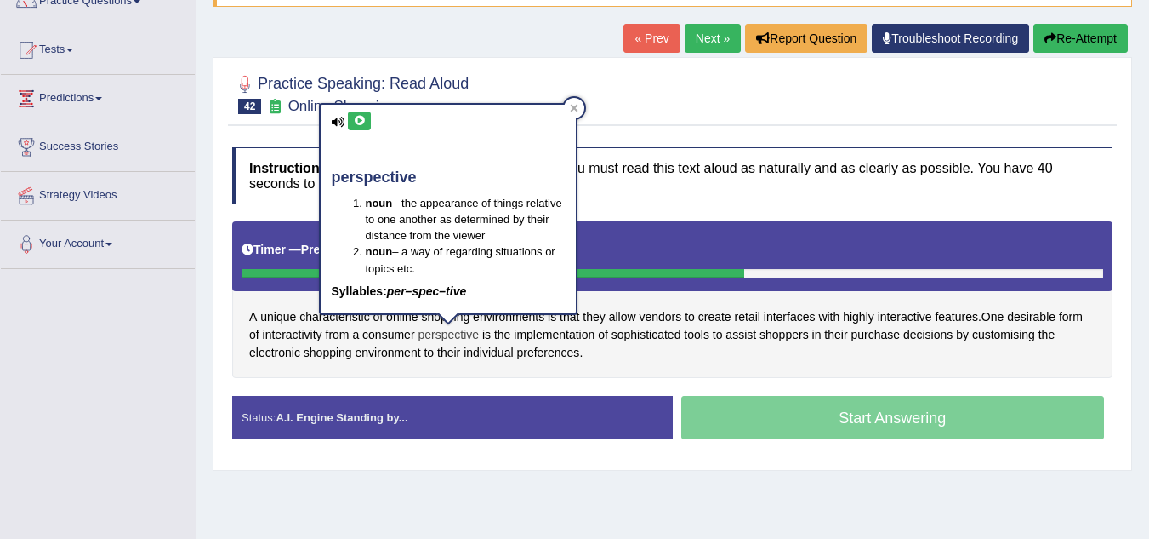
click at [430, 332] on span "perspective" at bounding box center [448, 335] width 61 height 18
click at [594, 363] on div "A unique characteristic of online shopping environments is that they allow vend…" at bounding box center [672, 299] width 881 height 157
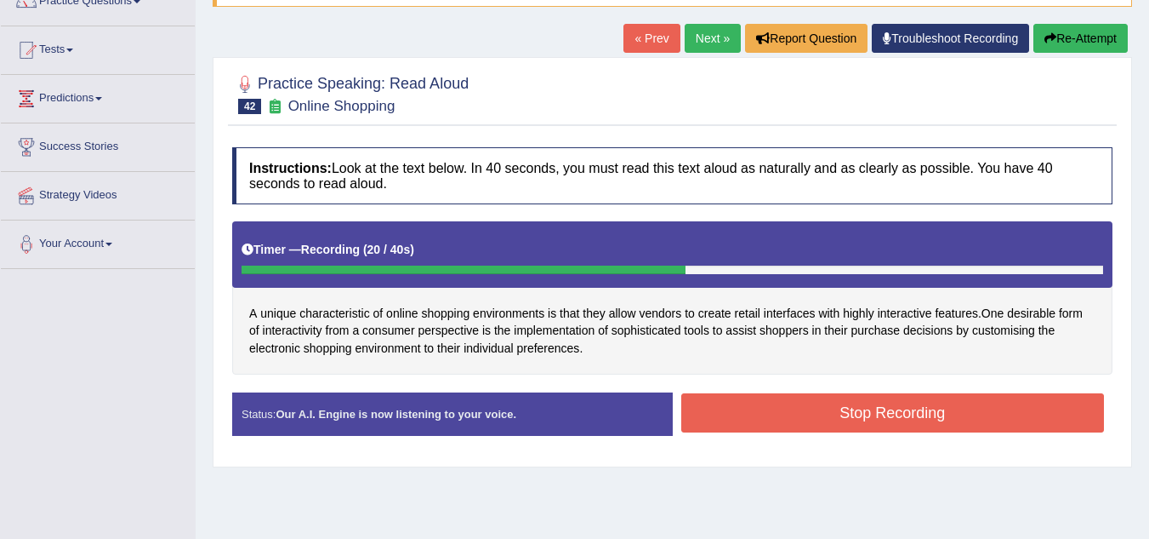
click at [768, 395] on button "Stop Recording" at bounding box center [893, 412] width 424 height 39
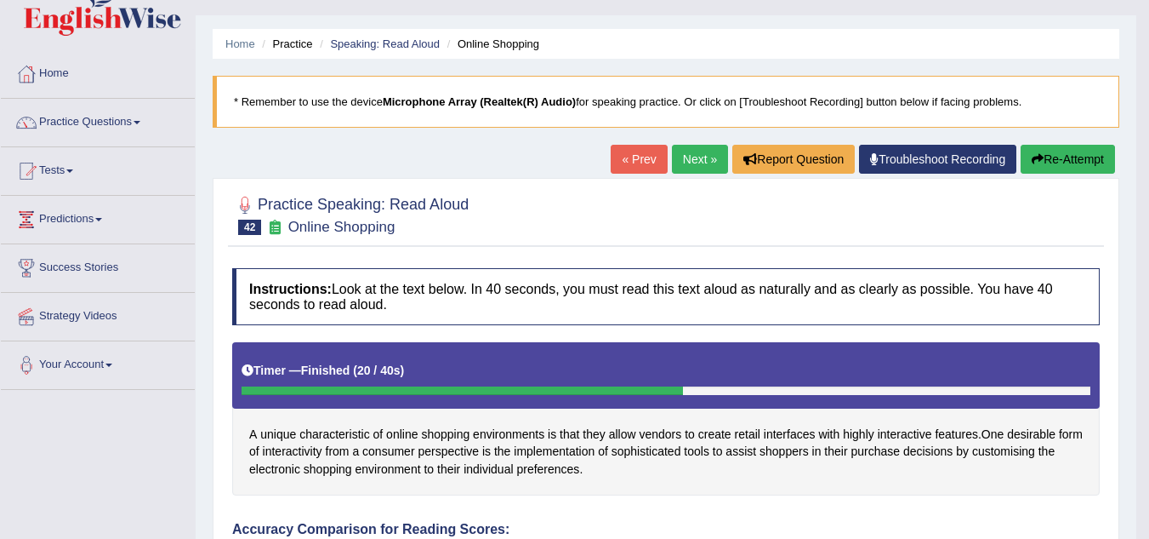
scroll to position [0, 0]
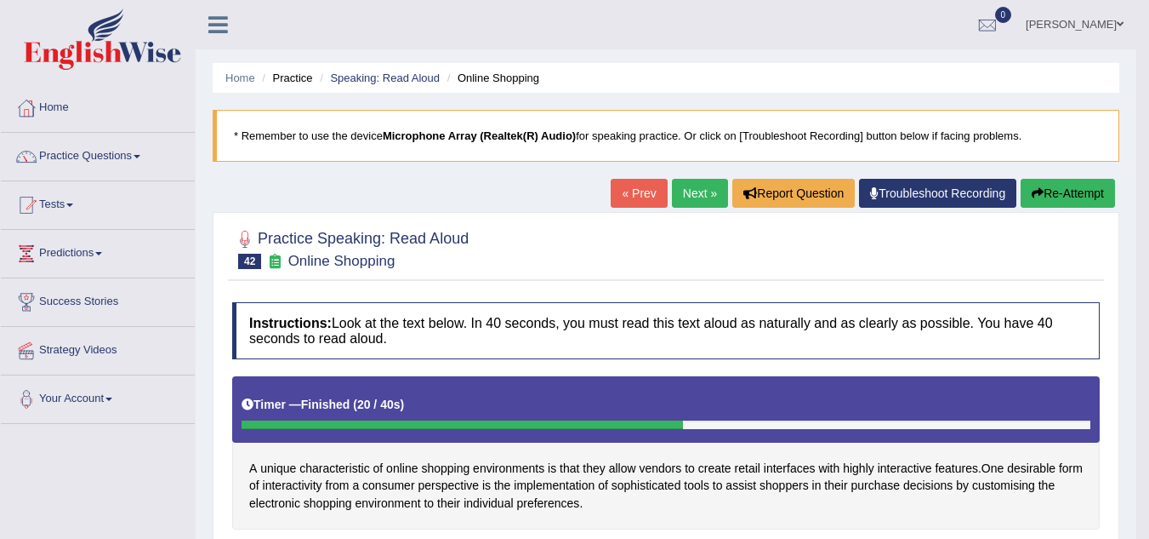
click at [688, 187] on link "Next »" at bounding box center [700, 193] width 56 height 29
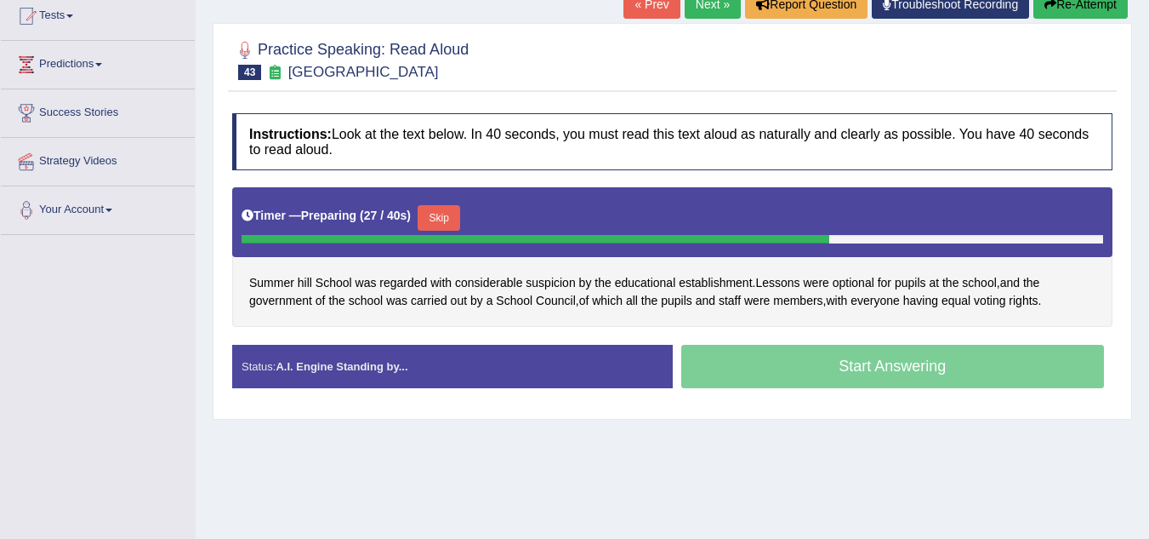
scroll to position [192, 0]
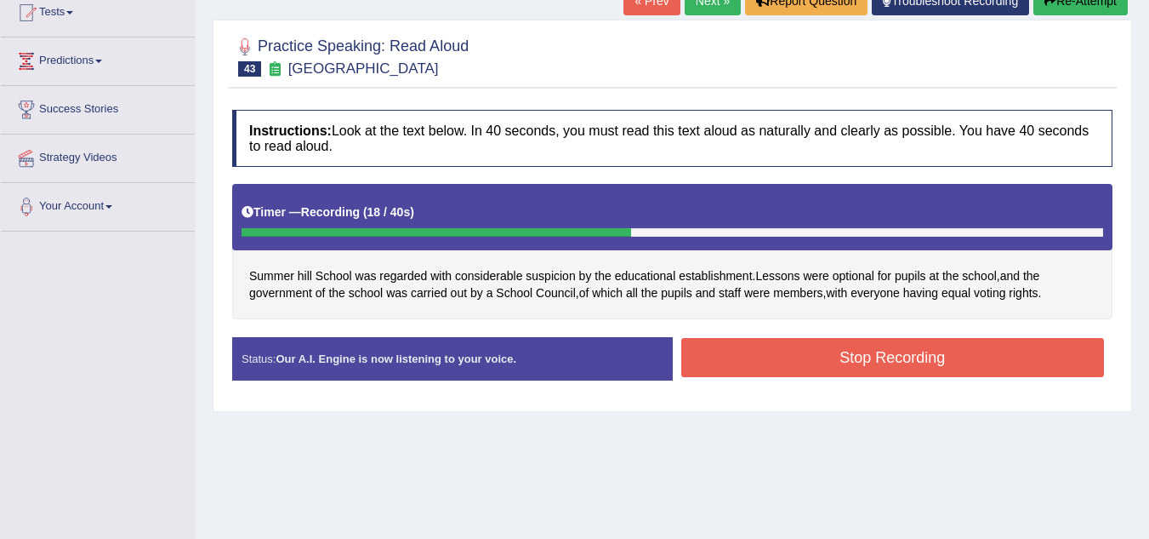
click at [726, 358] on button "Stop Recording" at bounding box center [893, 357] width 424 height 39
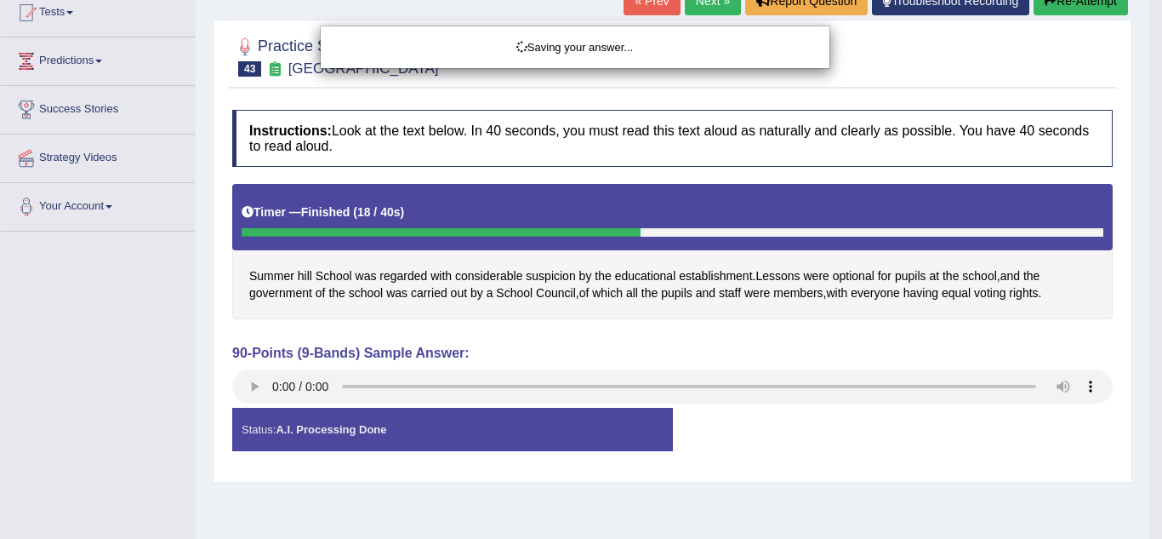
click at [258, 385] on div "Saving your answer..." at bounding box center [581, 269] width 1162 height 539
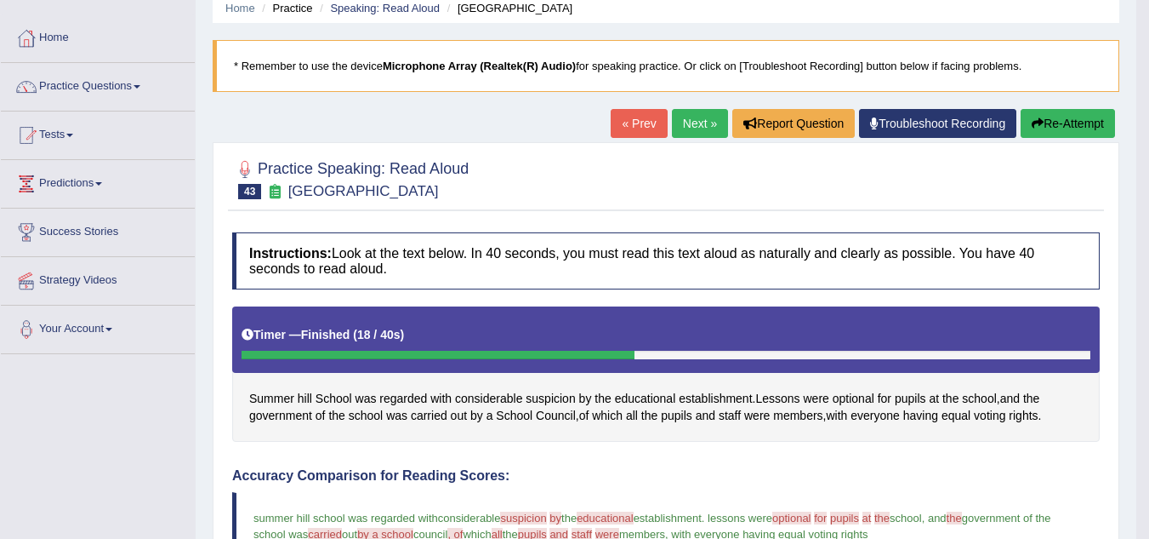
scroll to position [67, 0]
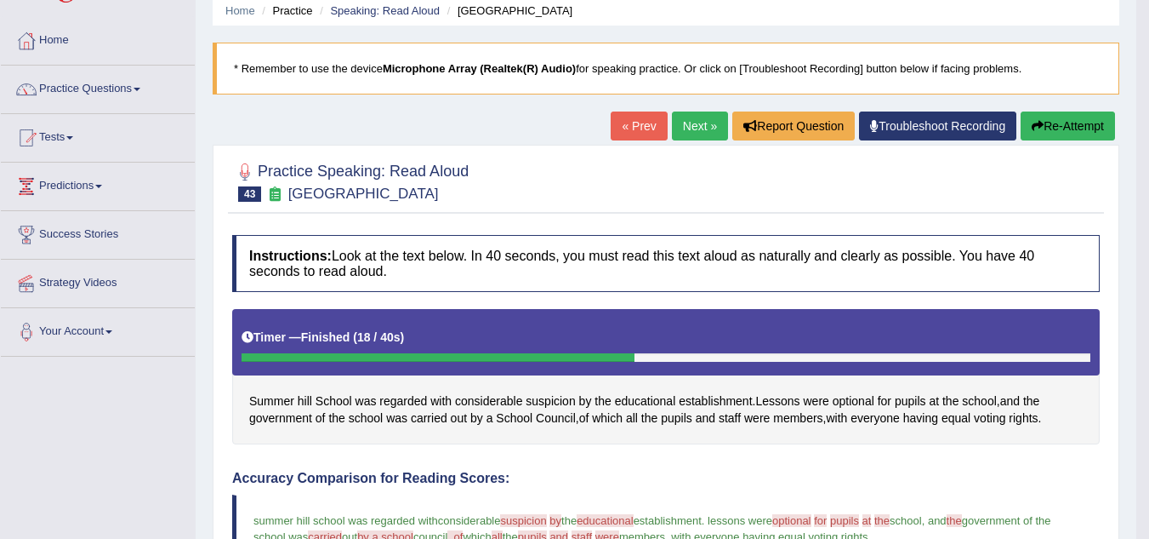
click at [1061, 124] on button "Re-Attempt" at bounding box center [1068, 125] width 94 height 29
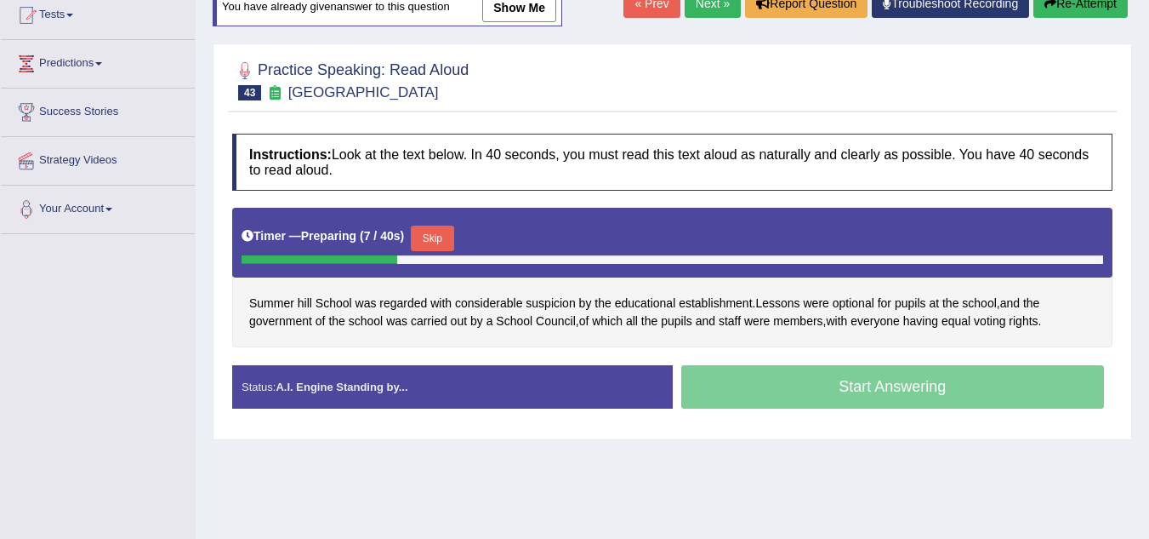
click at [438, 238] on button "Skip" at bounding box center [432, 238] width 43 height 26
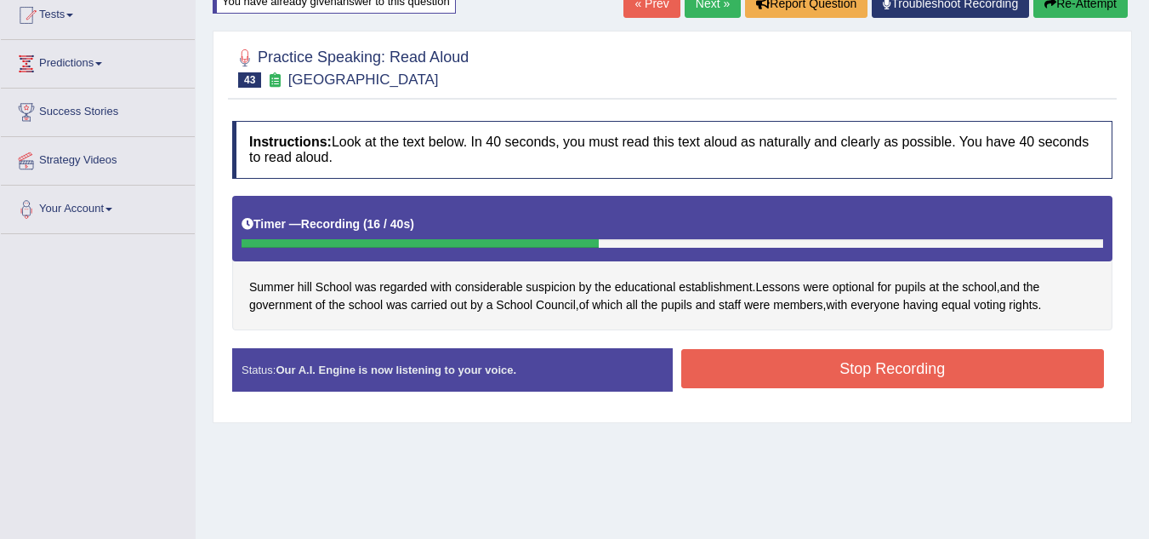
click at [857, 358] on button "Stop Recording" at bounding box center [893, 368] width 424 height 39
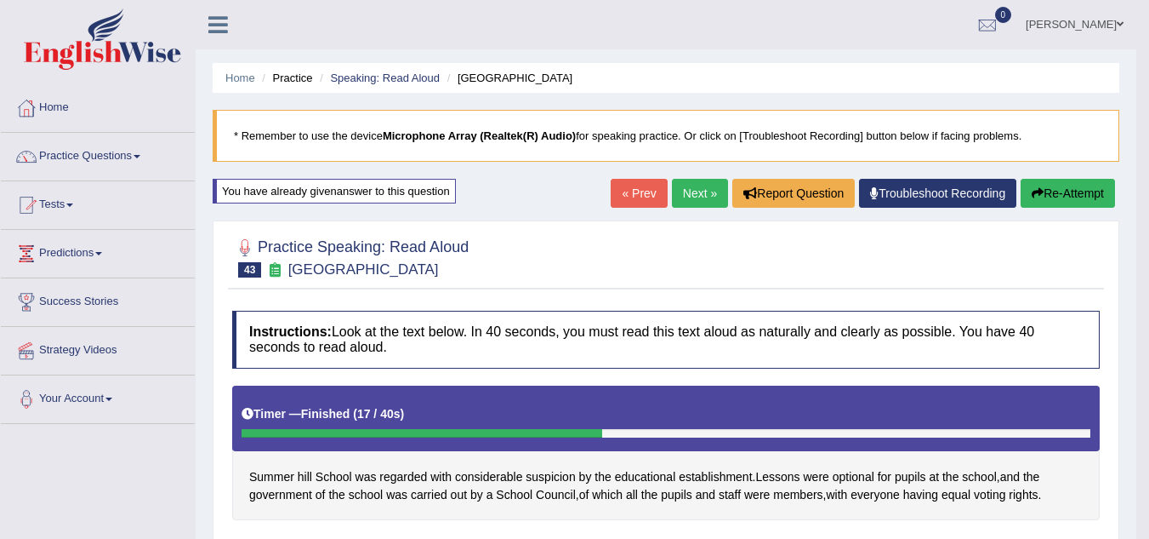
click at [1050, 202] on button "Re-Attempt" at bounding box center [1068, 193] width 94 height 29
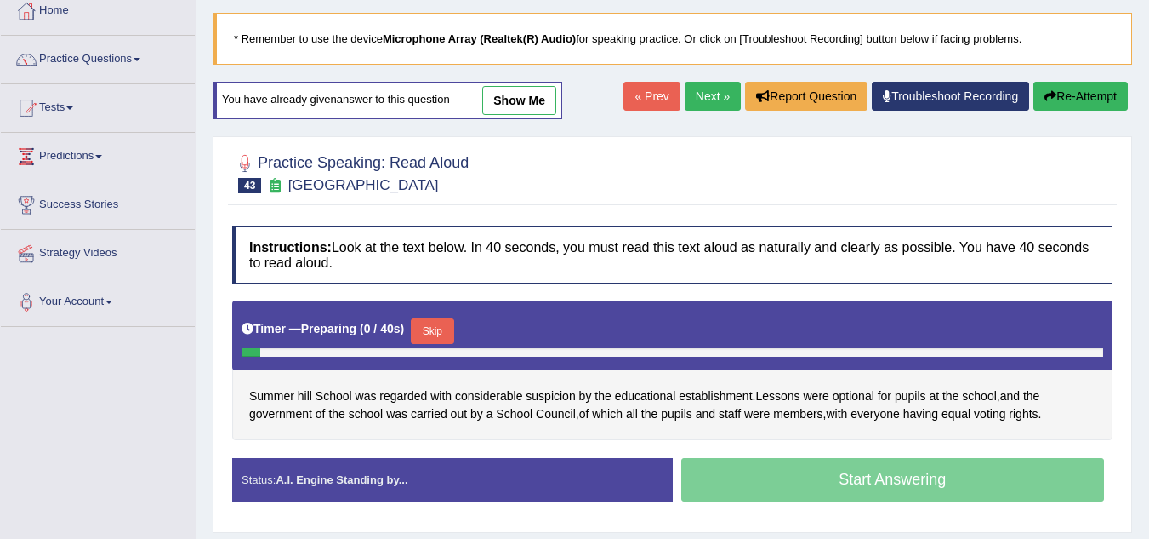
scroll to position [97, 0]
click at [436, 318] on button "Skip" at bounding box center [432, 331] width 43 height 26
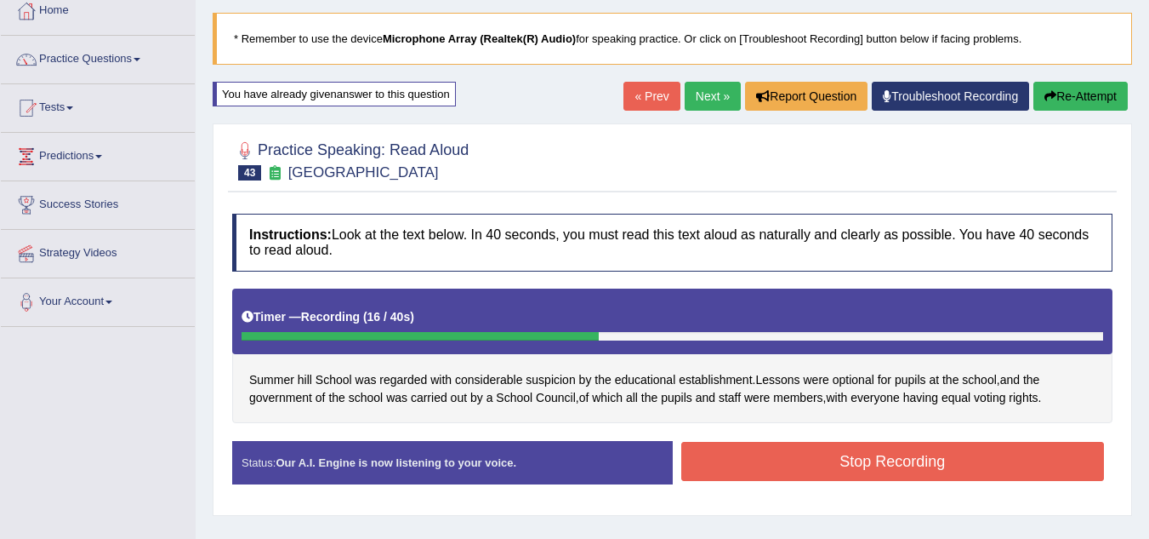
click at [813, 460] on button "Stop Recording" at bounding box center [893, 461] width 424 height 39
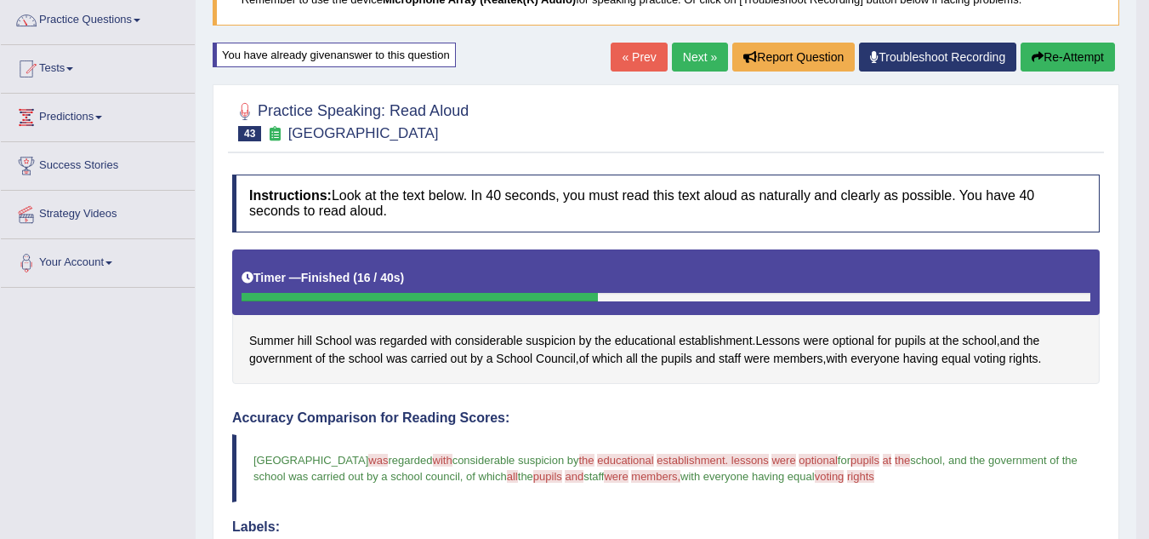
scroll to position [0, 0]
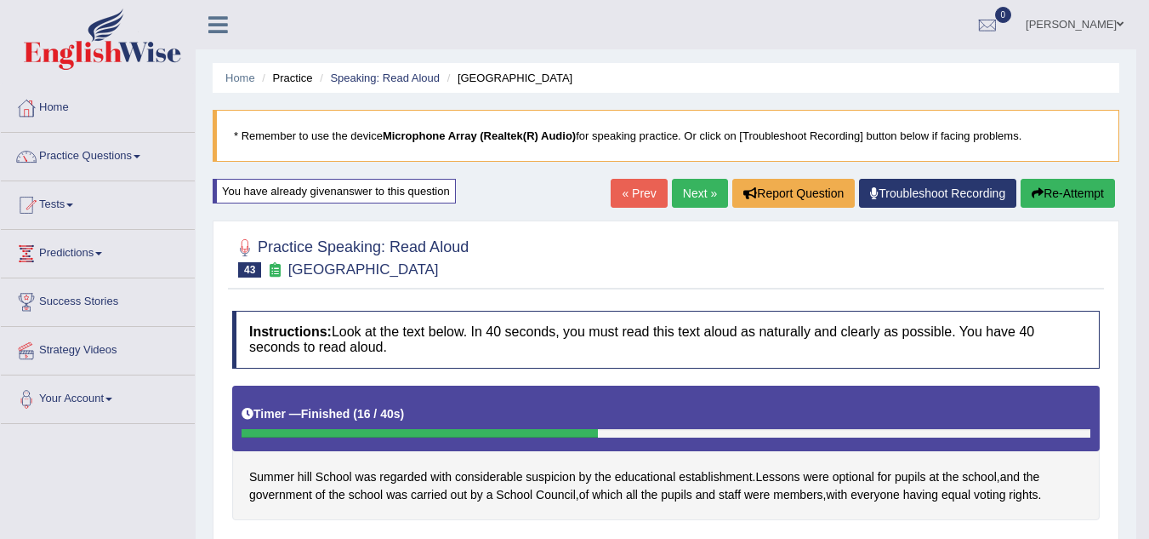
click at [706, 183] on link "Next »" at bounding box center [700, 193] width 56 height 29
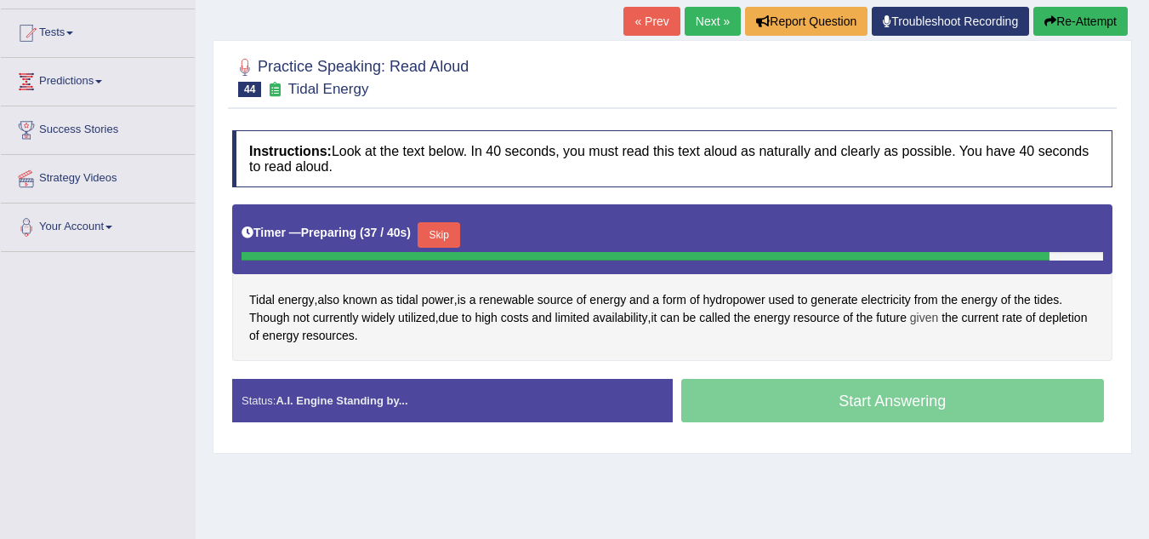
scroll to position [173, 0]
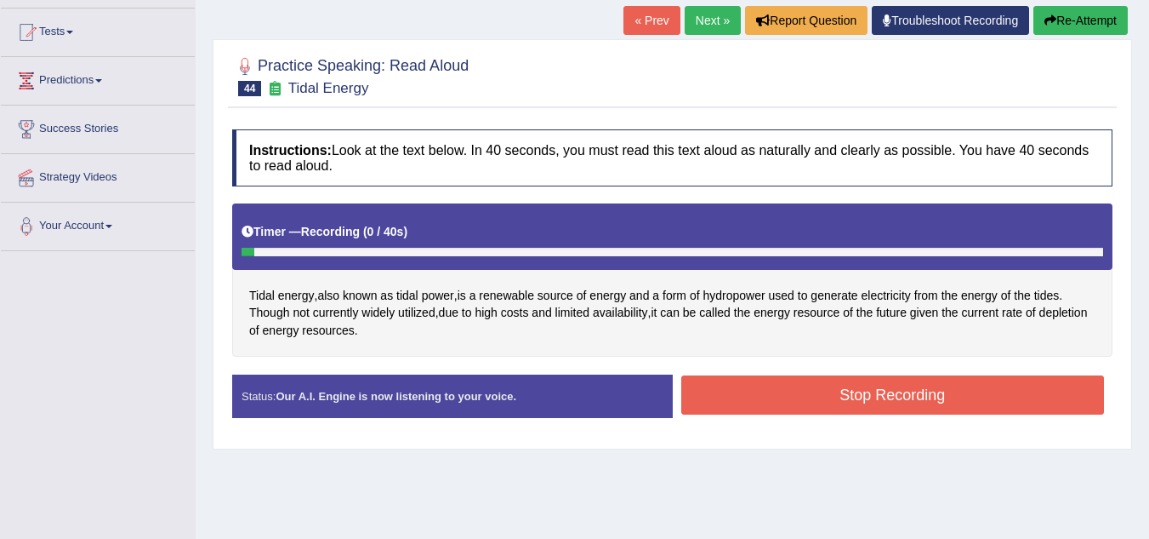
click at [716, 11] on link "Next »" at bounding box center [713, 20] width 56 height 29
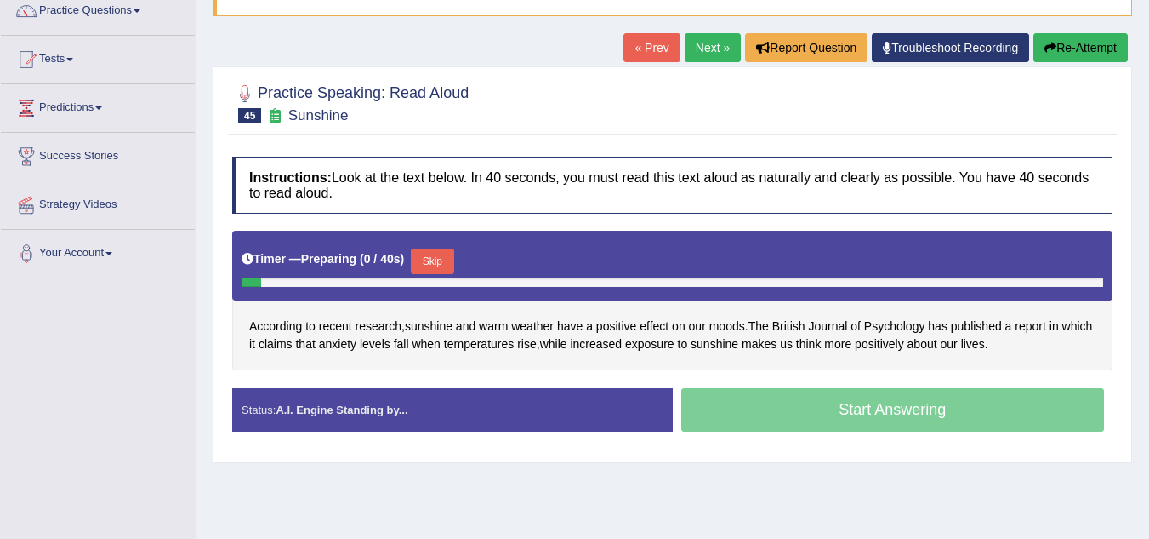
scroll to position [145, 0]
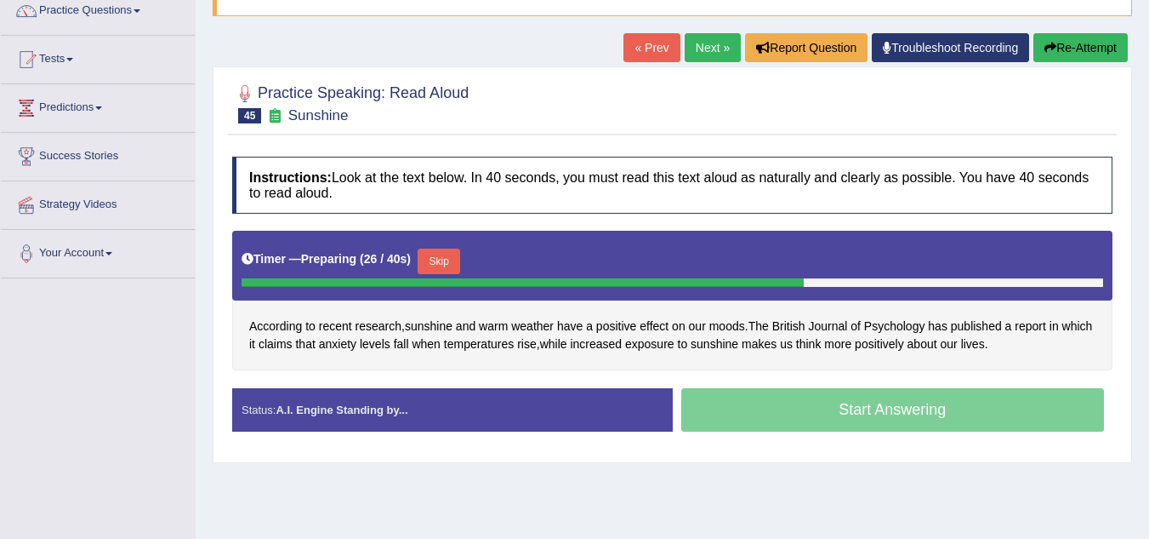
click at [811, 404] on div "Start Answering" at bounding box center [893, 412] width 441 height 48
click at [448, 265] on button "Skip" at bounding box center [439, 261] width 43 height 26
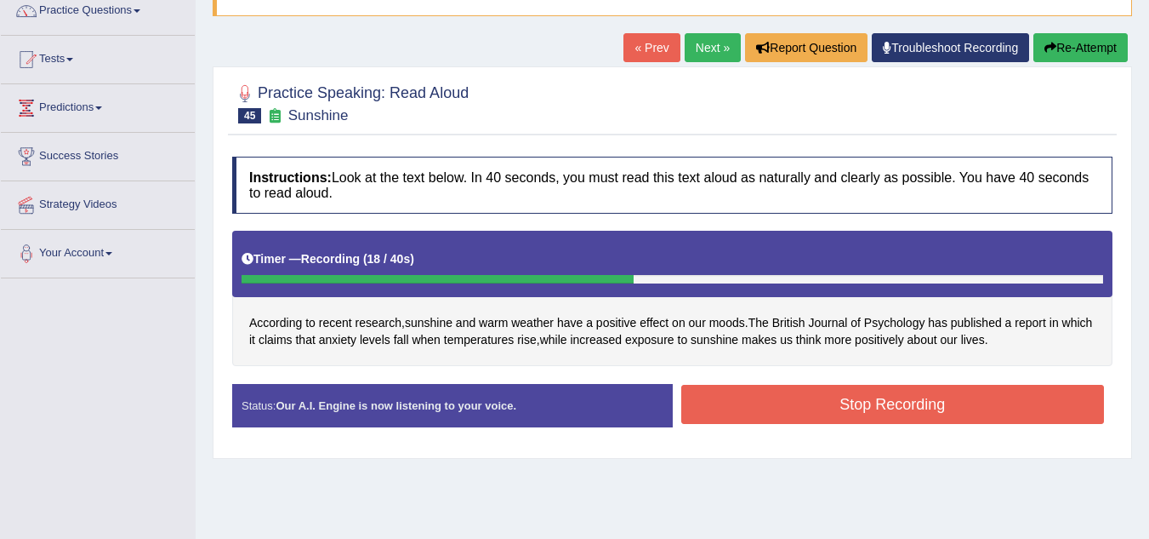
click at [878, 404] on button "Stop Recording" at bounding box center [893, 404] width 424 height 39
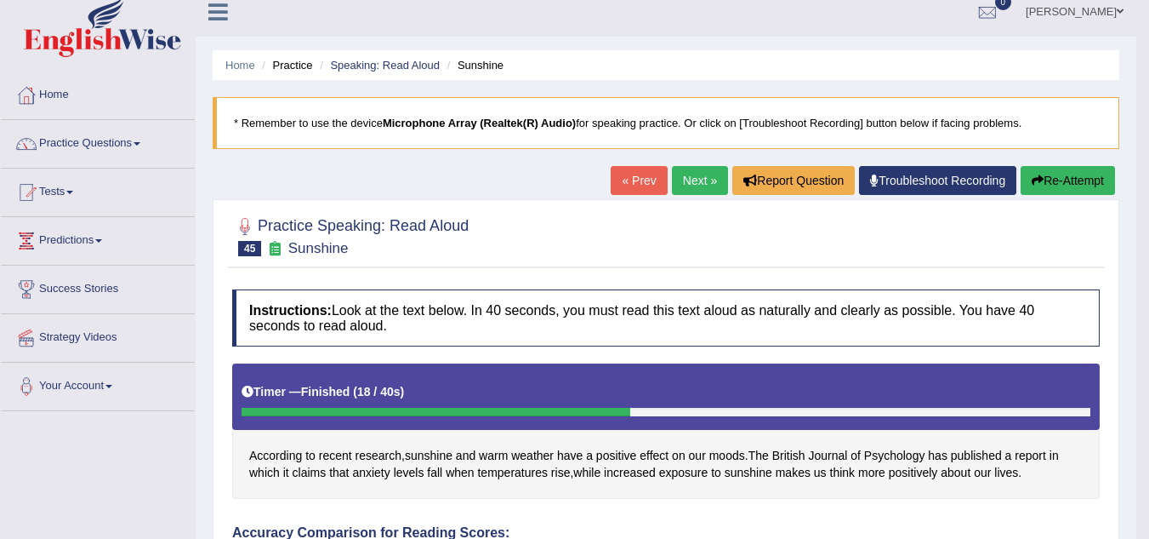
scroll to position [0, 0]
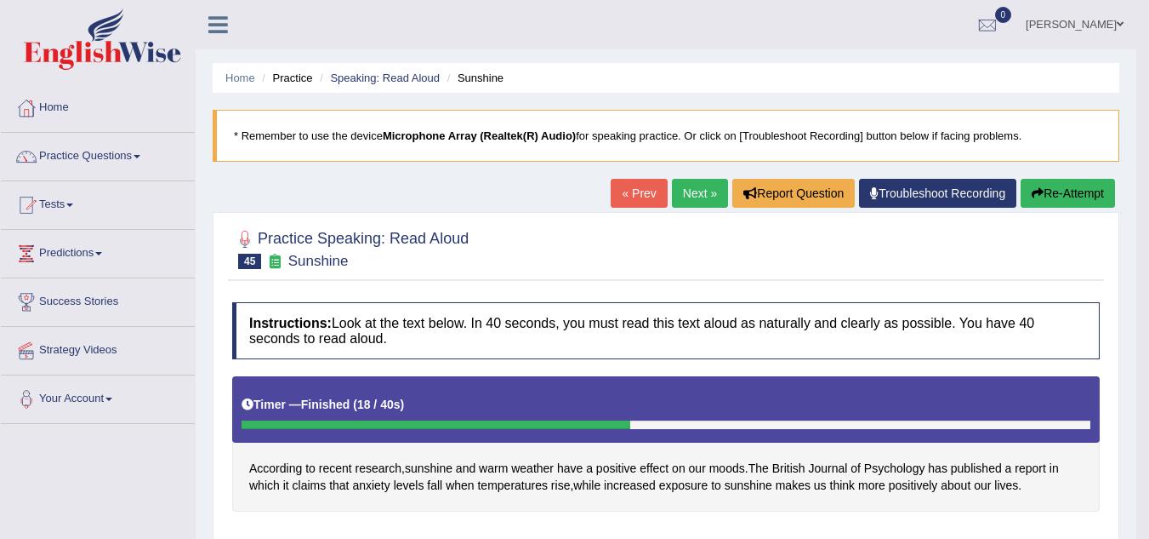
click at [1061, 194] on button "Re-Attempt" at bounding box center [1068, 193] width 94 height 29
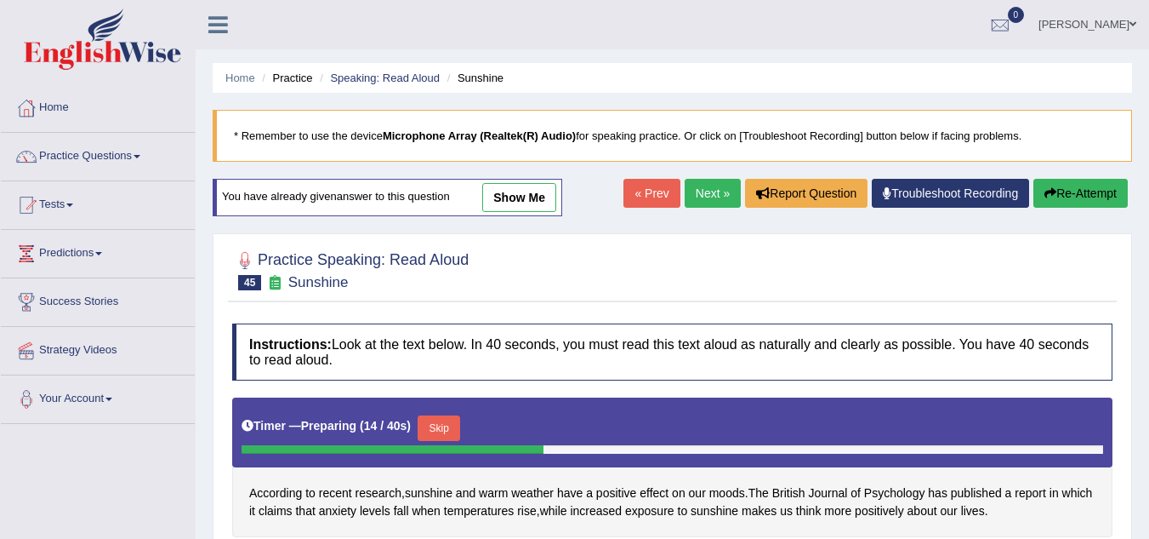
click at [781, 316] on div "Instructions: Look at the text below. In 40 seconds, you must read this text al…" at bounding box center [672, 467] width 889 height 305
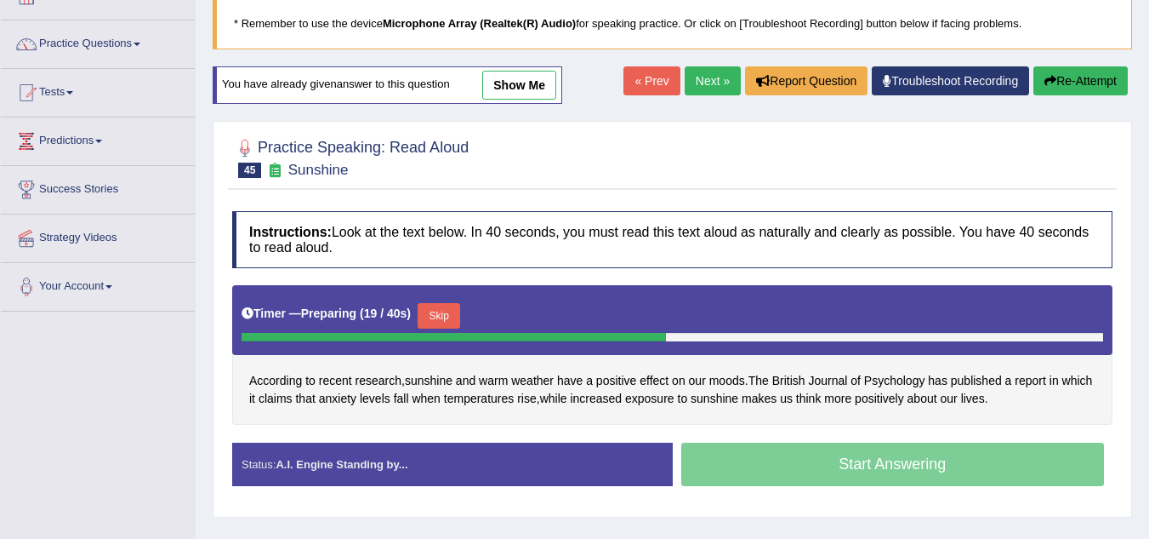
scroll to position [113, 0]
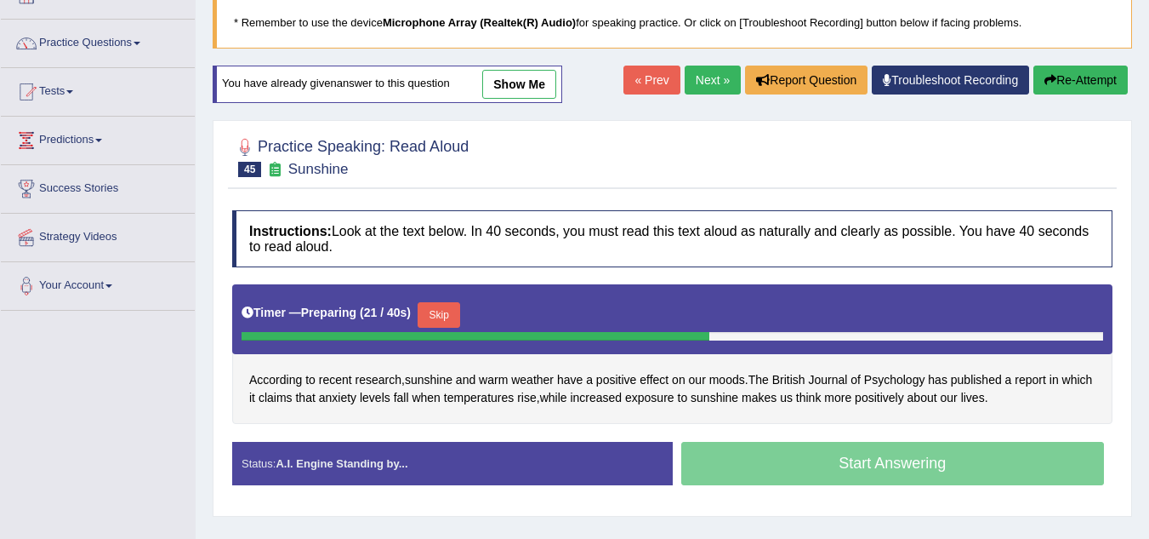
click at [452, 313] on button "Skip" at bounding box center [439, 315] width 43 height 26
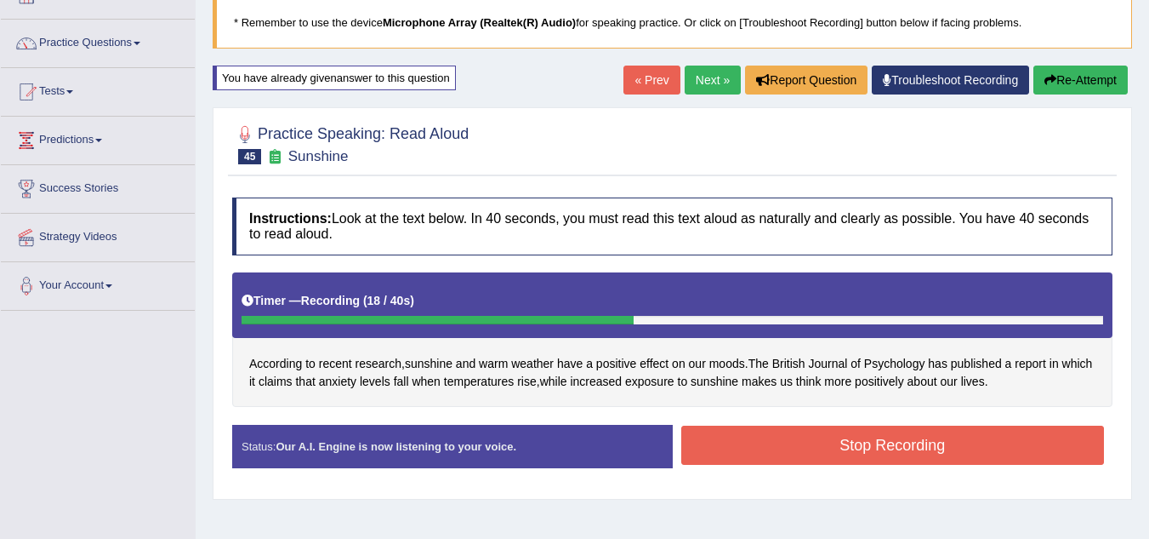
click at [773, 437] on button "Stop Recording" at bounding box center [893, 444] width 424 height 39
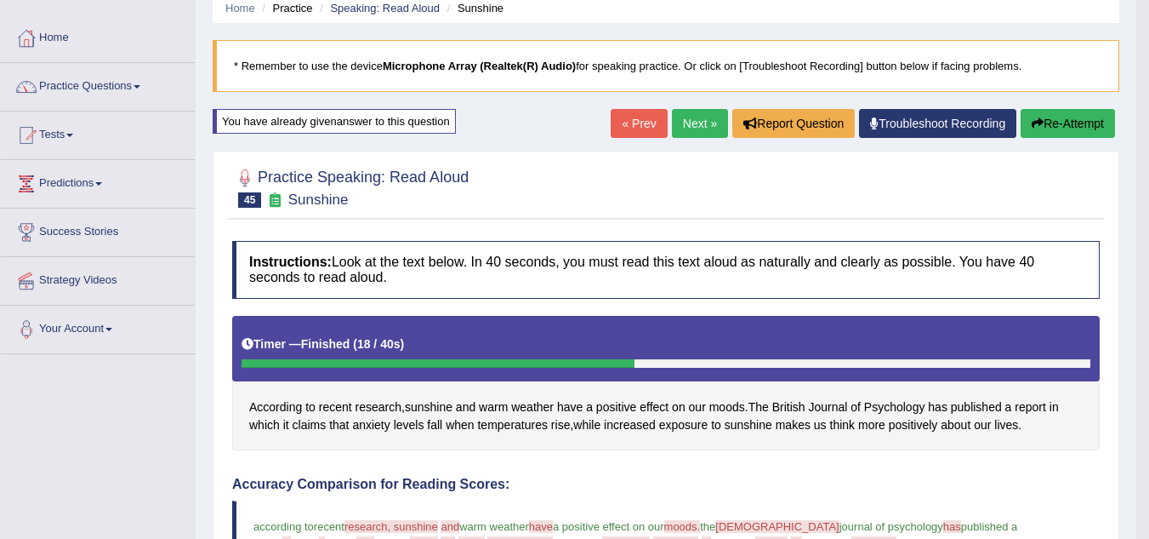
scroll to position [67, 0]
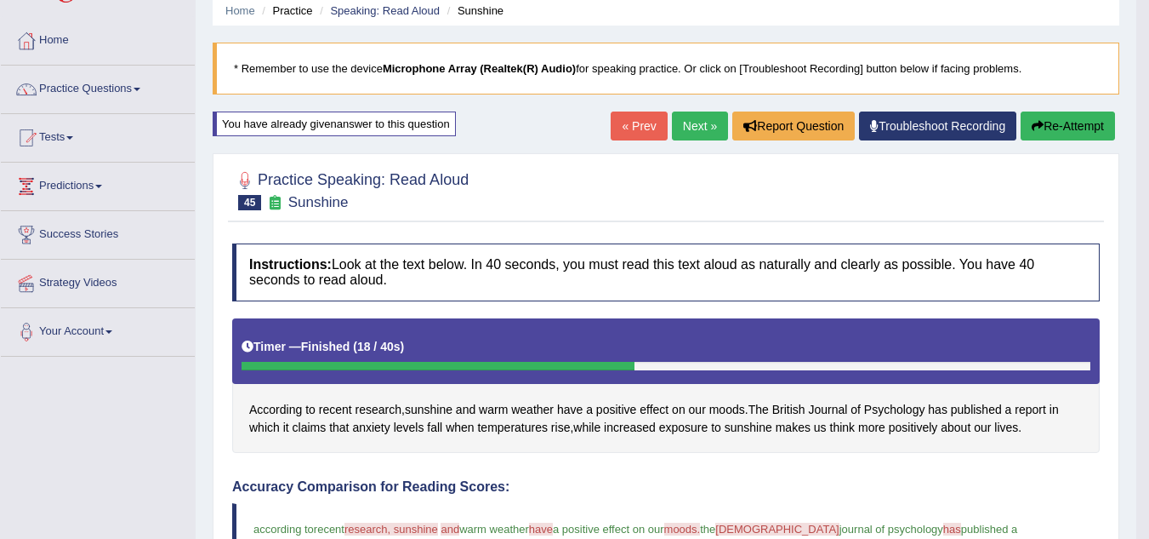
click at [1080, 121] on button "Re-Attempt" at bounding box center [1068, 125] width 94 height 29
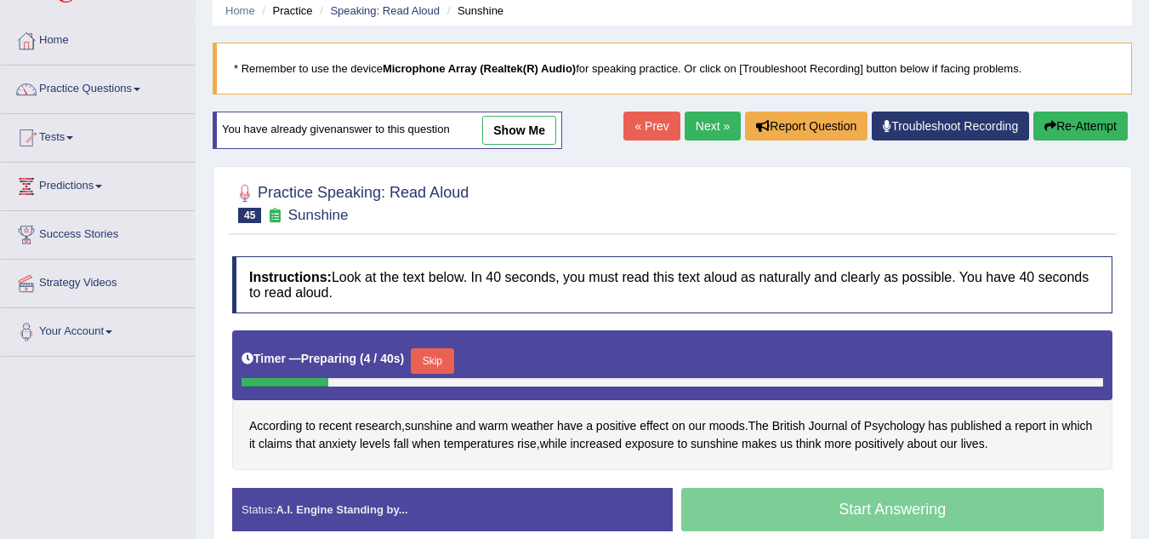
click at [435, 365] on button "Skip" at bounding box center [432, 361] width 43 height 26
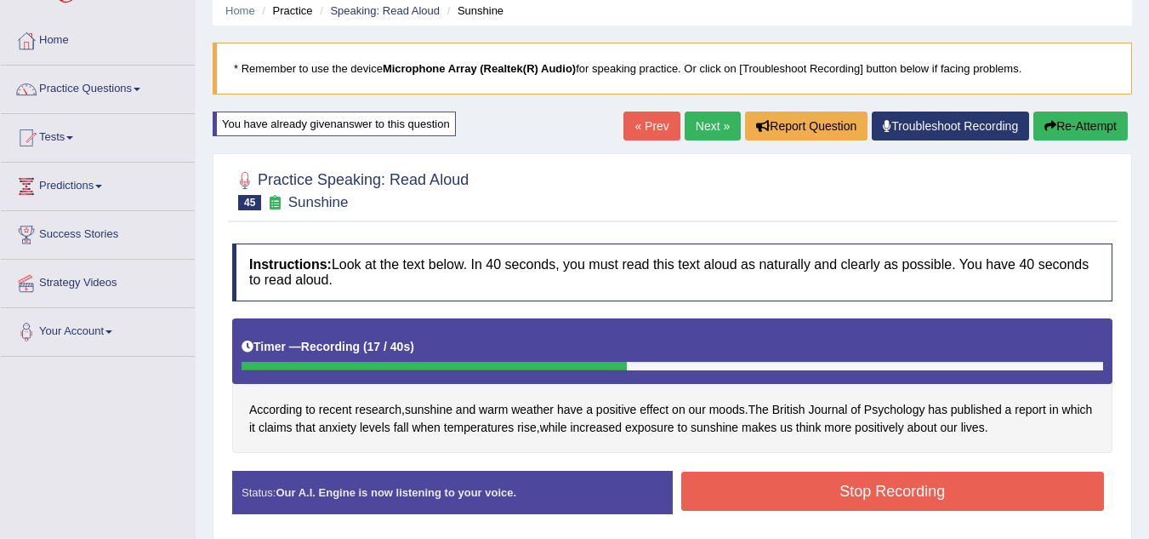
click at [829, 494] on button "Stop Recording" at bounding box center [893, 490] width 424 height 39
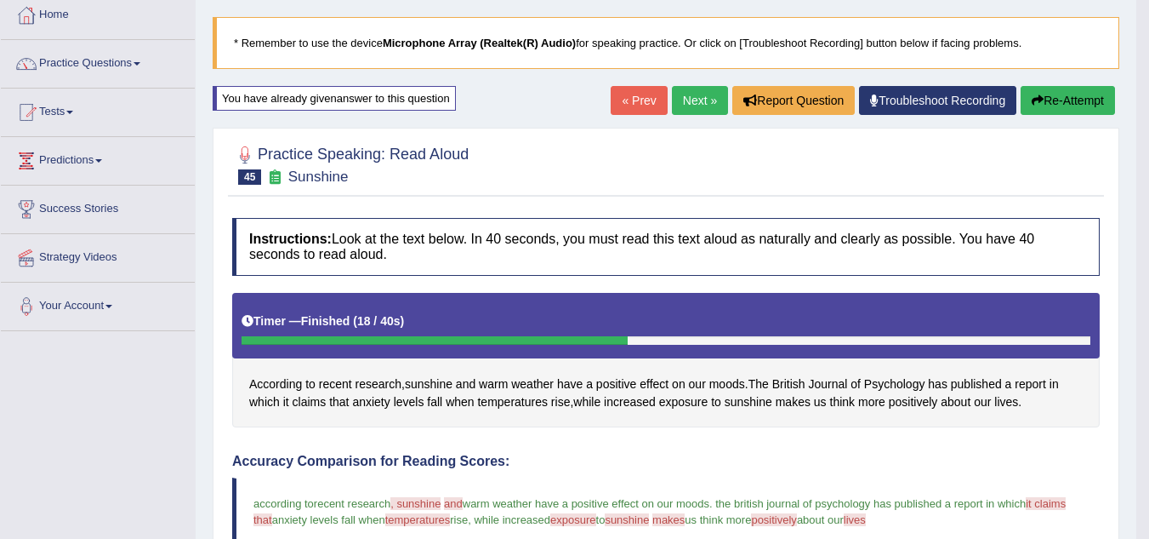
scroll to position [92, 0]
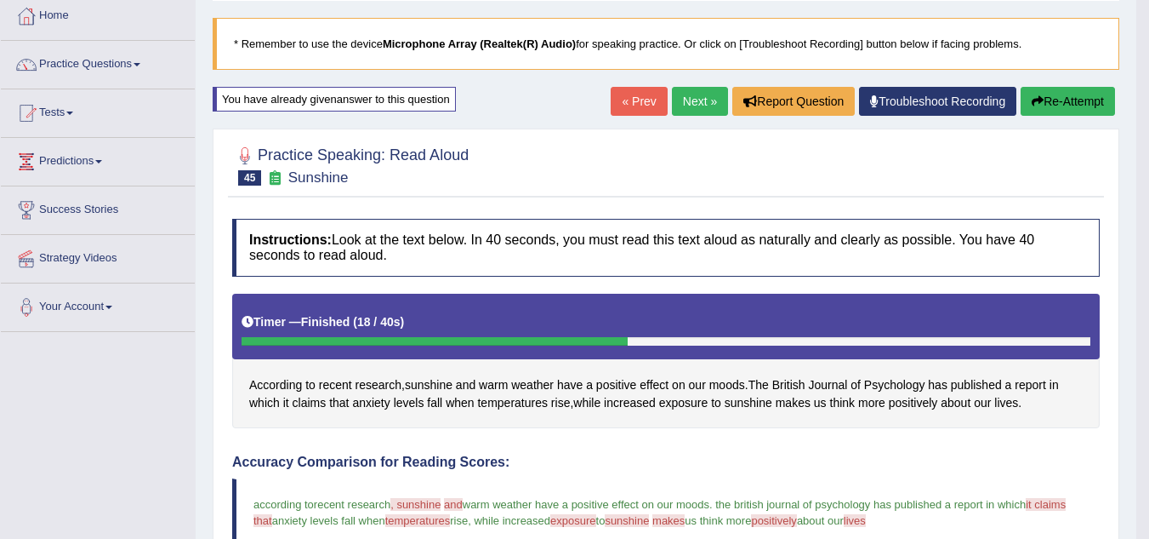
click at [1044, 100] on button "Re-Attempt" at bounding box center [1068, 101] width 94 height 29
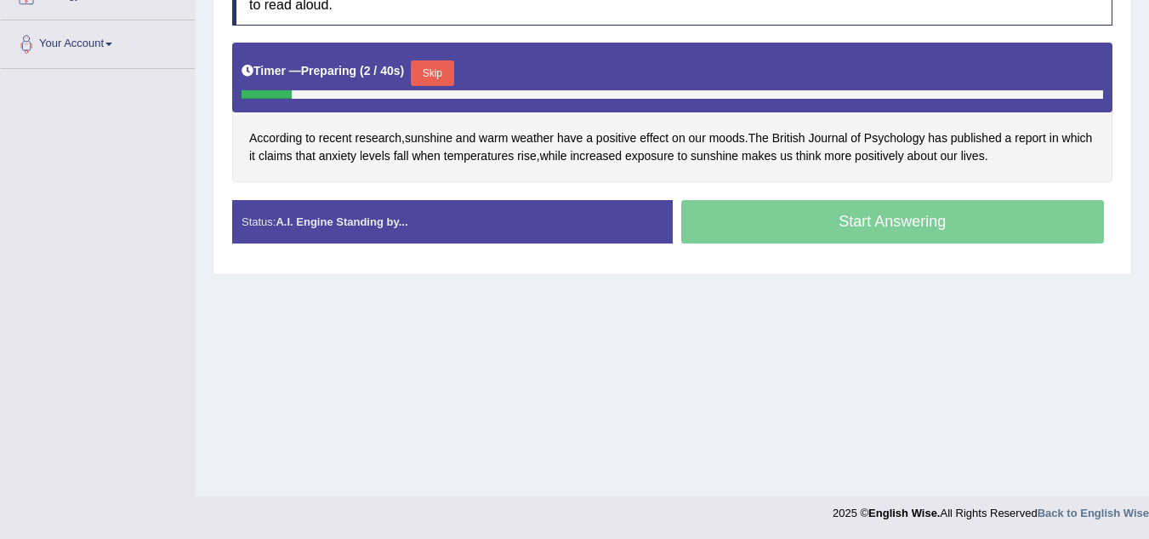
click at [453, 71] on button "Skip" at bounding box center [432, 73] width 43 height 26
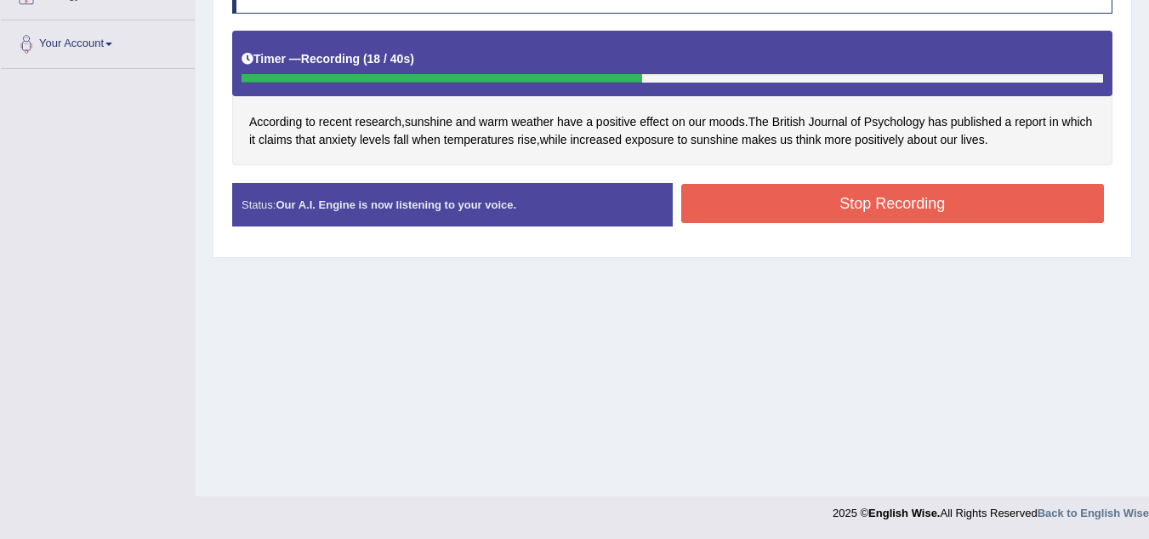
click at [895, 210] on button "Stop Recording" at bounding box center [893, 203] width 424 height 39
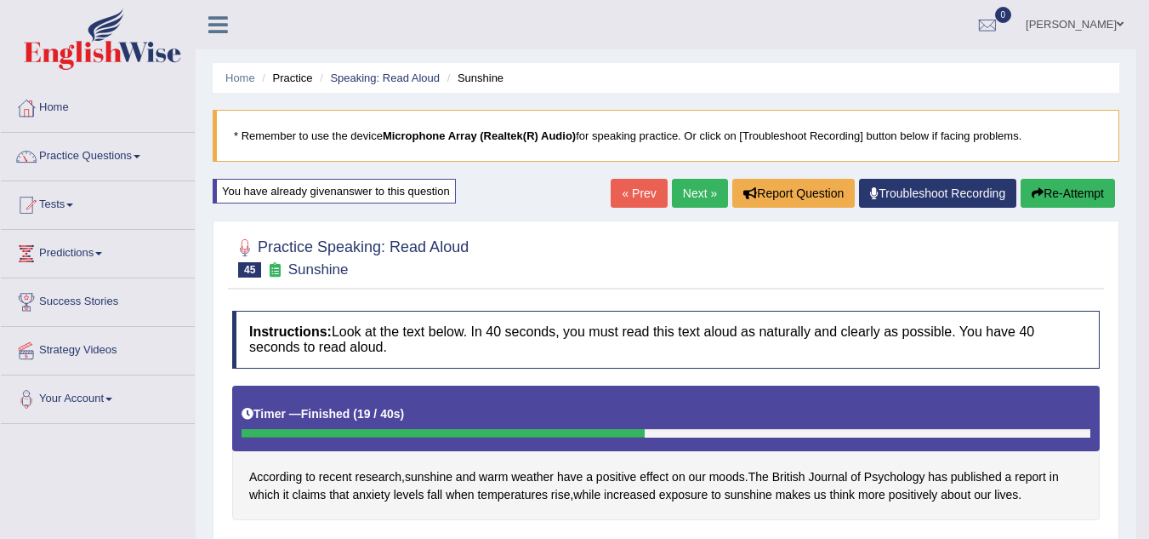
click at [682, 191] on link "Next »" at bounding box center [700, 193] width 56 height 29
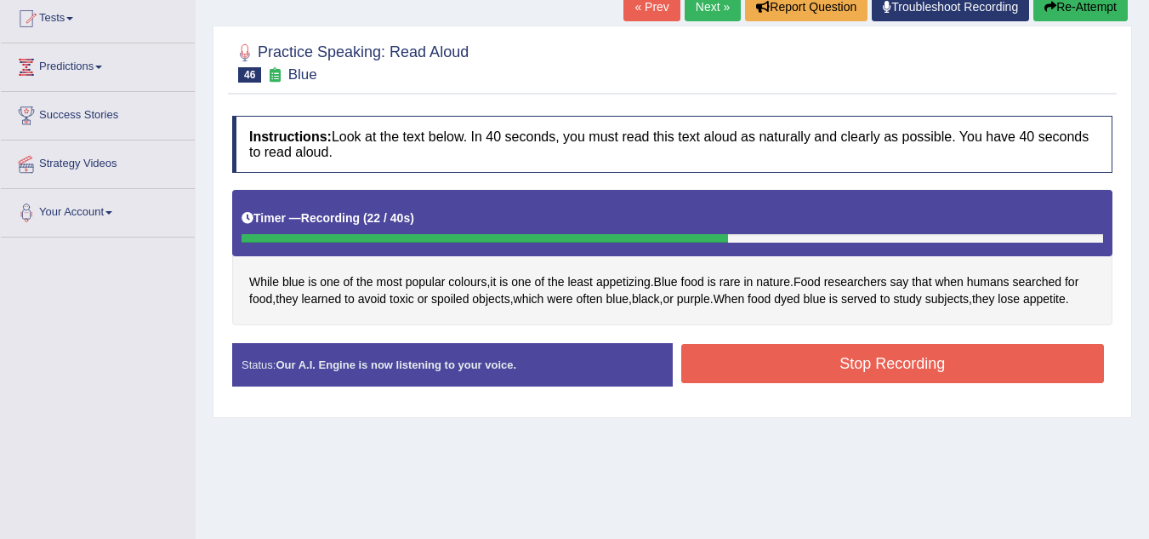
click at [896, 361] on button "Stop Recording" at bounding box center [893, 363] width 424 height 39
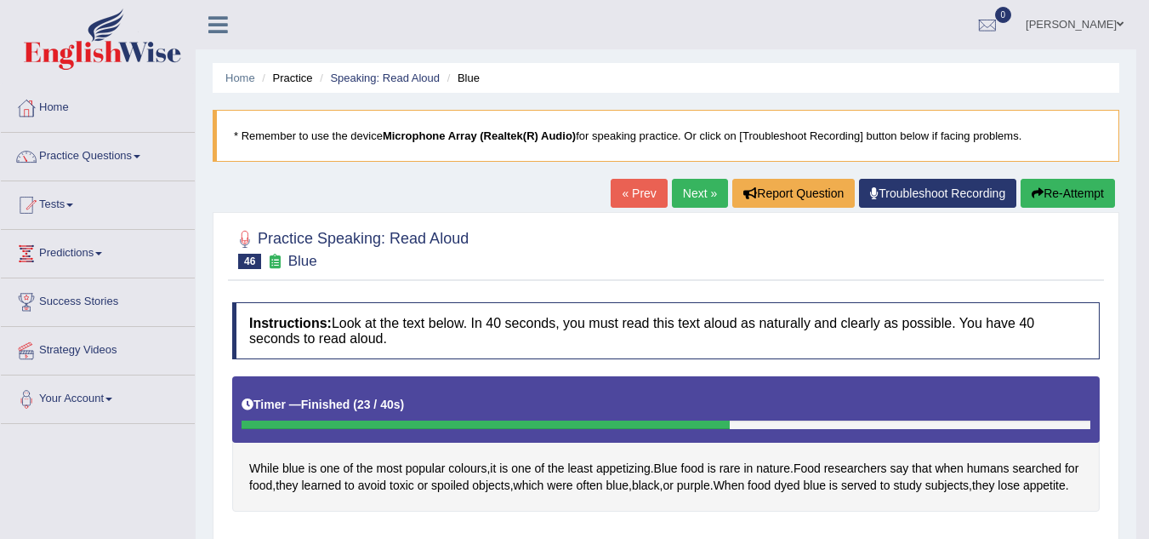
click at [688, 202] on link "Next »" at bounding box center [700, 193] width 56 height 29
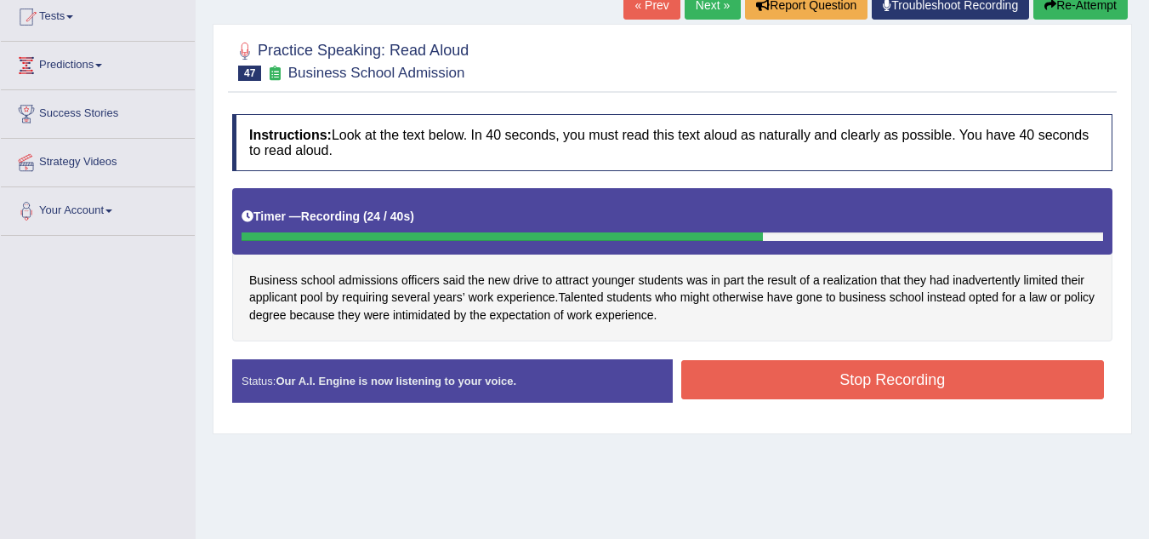
click at [791, 401] on div "Stop Recording" at bounding box center [893, 381] width 441 height 43
click at [754, 379] on button "Stop Recording" at bounding box center [893, 379] width 424 height 39
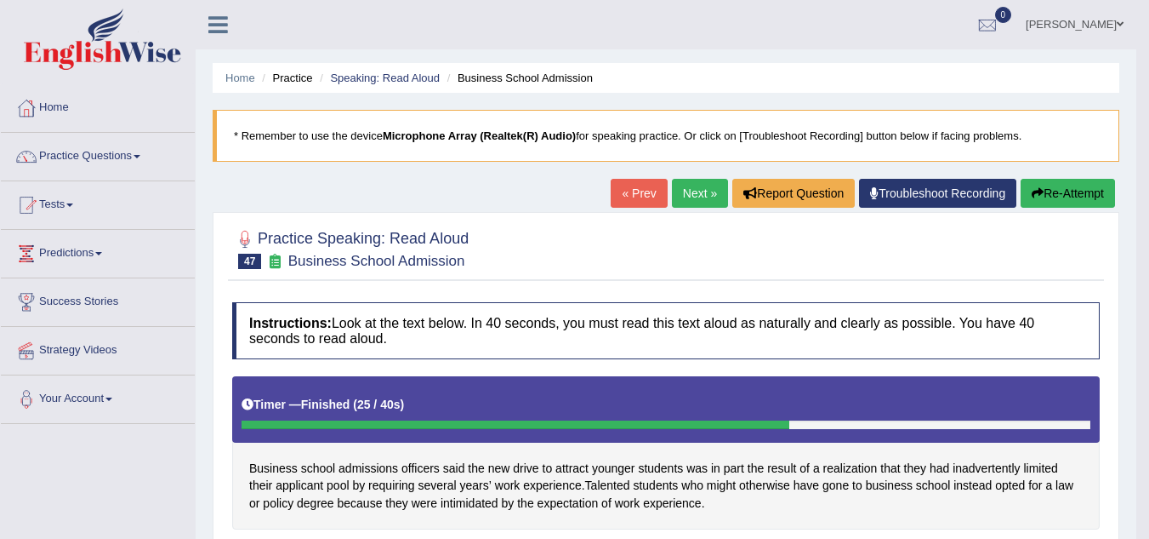
click at [686, 192] on link "Next »" at bounding box center [700, 193] width 56 height 29
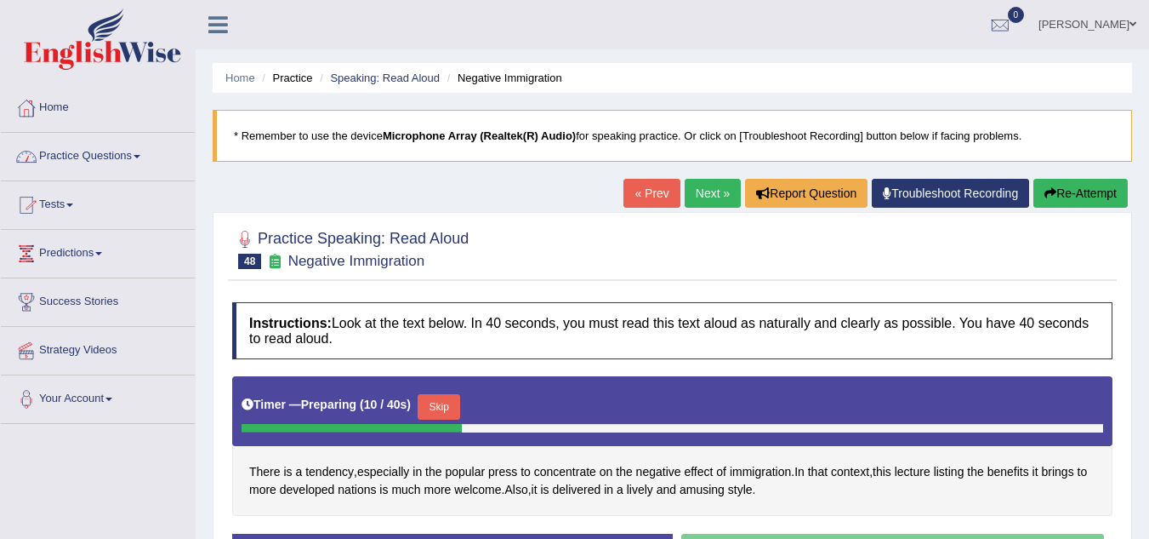
click at [50, 207] on link "Tests" at bounding box center [98, 202] width 194 height 43
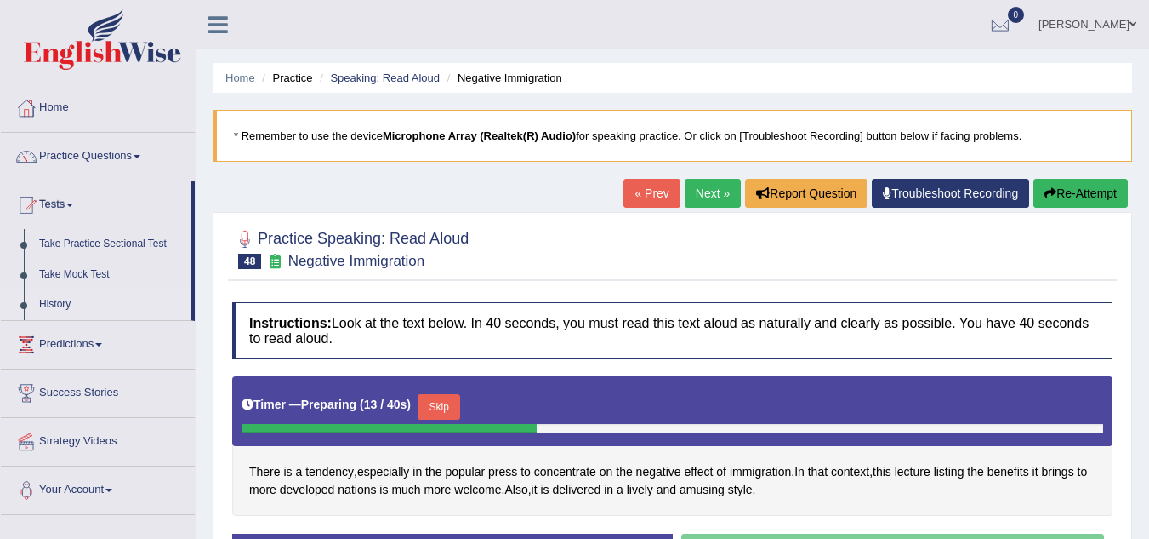
click at [57, 294] on link "History" at bounding box center [110, 304] width 159 height 31
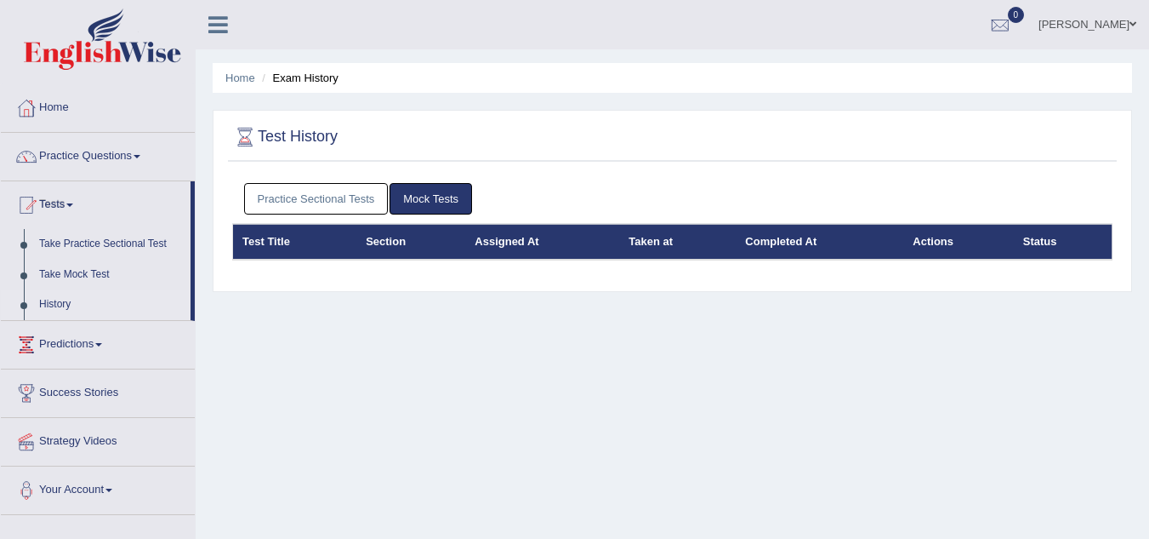
click at [285, 194] on link "Practice Sectional Tests" at bounding box center [316, 198] width 145 height 31
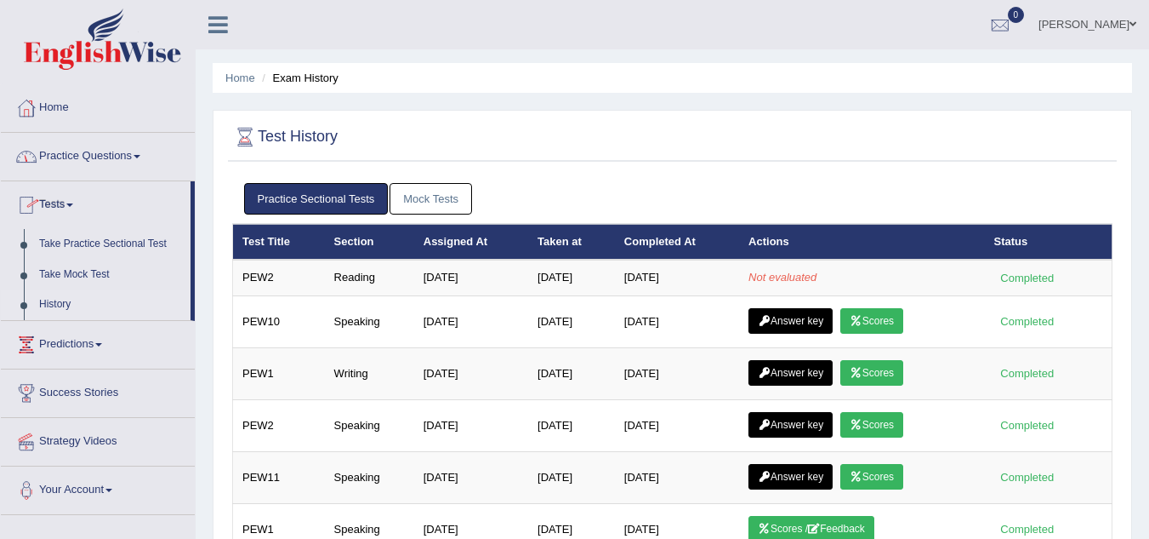
click at [123, 154] on link "Practice Questions" at bounding box center [98, 154] width 194 height 43
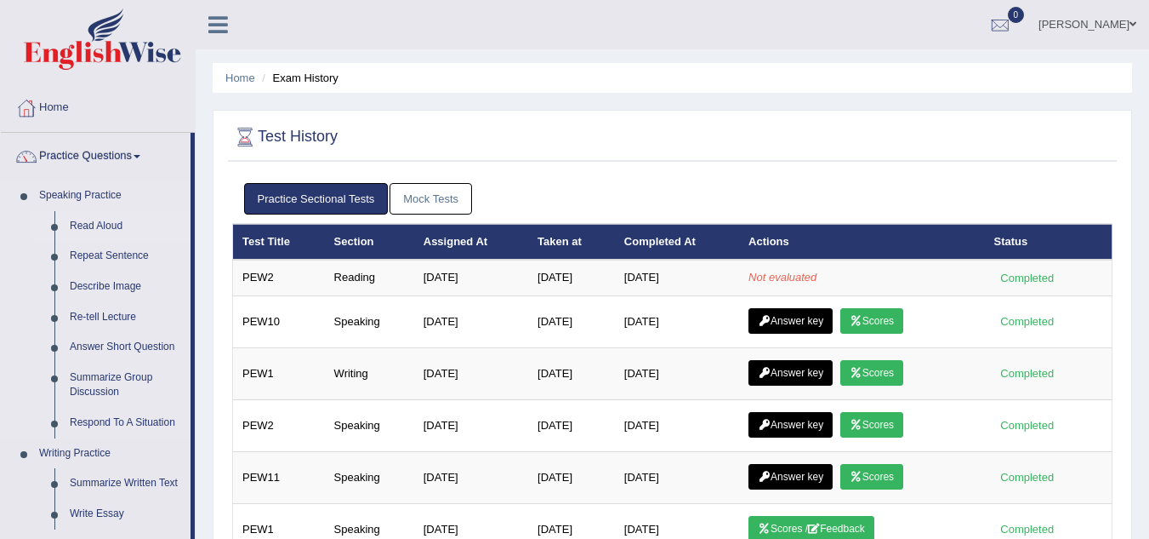
click at [103, 220] on link "Read Aloud" at bounding box center [126, 226] width 128 height 31
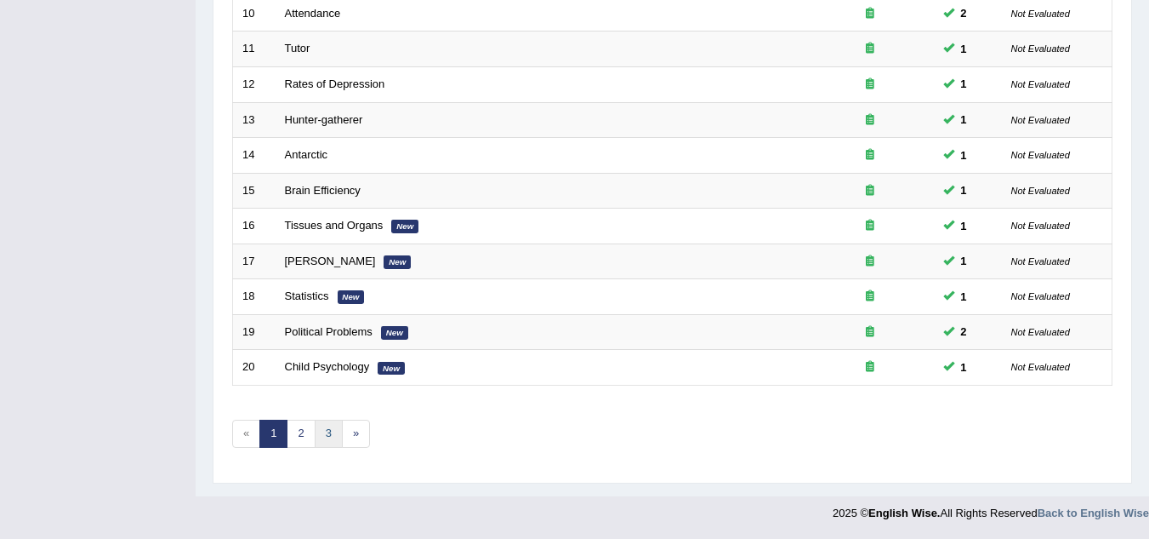
click at [326, 436] on link "3" at bounding box center [329, 433] width 28 height 28
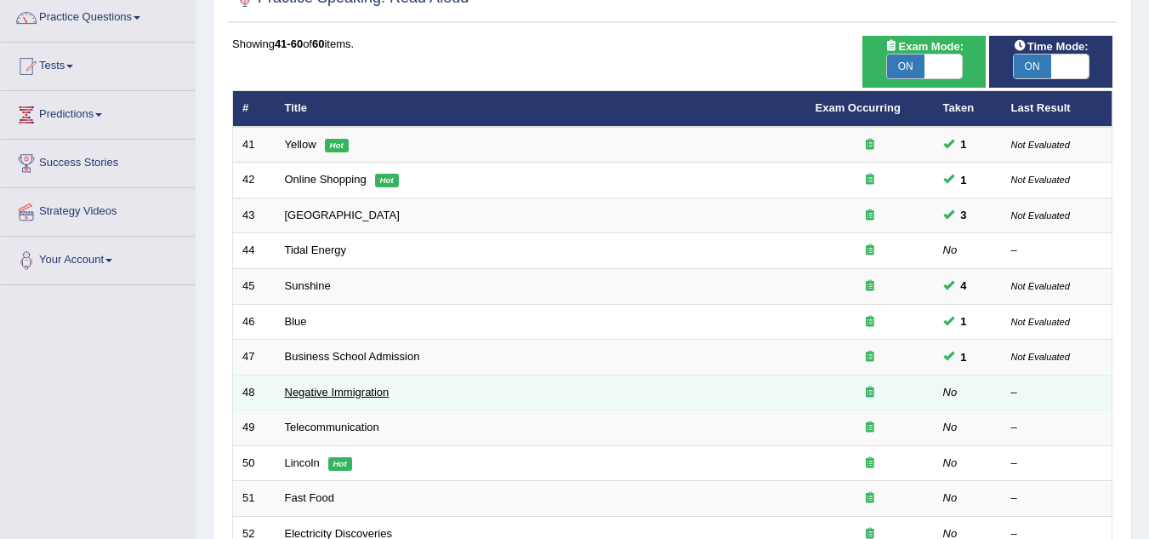
click at [320, 393] on link "Negative Immigration" at bounding box center [337, 391] width 105 height 13
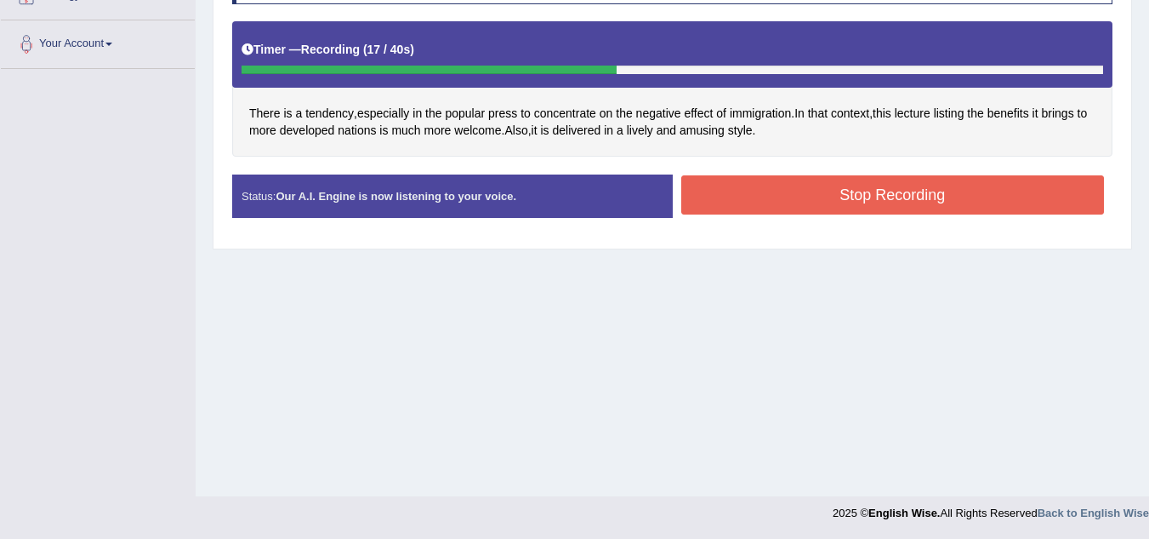
click at [770, 205] on button "Stop Recording" at bounding box center [893, 194] width 424 height 39
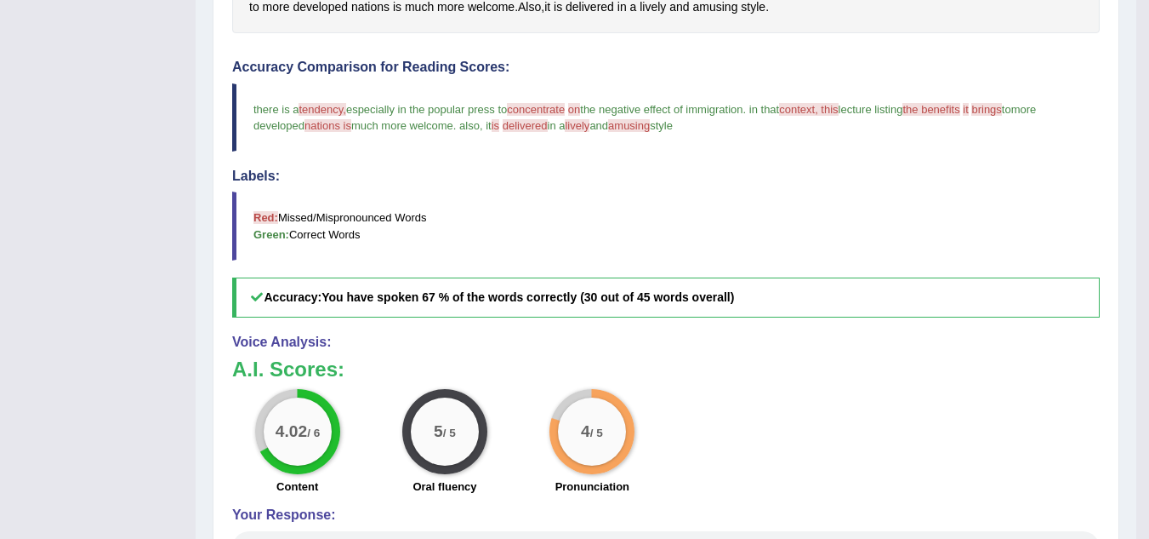
scroll to position [478, 0]
click at [76, 225] on div "Toggle navigation Home Practice Questions Speaking Practice Read Aloud Repeat S…" at bounding box center [568, 142] width 1137 height 1240
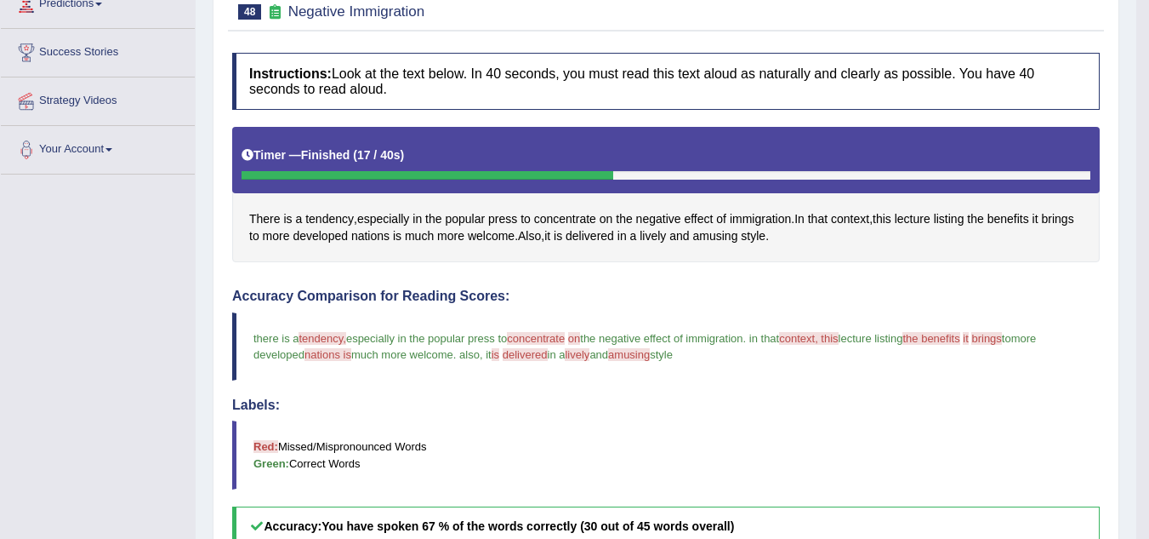
scroll to position [33, 0]
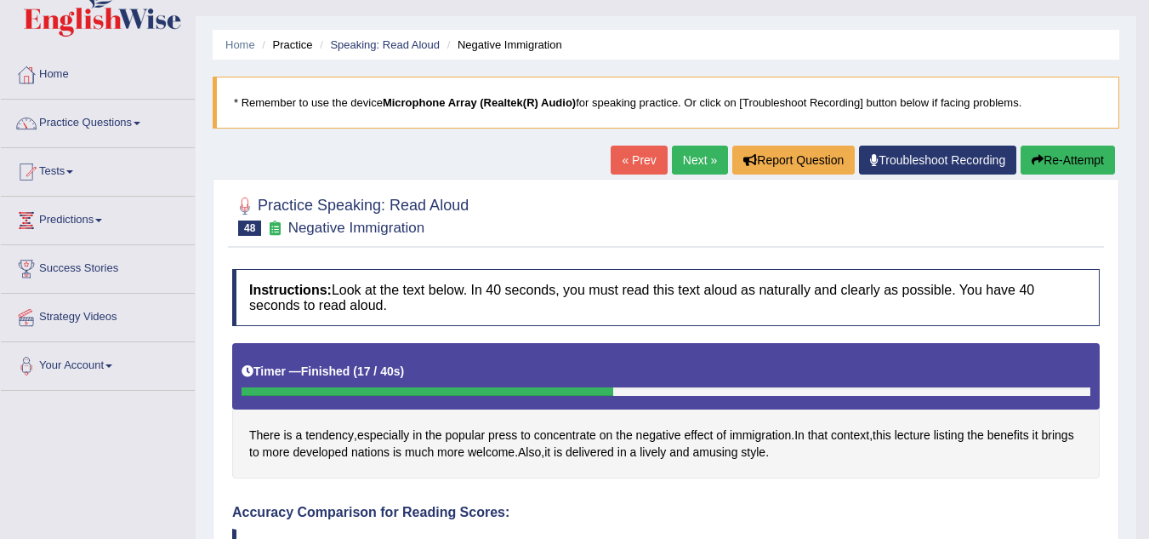
click at [1042, 167] on button "Re-Attempt" at bounding box center [1068, 159] width 94 height 29
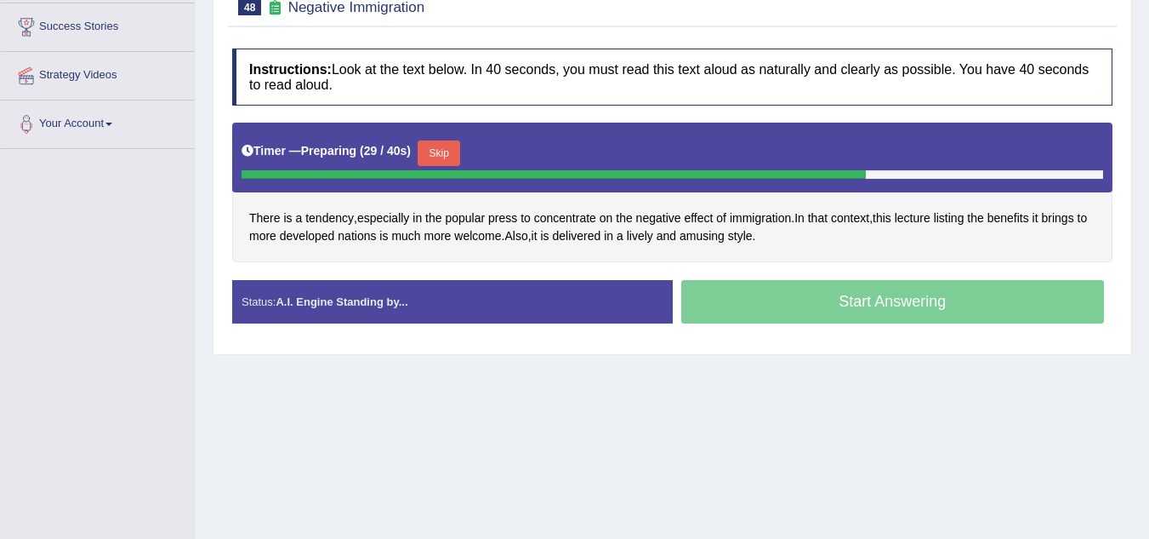
click at [440, 145] on button "Skip" at bounding box center [439, 153] width 43 height 26
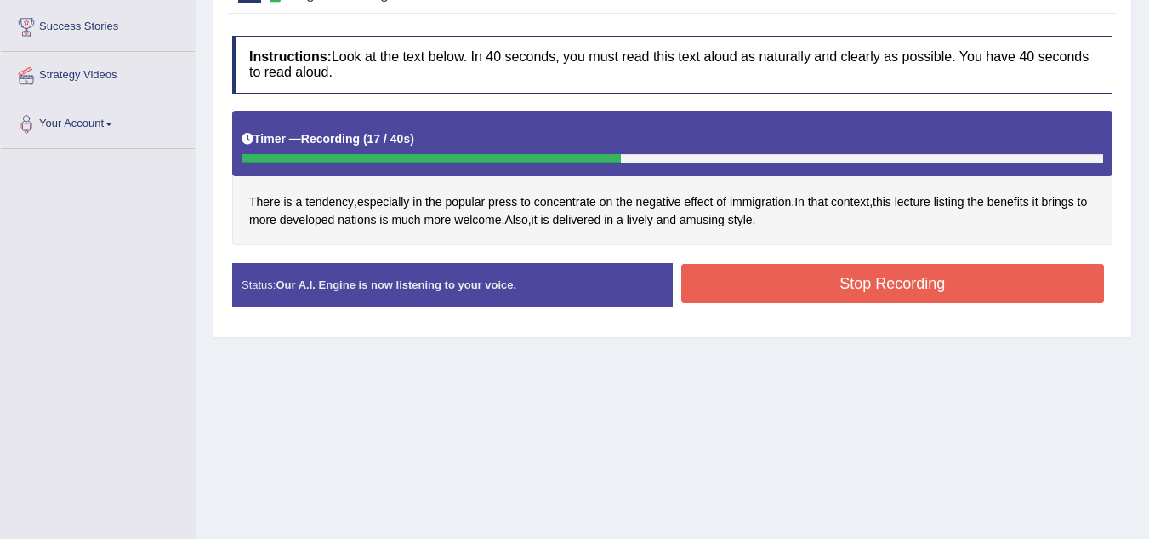
click at [751, 299] on button "Stop Recording" at bounding box center [893, 283] width 424 height 39
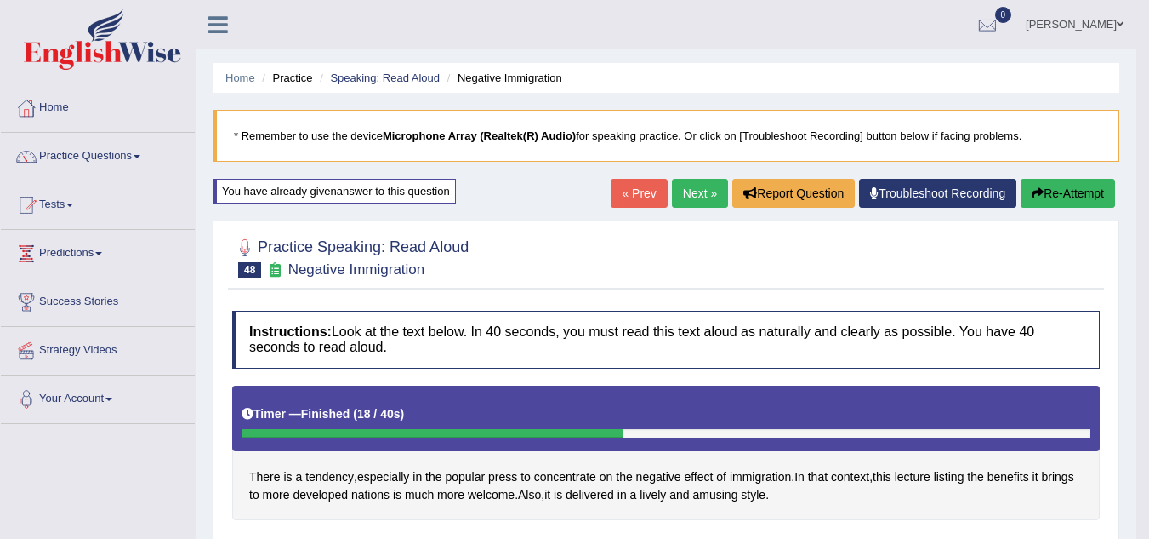
click at [681, 198] on link "Next »" at bounding box center [700, 193] width 56 height 29
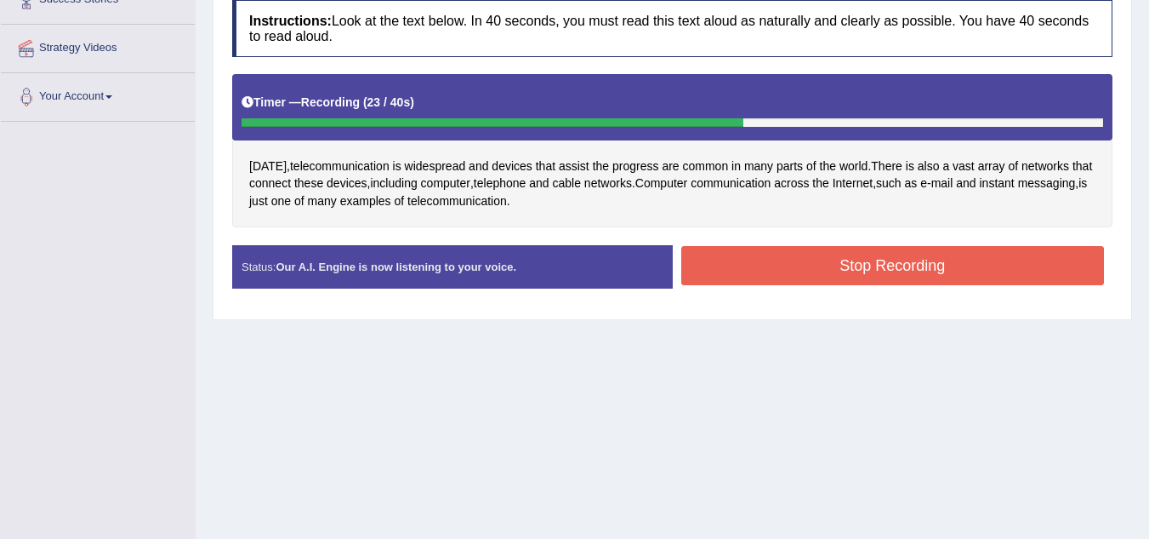
click at [832, 263] on button "Stop Recording" at bounding box center [893, 265] width 424 height 39
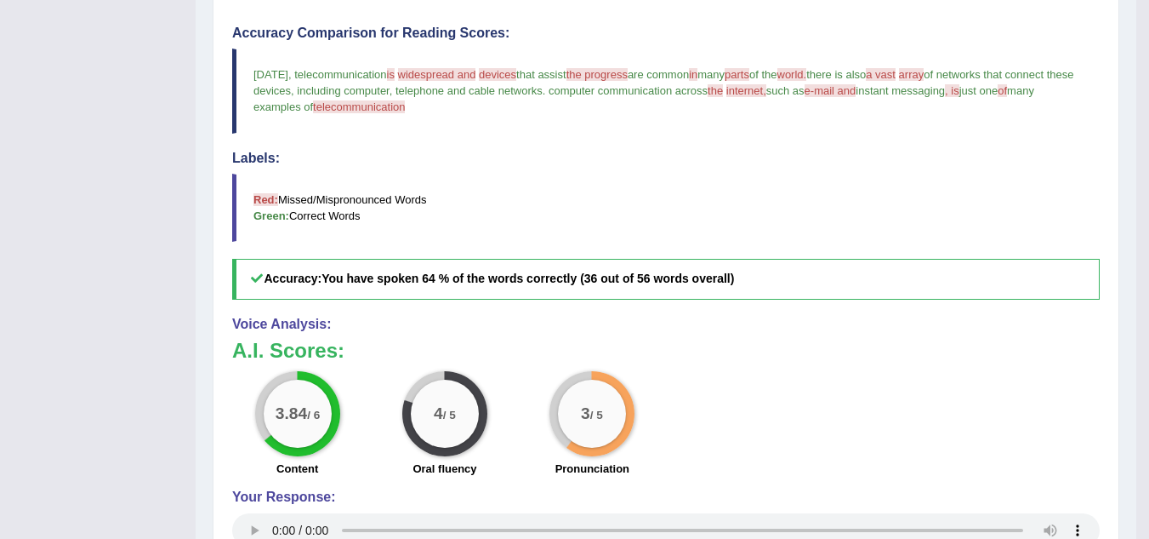
scroll to position [533, 0]
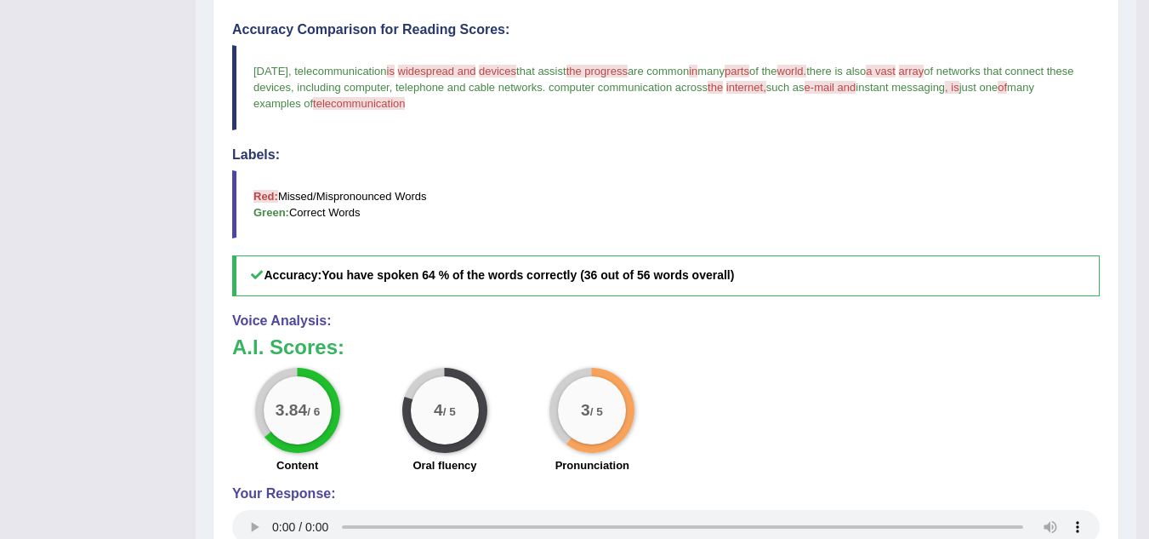
click at [254, 447] on div "3.84 / 6 Content" at bounding box center [297, 423] width 147 height 110
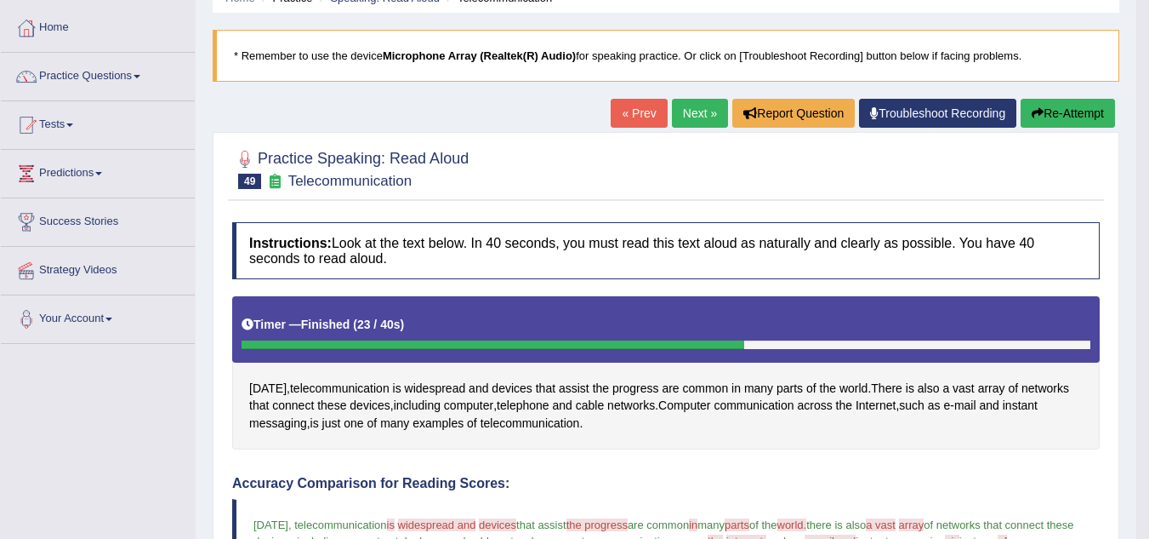
scroll to position [0, 0]
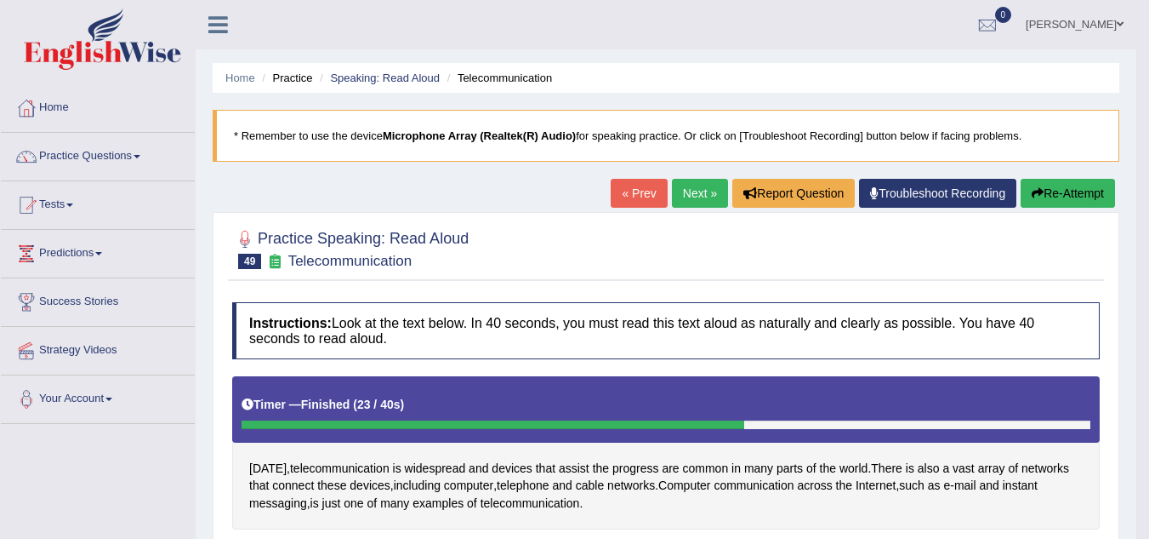
click at [67, 201] on link "Tests" at bounding box center [98, 202] width 194 height 43
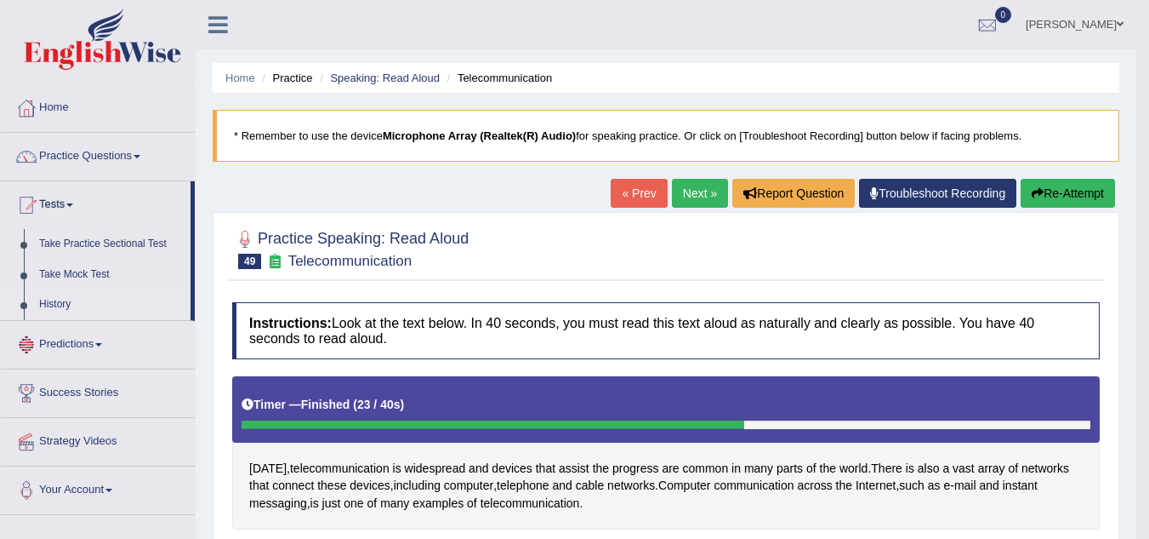
click at [61, 308] on link "History" at bounding box center [110, 304] width 159 height 31
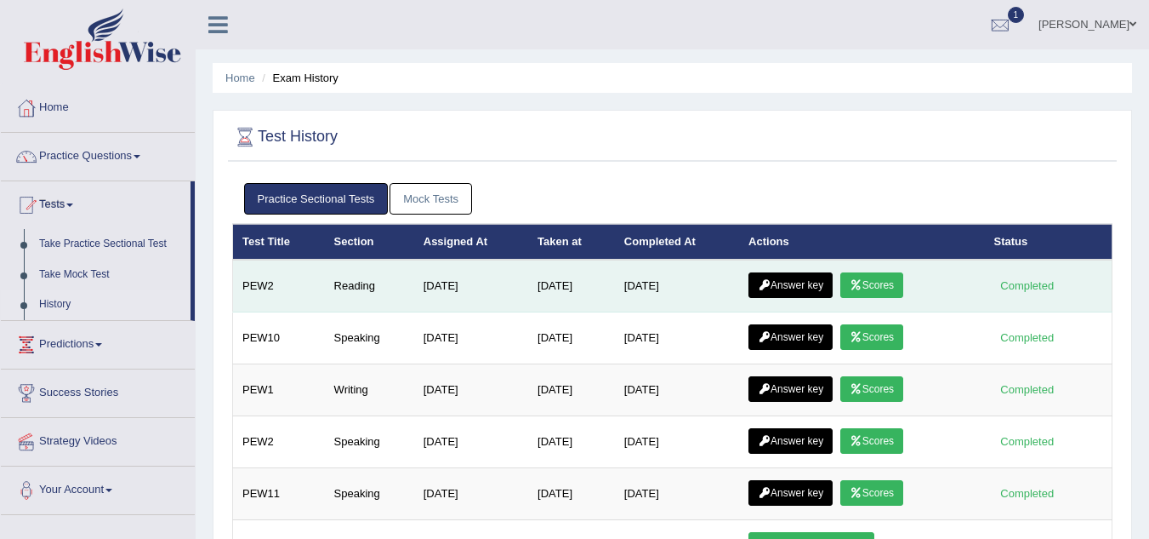
click at [890, 286] on link "Scores" at bounding box center [872, 285] width 63 height 26
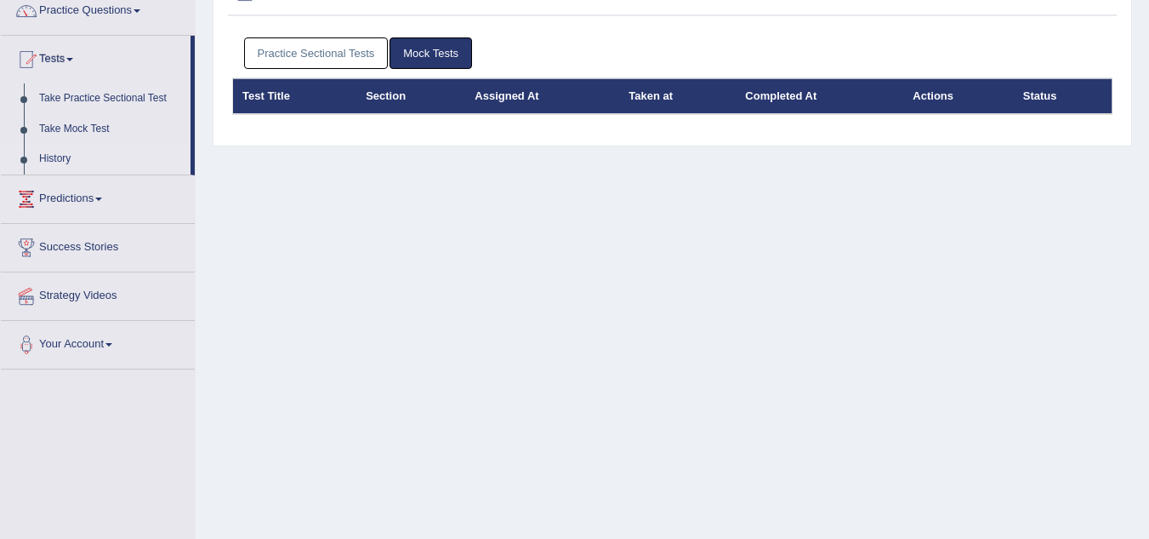
scroll to position [145, 0]
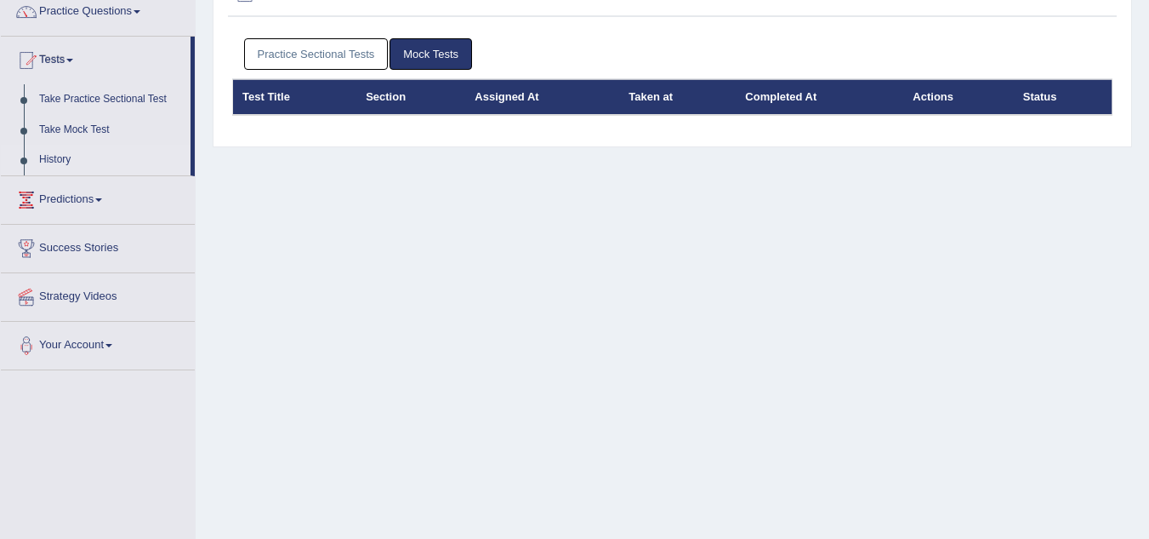
click at [322, 60] on link "Practice Sectional Tests" at bounding box center [316, 53] width 145 height 31
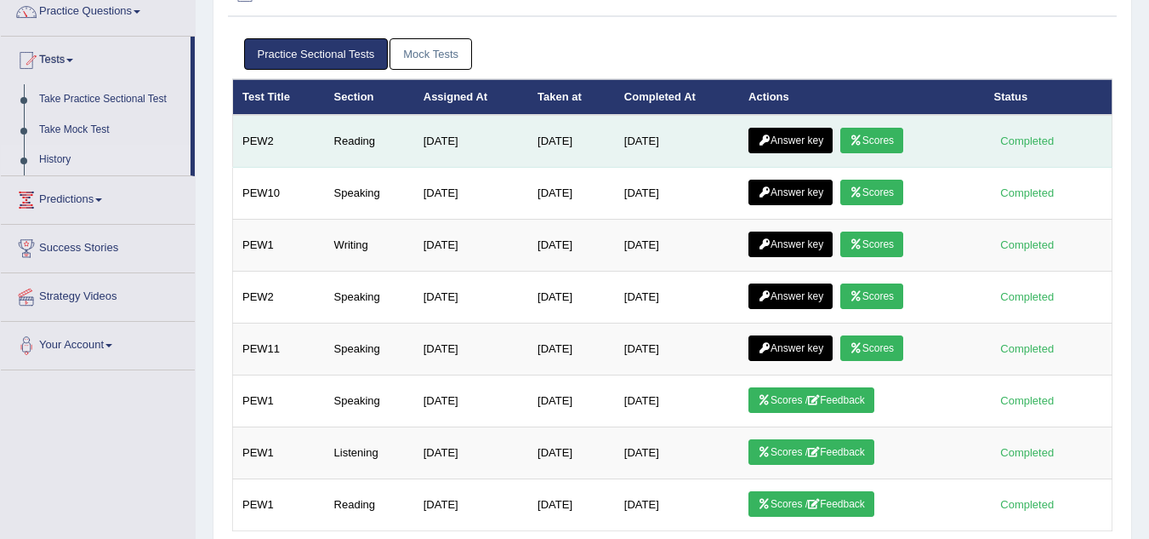
click at [792, 144] on link "Answer key" at bounding box center [791, 141] width 84 height 26
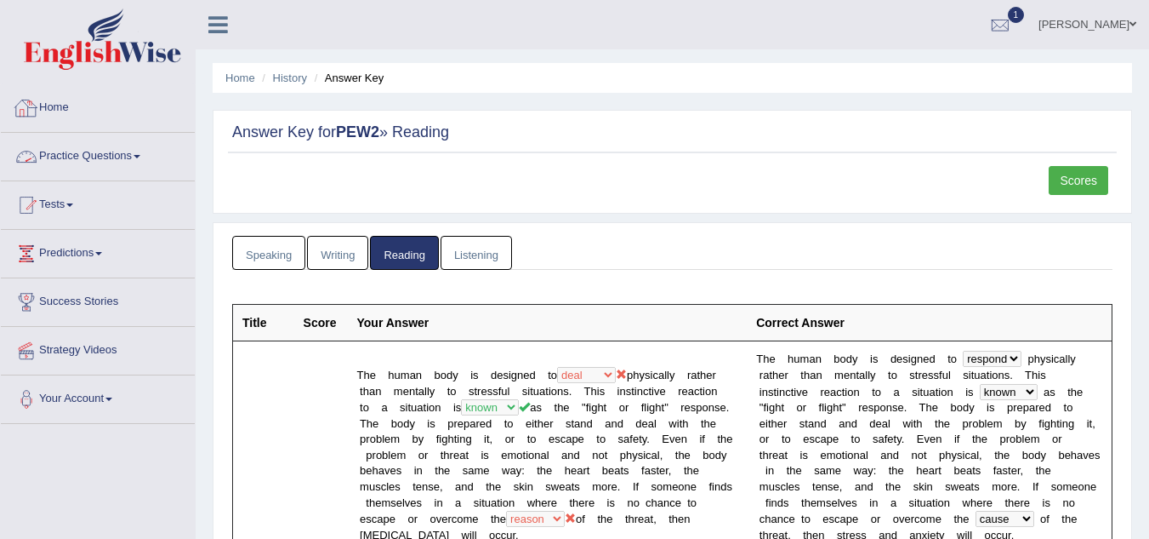
click at [96, 155] on link "Practice Questions" at bounding box center [98, 154] width 194 height 43
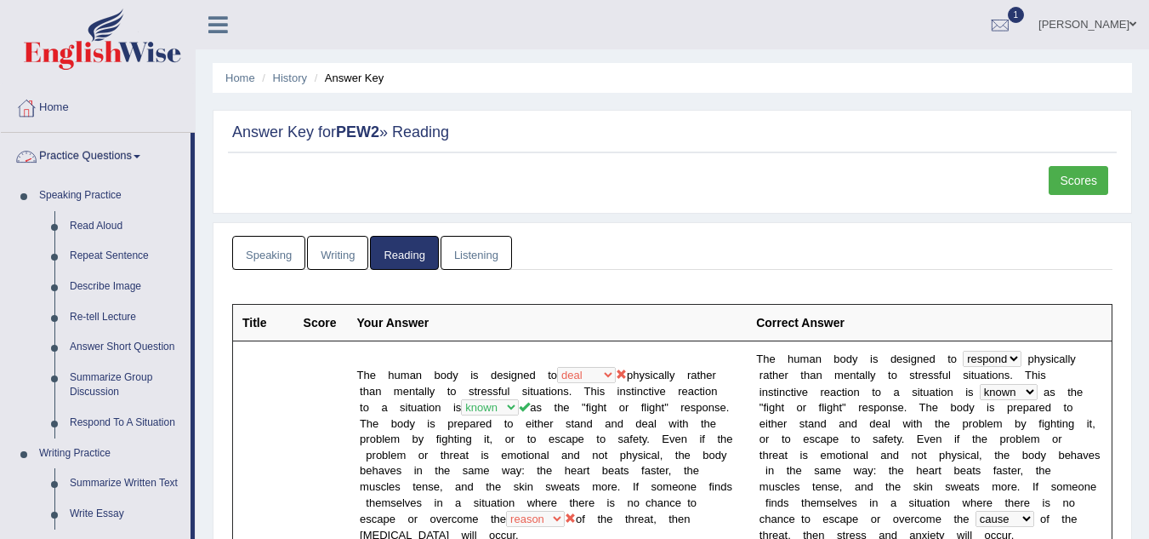
click at [107, 160] on link "Practice Questions" at bounding box center [96, 154] width 190 height 43
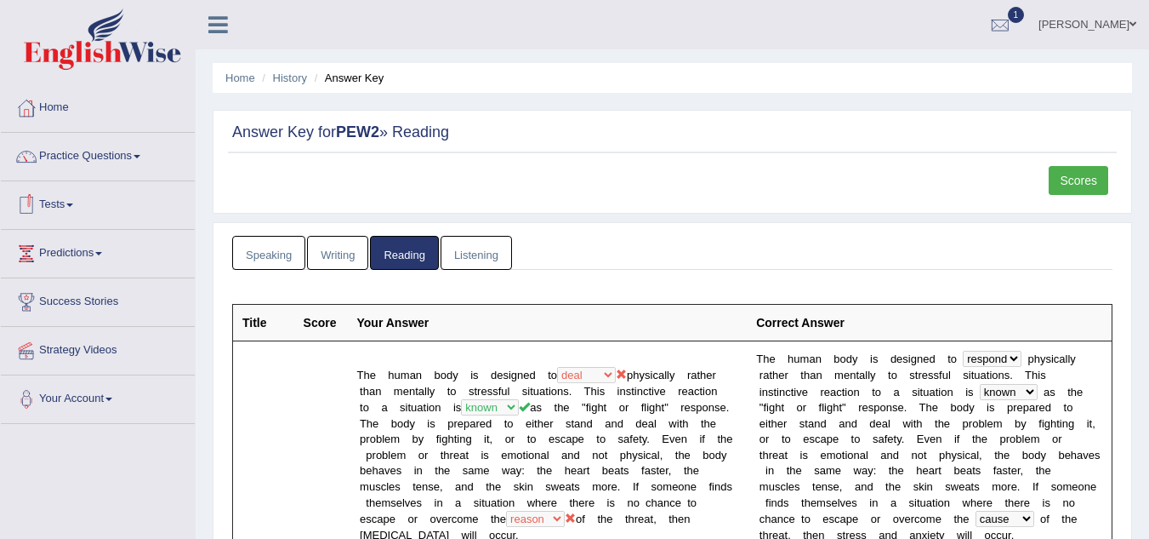
click at [70, 208] on link "Tests" at bounding box center [98, 202] width 194 height 43
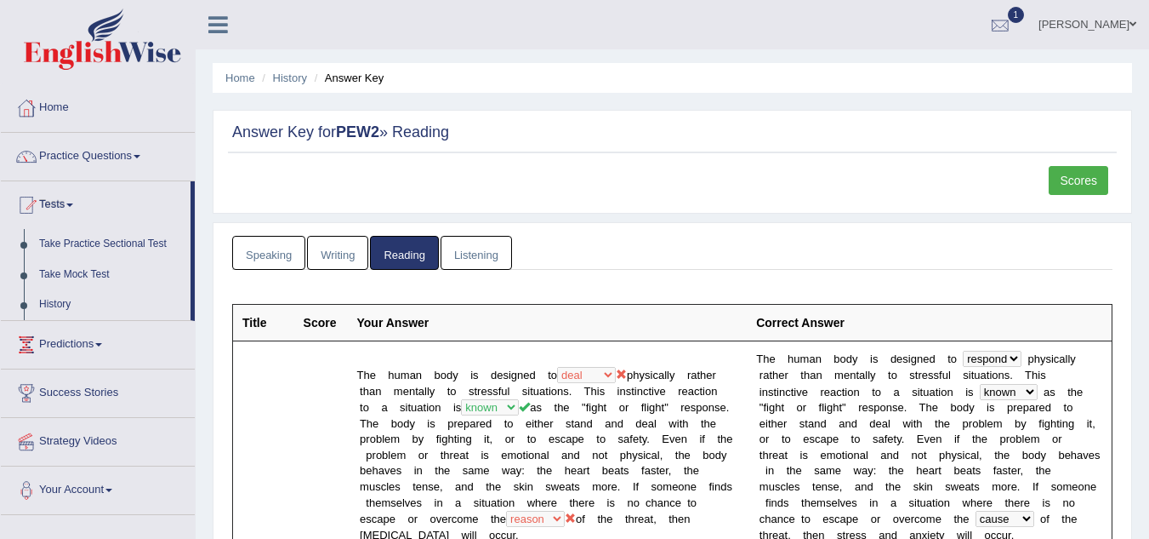
click at [1013, 18] on div at bounding box center [1001, 26] width 26 height 26
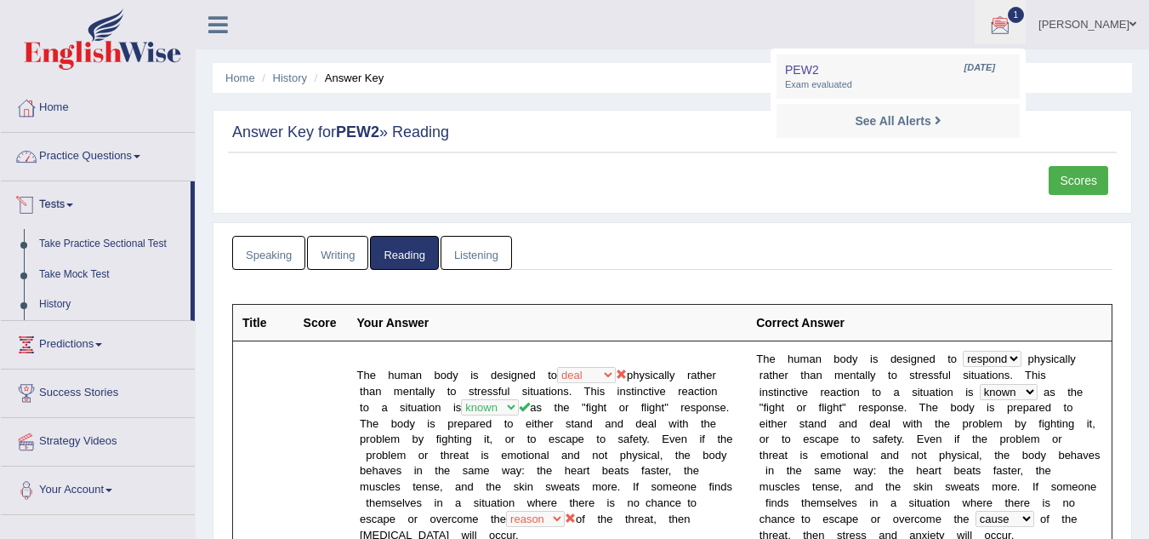
click at [122, 156] on link "Practice Questions" at bounding box center [98, 154] width 194 height 43
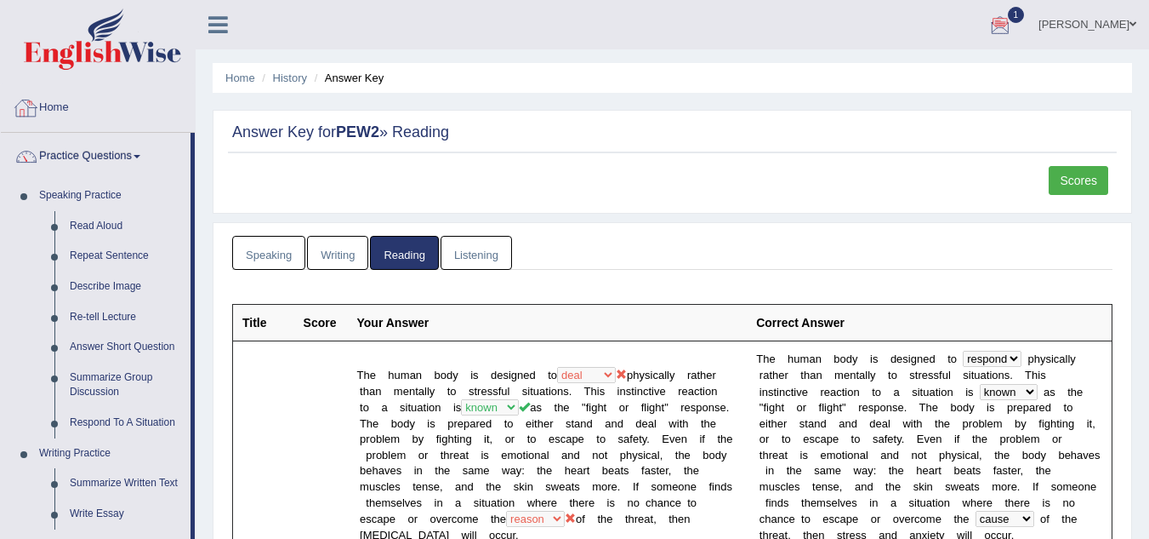
click at [48, 114] on link "Home" at bounding box center [98, 105] width 194 height 43
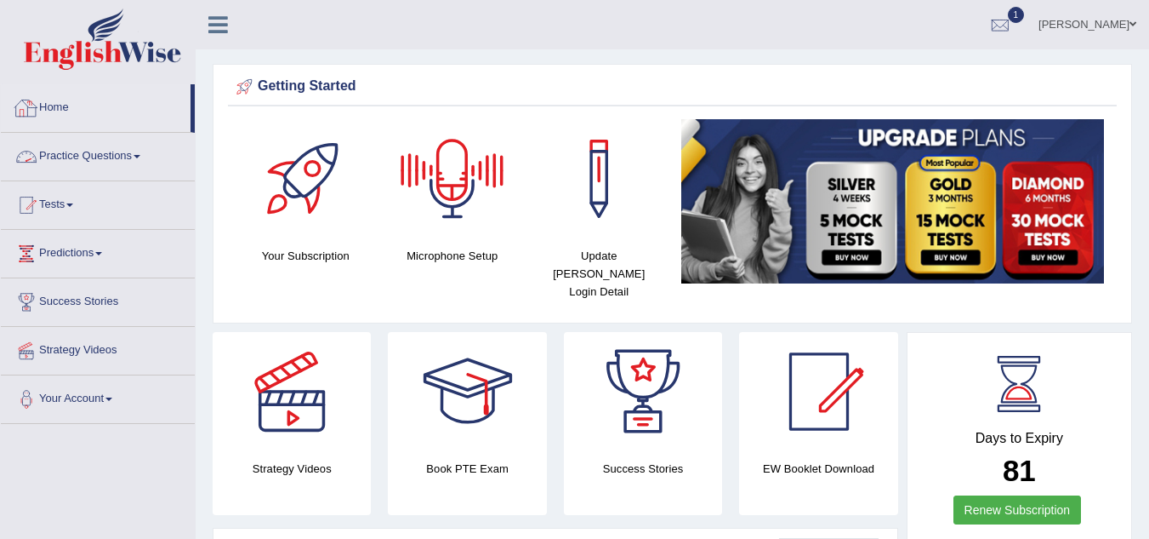
click at [135, 152] on link "Practice Questions" at bounding box center [98, 154] width 194 height 43
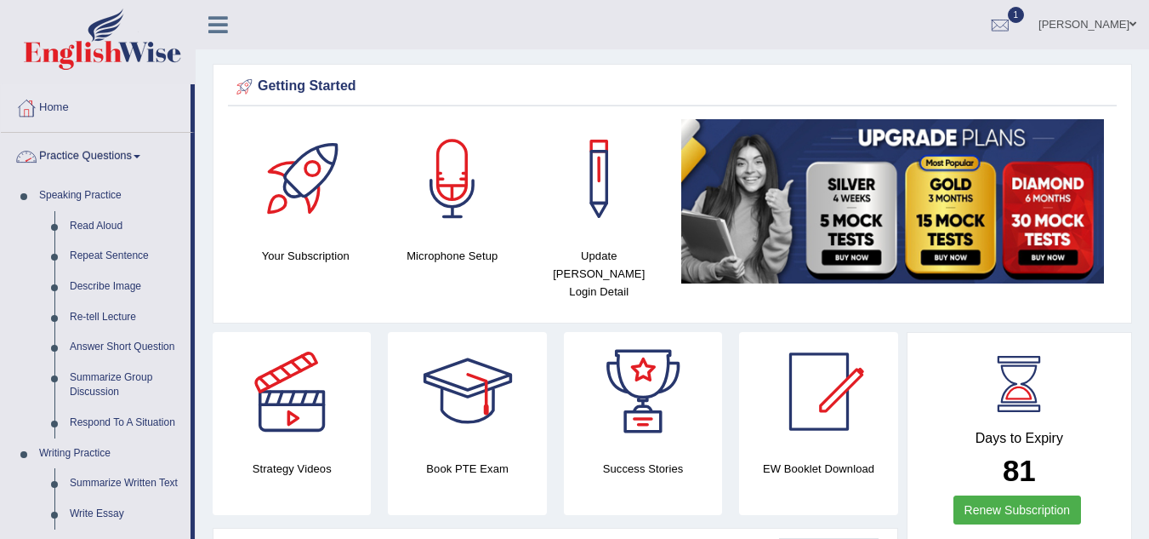
click at [130, 149] on link "Practice Questions" at bounding box center [96, 154] width 190 height 43
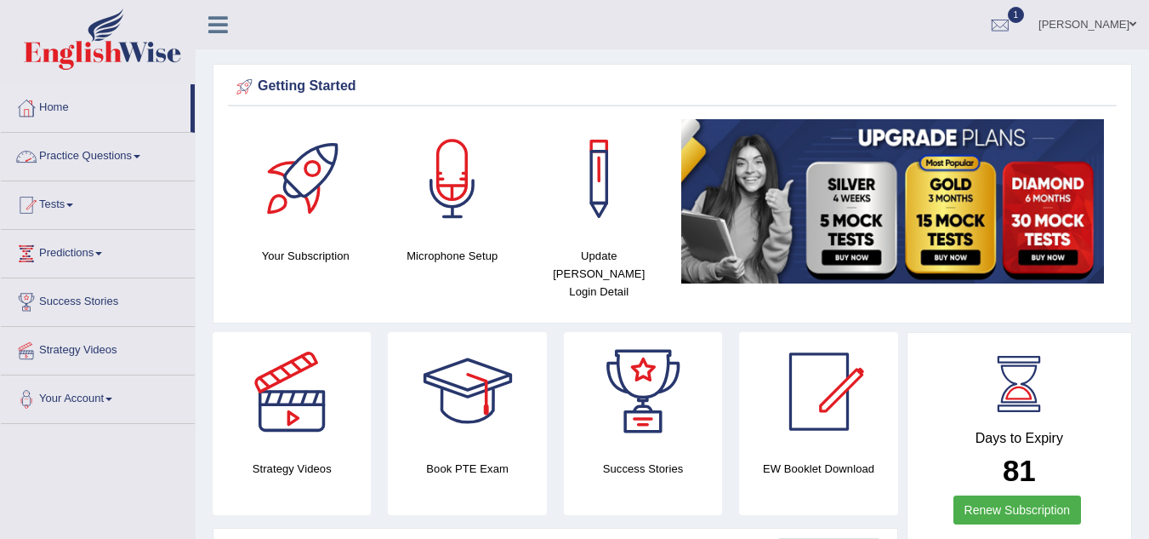
click at [102, 161] on link "Practice Questions" at bounding box center [98, 154] width 194 height 43
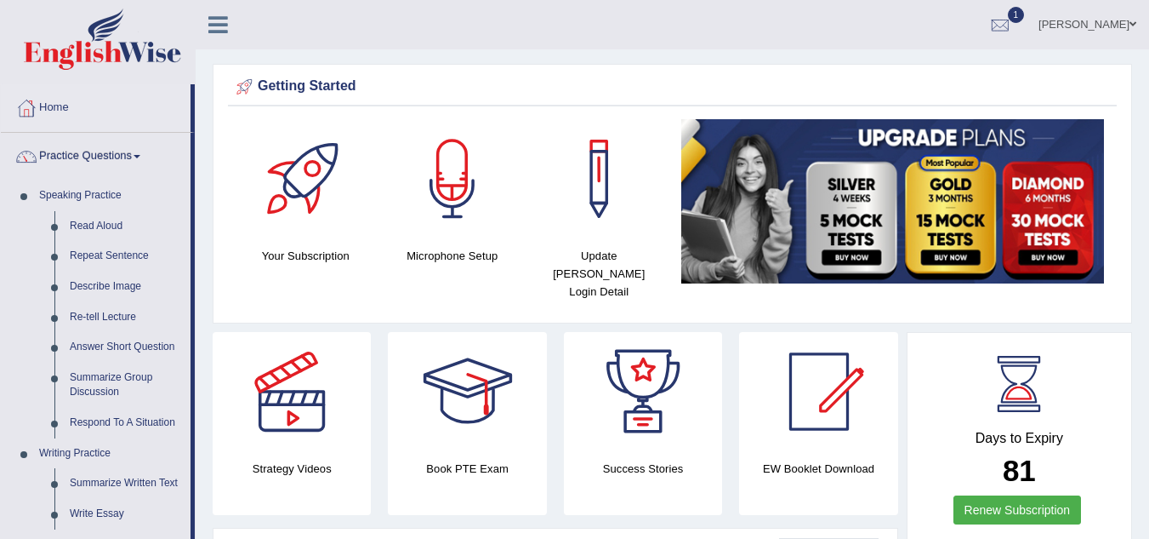
click at [102, 161] on link "Practice Questions" at bounding box center [96, 154] width 190 height 43
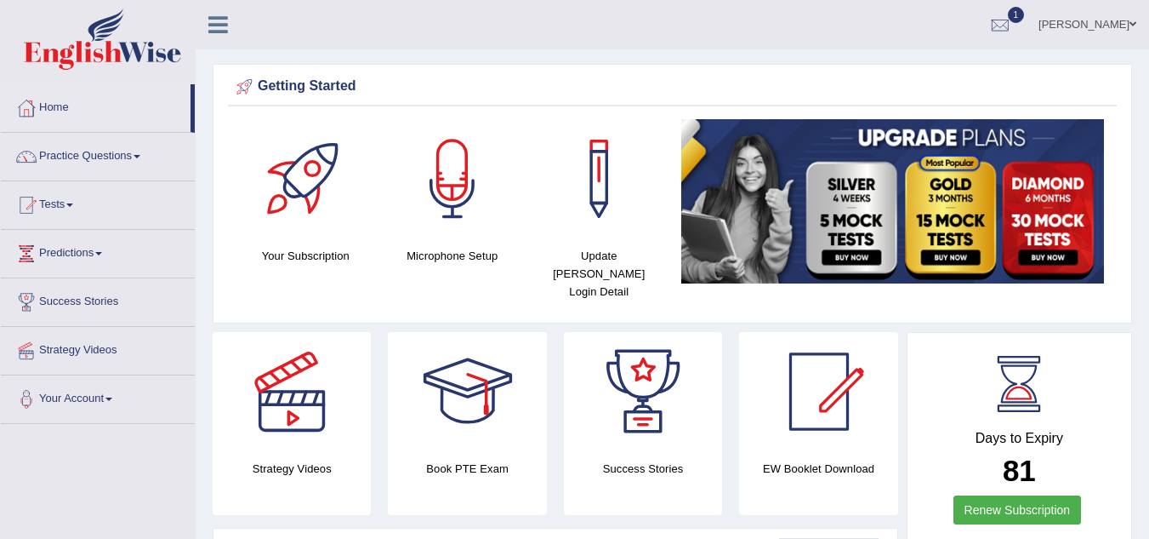
click at [102, 161] on link "Practice Questions" at bounding box center [98, 154] width 194 height 43
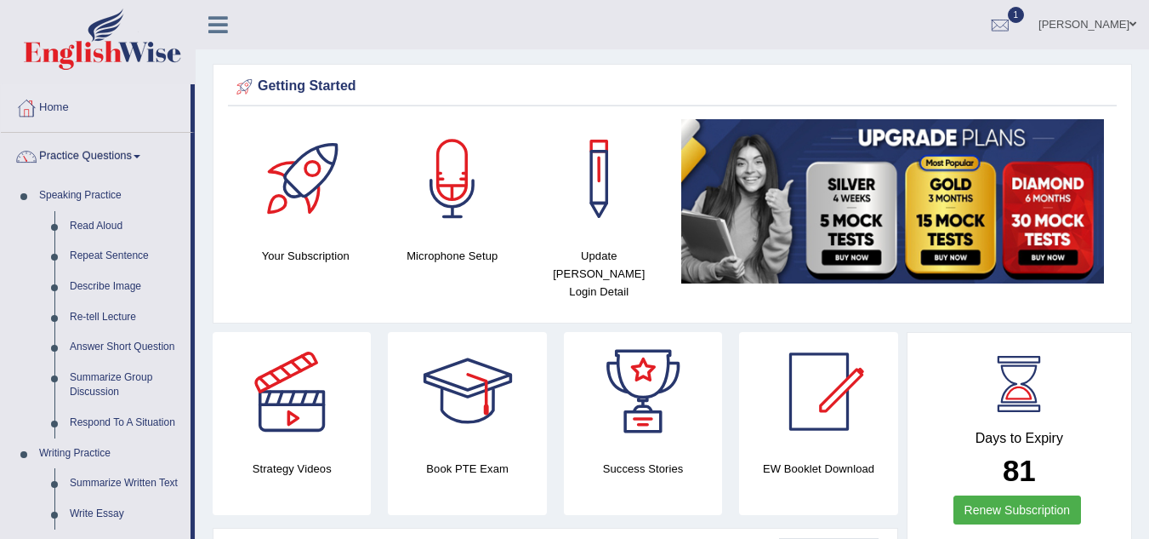
click at [102, 161] on link "Practice Questions" at bounding box center [96, 154] width 190 height 43
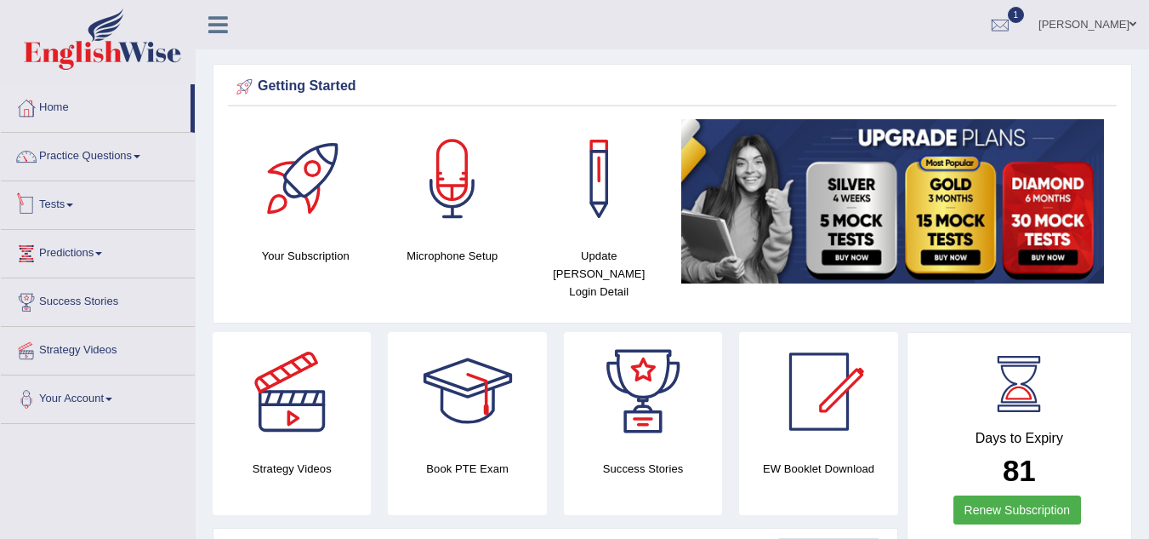
click at [54, 216] on link "Tests" at bounding box center [98, 202] width 194 height 43
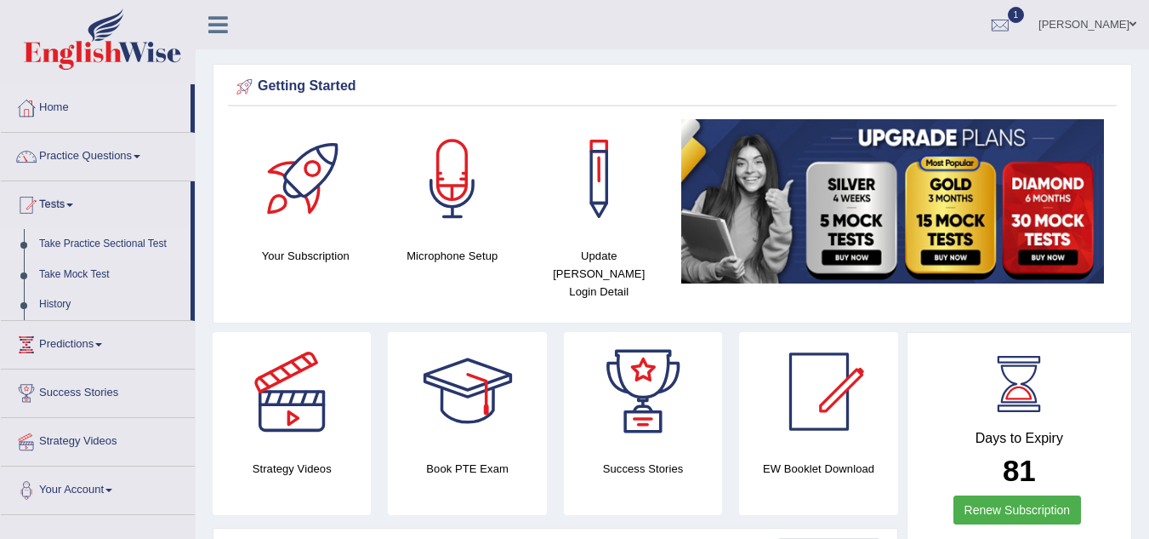
click at [133, 248] on link "Take Practice Sectional Test" at bounding box center [110, 244] width 159 height 31
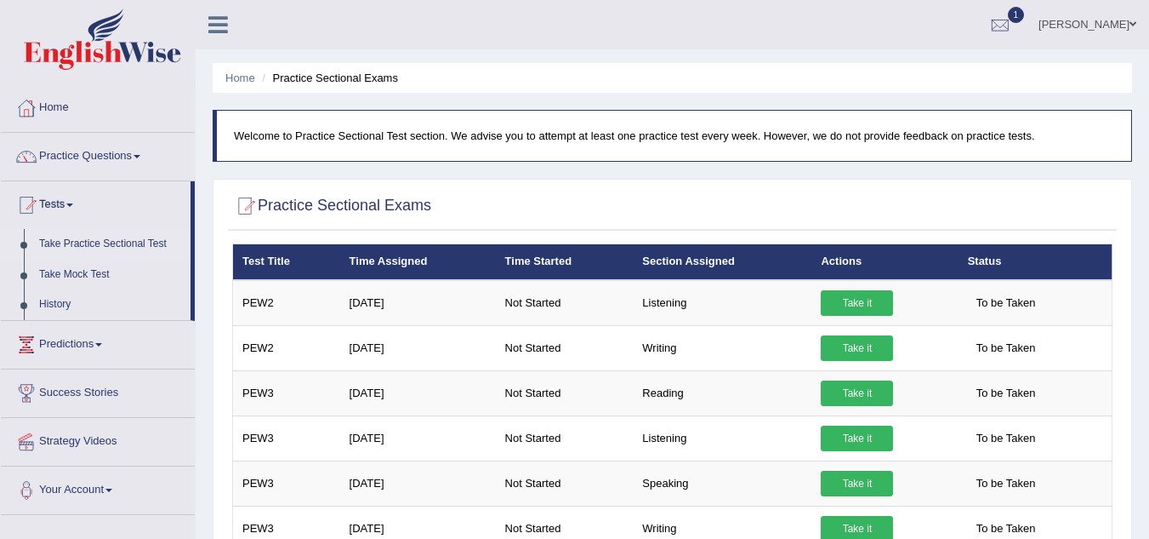
click at [91, 113] on link "Home" at bounding box center [98, 105] width 194 height 43
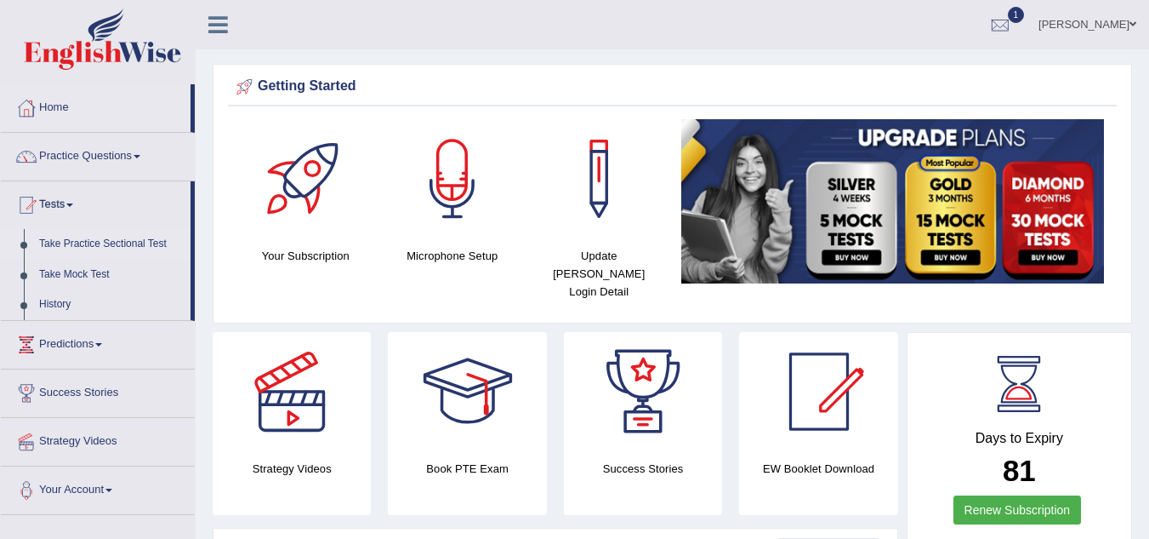
click at [68, 242] on link "Take Practice Sectional Test" at bounding box center [110, 244] width 159 height 31
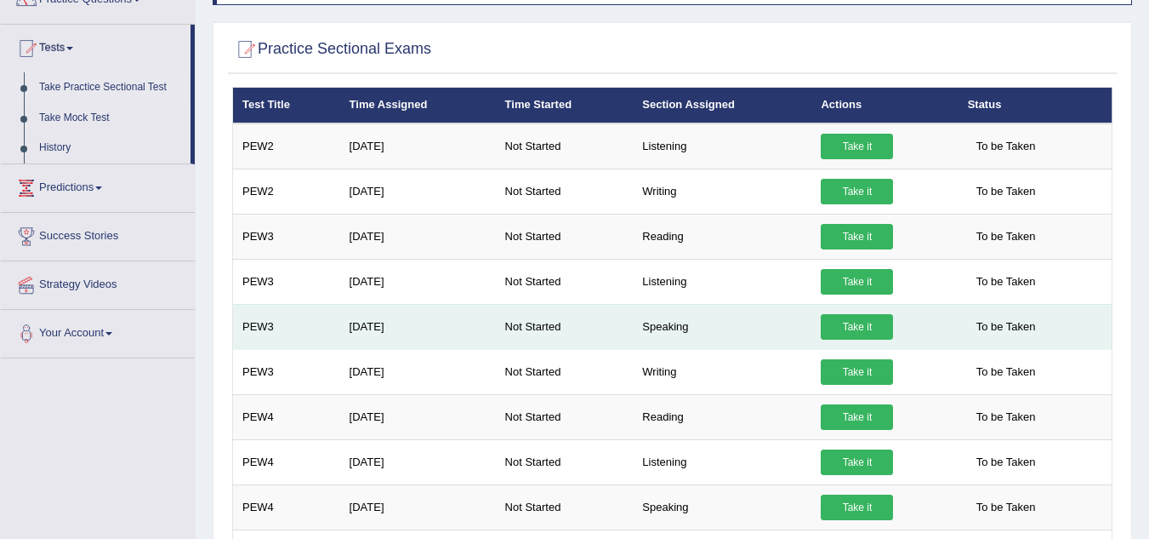
click at [869, 316] on link "Take it" at bounding box center [857, 327] width 72 height 26
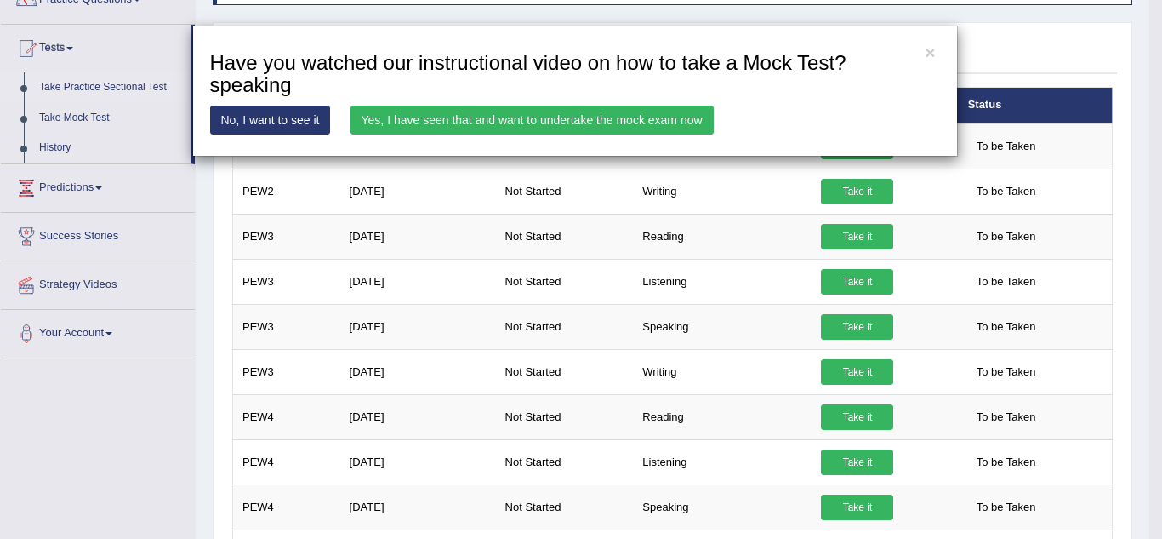
drag, startPoint x: 575, startPoint y: 123, endPoint x: 126, endPoint y: 320, distance: 490.7
click at [126, 320] on div "× Have you watched our instructional video on how to take a Mock Test?speaking …" at bounding box center [581, 269] width 1162 height 539
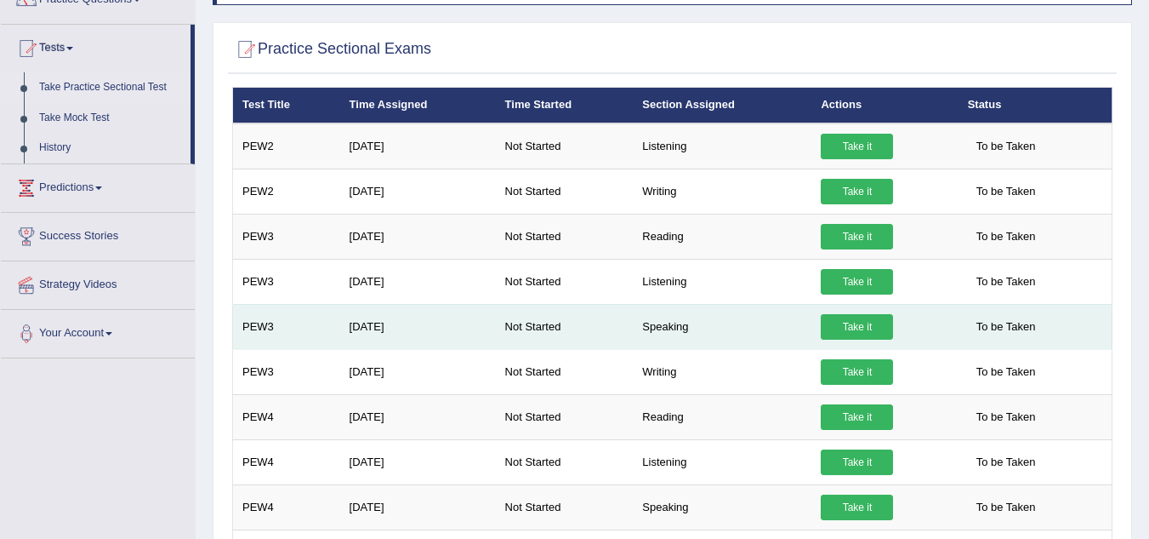
click at [834, 326] on link "Take it" at bounding box center [857, 327] width 72 height 26
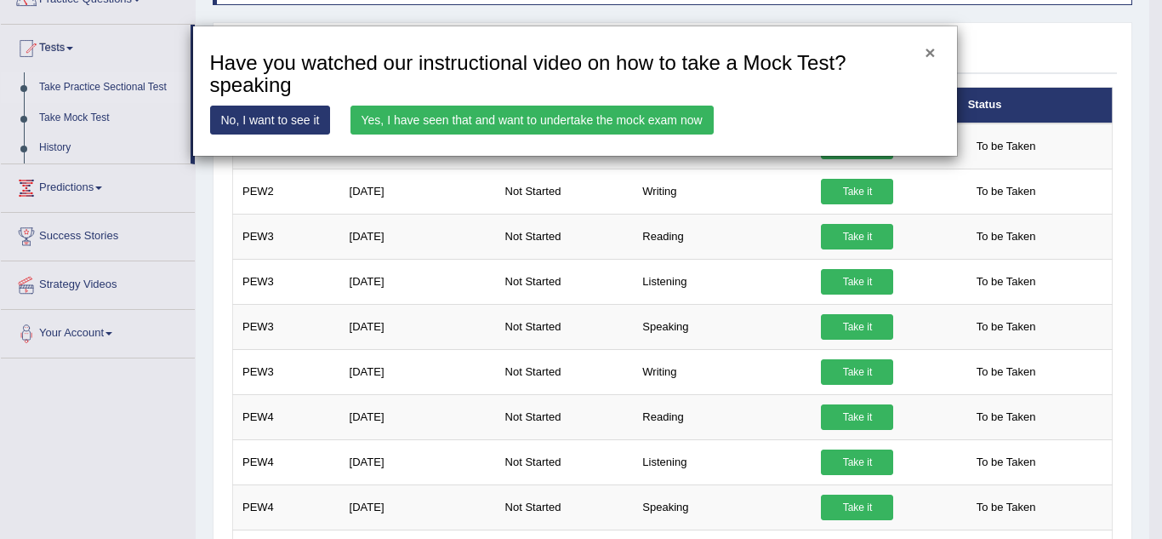
click at [931, 50] on button "×" at bounding box center [930, 52] width 10 height 18
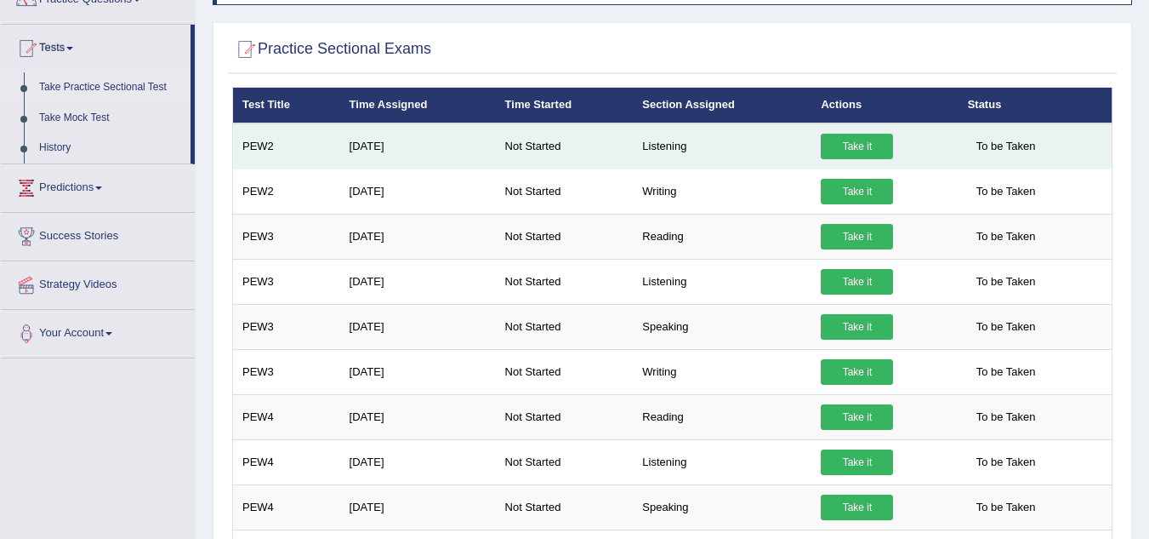
click at [864, 145] on link "Take it" at bounding box center [857, 147] width 72 height 26
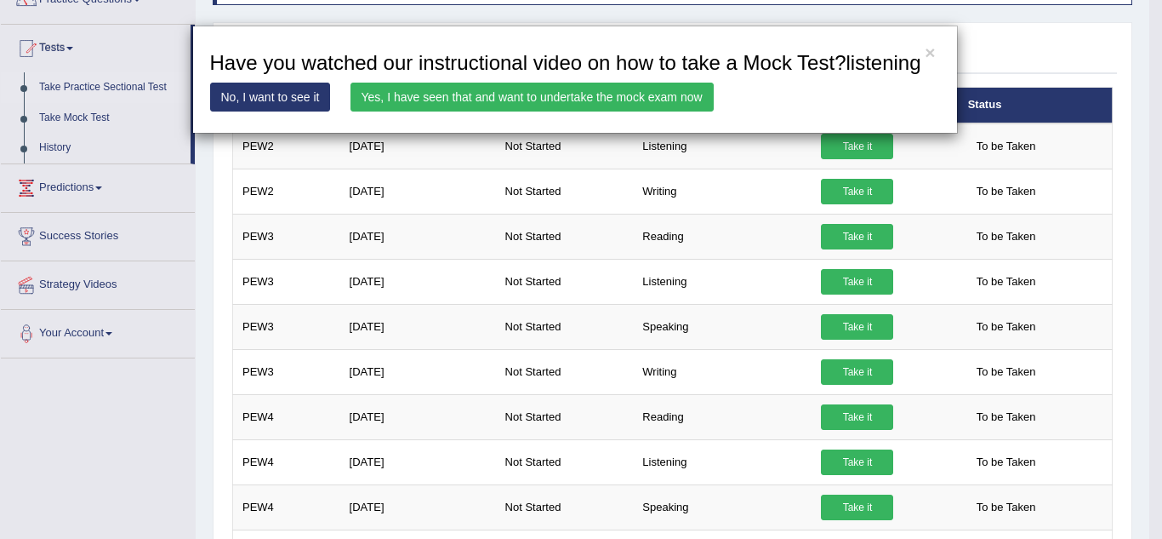
click at [597, 103] on link "Yes, I have seen that and want to undertake the mock exam now" at bounding box center [532, 97] width 363 height 29
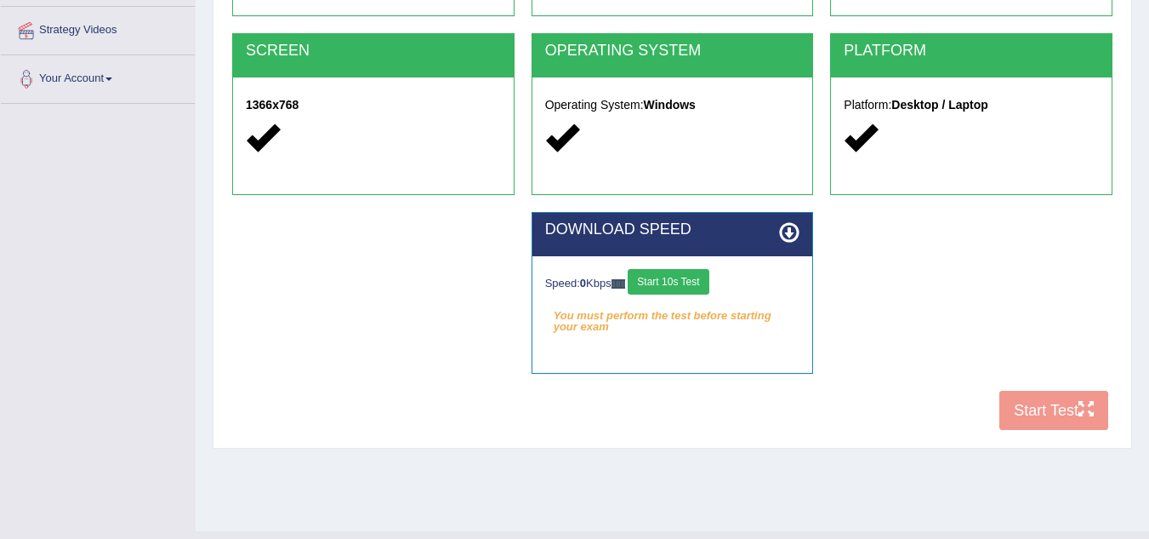
scroll to position [355, 0]
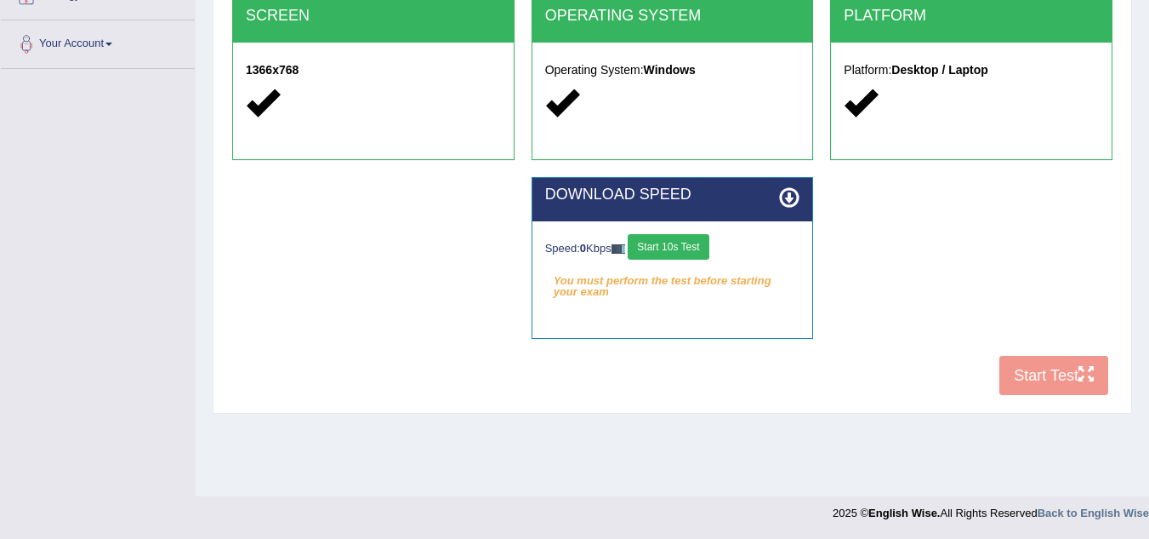
click at [1055, 367] on div "COOKIES Cookies Enabled JAVASCRIPT Javascript Enabled BROWSER Browser: Chrome S…" at bounding box center [672, 112] width 889 height 585
click at [679, 244] on button "Start 10s Test" at bounding box center [668, 247] width 81 height 26
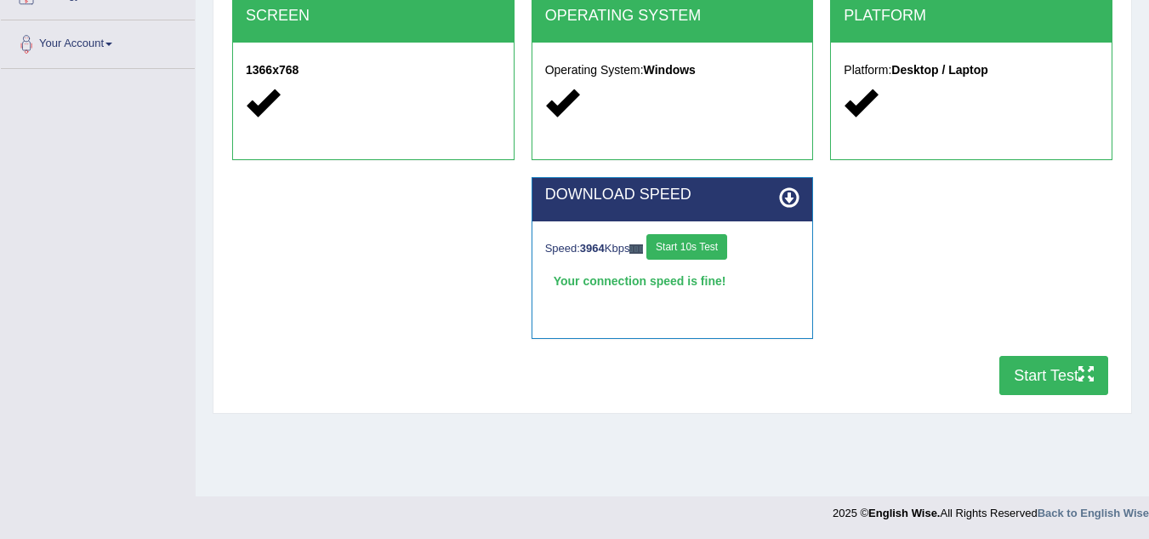
click at [1053, 363] on button "Start Test" at bounding box center [1054, 375] width 109 height 39
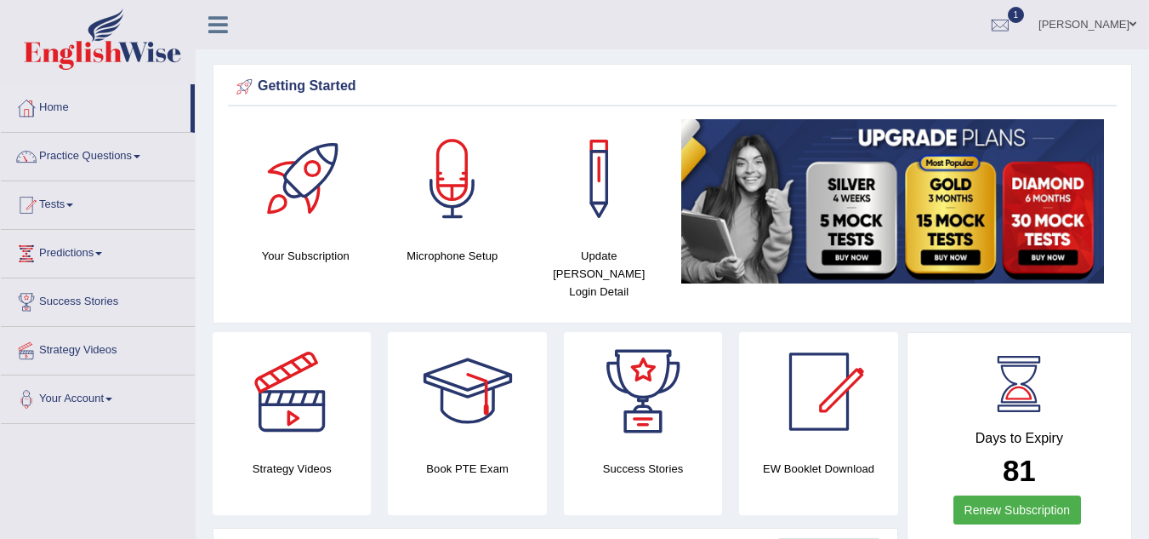
click at [1013, 21] on div at bounding box center [1001, 26] width 26 height 26
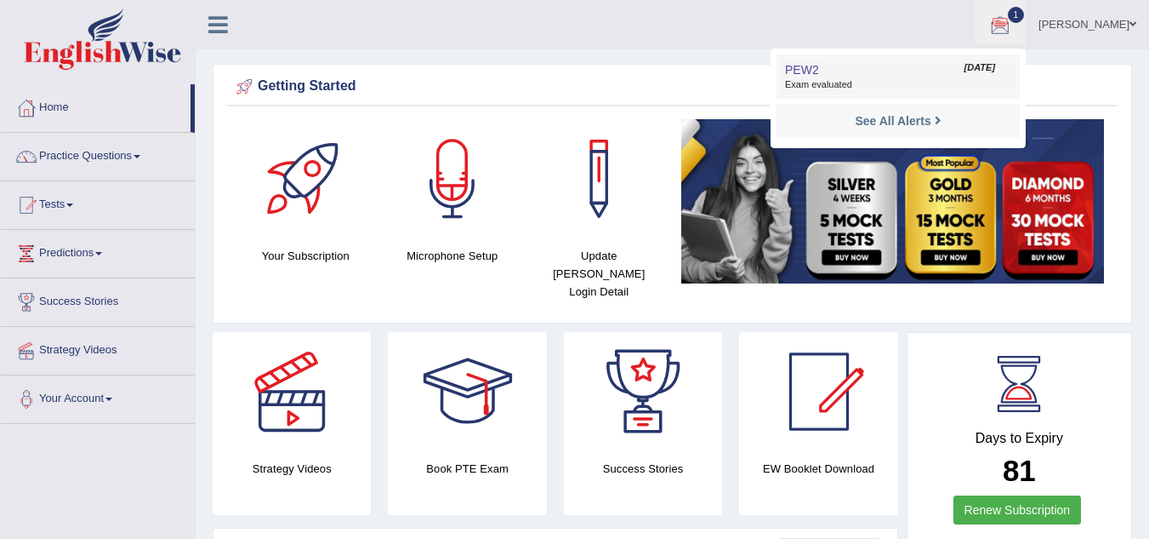
click at [876, 76] on link "PEW2 Sep 29, 2025 Exam evaluated" at bounding box center [898, 77] width 235 height 36
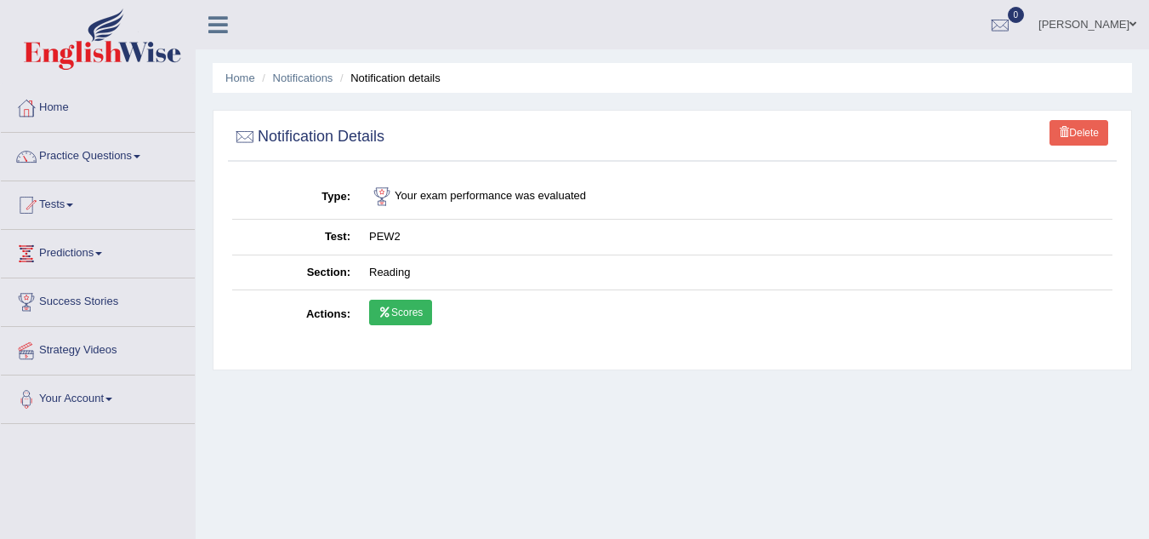
click at [408, 308] on link "Scores" at bounding box center [400, 312] width 63 height 26
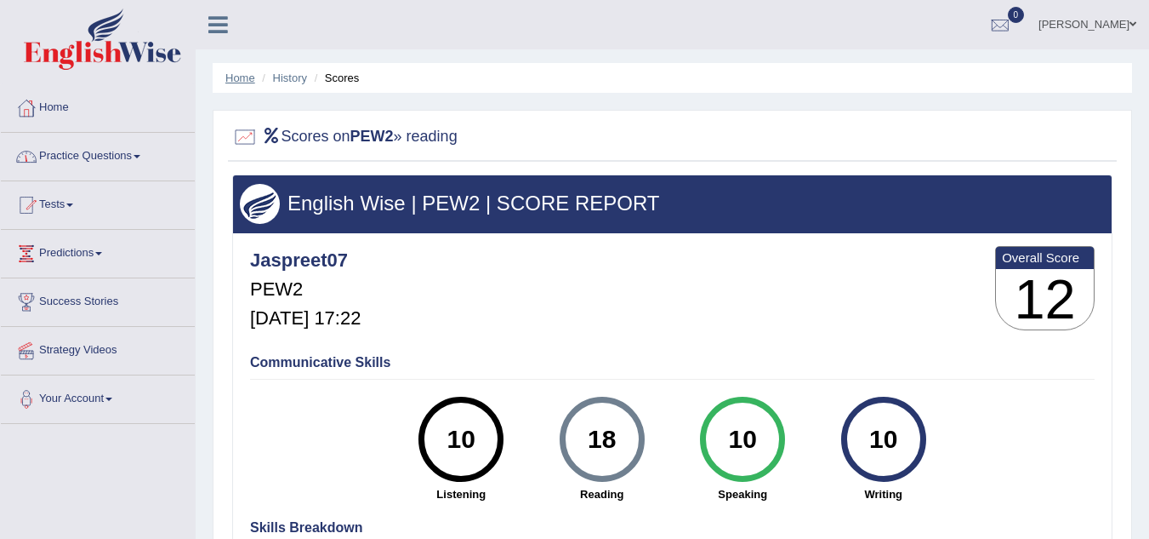
click at [244, 80] on link "Home" at bounding box center [240, 77] width 30 height 13
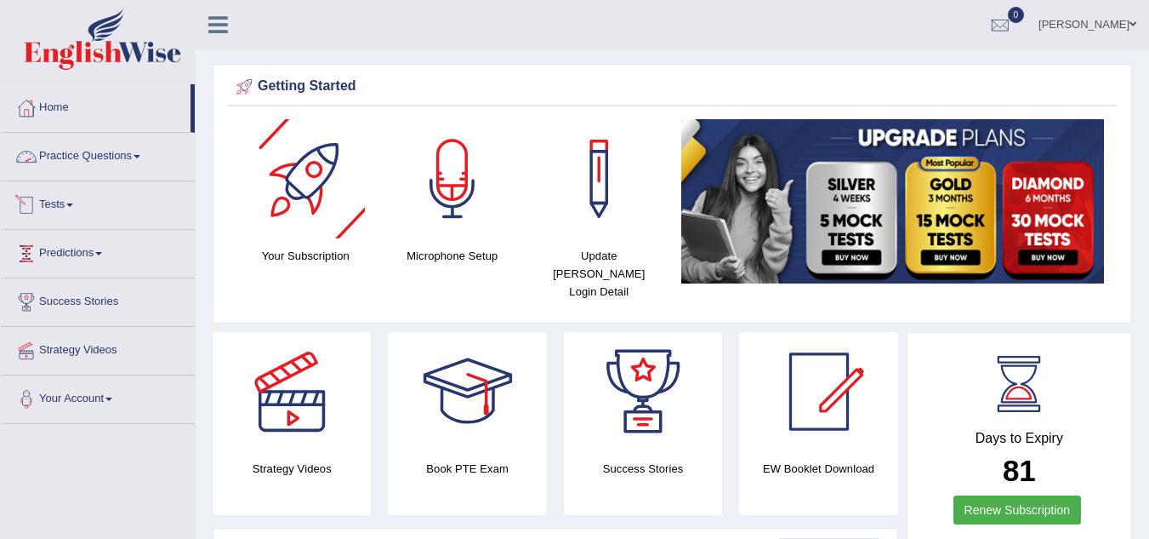
click at [119, 158] on link "Practice Questions" at bounding box center [98, 154] width 194 height 43
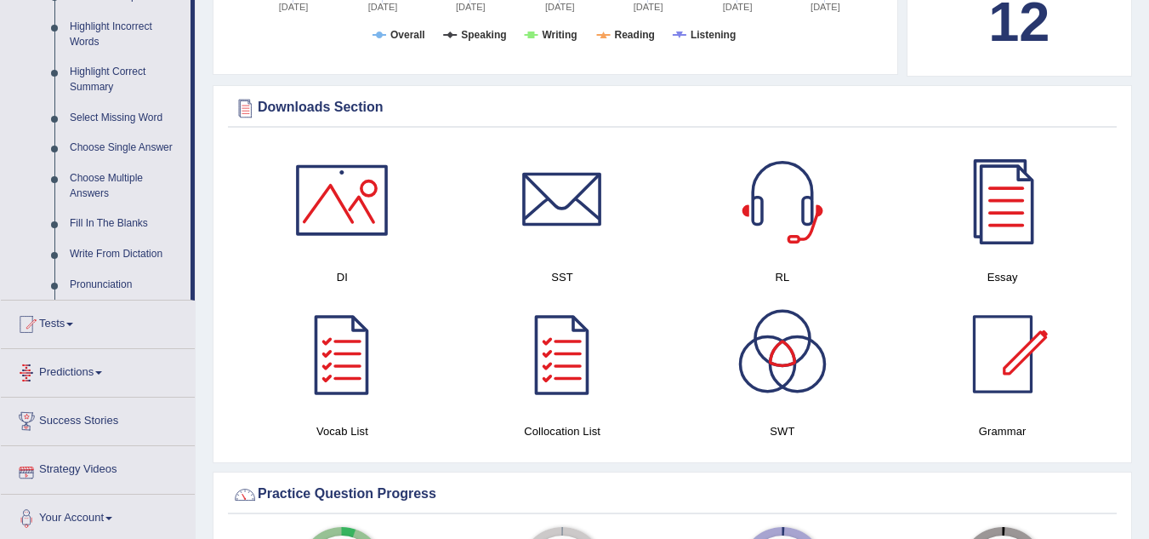
scroll to position [789, 0]
click at [135, 253] on link "Write From Dictation" at bounding box center [126, 255] width 128 height 31
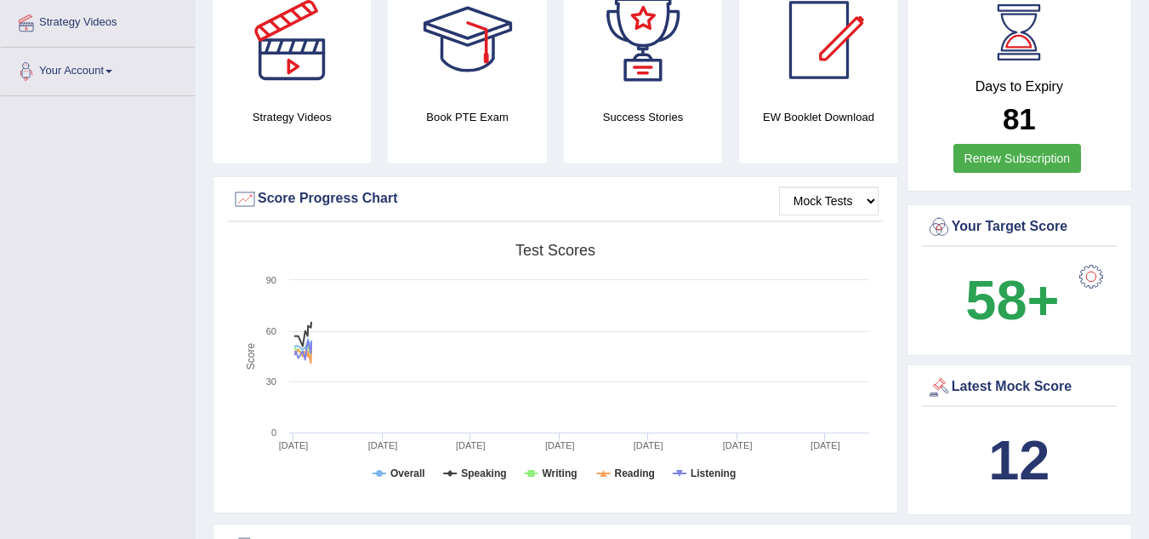
scroll to position [415, 0]
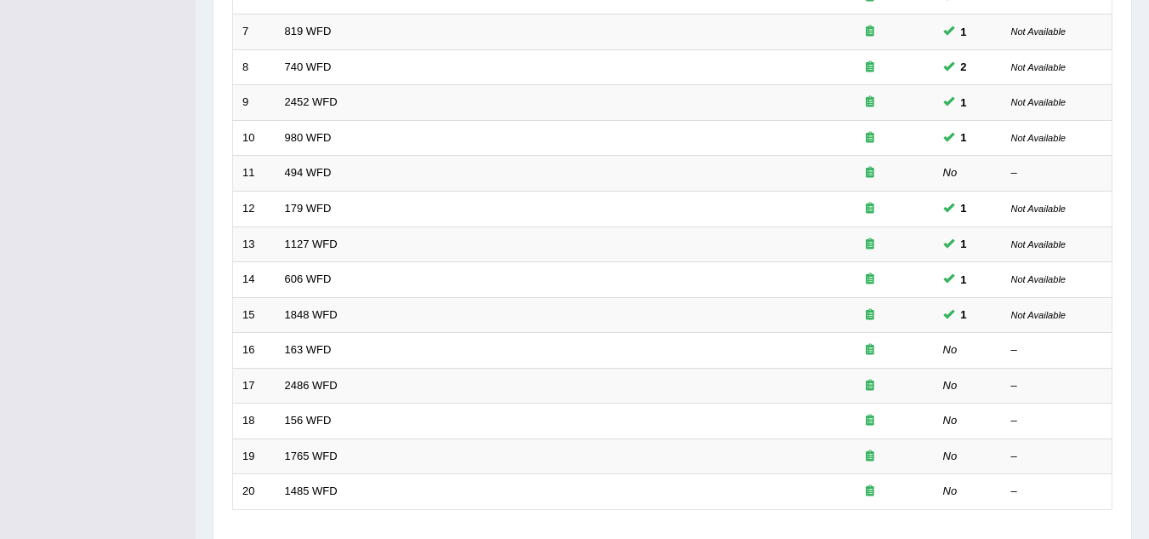
scroll to position [465, 0]
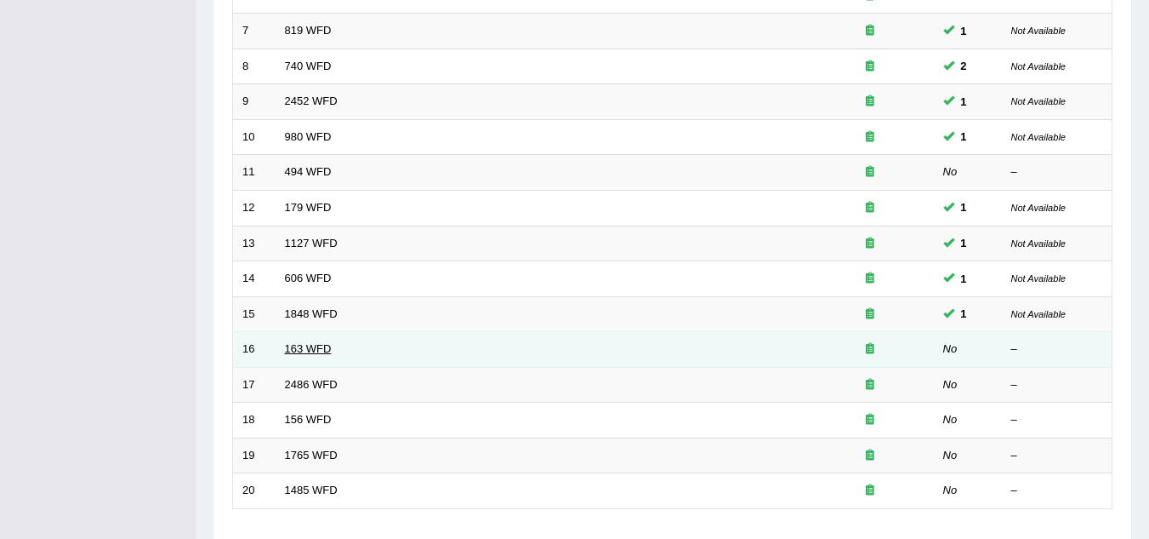
click at [312, 343] on link "163 WFD" at bounding box center [308, 348] width 47 height 13
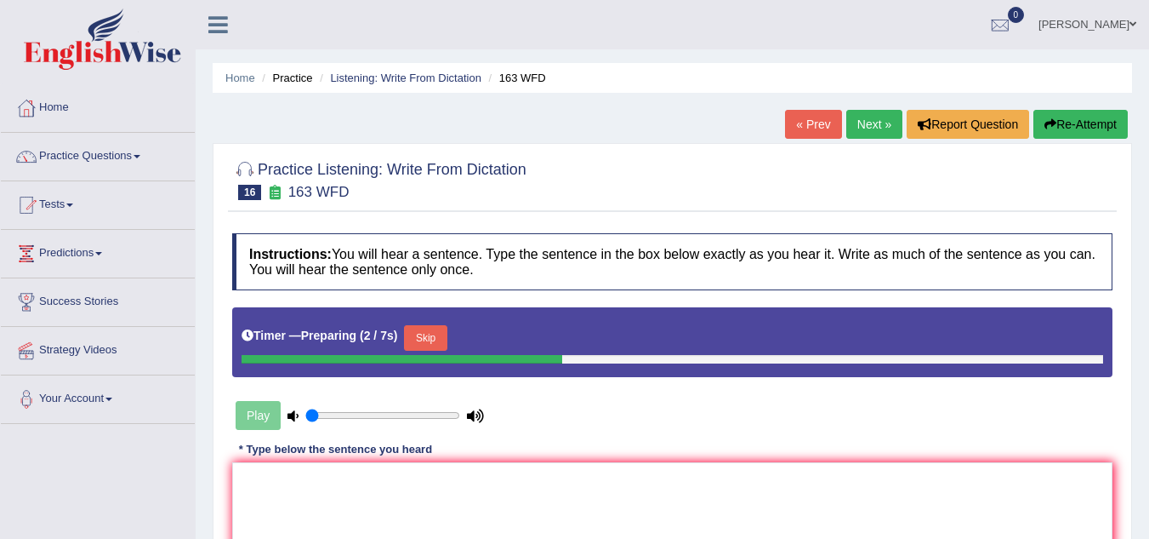
click at [312, 343] on div "Timer — Preparing ( 2 / 7s ) Skip" at bounding box center [673, 338] width 862 height 34
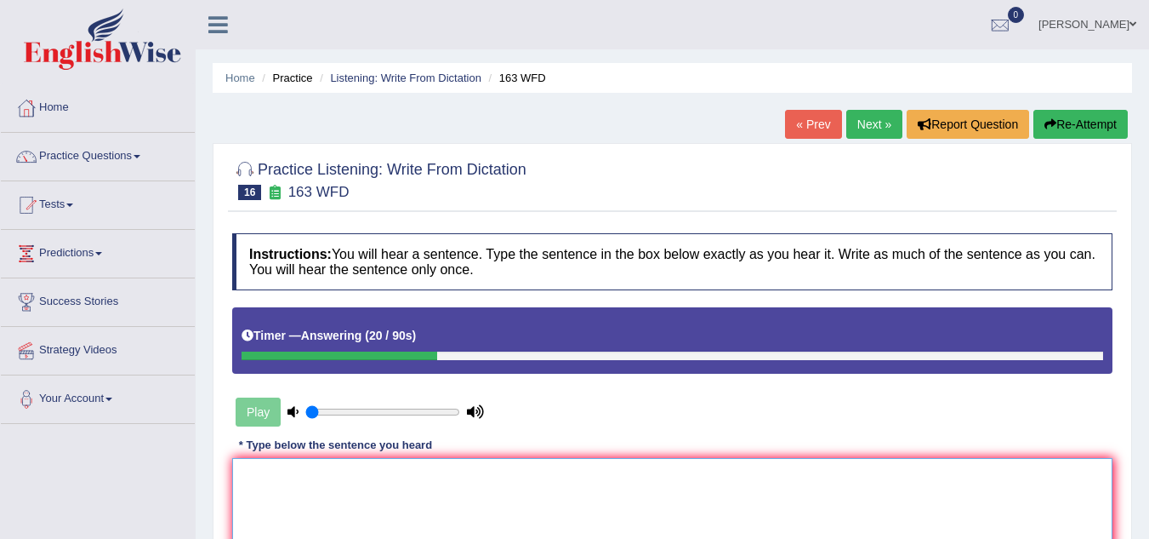
click at [293, 495] on textarea at bounding box center [672, 540] width 881 height 165
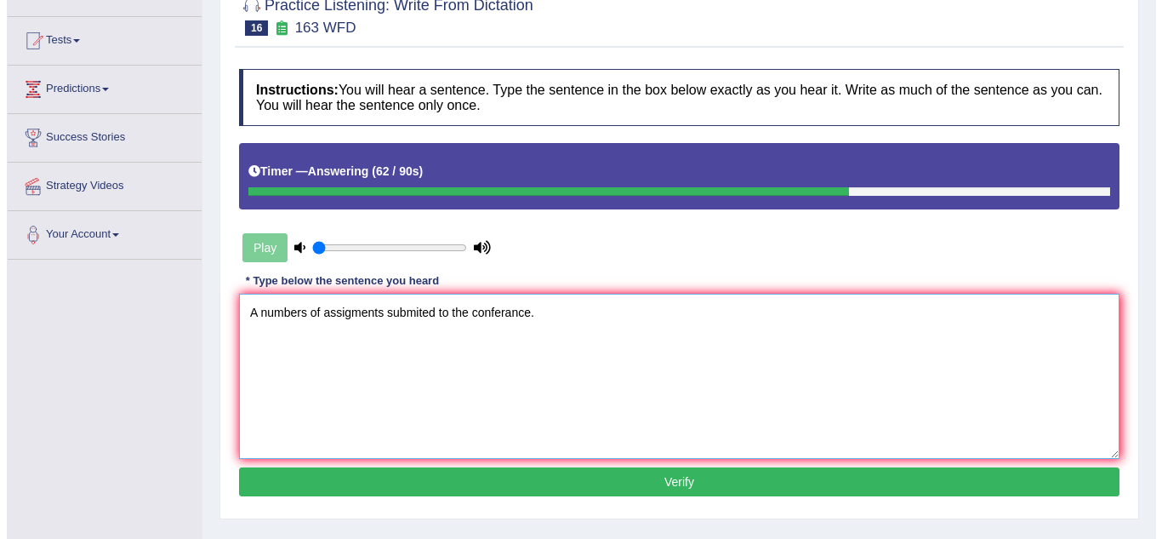
scroll to position [165, 0]
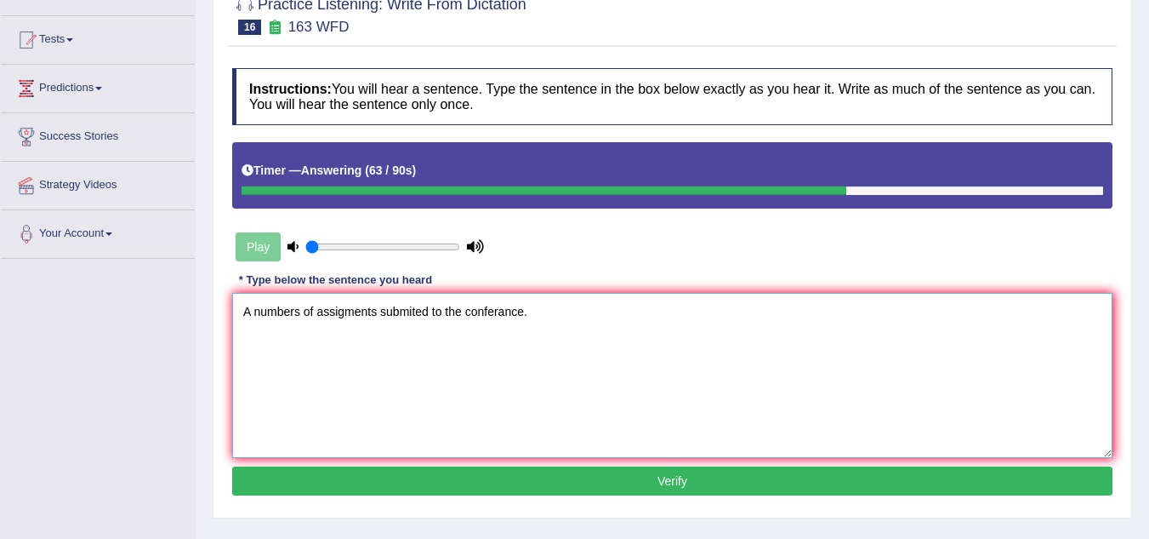
type textarea "A numbers of assigments submited to the conferance."
click at [363, 488] on button "Verify" at bounding box center [672, 480] width 881 height 29
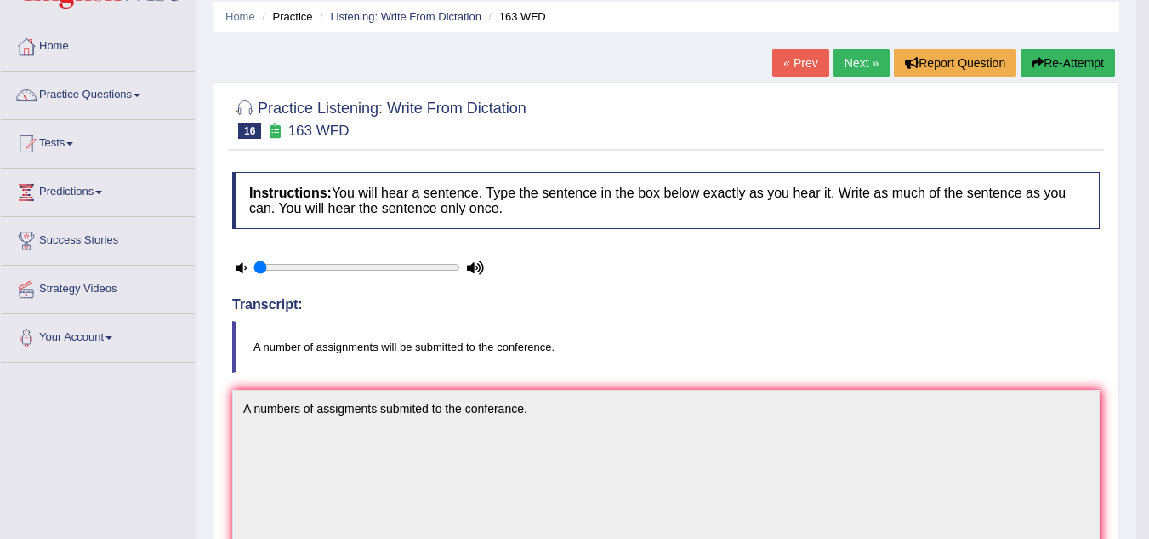
scroll to position [0, 0]
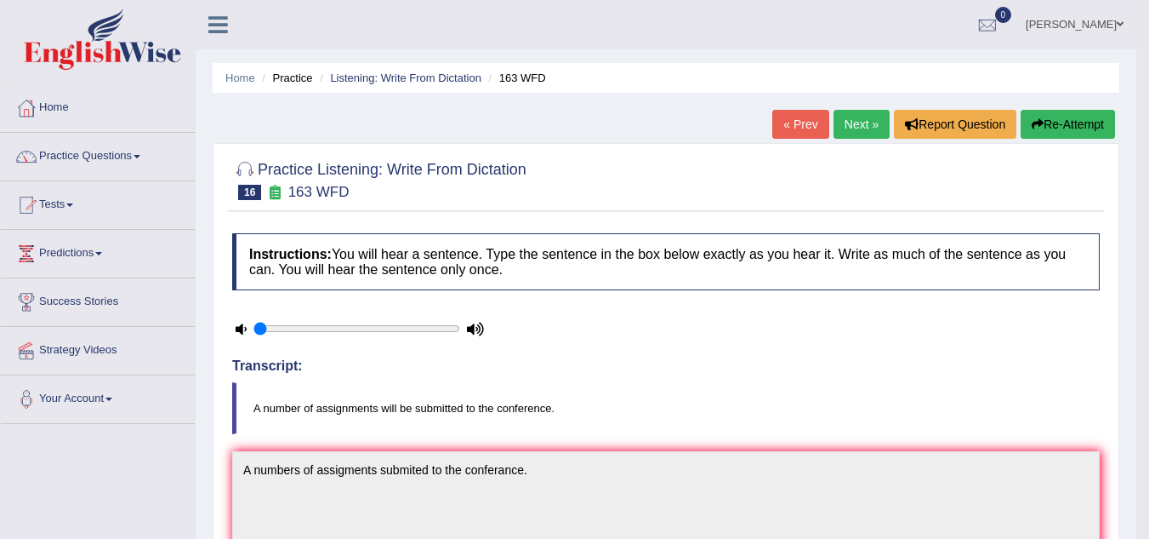
click at [858, 119] on link "Next »" at bounding box center [862, 124] width 56 height 29
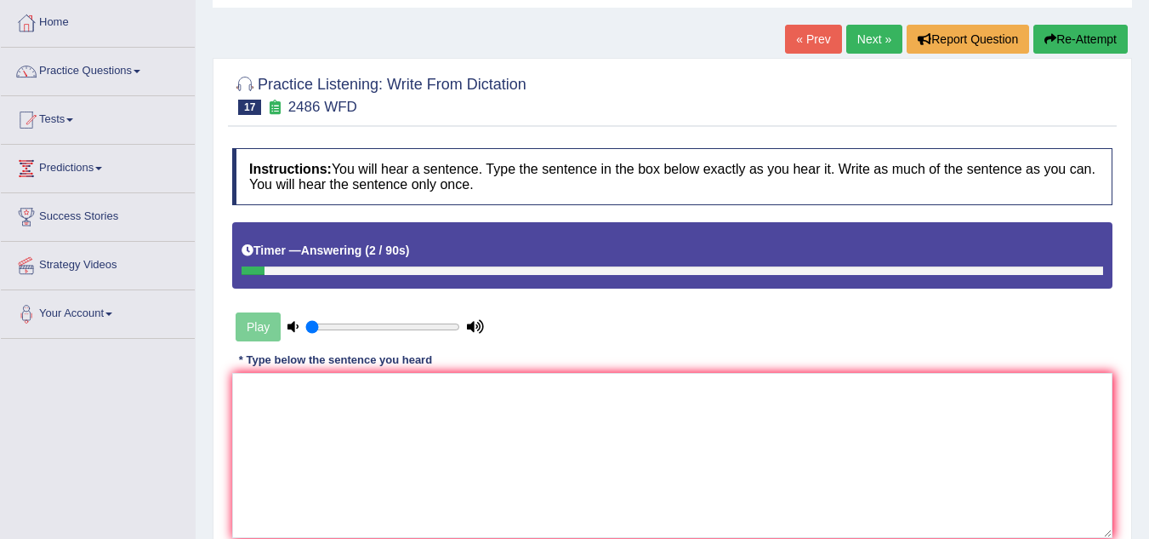
scroll to position [83, 0]
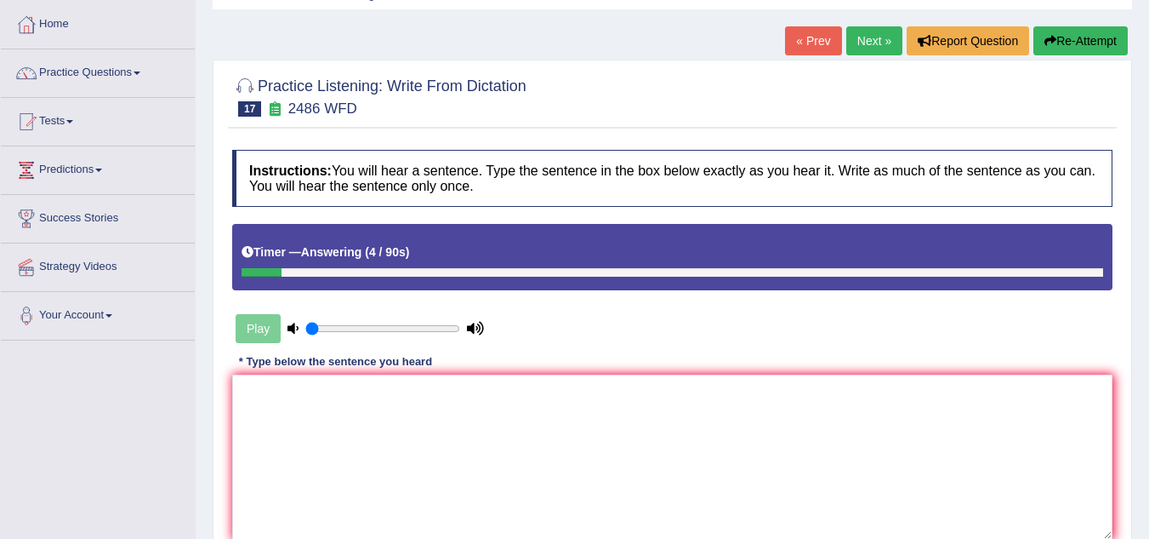
click at [1077, 48] on button "Re-Attempt" at bounding box center [1081, 40] width 94 height 29
click at [447, 464] on textarea at bounding box center [672, 456] width 881 height 165
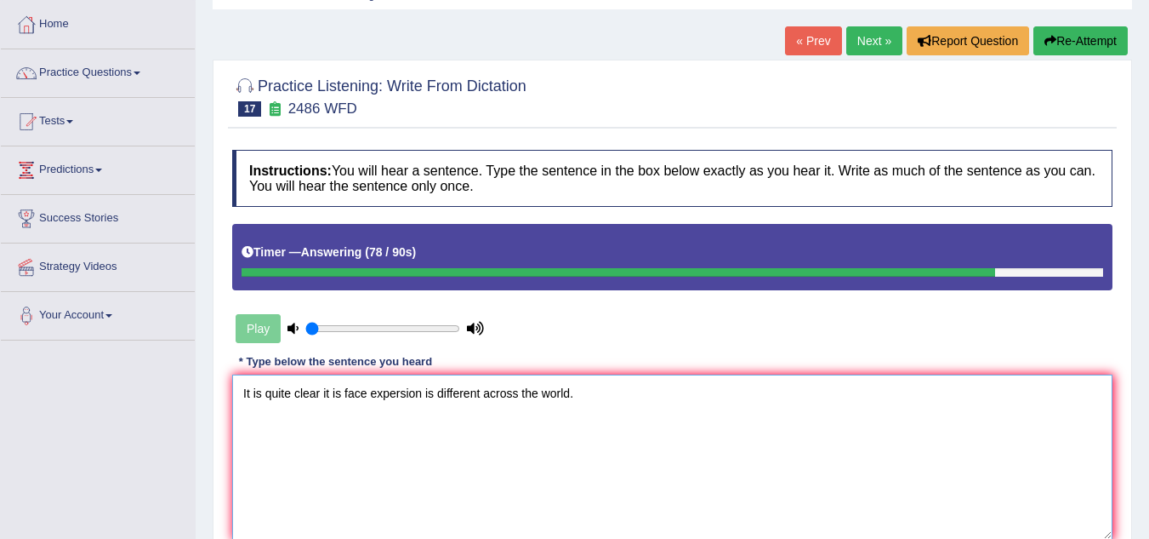
scroll to position [261, 0]
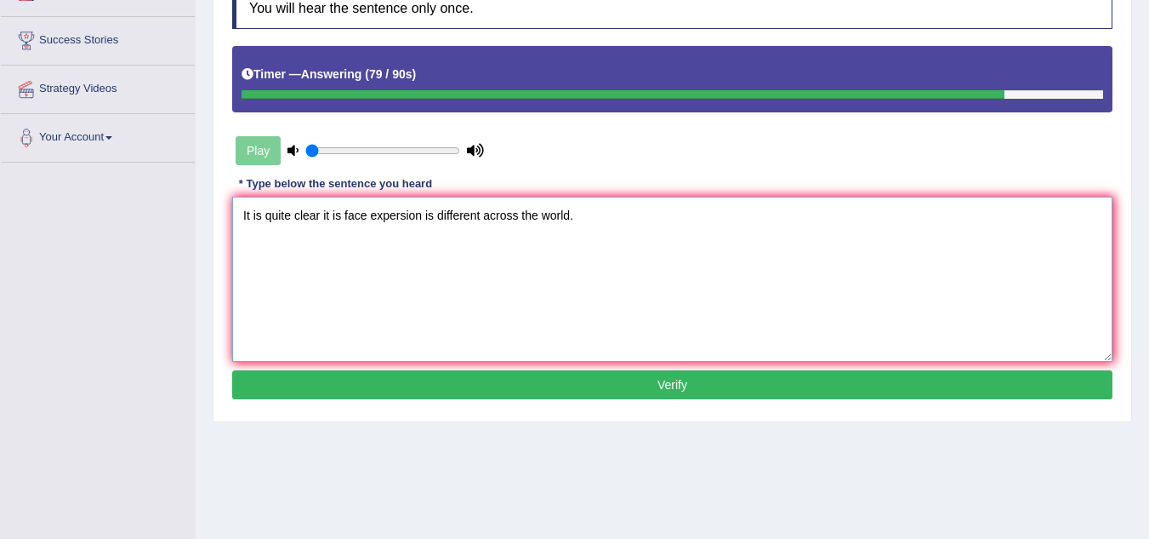
type textarea "It is quite clear it is face expersion is different across the world."
click at [527, 387] on button "Verify" at bounding box center [672, 384] width 881 height 29
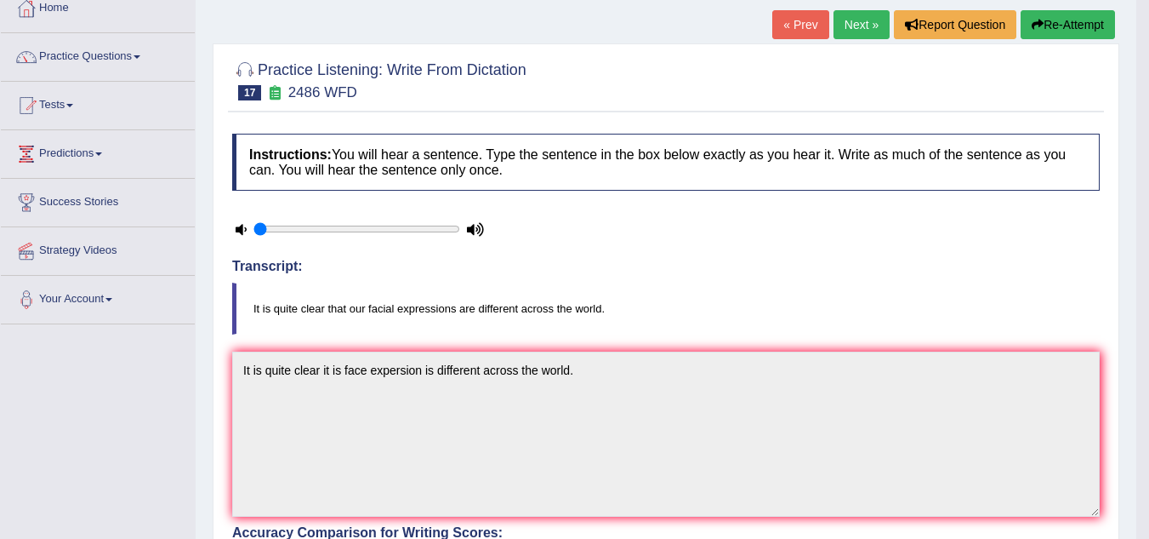
scroll to position [0, 0]
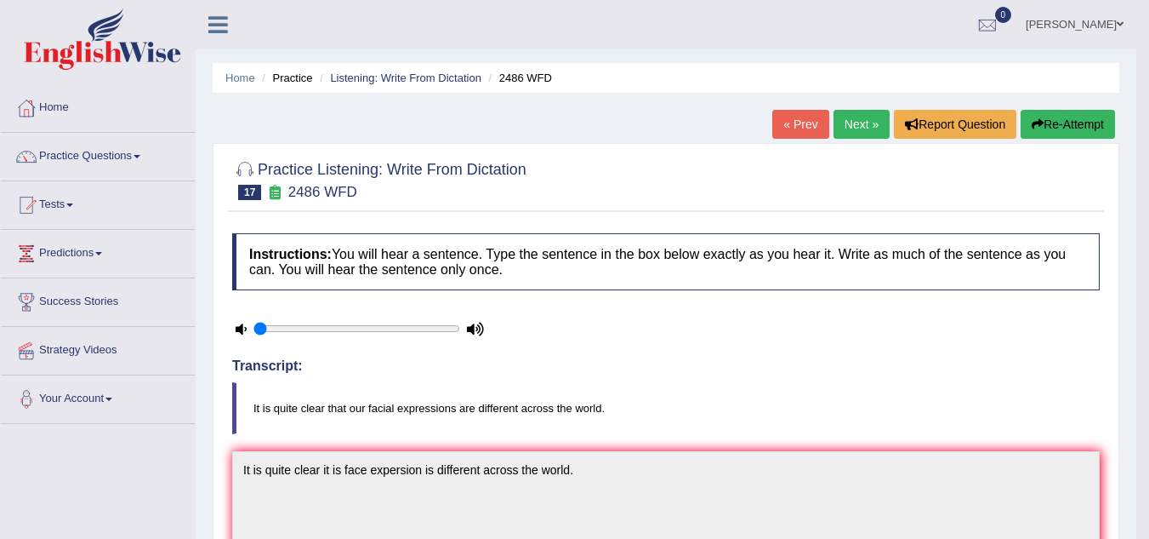
click at [862, 132] on link "Next »" at bounding box center [862, 124] width 56 height 29
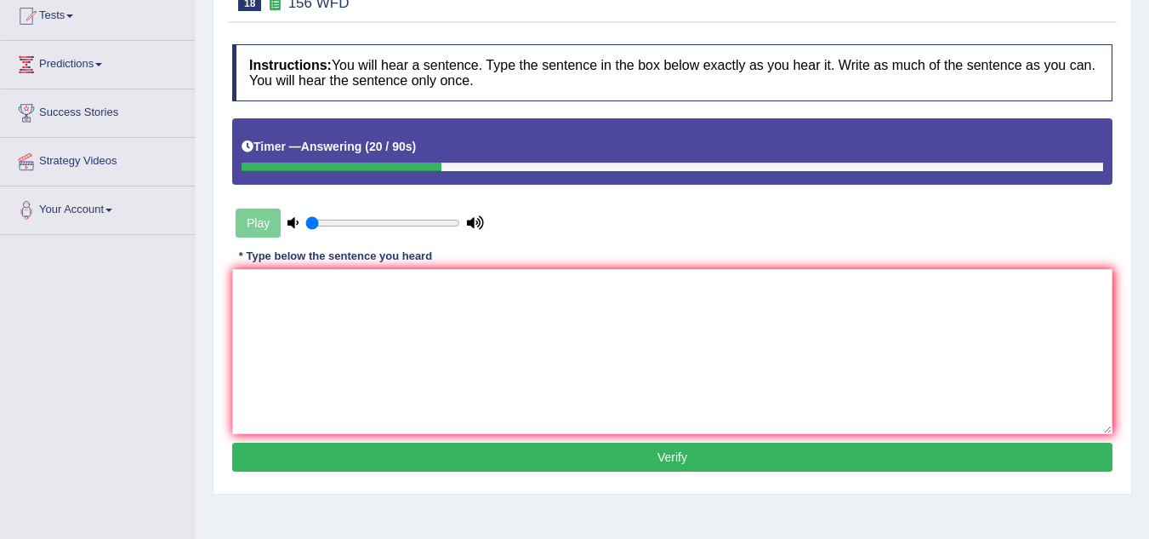
scroll to position [190, 0]
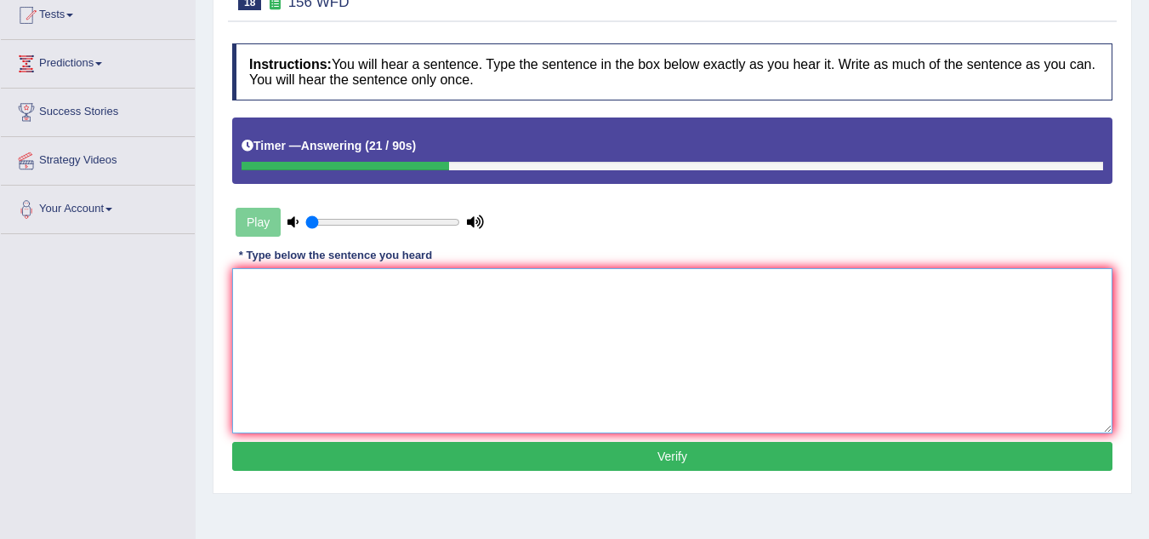
click at [362, 347] on textarea at bounding box center [672, 350] width 881 height 165
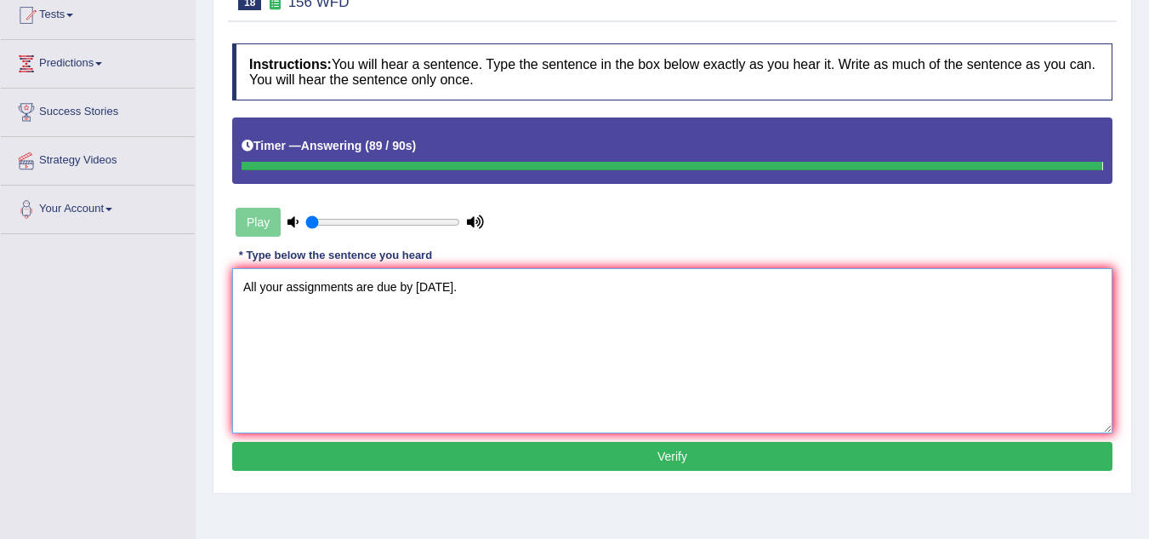
type textarea "All your assignments are due by [DATE]."
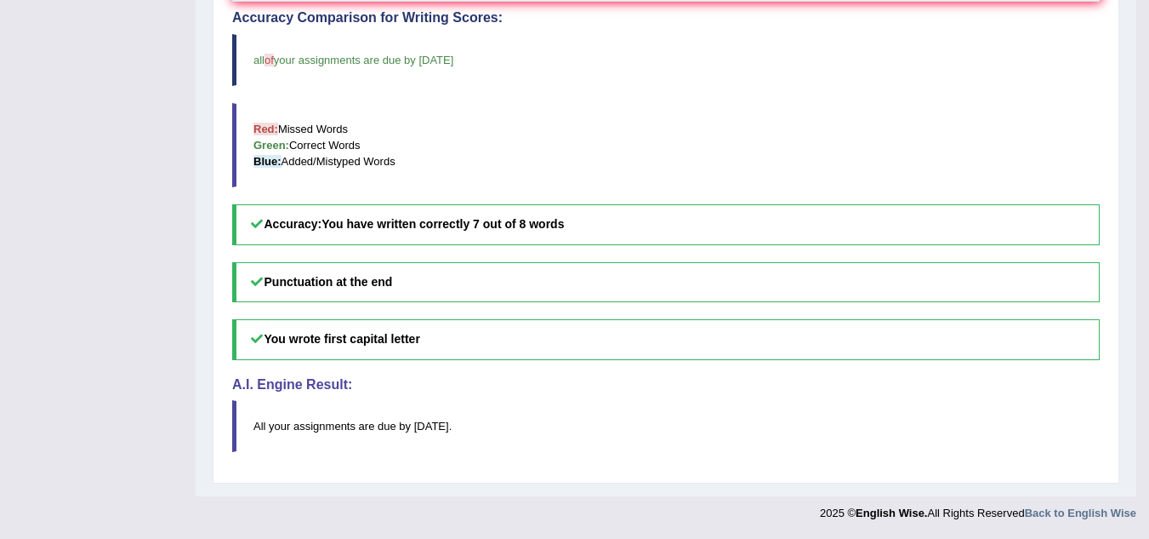
scroll to position [0, 0]
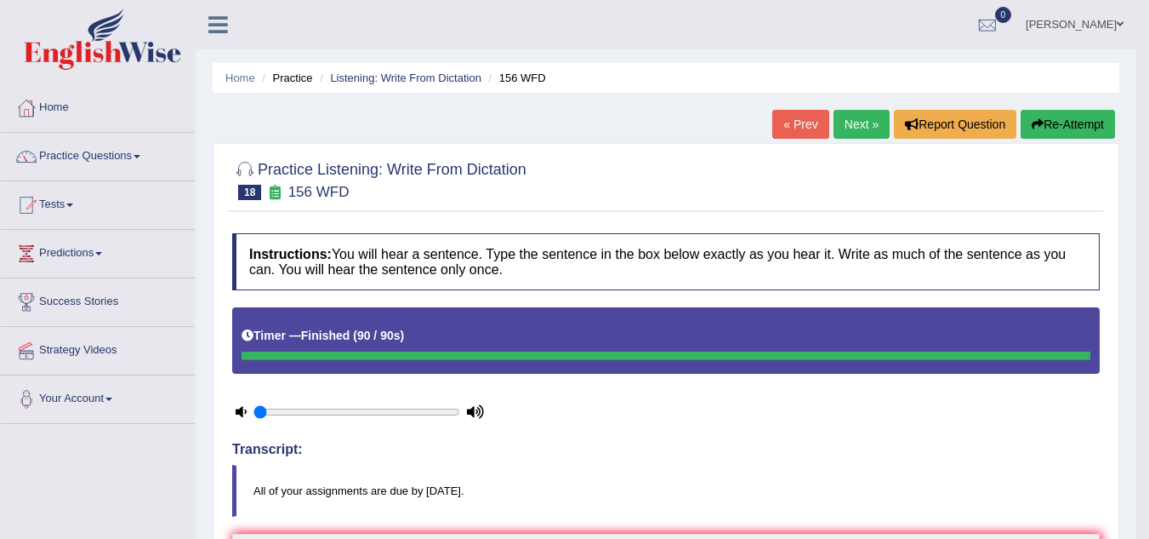
click at [842, 117] on link "Next »" at bounding box center [862, 124] width 56 height 29
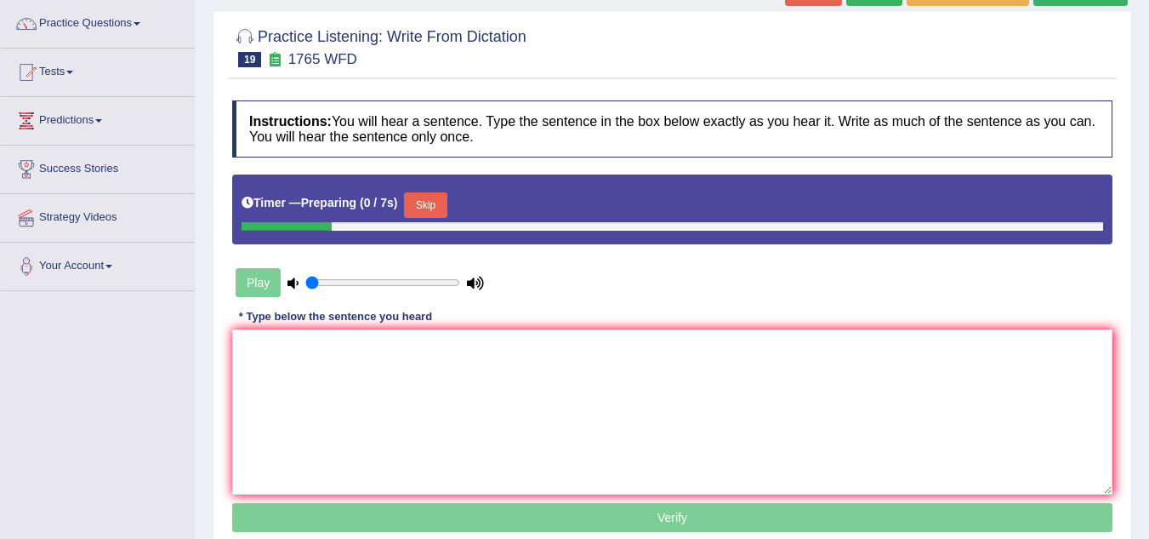
scroll to position [174, 0]
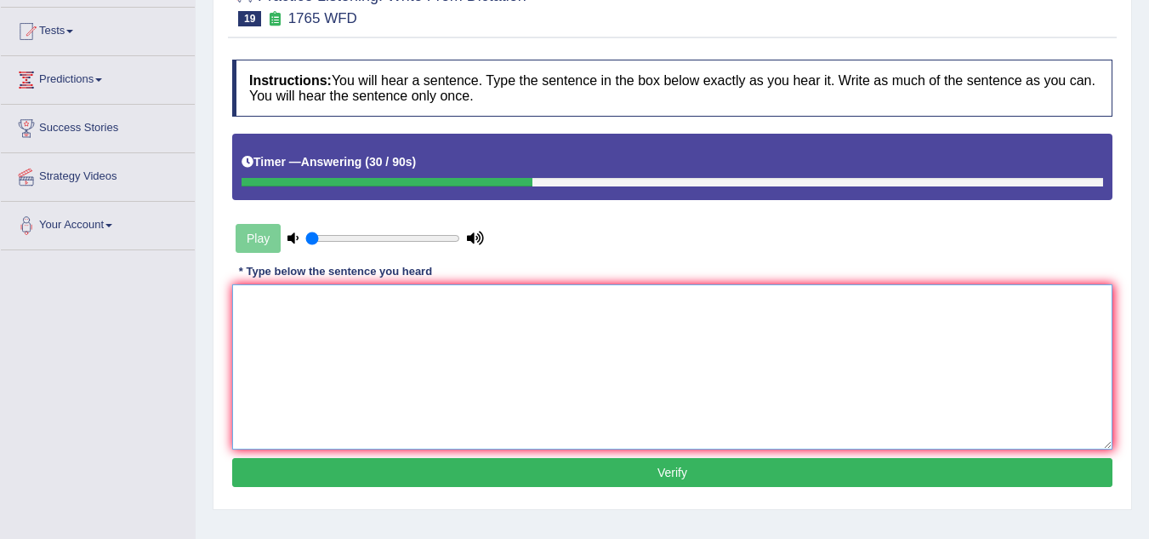
click at [411, 305] on textarea at bounding box center [672, 366] width 881 height 165
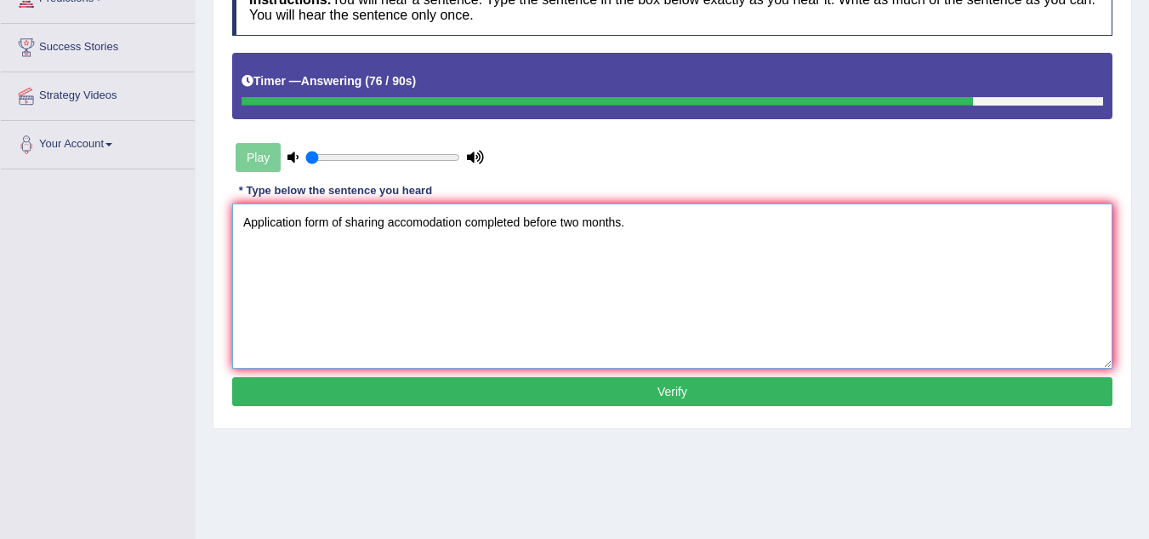
scroll to position [256, 0]
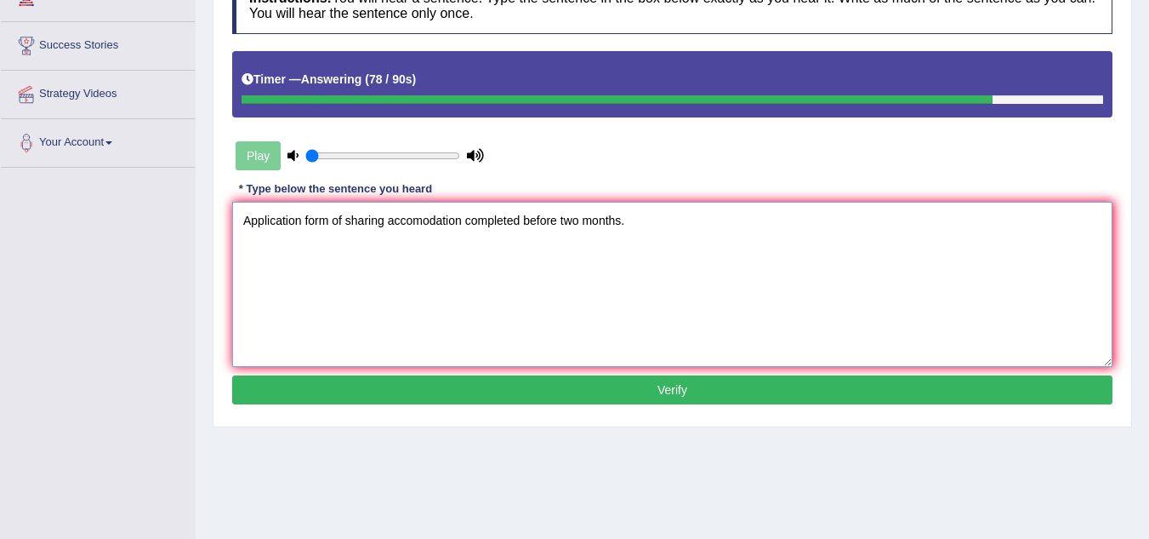
type textarea "Application form of sharing accomodation completed before two months."
click at [360, 390] on button "Verify" at bounding box center [672, 389] width 881 height 29
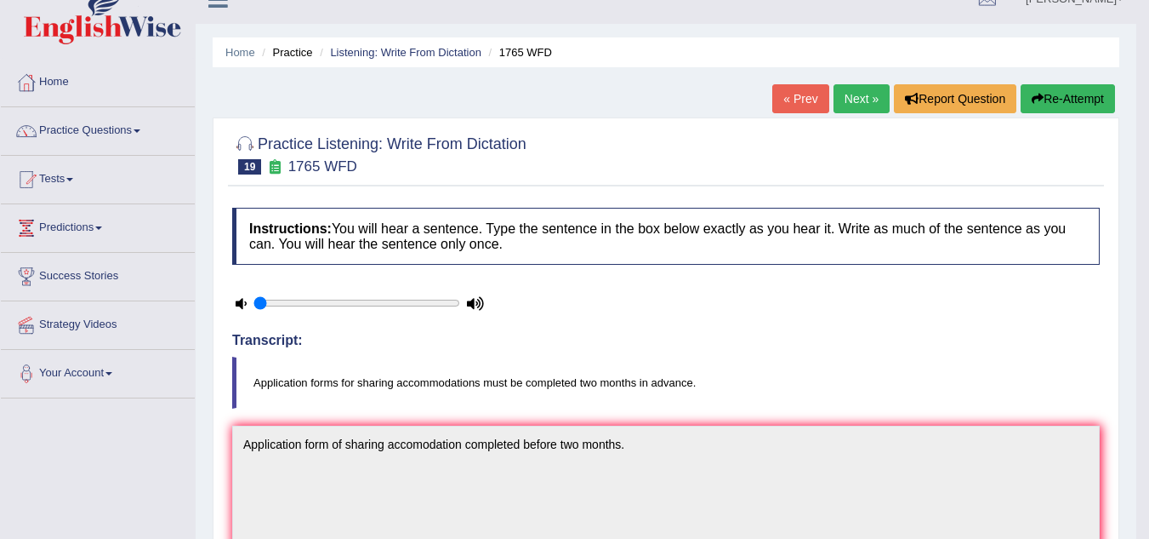
scroll to position [0, 0]
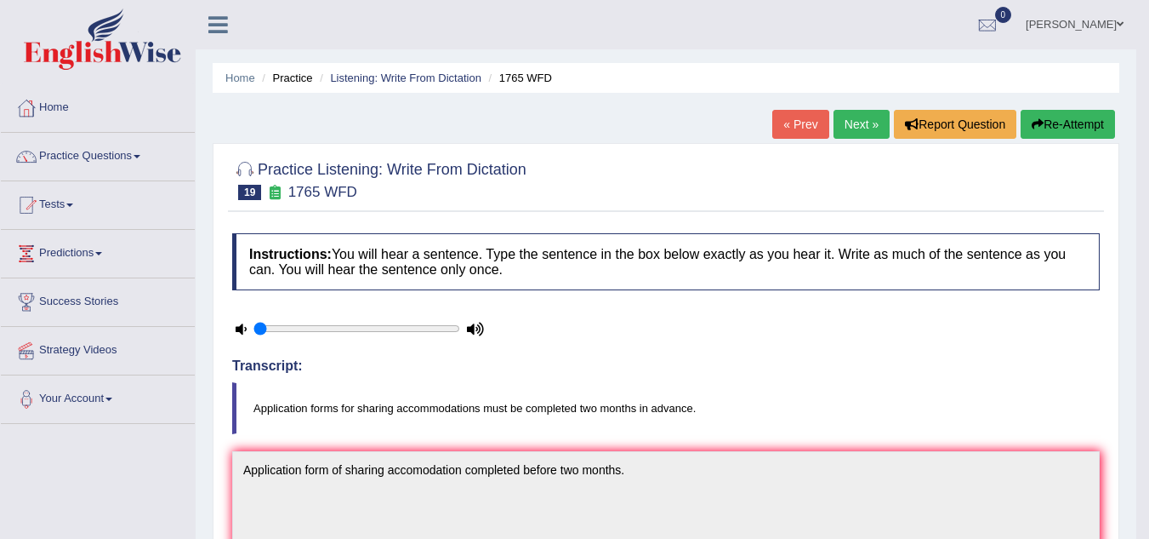
click at [858, 129] on link "Next »" at bounding box center [862, 124] width 56 height 29
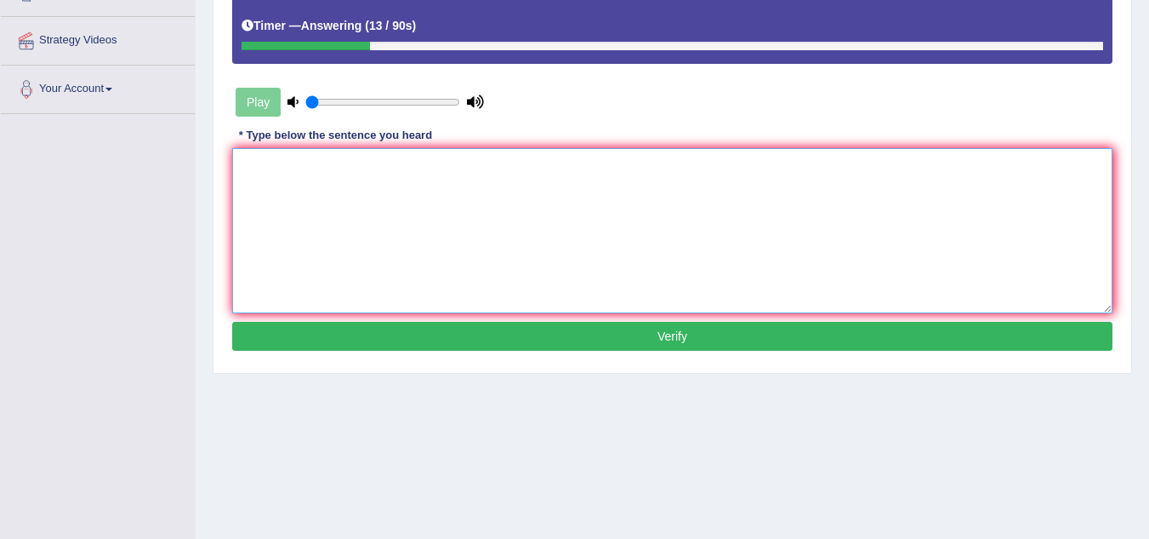
click at [340, 206] on textarea at bounding box center [672, 230] width 881 height 165
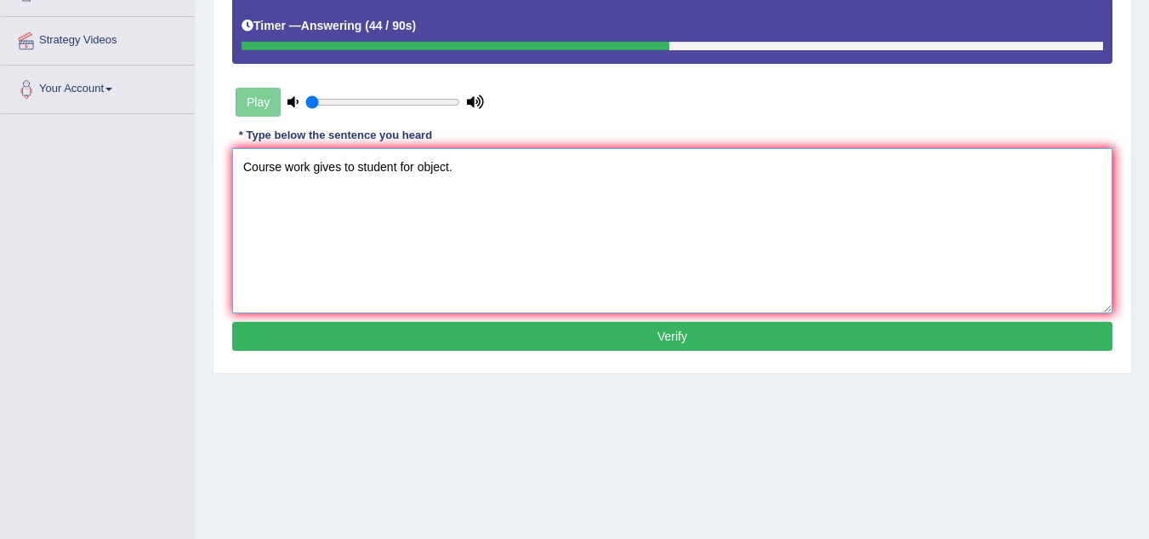
type textarea "Course work gives to student for object."
click at [457, 333] on button "Verify" at bounding box center [672, 336] width 881 height 29
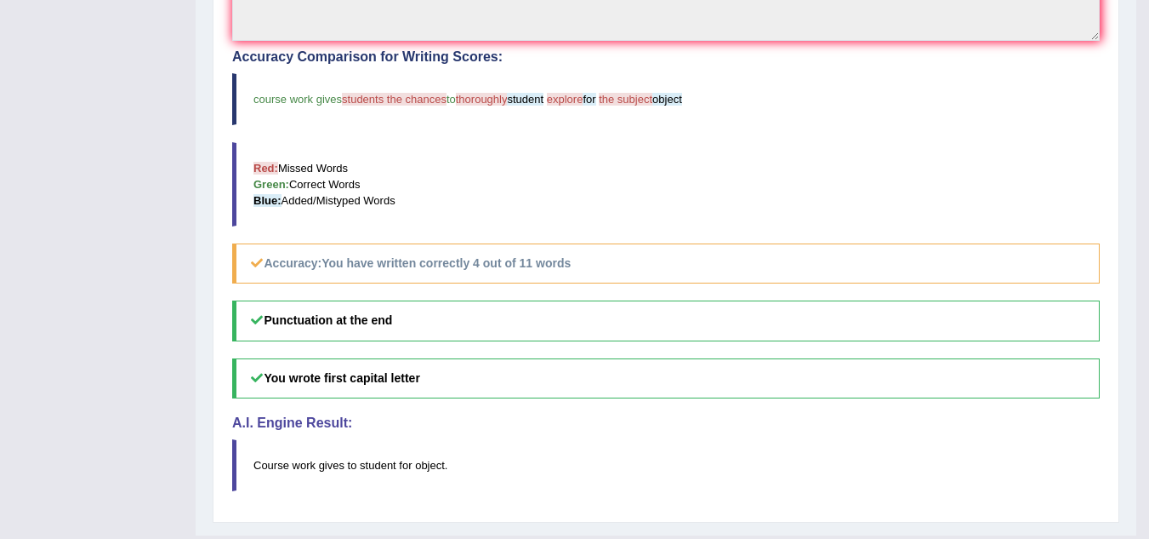
scroll to position [565, 0]
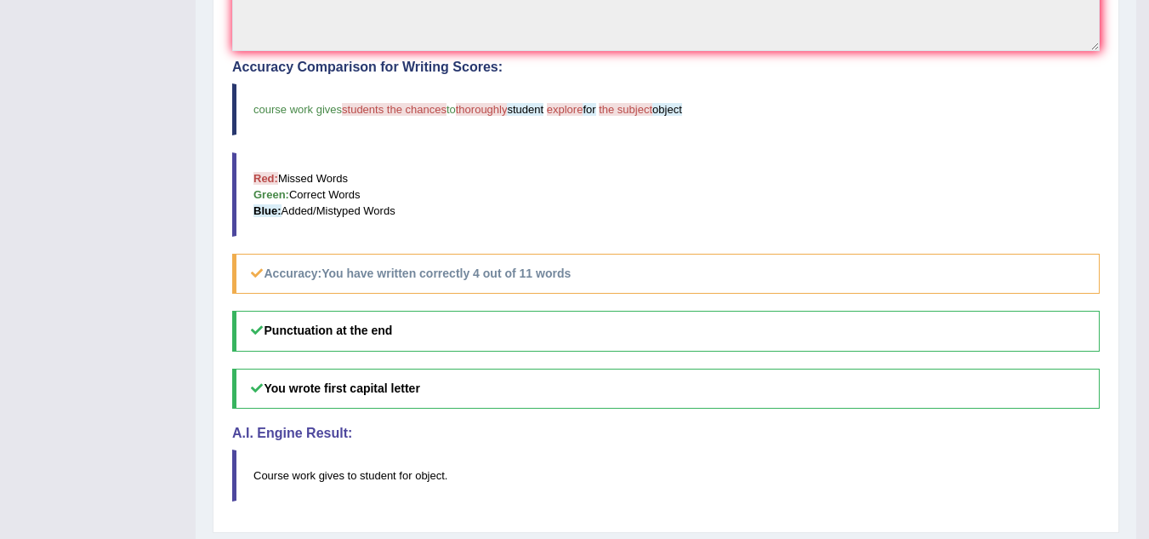
click at [459, 325] on h5 "Punctuation at the end" at bounding box center [666, 331] width 868 height 40
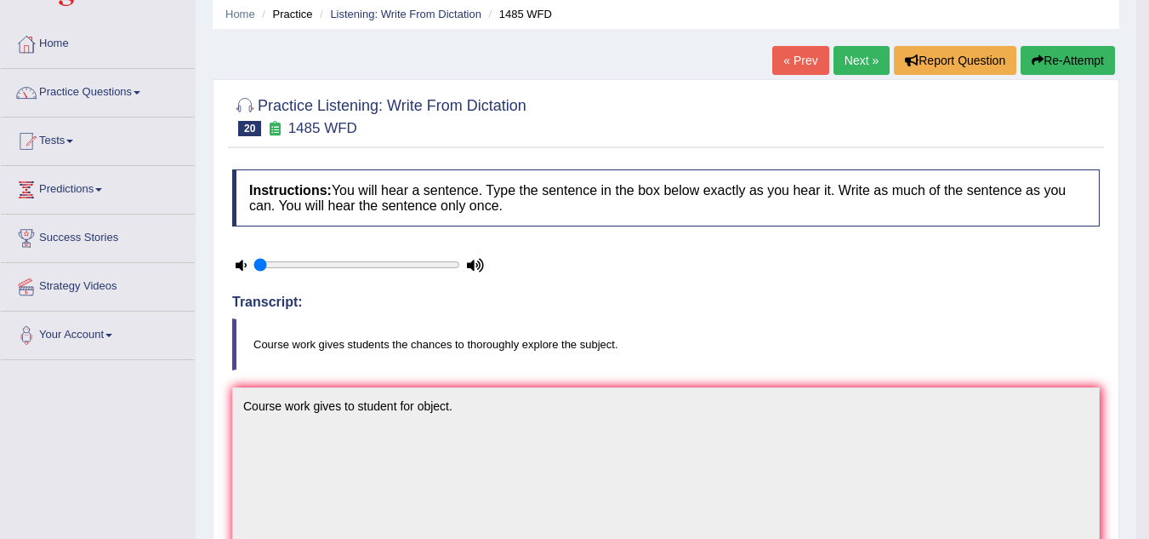
scroll to position [57, 0]
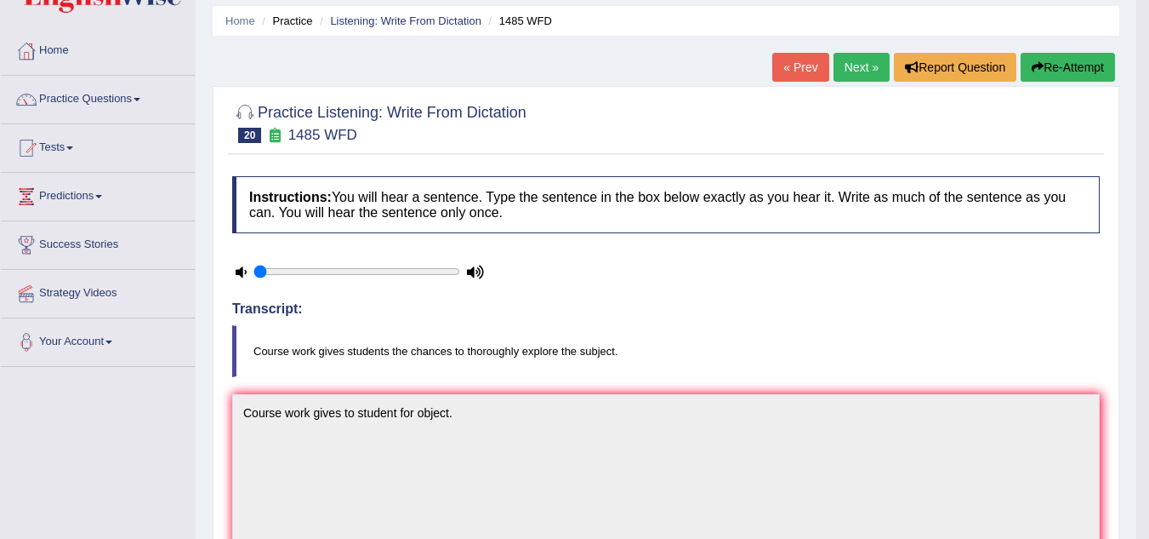
click at [845, 63] on link "Next »" at bounding box center [862, 67] width 56 height 29
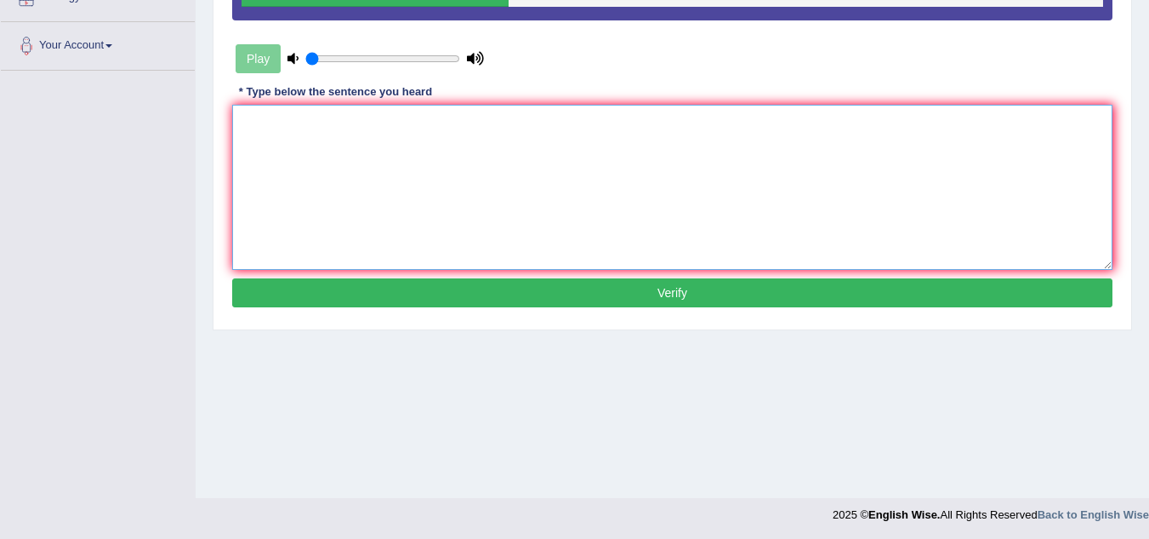
click at [343, 186] on textarea at bounding box center [672, 187] width 881 height 165
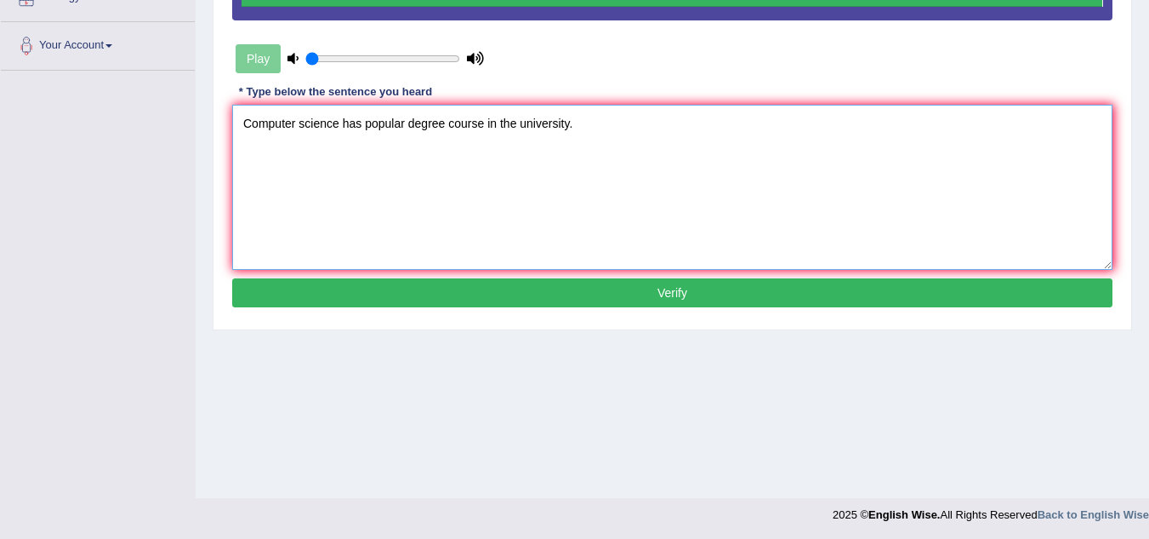
type textarea "Computer science has popular degree course in the university."
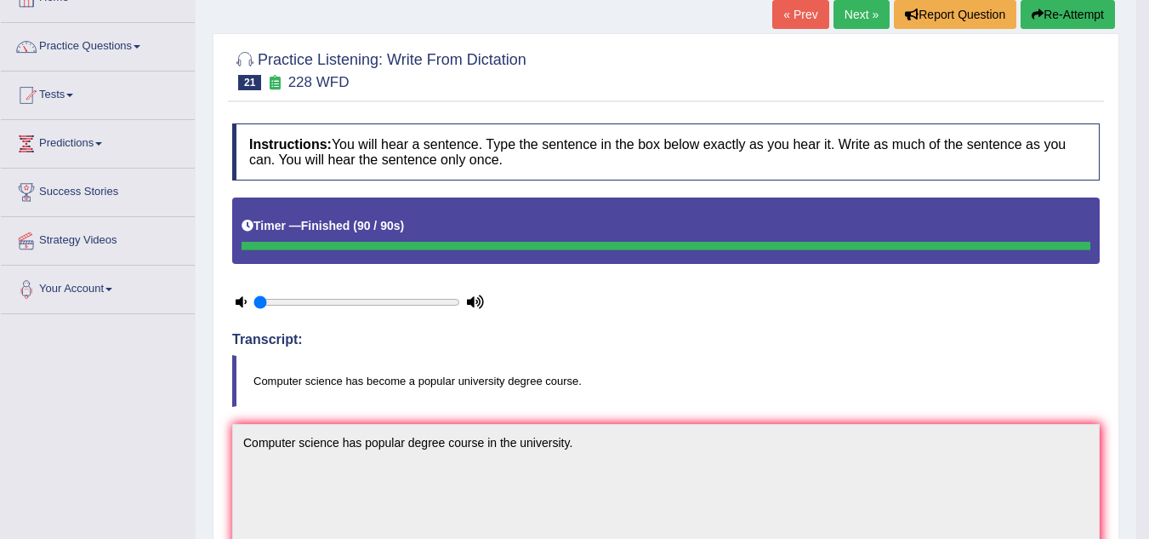
scroll to position [109, 0]
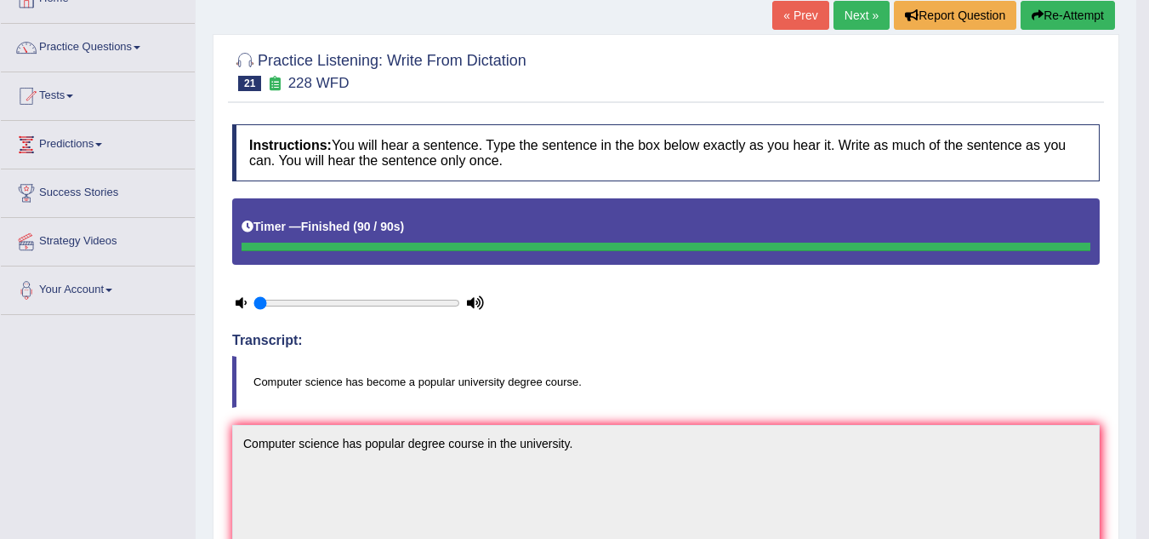
click at [1076, 27] on button "Re-Attempt" at bounding box center [1068, 15] width 94 height 29
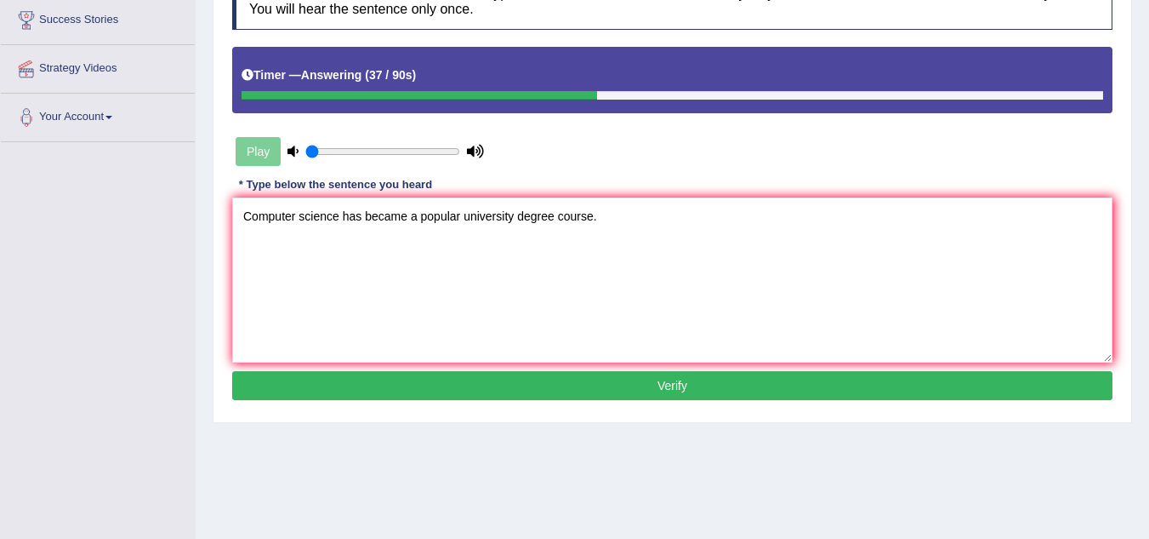
scroll to position [313, 0]
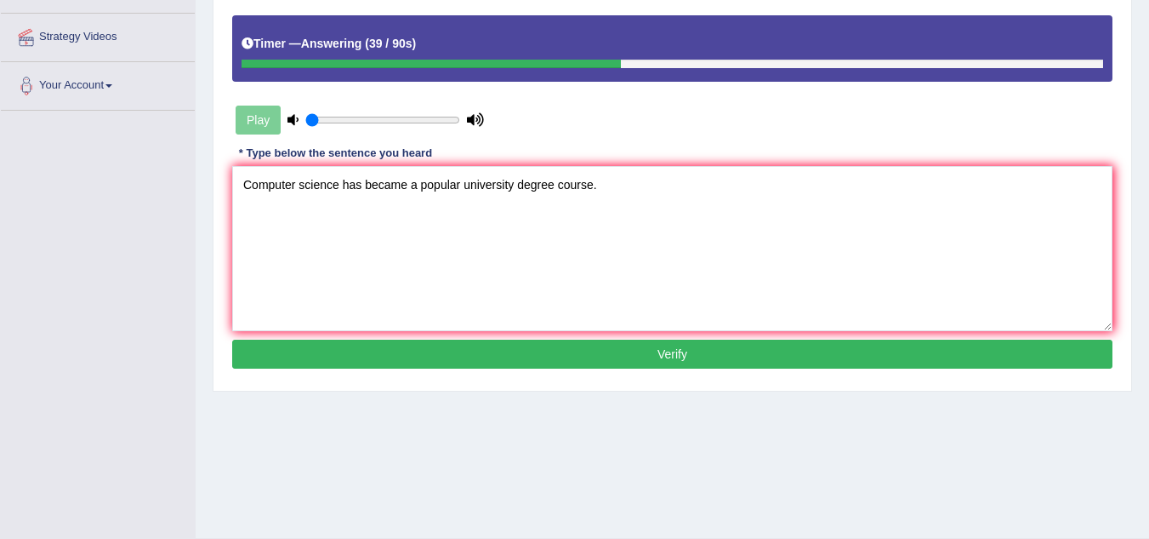
type textarea "Computer science has became a popular university degree course."
click at [478, 352] on button "Verify" at bounding box center [672, 353] width 881 height 29
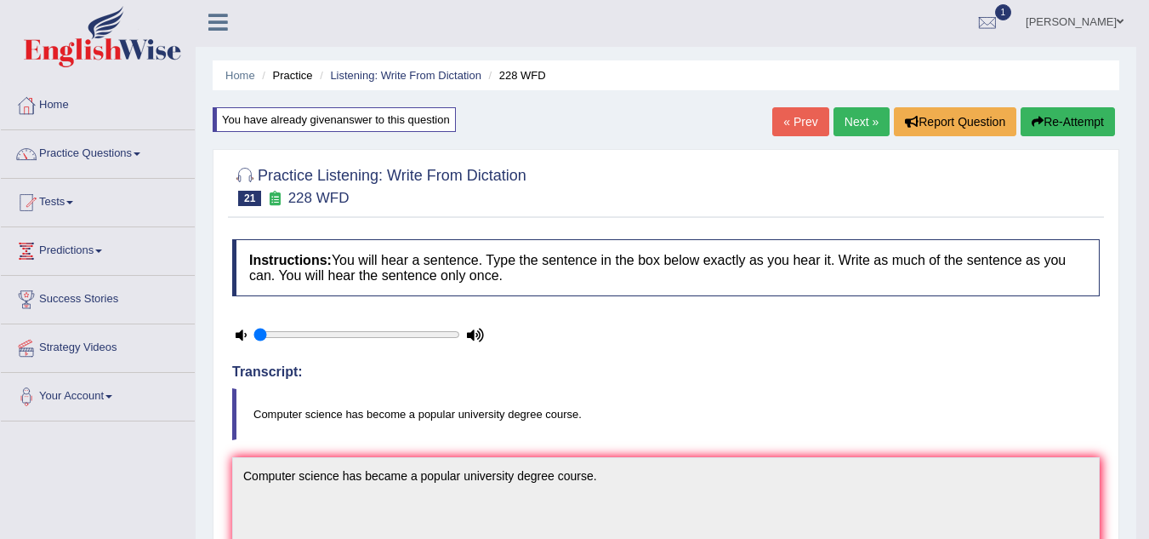
scroll to position [0, 0]
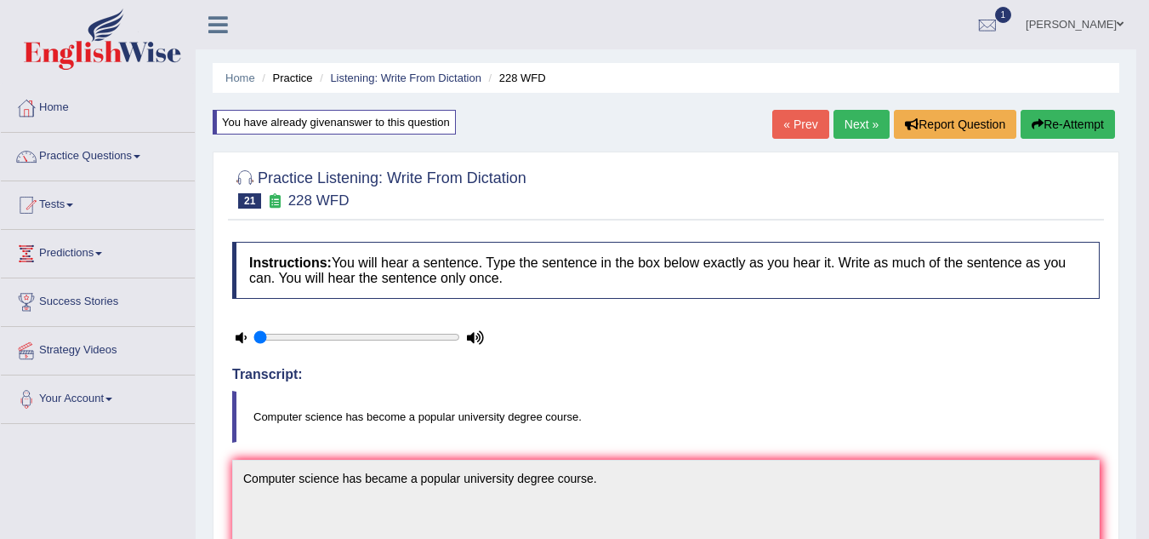
click at [851, 120] on link "Next »" at bounding box center [862, 124] width 56 height 29
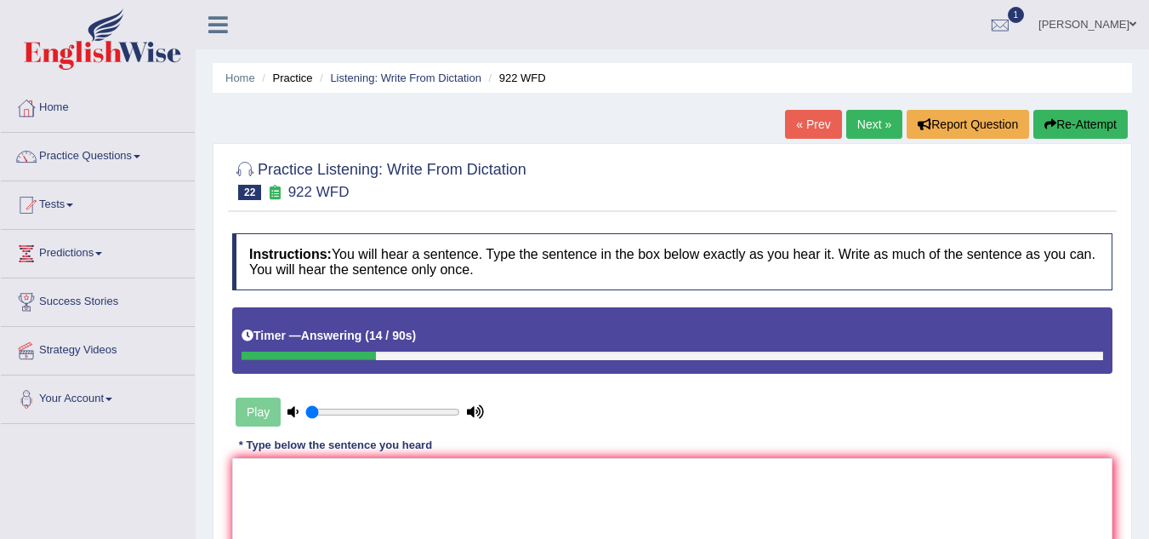
scroll to position [136, 0]
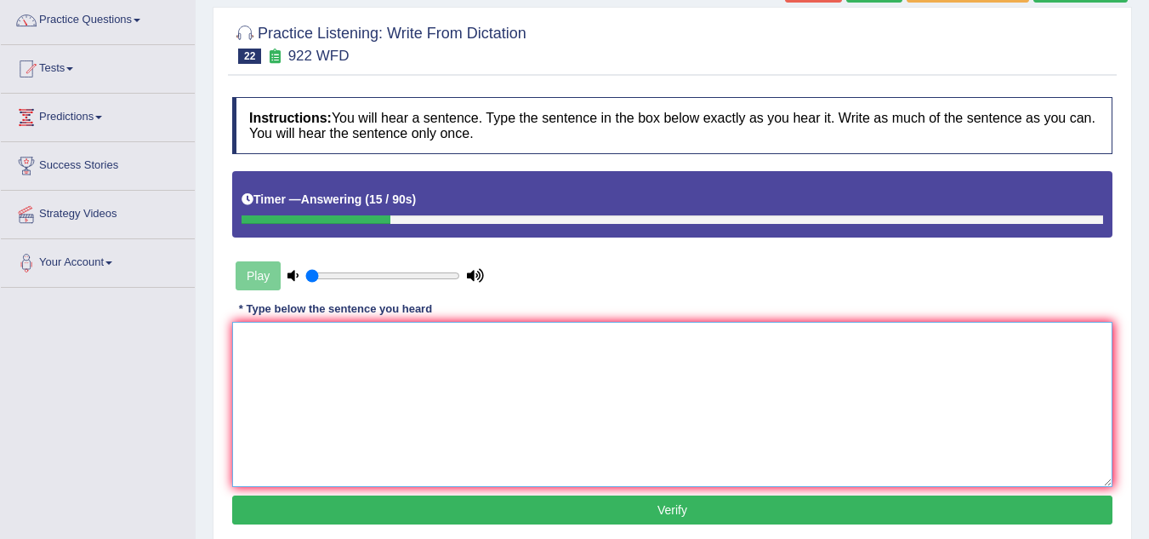
click at [411, 347] on textarea at bounding box center [672, 404] width 881 height 165
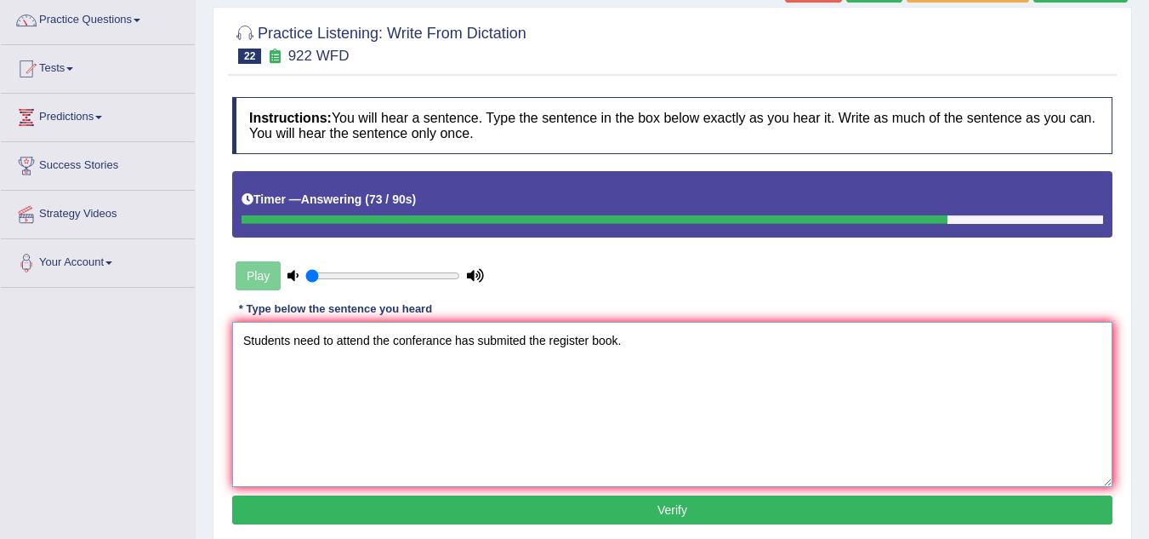
type textarea "Students need to attend the conferance has submited the register book."
click at [514, 507] on button "Verify" at bounding box center [672, 509] width 881 height 29
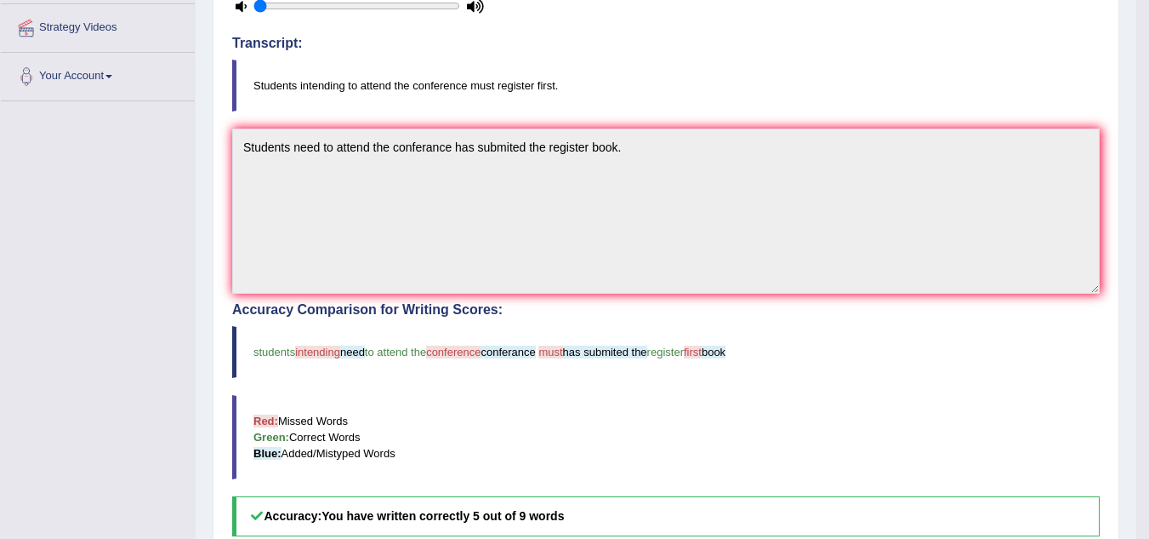
scroll to position [0, 0]
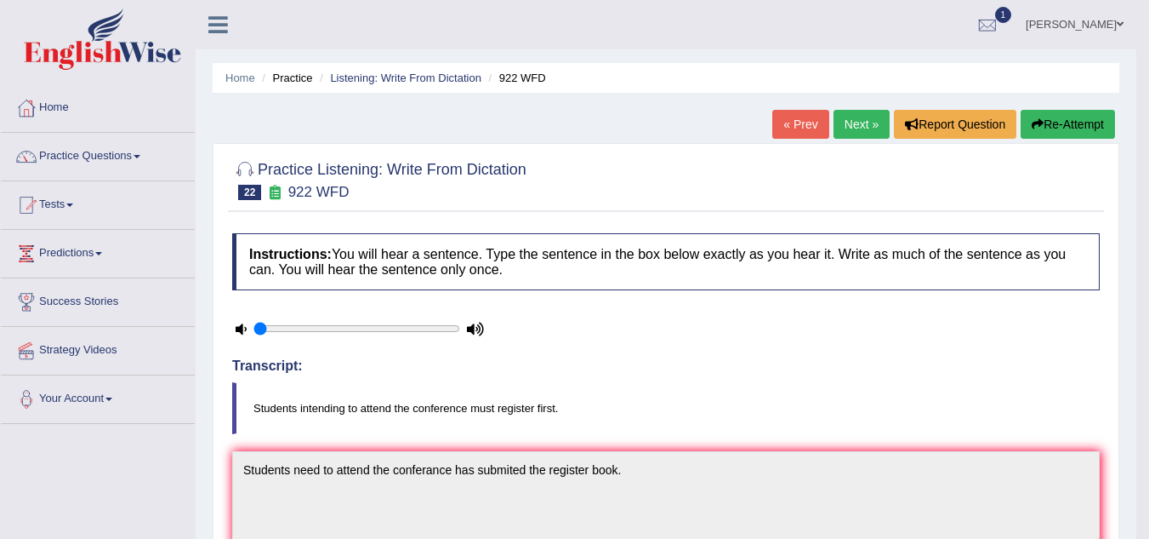
click at [864, 123] on link "Next »" at bounding box center [862, 124] width 56 height 29
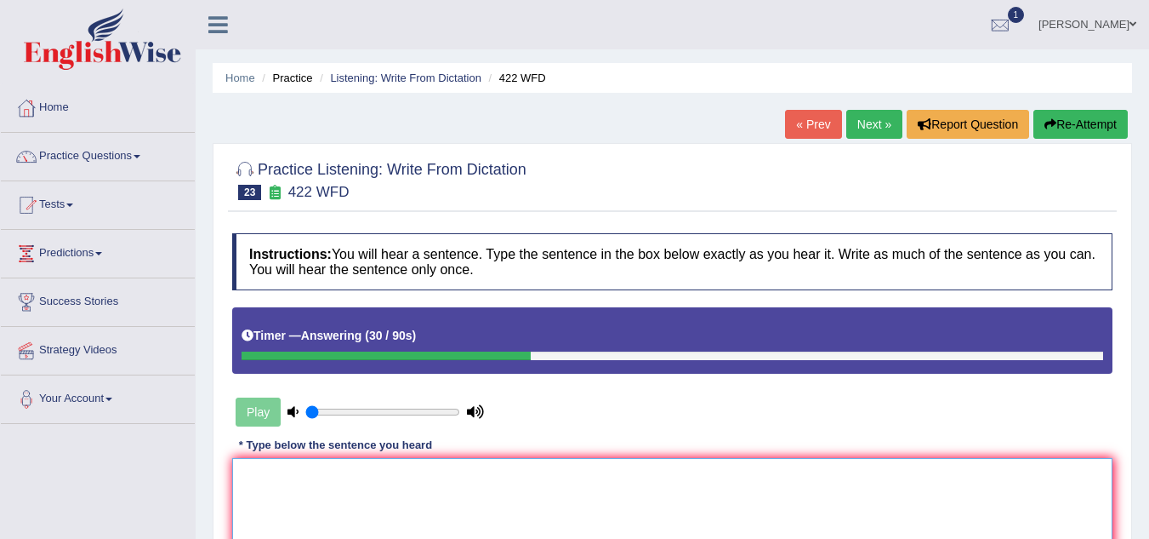
click at [299, 481] on textarea at bounding box center [672, 540] width 881 height 165
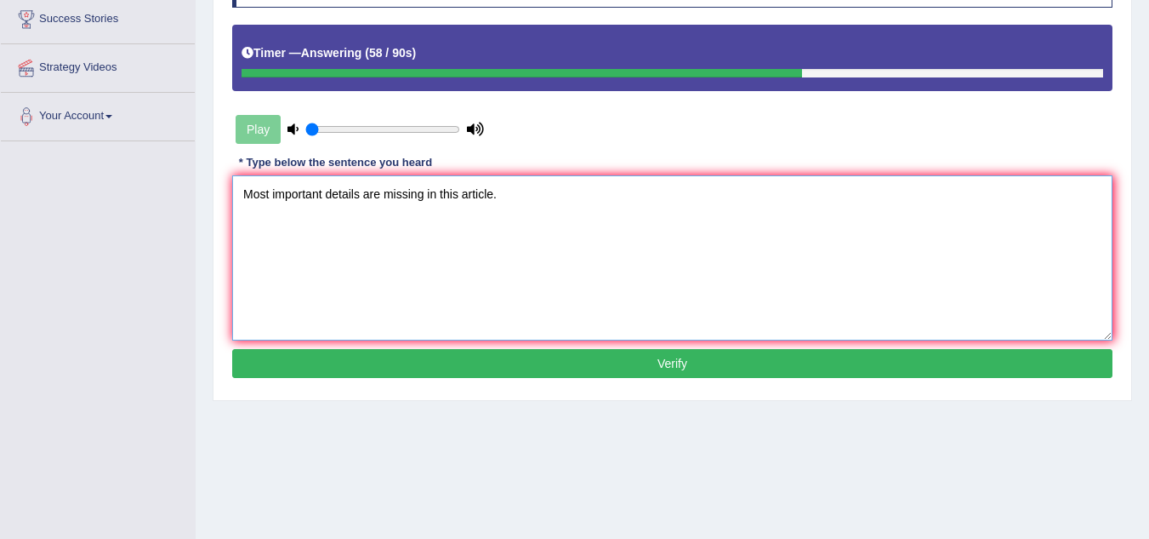
scroll to position [283, 0]
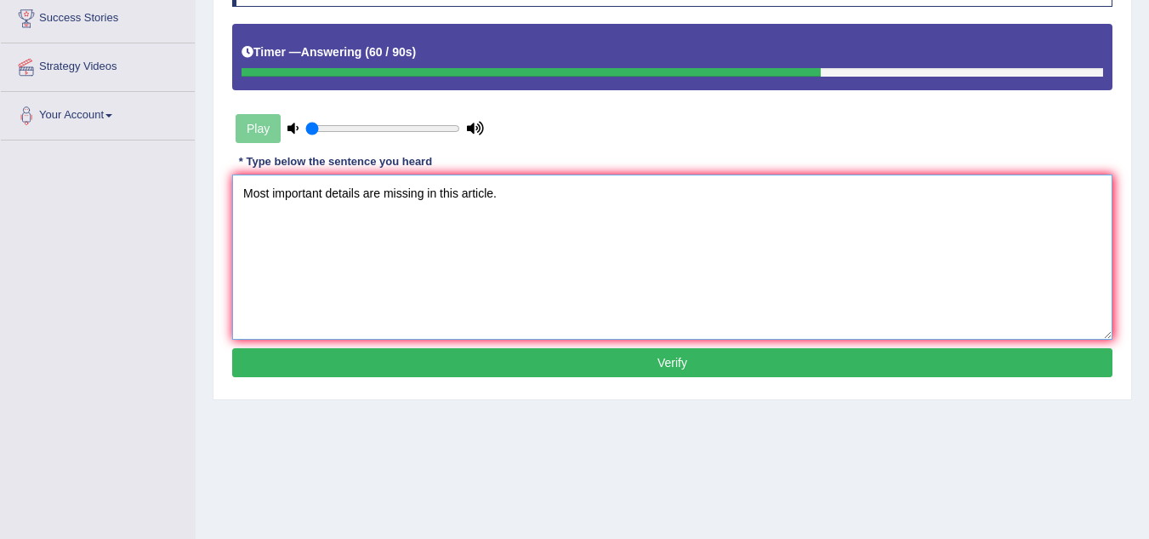
type textarea "Most important details are missing in this article."
click at [551, 359] on button "Verify" at bounding box center [672, 362] width 881 height 29
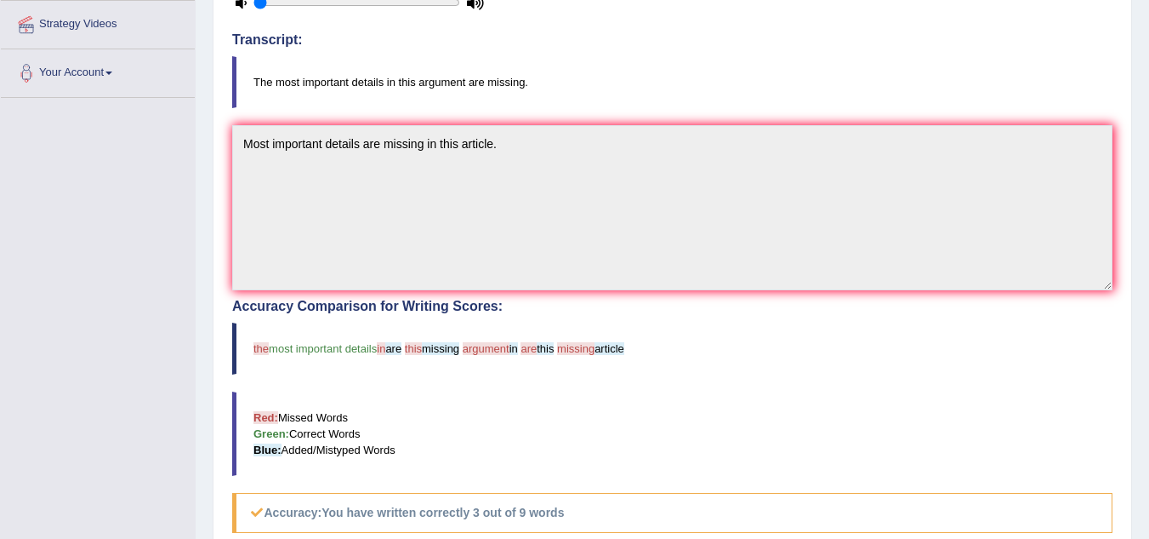
scroll to position [0, 0]
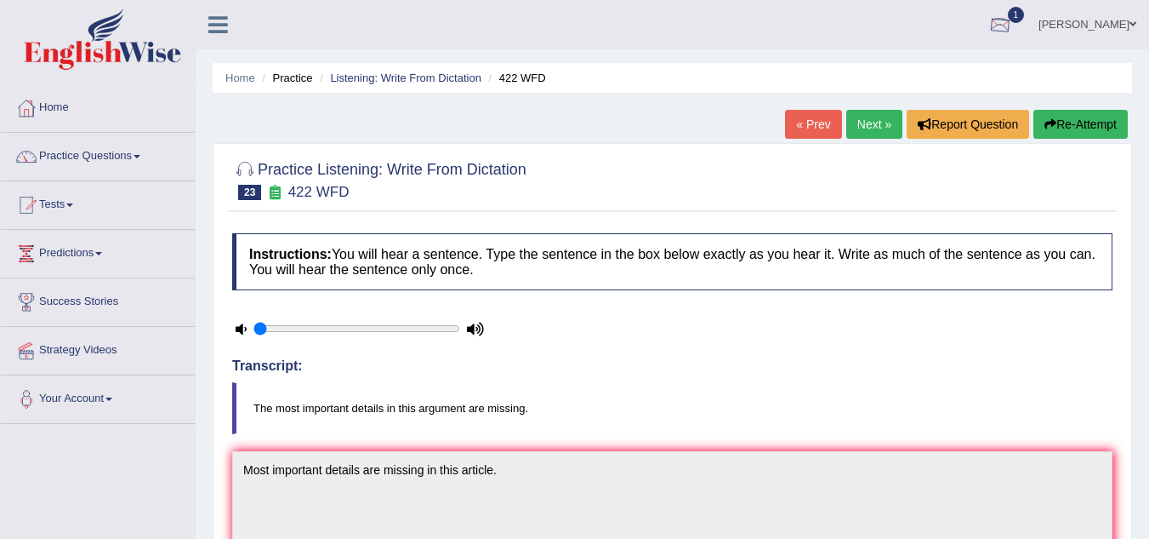
click at [1005, 18] on div at bounding box center [1001, 26] width 26 height 26
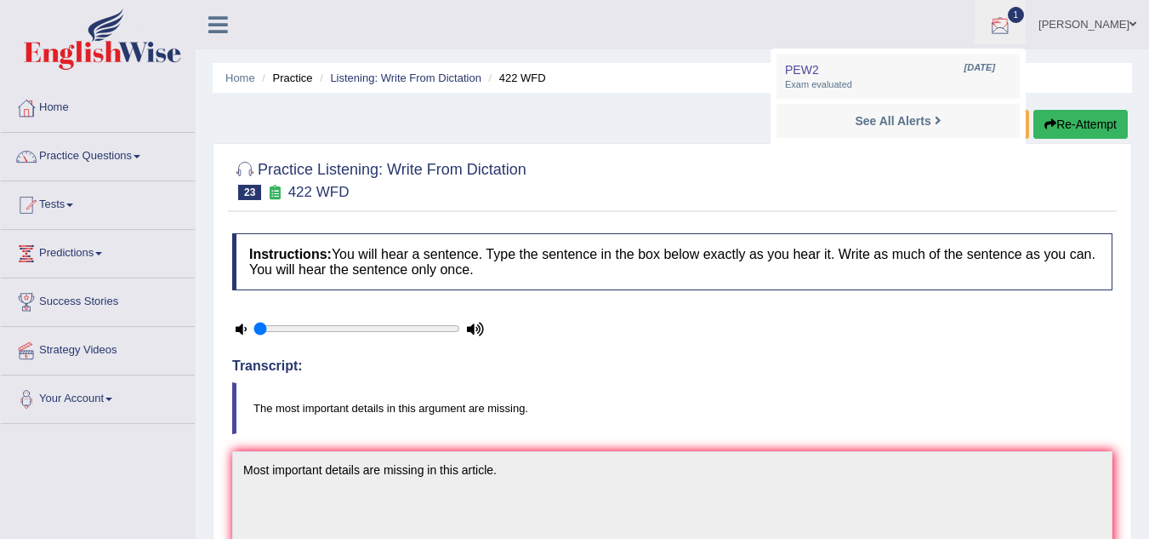
click at [1013, 25] on div at bounding box center [1001, 26] width 26 height 26
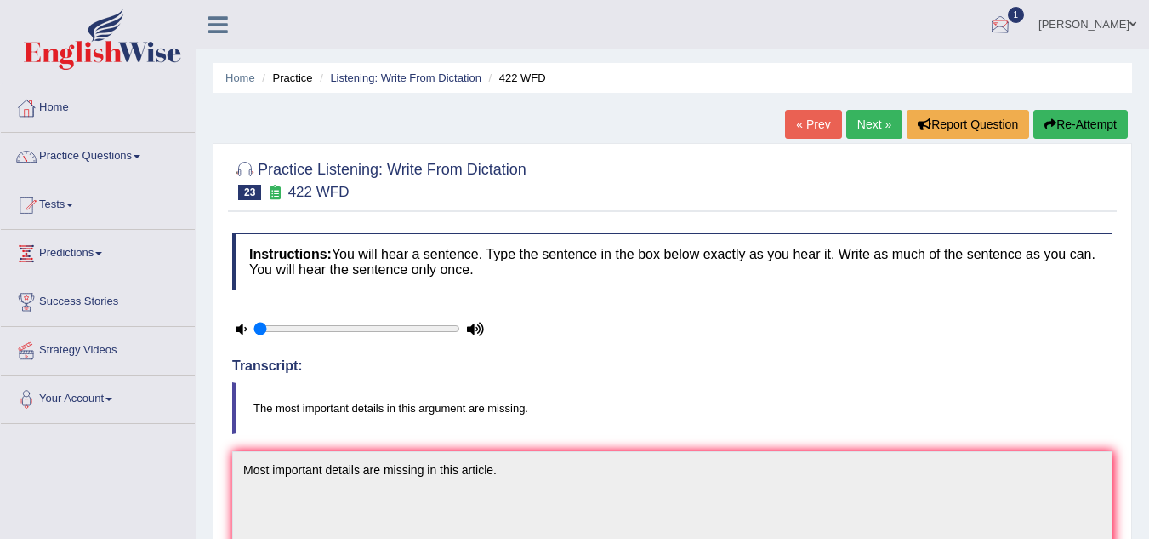
click at [1002, 25] on div at bounding box center [1001, 26] width 26 height 26
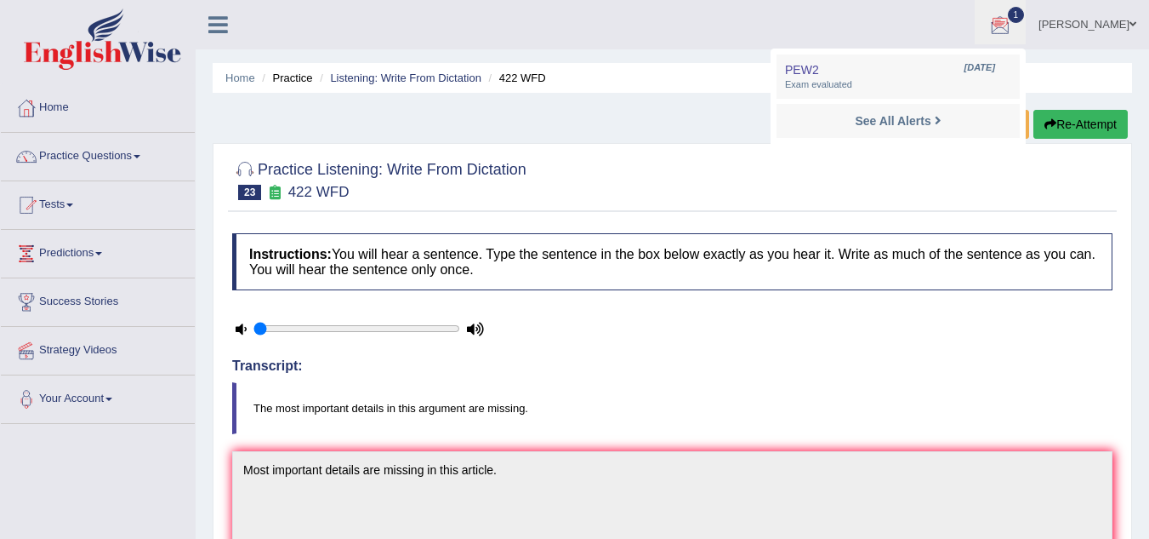
click at [1002, 25] on div at bounding box center [1001, 26] width 26 height 26
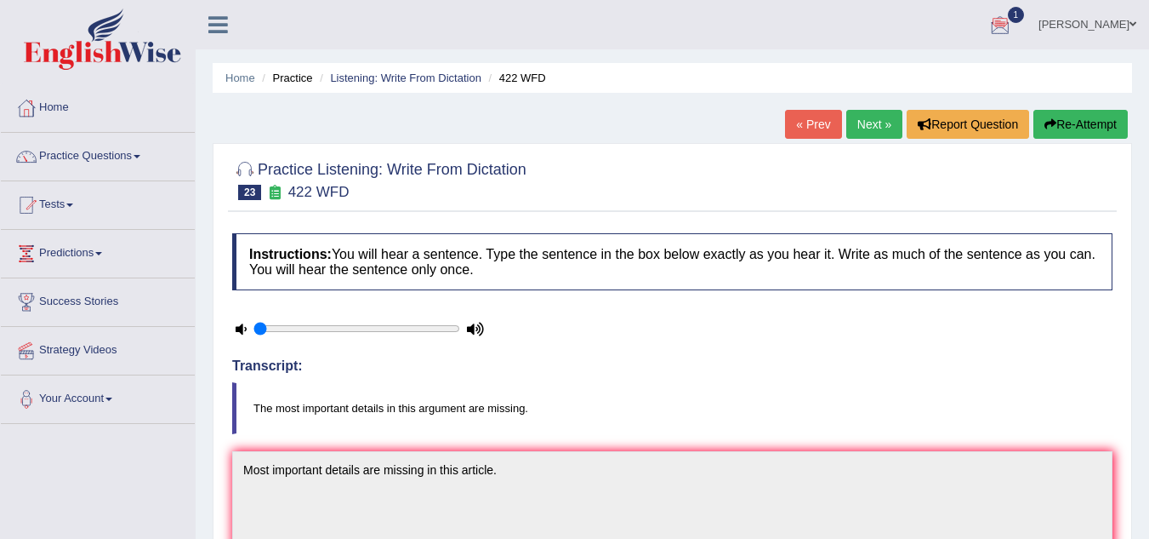
click at [1002, 25] on div at bounding box center [1001, 26] width 26 height 26
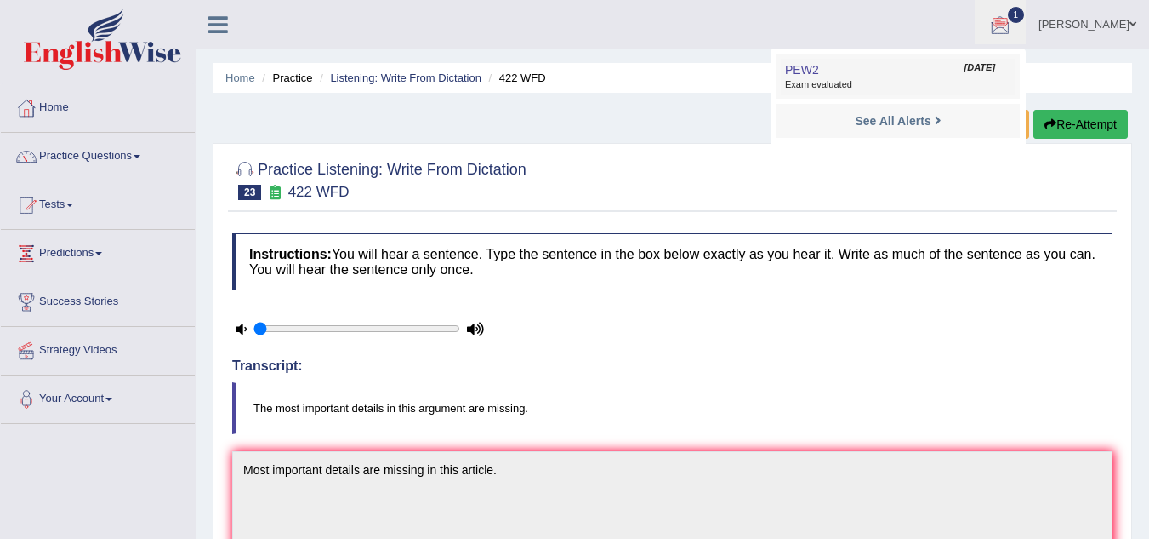
click at [882, 81] on span "Exam evaluated" at bounding box center [898, 85] width 226 height 14
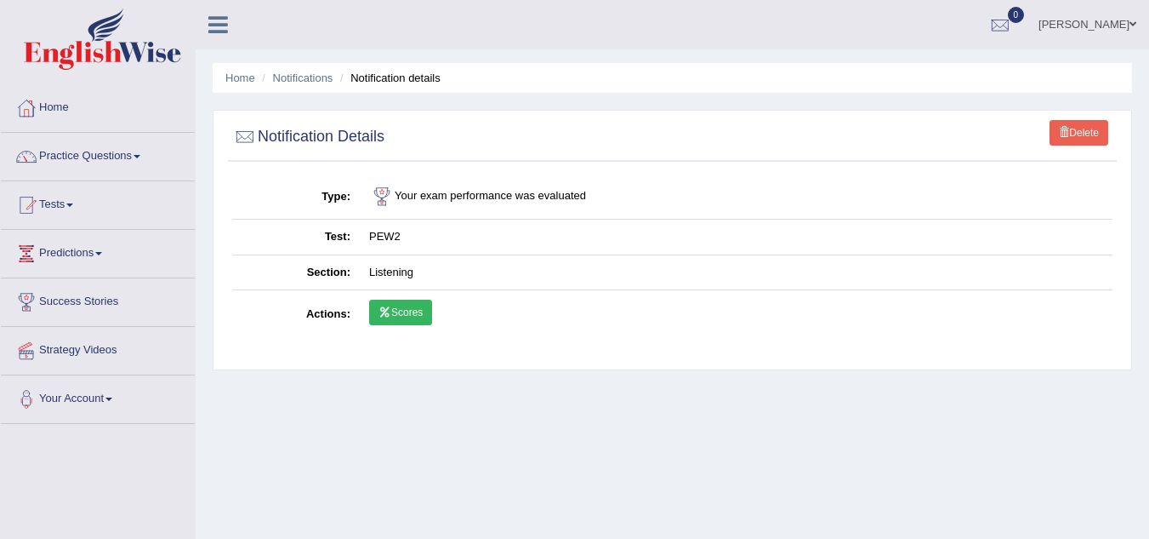
click at [417, 309] on link "Scores" at bounding box center [400, 312] width 63 height 26
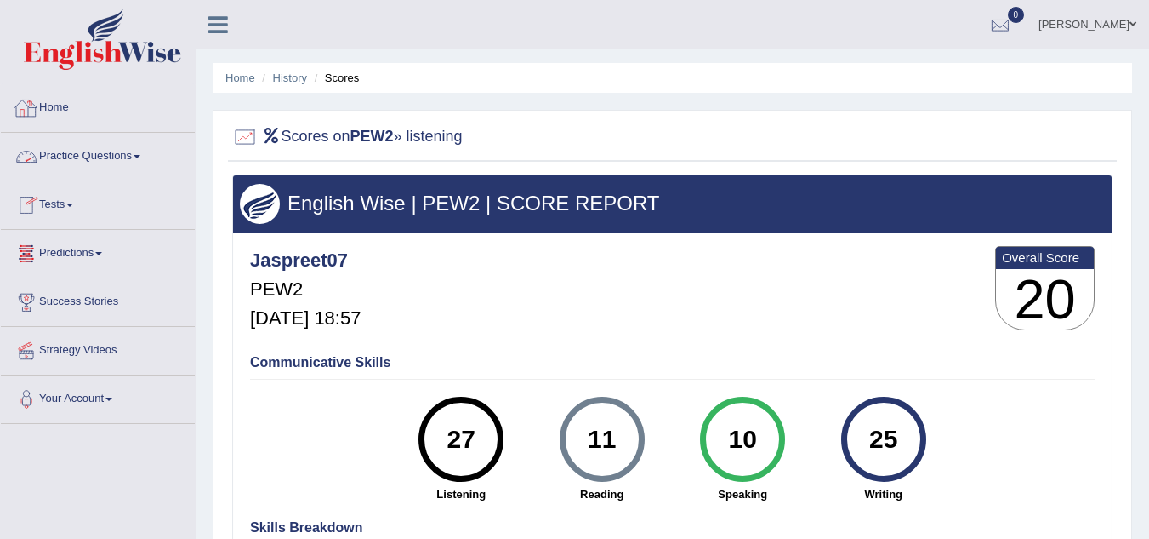
click at [112, 157] on link "Practice Questions" at bounding box center [98, 154] width 194 height 43
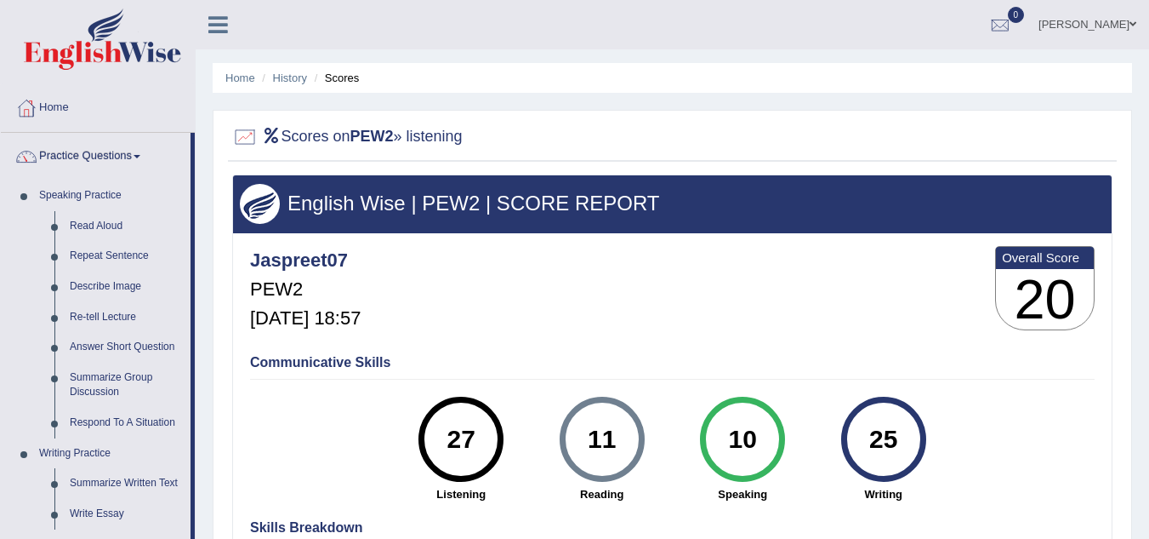
click at [120, 161] on link "Practice Questions" at bounding box center [96, 154] width 190 height 43
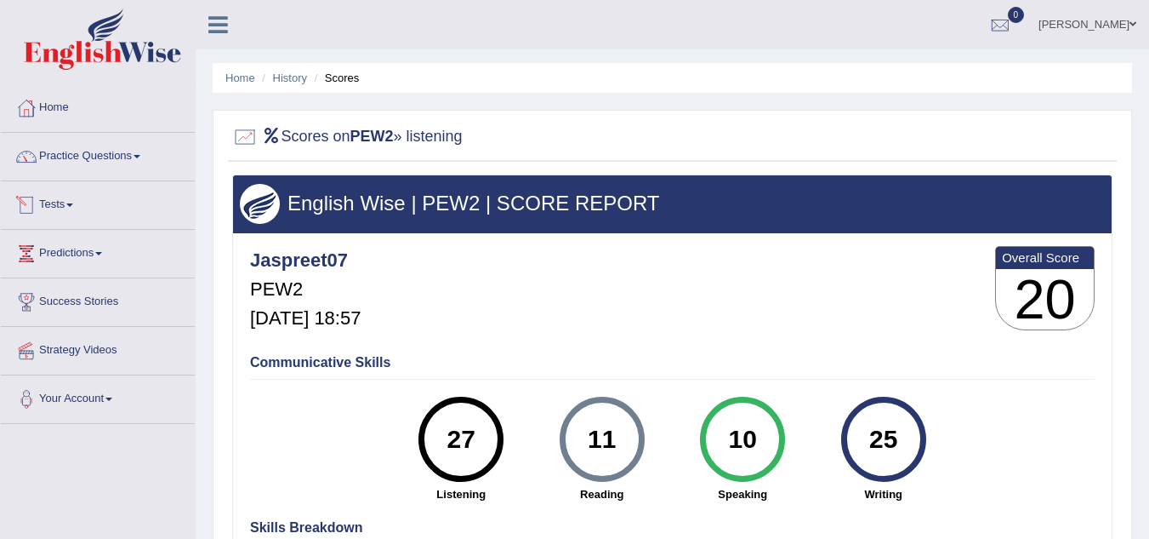
click at [47, 214] on link "Tests" at bounding box center [98, 202] width 194 height 43
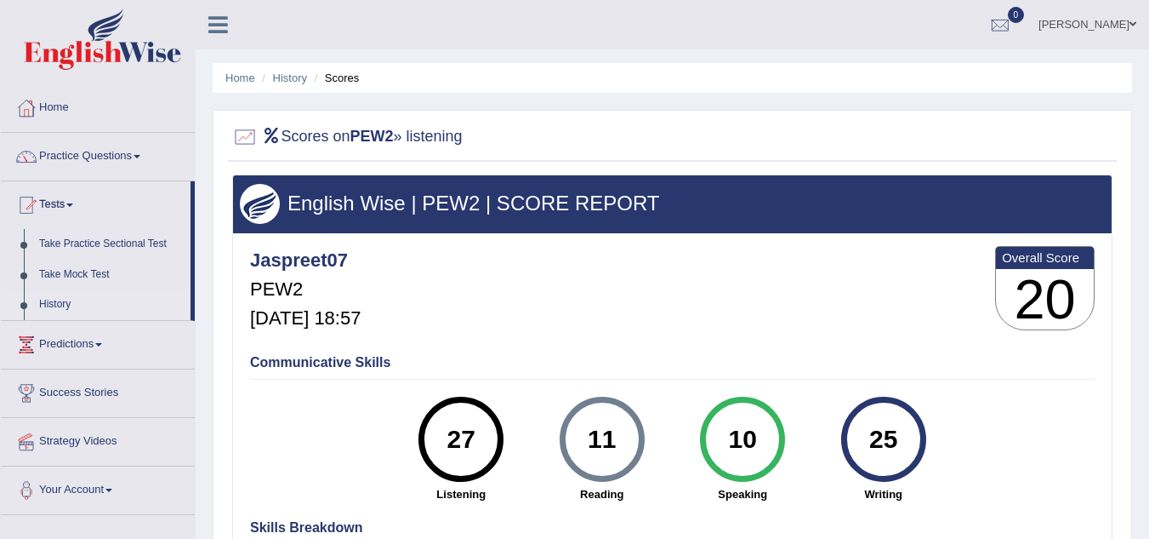
click at [48, 305] on link "History" at bounding box center [110, 304] width 159 height 31
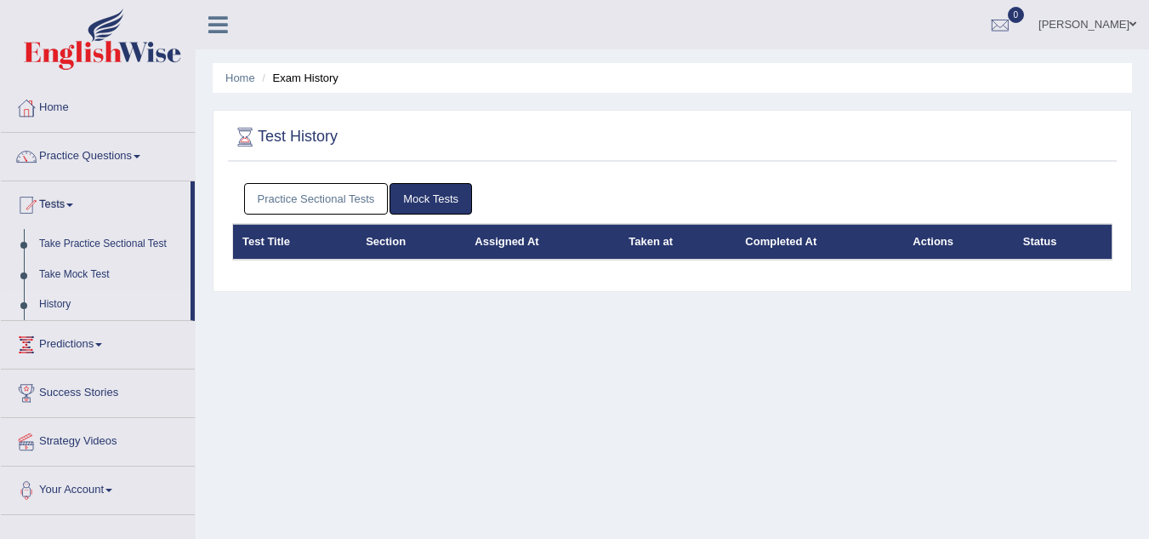
scroll to position [31, 0]
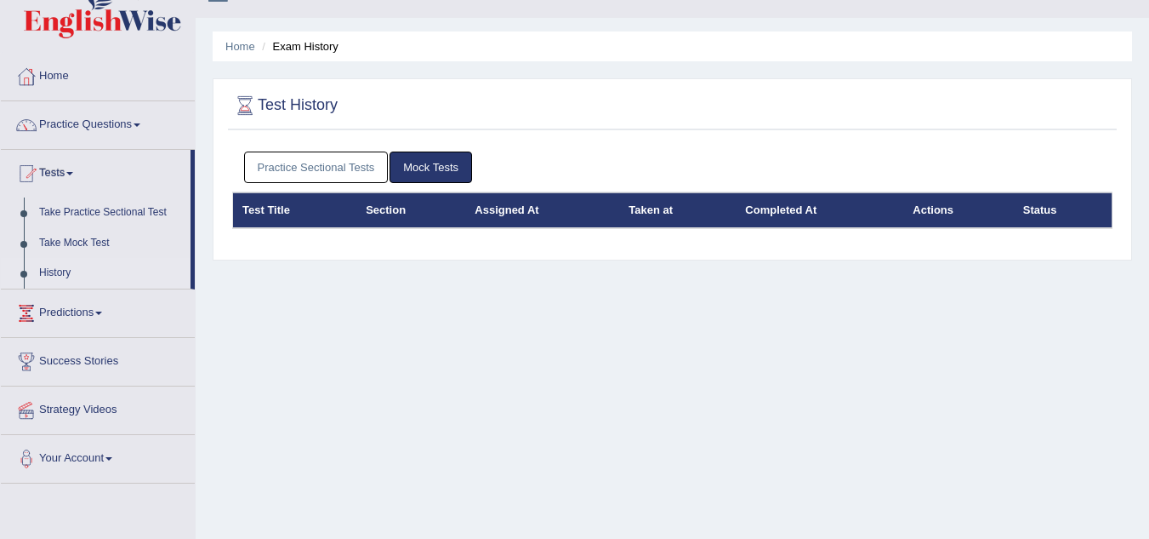
click at [313, 170] on link "Practice Sectional Tests" at bounding box center [316, 166] width 145 height 31
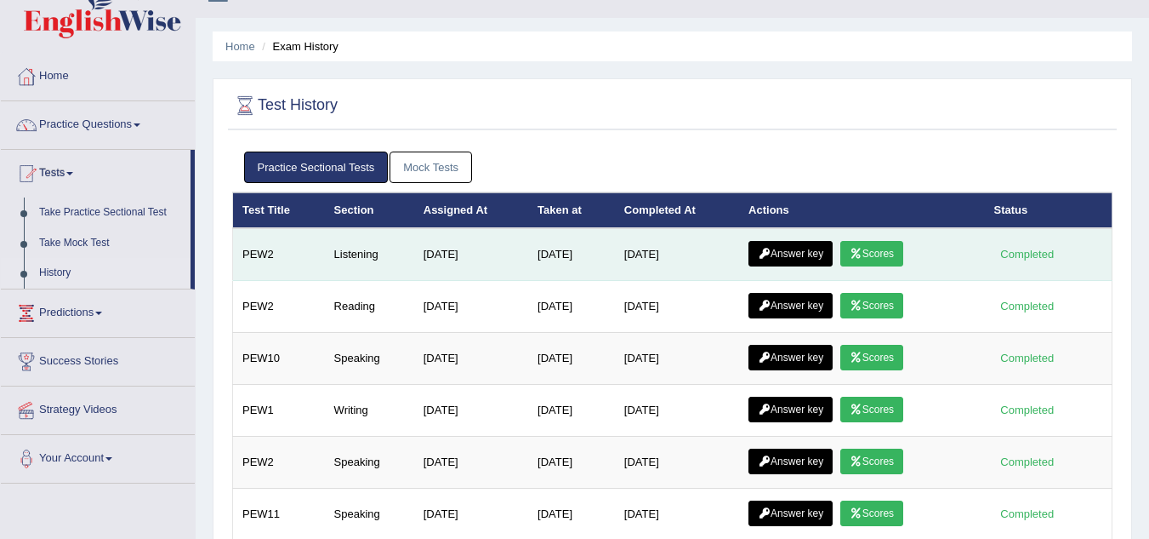
click at [895, 257] on link "Scores" at bounding box center [872, 254] width 63 height 26
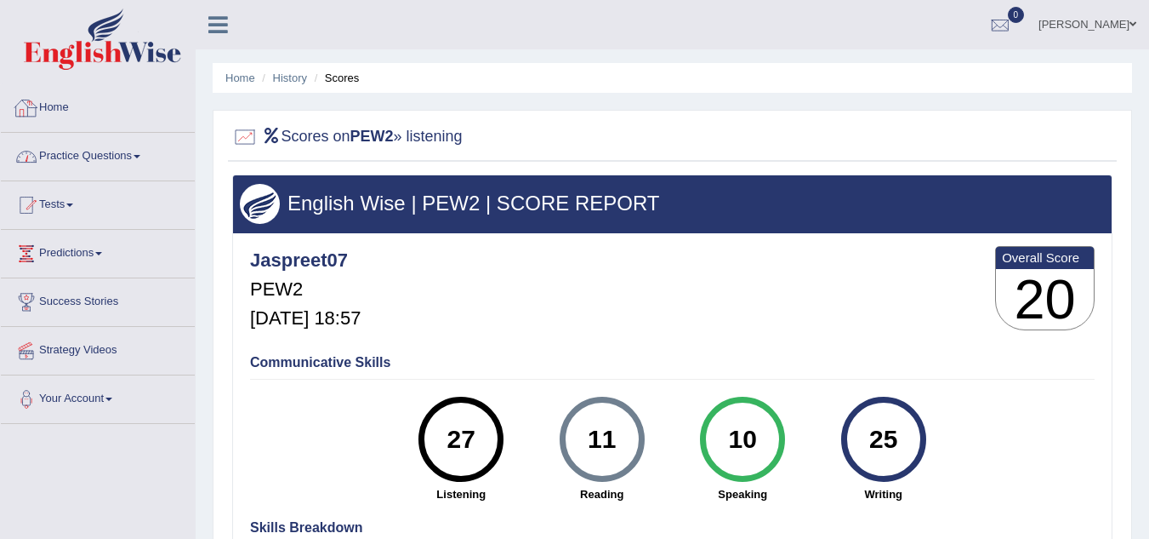
click at [242, 220] on div "English Wise | PEW2 | SCORE REPORT" at bounding box center [672, 203] width 879 height 57
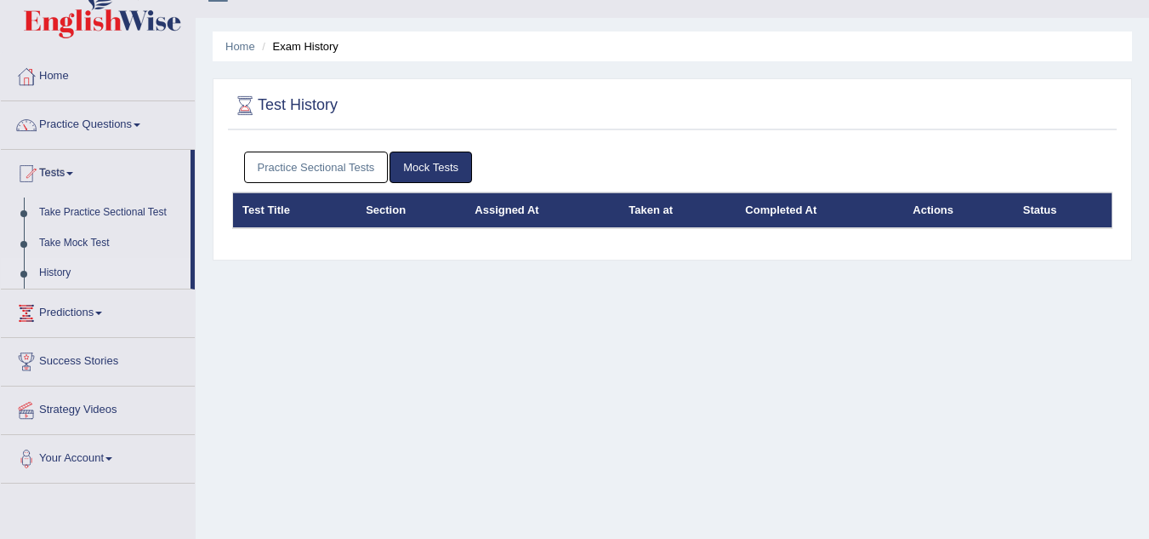
click at [332, 168] on link "Practice Sectional Tests" at bounding box center [316, 166] width 145 height 31
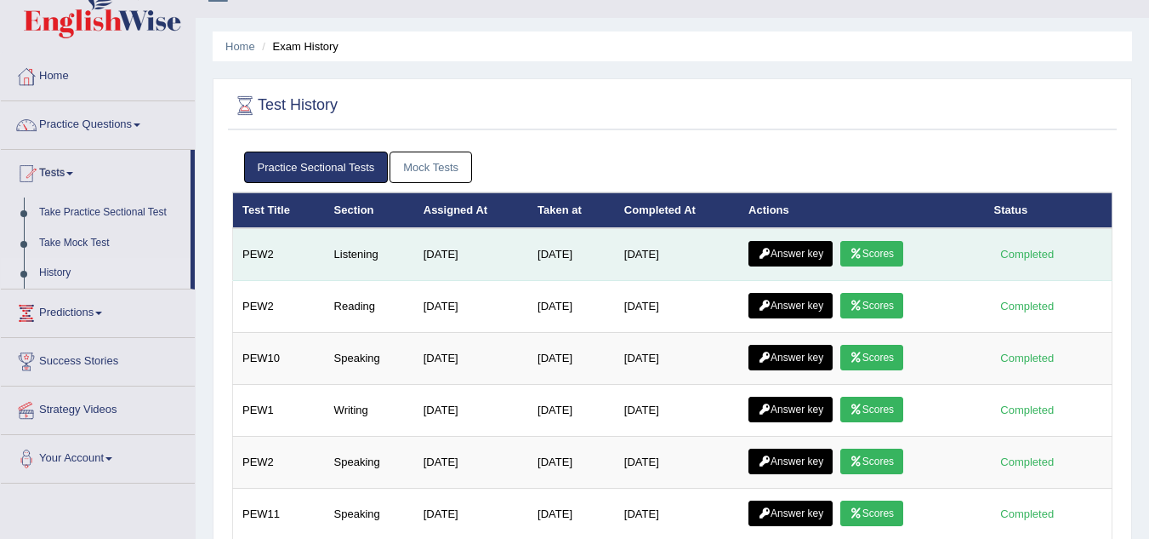
click at [793, 248] on link "Answer key" at bounding box center [791, 254] width 84 height 26
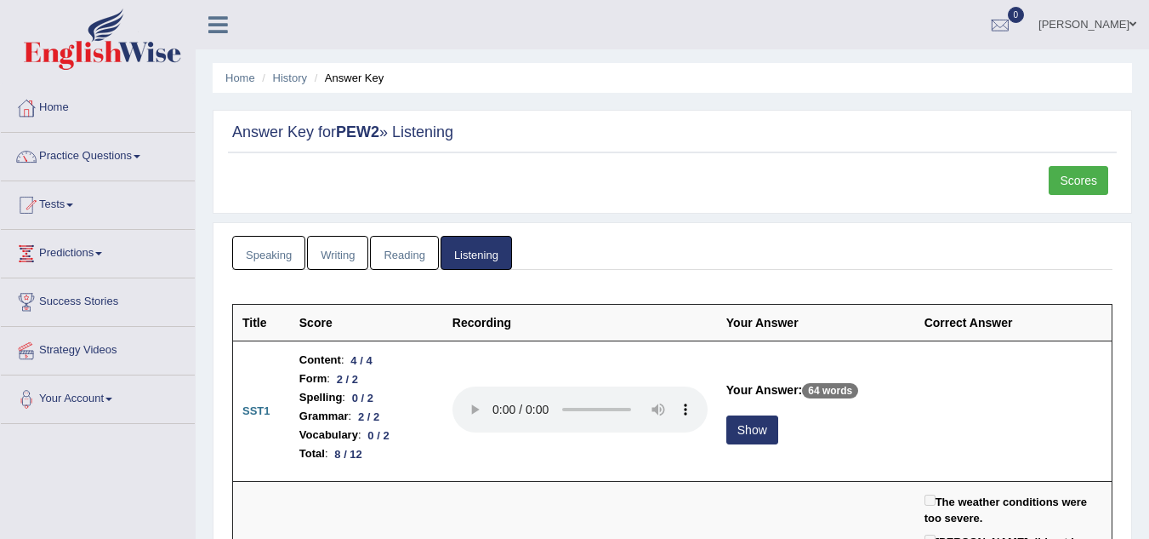
scroll to position [7, 0]
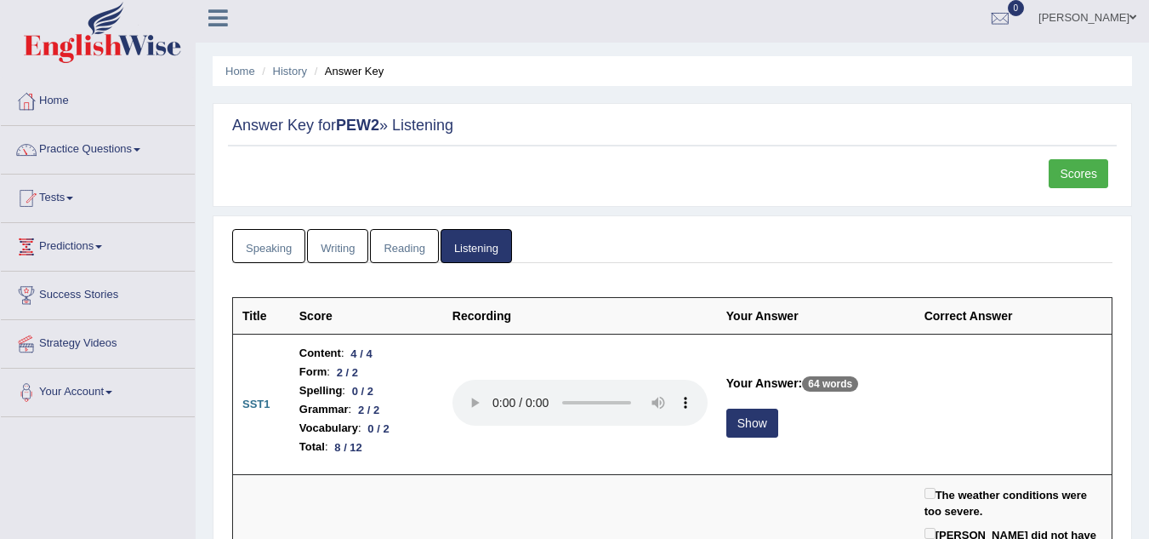
click at [426, 246] on link "Reading" at bounding box center [404, 246] width 68 height 35
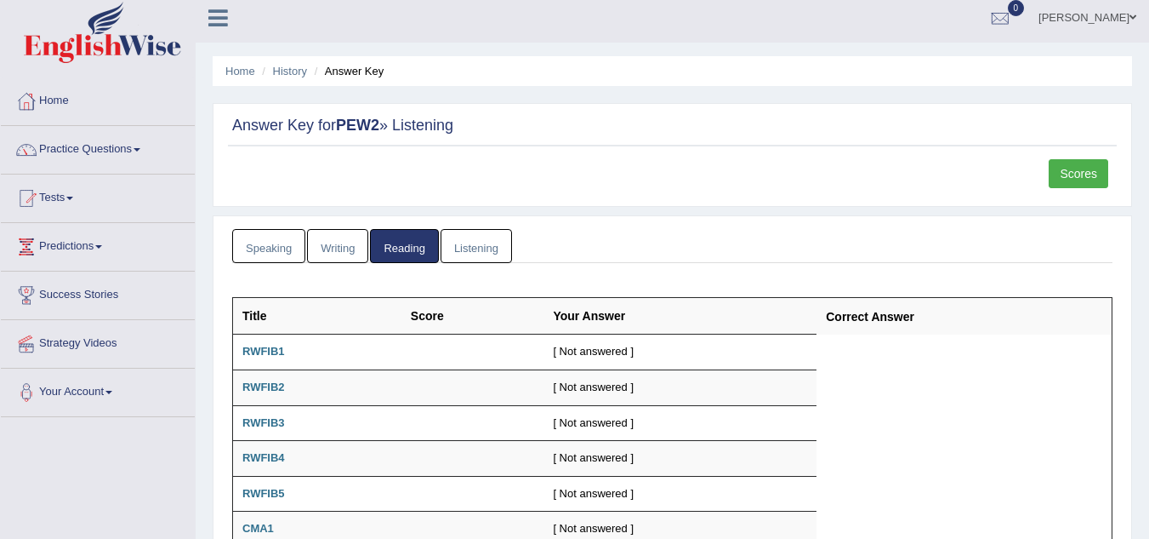
click at [470, 259] on link "Listening" at bounding box center [476, 246] width 71 height 35
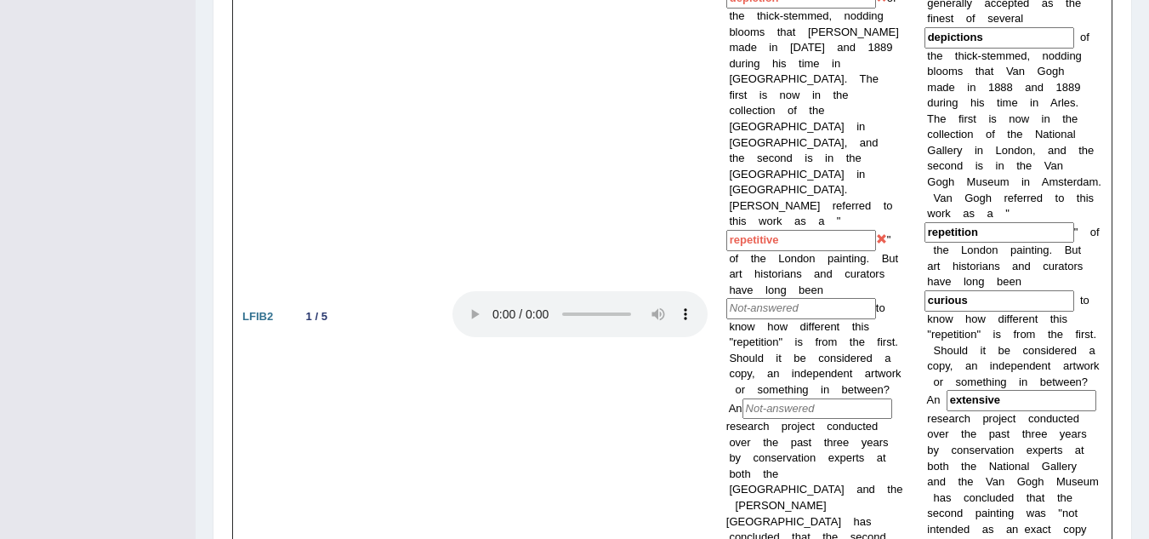
scroll to position [1558, 0]
click at [473, 254] on td at bounding box center [580, 315] width 274 height 803
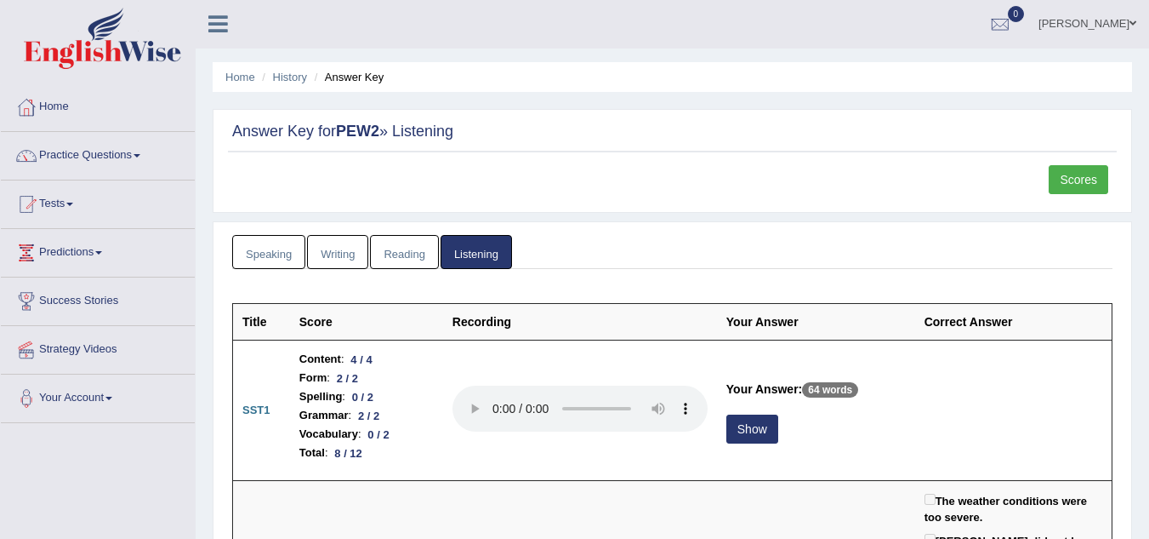
scroll to position [0, 0]
click at [91, 102] on link "Home" at bounding box center [98, 105] width 194 height 43
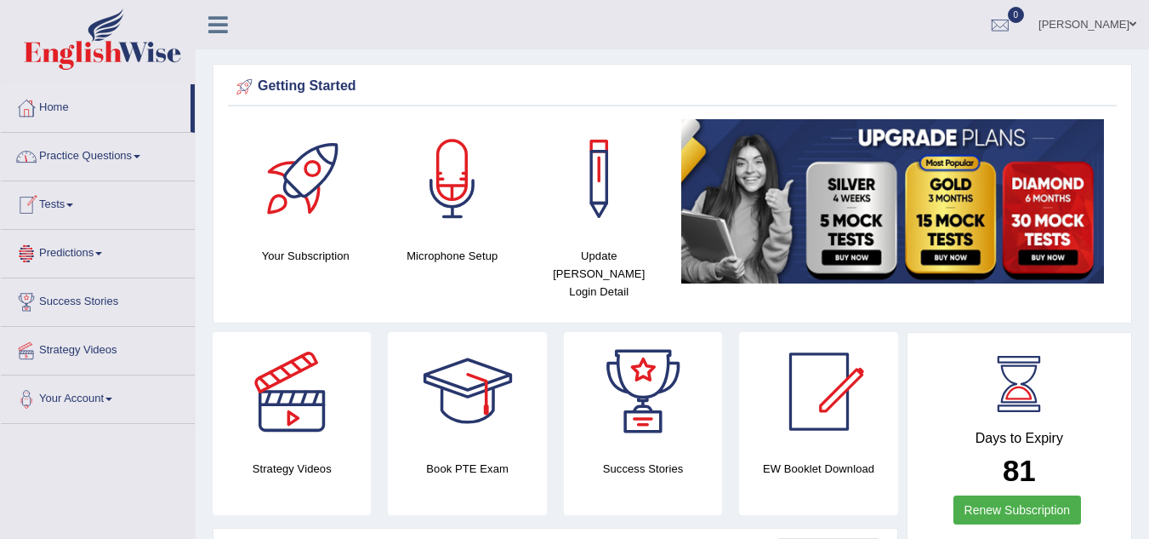
click at [94, 162] on link "Practice Questions" at bounding box center [98, 154] width 194 height 43
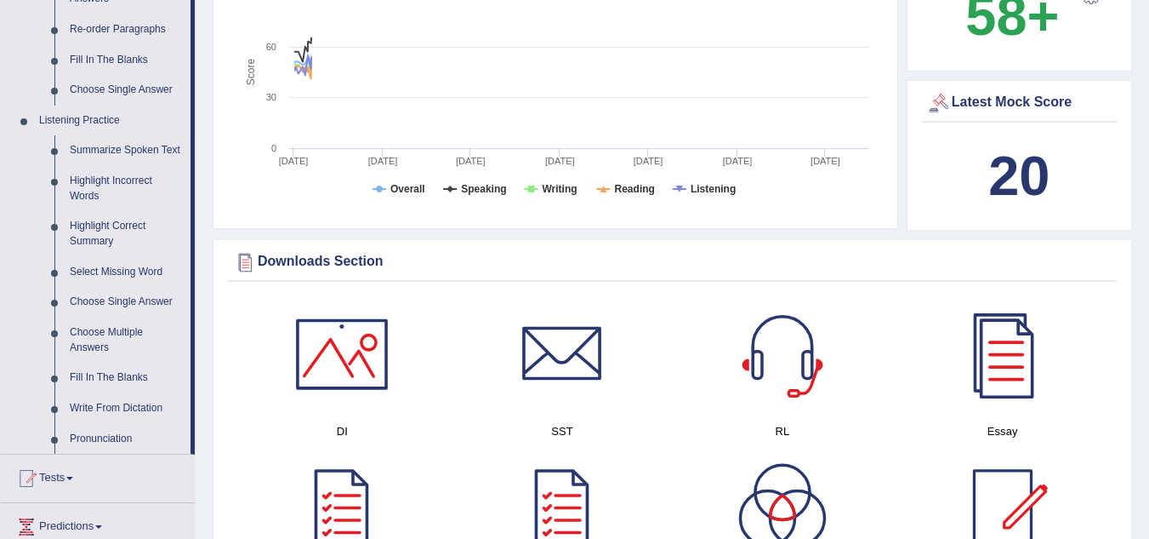
scroll to position [637, 0]
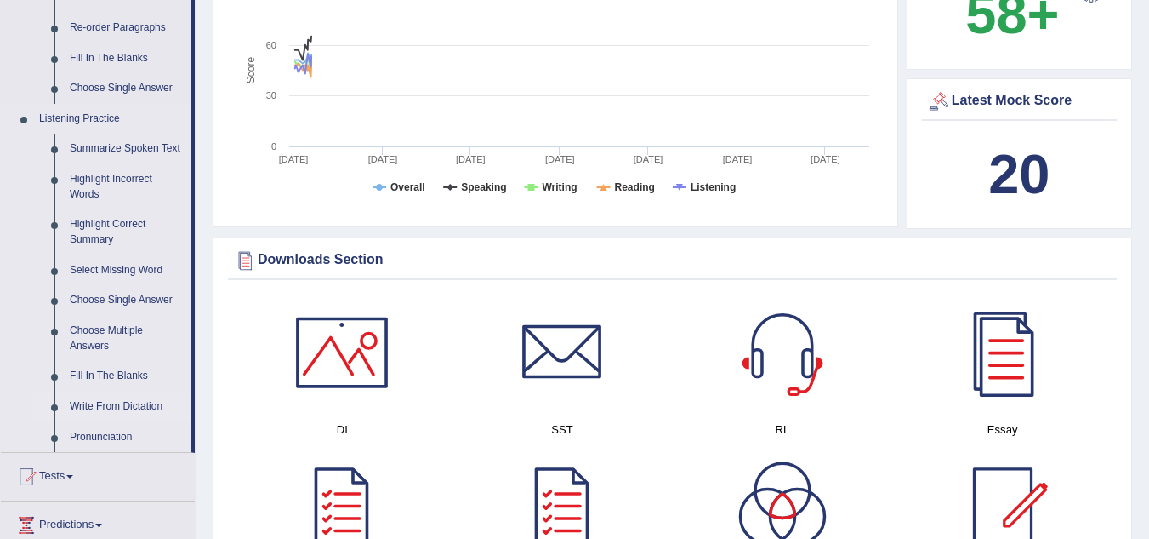
click at [140, 410] on link "Write From Dictation" at bounding box center [126, 406] width 128 height 31
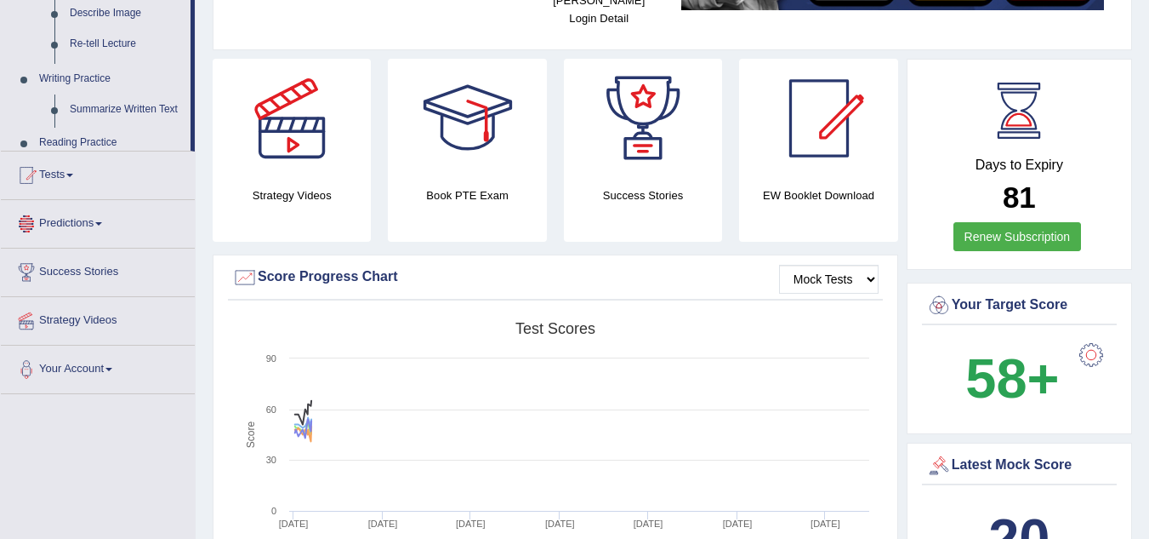
scroll to position [569, 0]
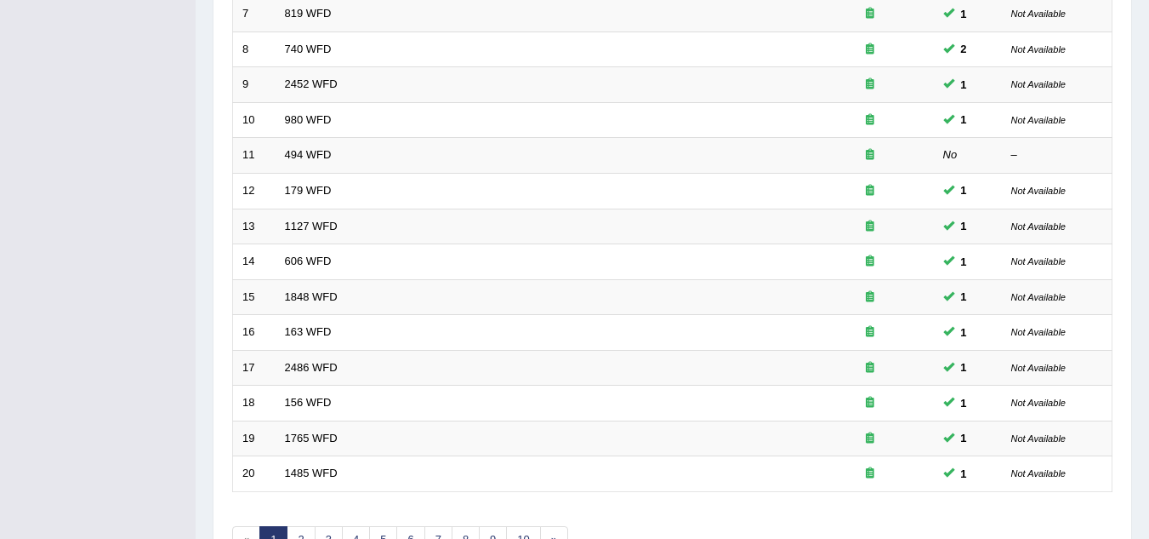
scroll to position [588, 0]
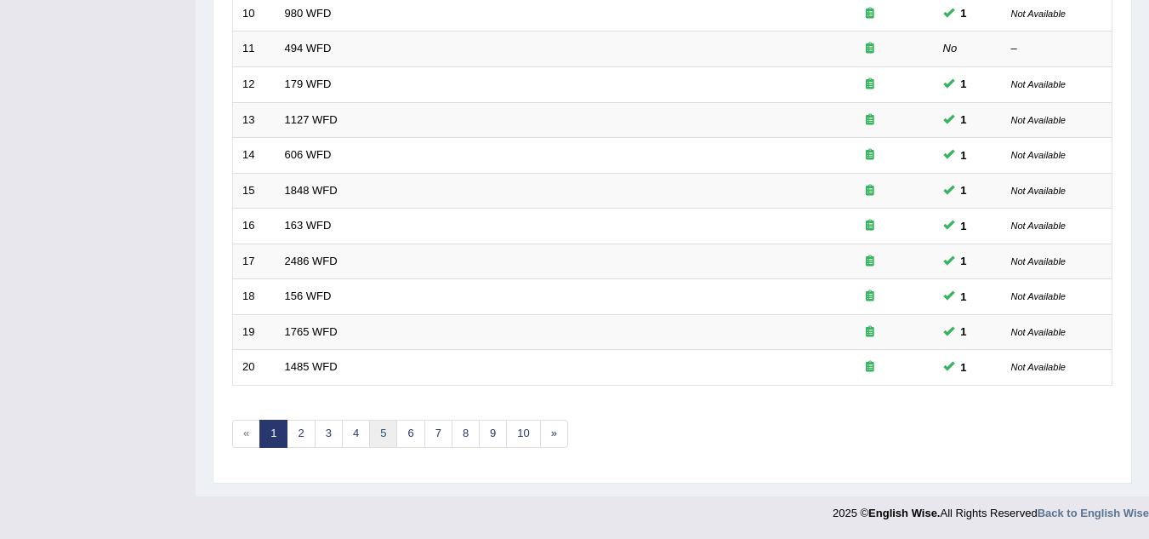
click at [386, 429] on link "5" at bounding box center [383, 433] width 28 height 28
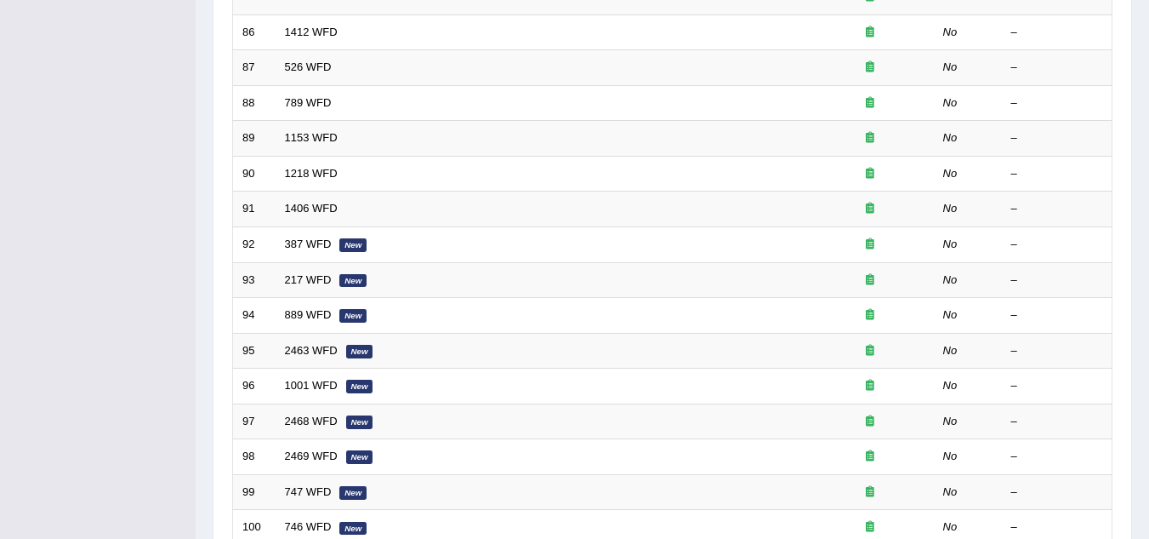
scroll to position [588, 0]
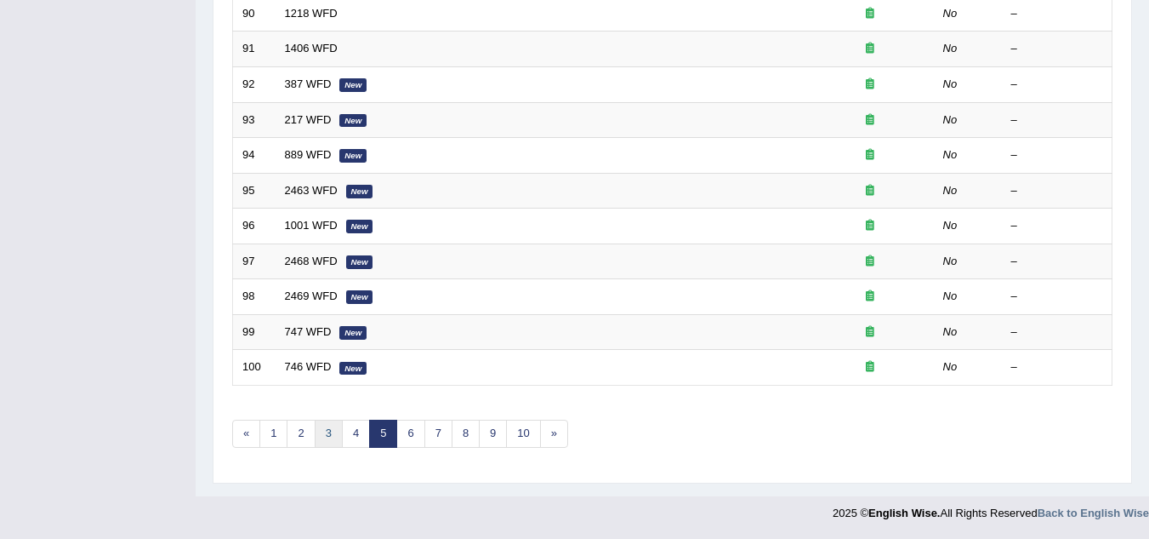
click at [327, 430] on link "3" at bounding box center [329, 433] width 28 height 28
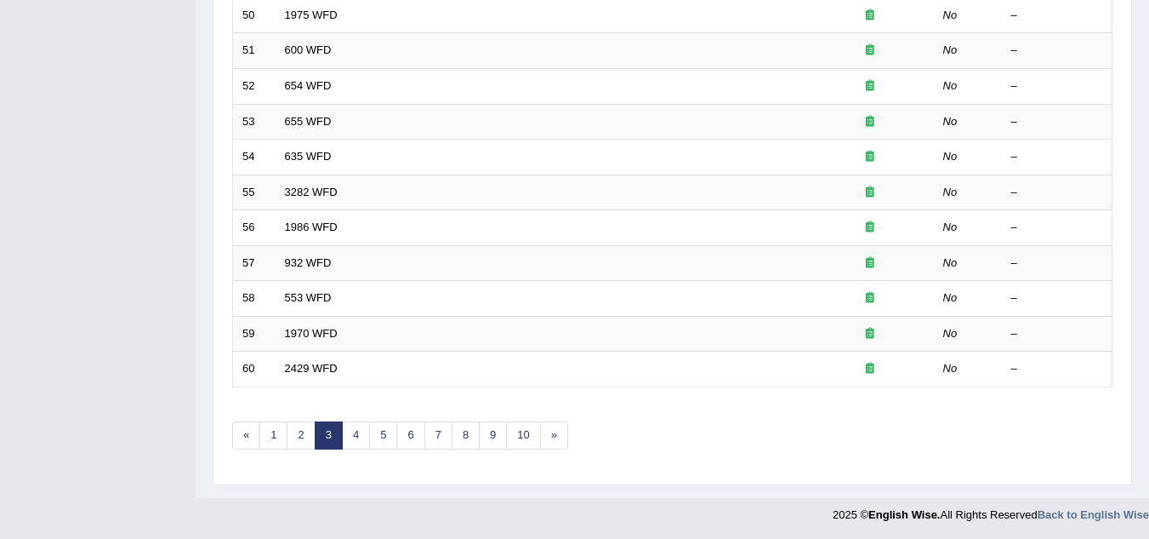
scroll to position [588, 0]
click at [300, 435] on link "2" at bounding box center [301, 433] width 28 height 28
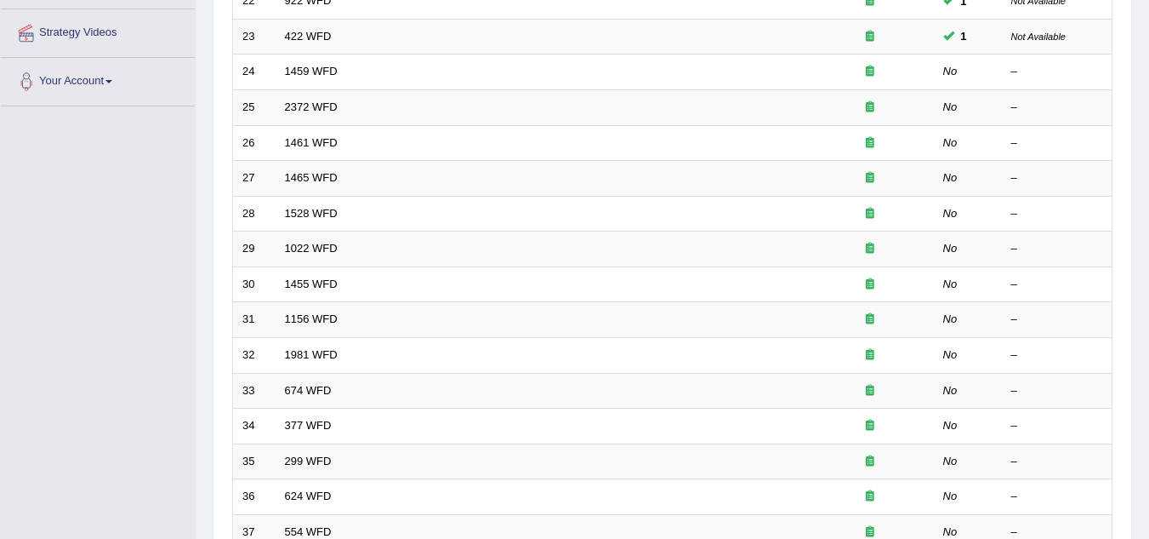
scroll to position [316, 0]
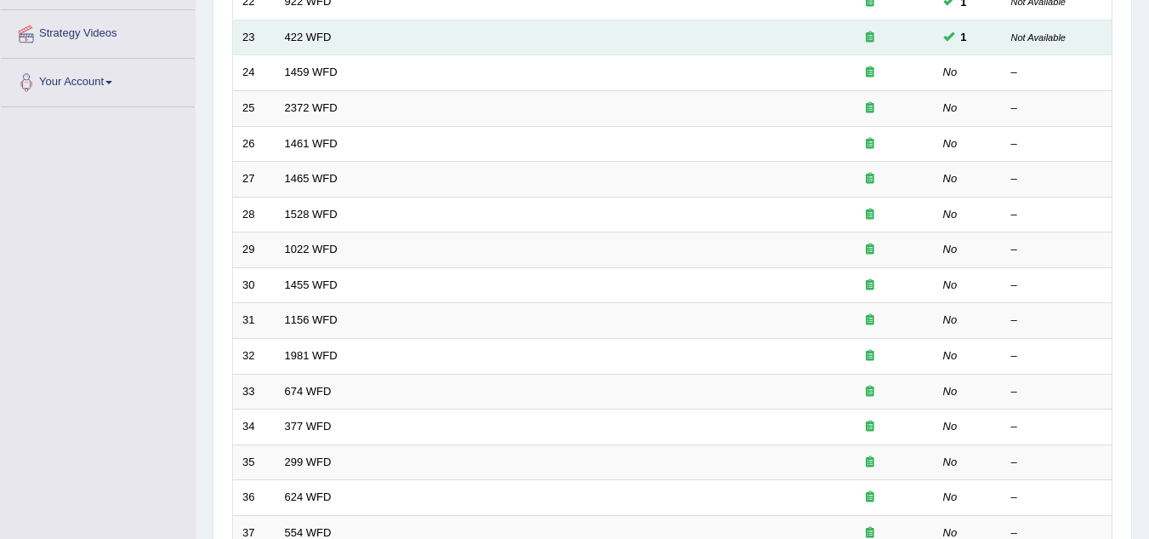
click at [397, 33] on td "422 WFD" at bounding box center [541, 38] width 531 height 36
click at [307, 37] on link "422 WFD" at bounding box center [308, 37] width 47 height 13
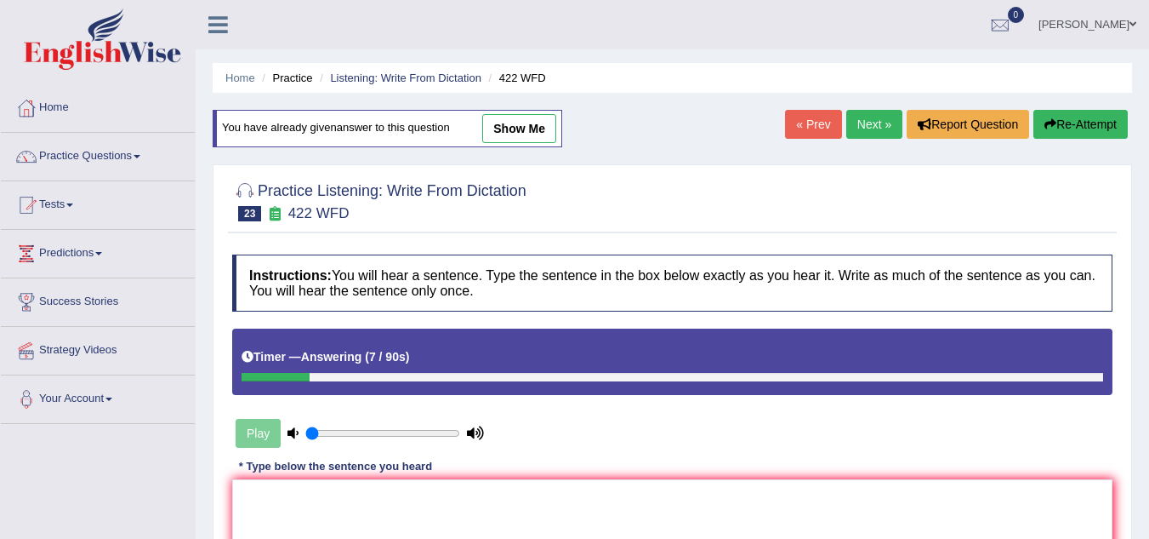
click at [518, 123] on link "show me" at bounding box center [519, 128] width 74 height 29
type textarea "Most important details are missing in this article."
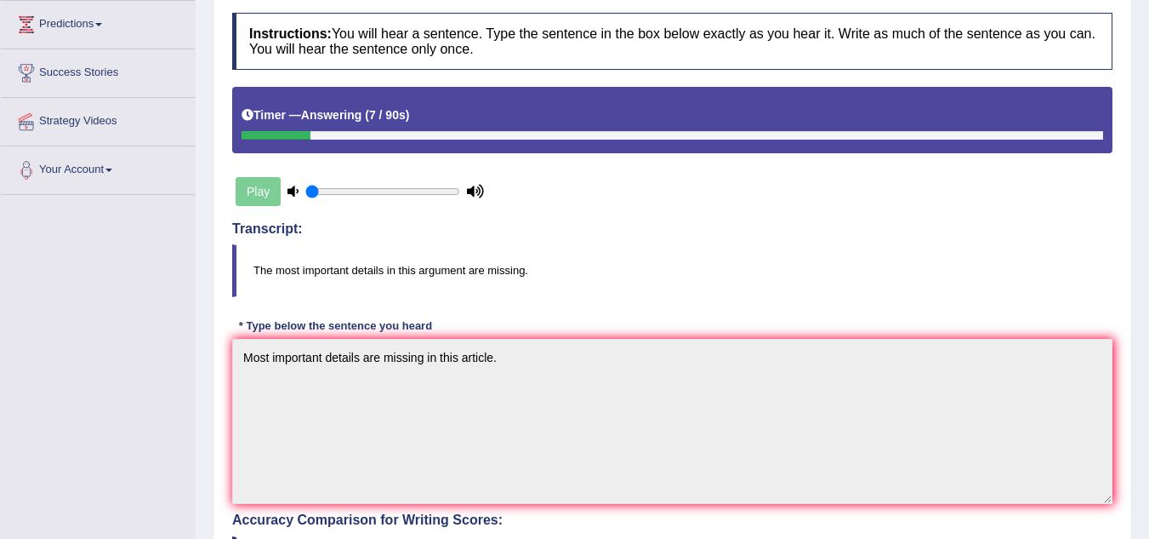
scroll to position [73, 0]
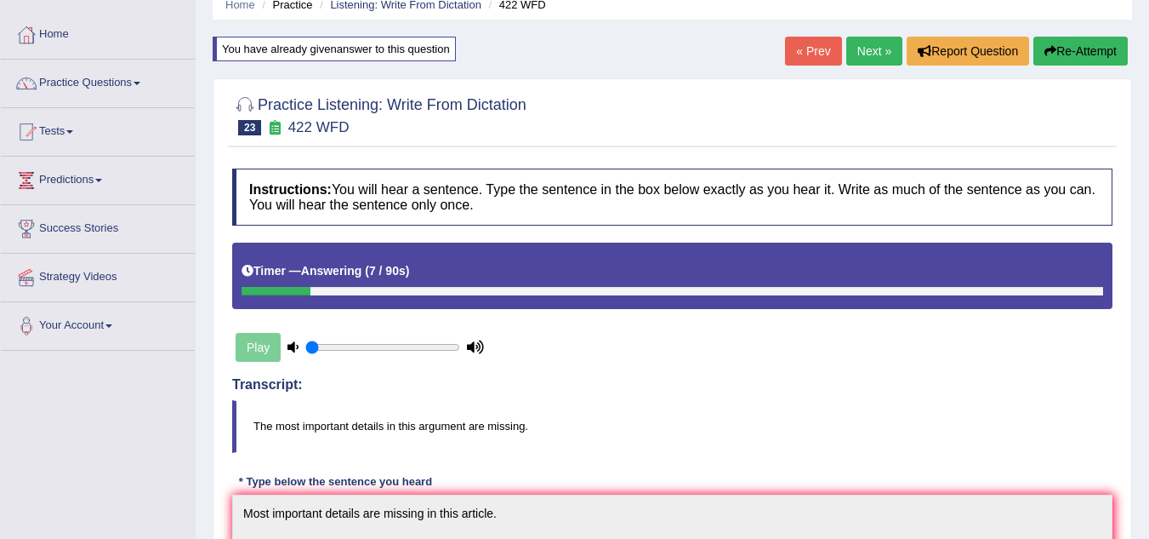
click at [1086, 63] on button "Re-Attempt" at bounding box center [1081, 51] width 94 height 29
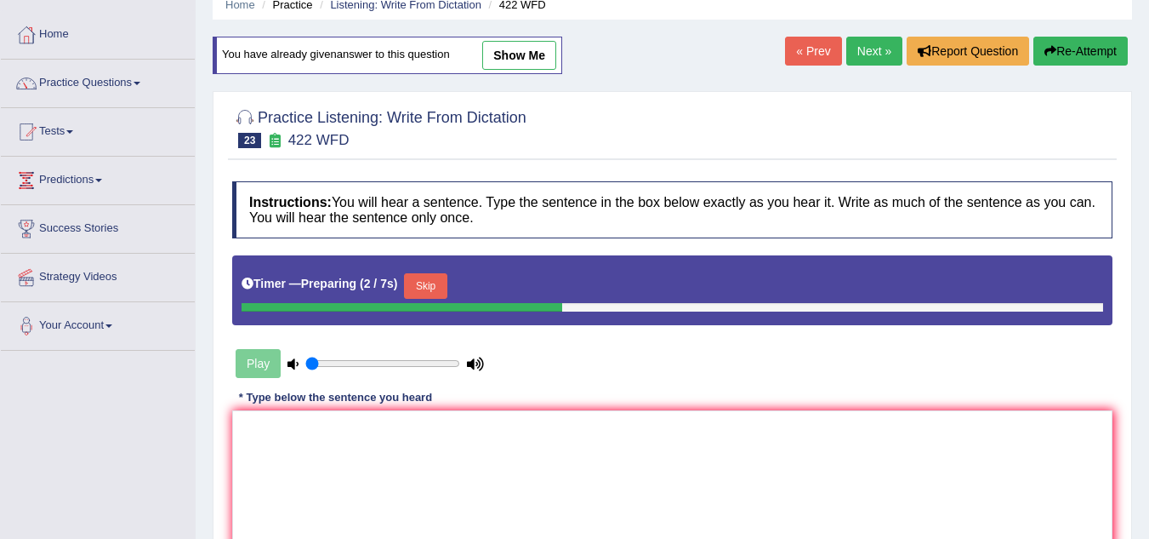
click at [436, 277] on button "Skip" at bounding box center [425, 286] width 43 height 26
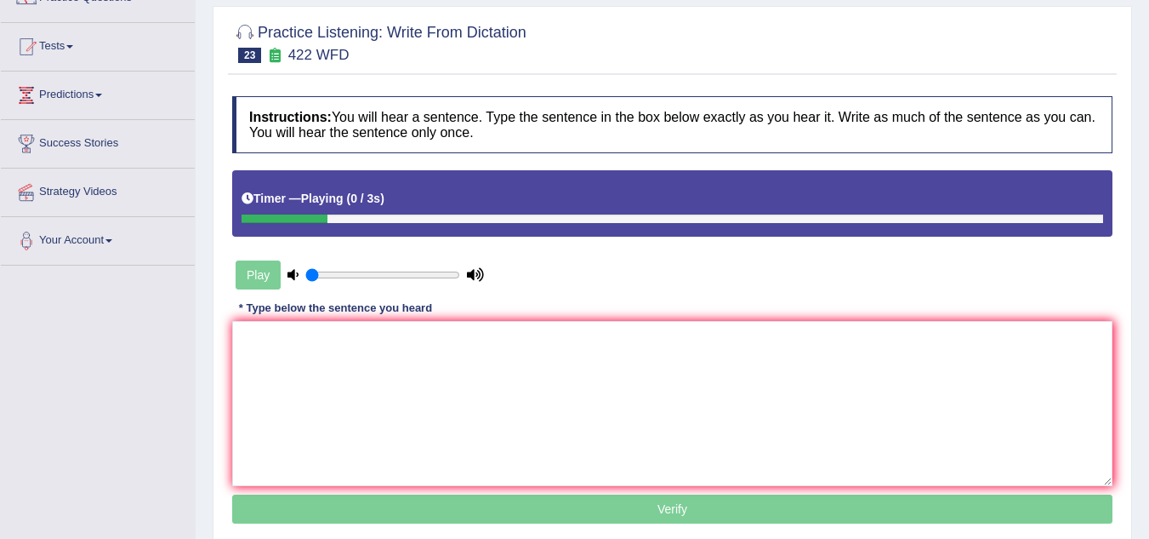
scroll to position [192, 0]
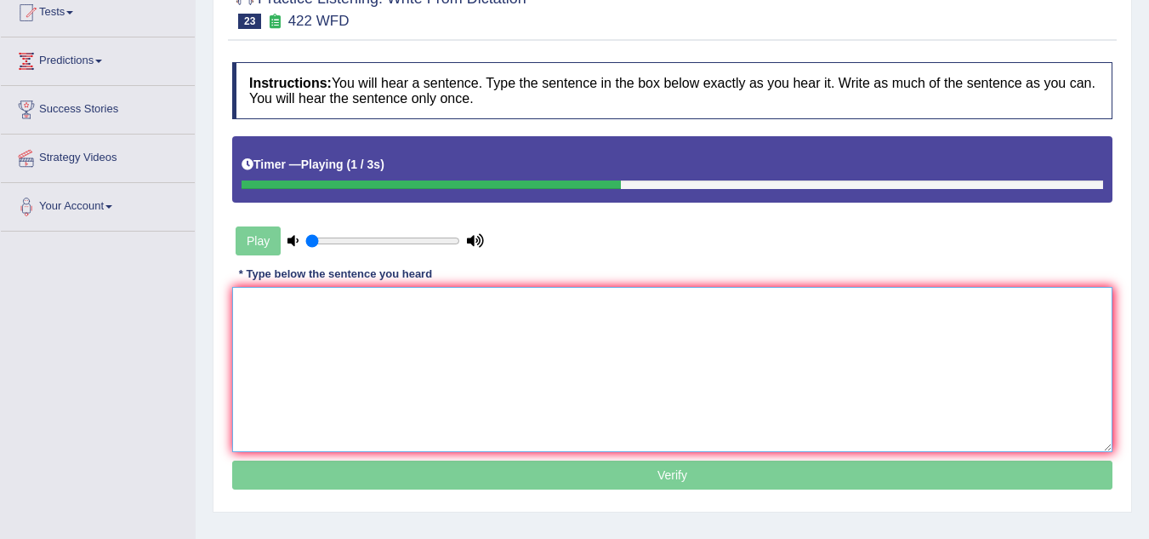
click at [355, 335] on textarea at bounding box center [672, 369] width 881 height 165
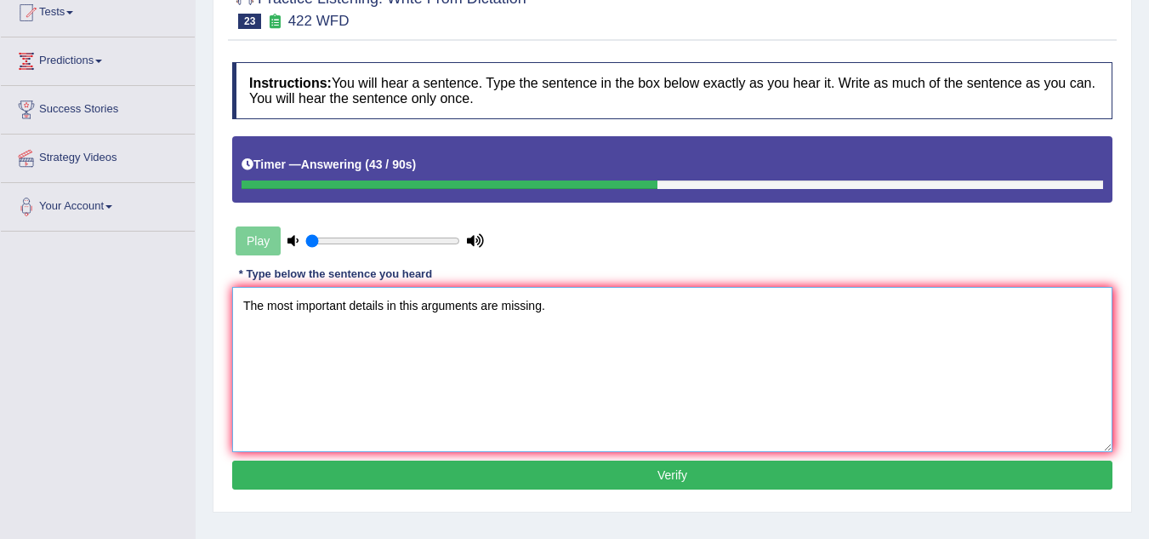
type textarea "The most important details in this arguments are missing."
click at [475, 468] on button "Verify" at bounding box center [672, 474] width 881 height 29
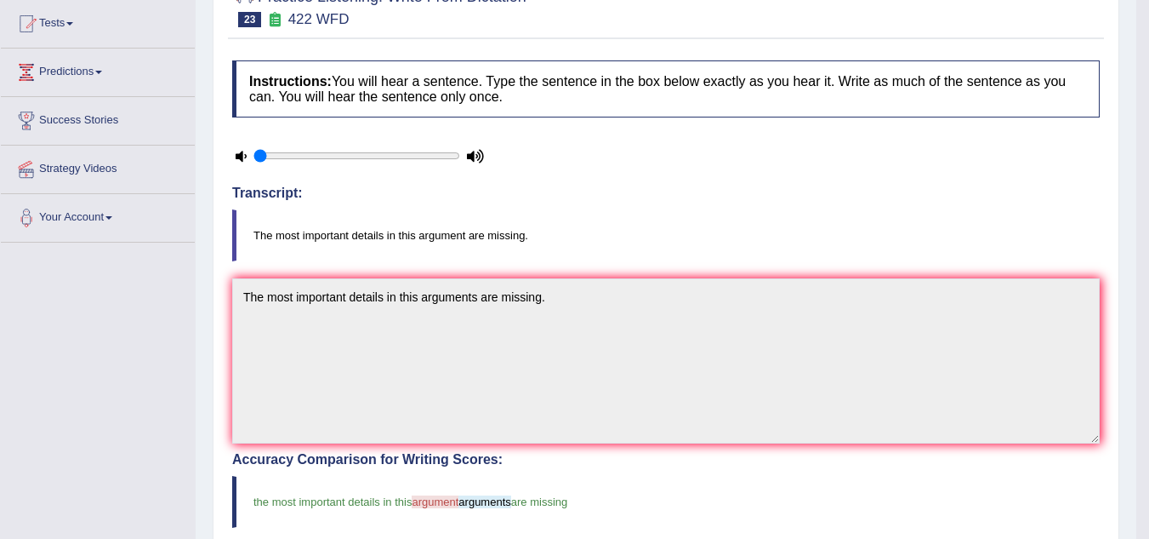
scroll to position [0, 0]
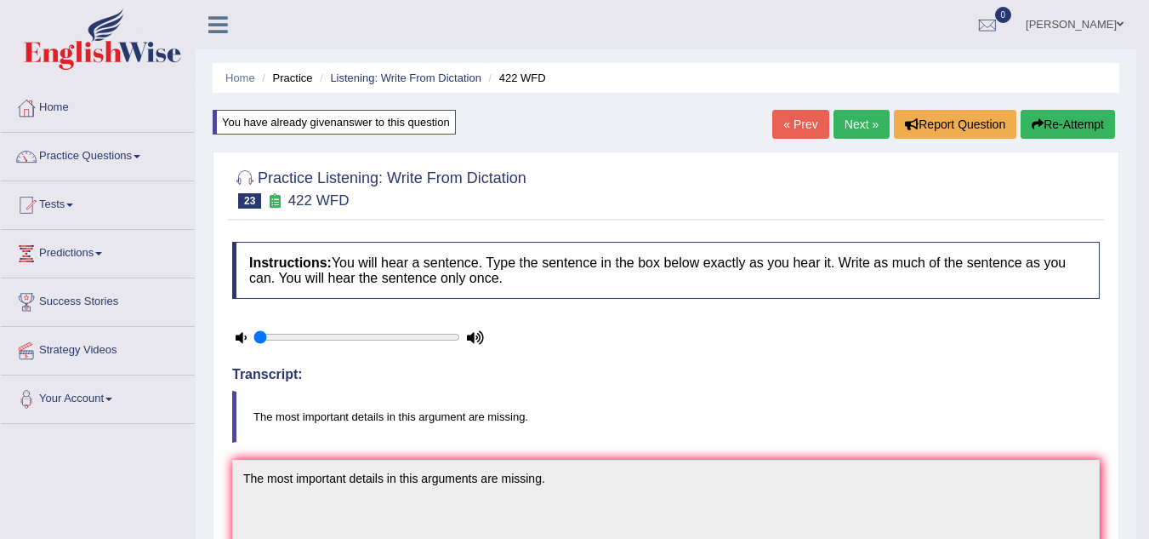
click at [864, 120] on link "Next »" at bounding box center [862, 124] width 56 height 29
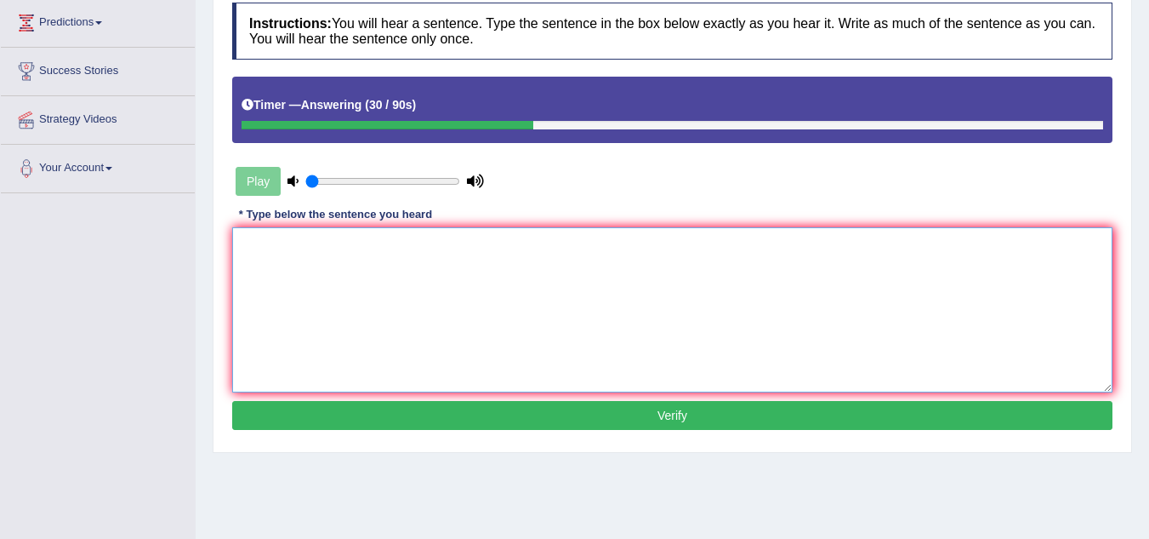
click at [396, 307] on textarea at bounding box center [672, 309] width 881 height 165
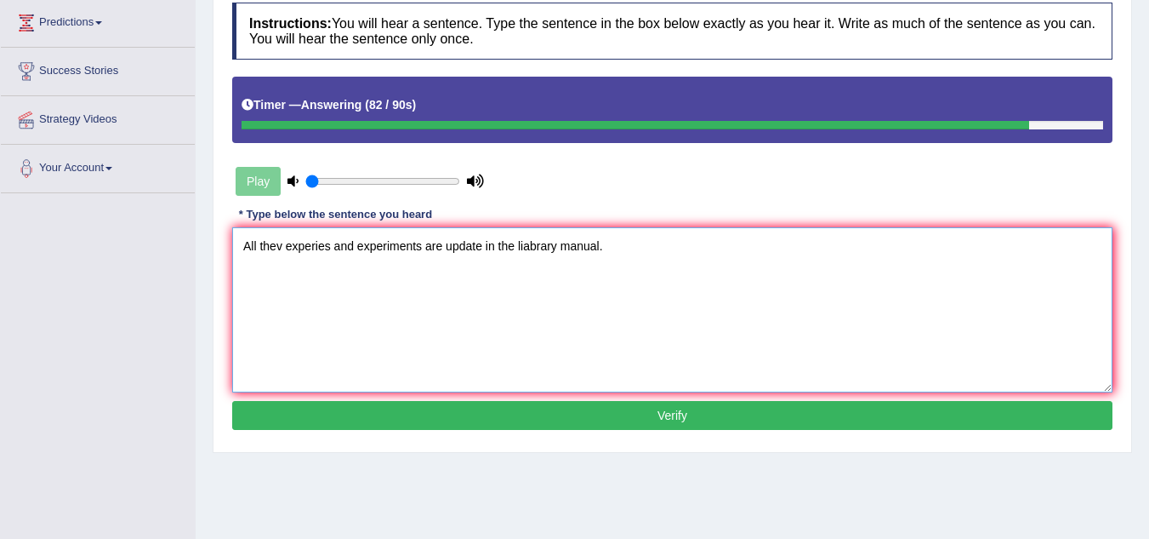
type textarea "All thev experies and experiments are update in the liabrary manual."
click at [575, 402] on button "Verify" at bounding box center [672, 415] width 881 height 29
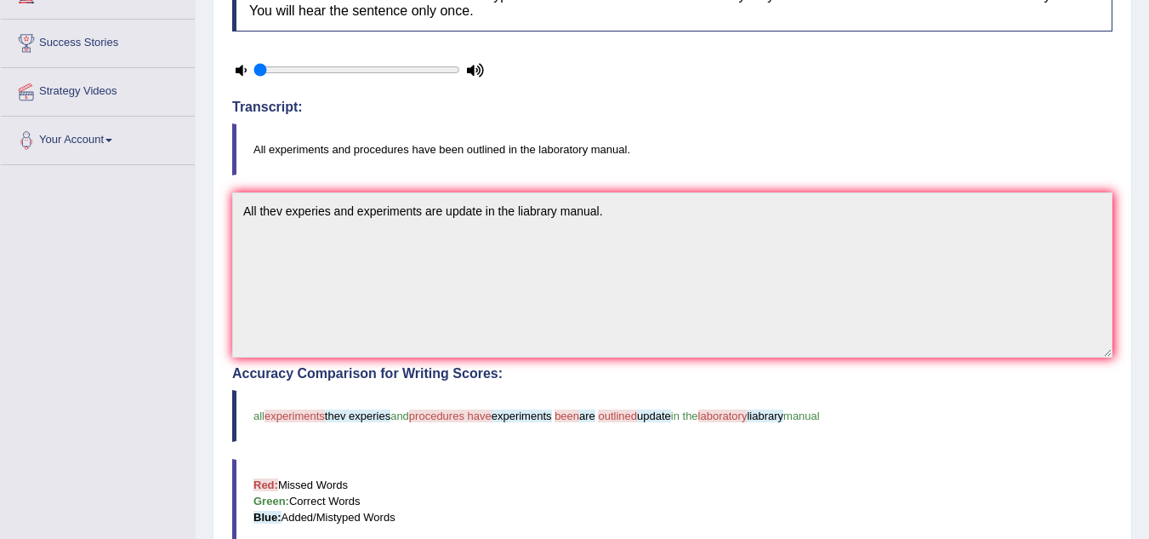
scroll to position [259, 0]
click at [575, 402] on blockquote "all experiments thev experies and procedures have experiments been are outlined…" at bounding box center [672, 415] width 881 height 52
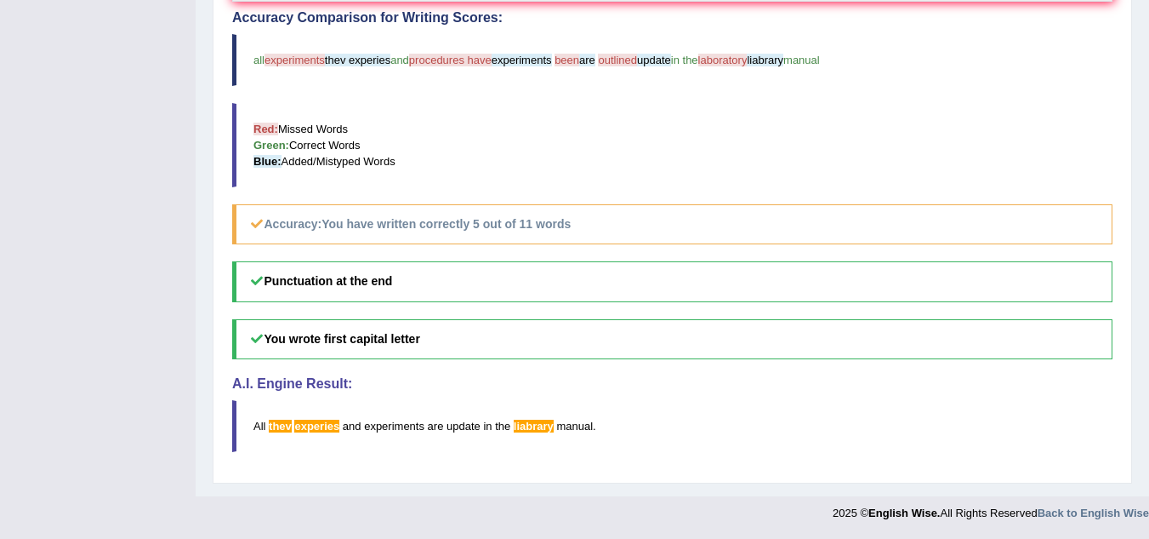
scroll to position [0, 0]
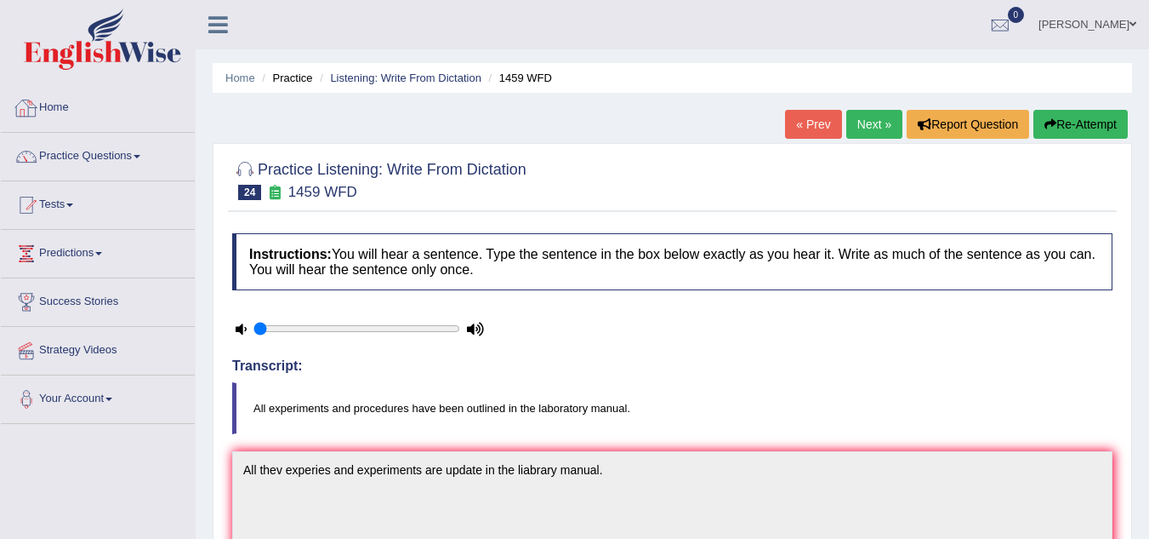
click at [66, 109] on link "Home" at bounding box center [98, 105] width 194 height 43
